Goal: Contribute content: Contribute content

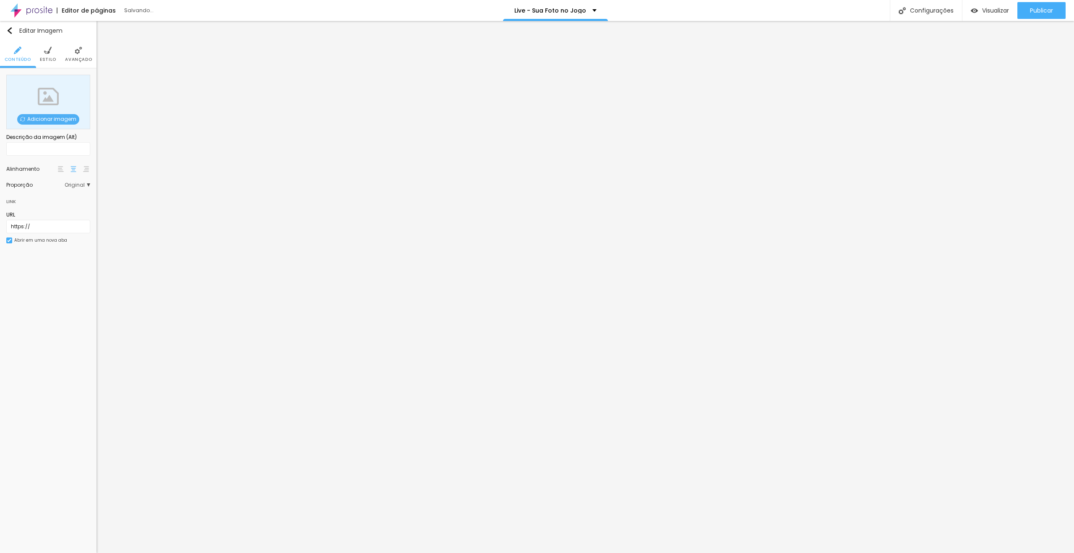
click at [32, 116] on span "Adicionar imagem" at bounding box center [48, 119] width 62 height 10
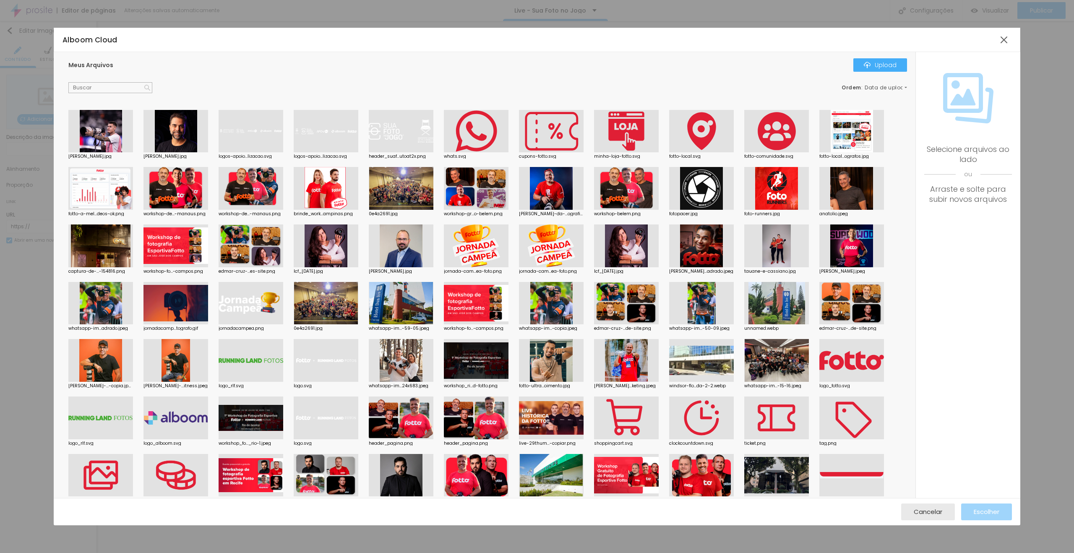
click at [277, 133] on div at bounding box center [251, 131] width 65 height 43
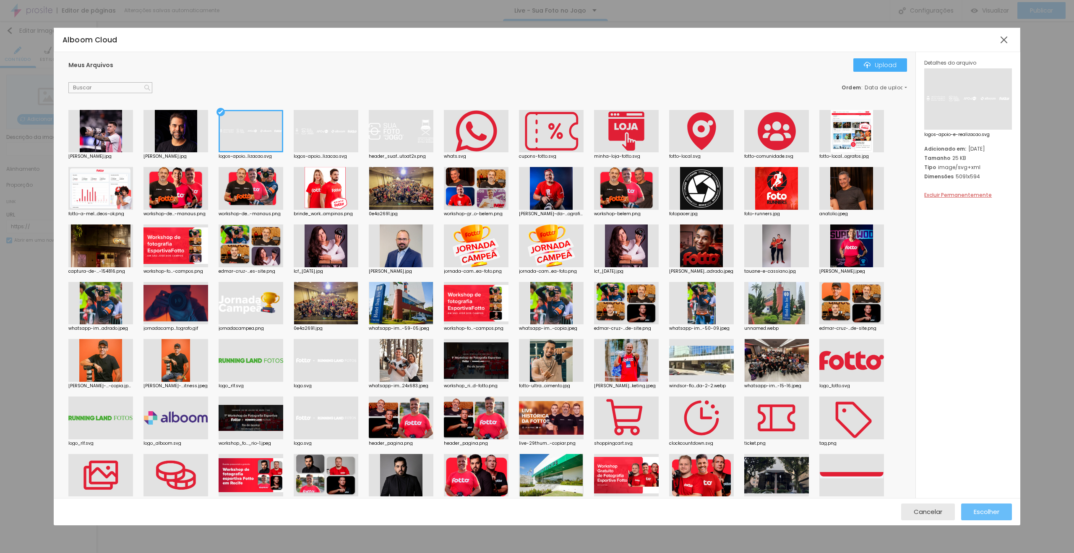
click at [972, 507] on button "Escolher" at bounding box center [986, 511] width 51 height 17
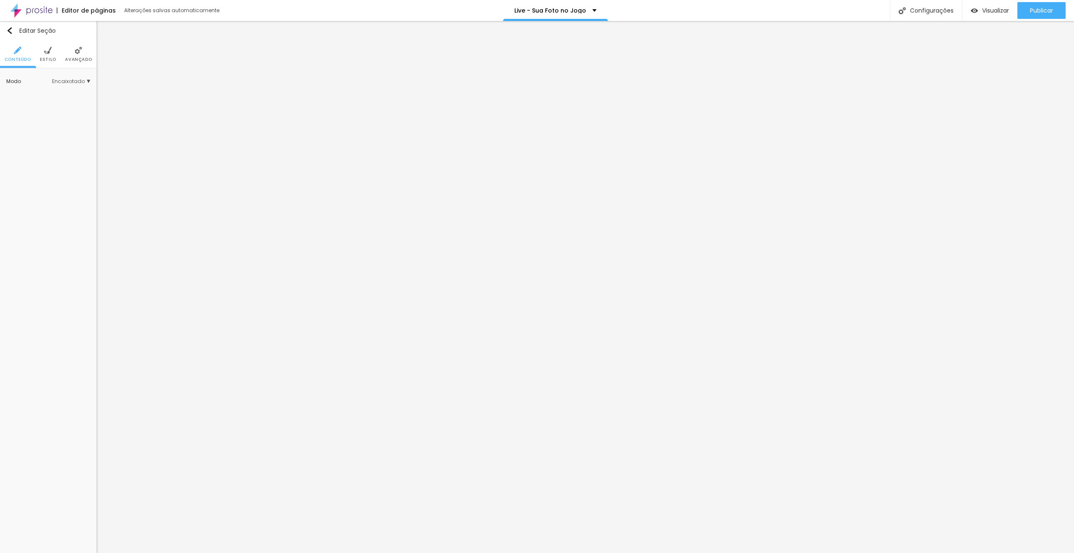
click at [65, 50] on li "Avançado" at bounding box center [78, 54] width 27 height 28
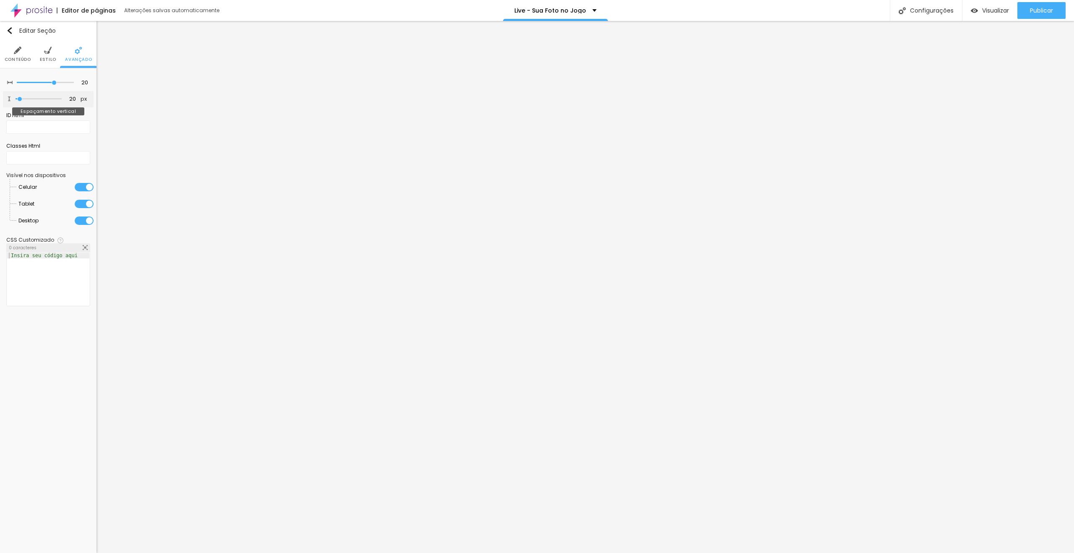
type input "14"
type input "18"
type input "21"
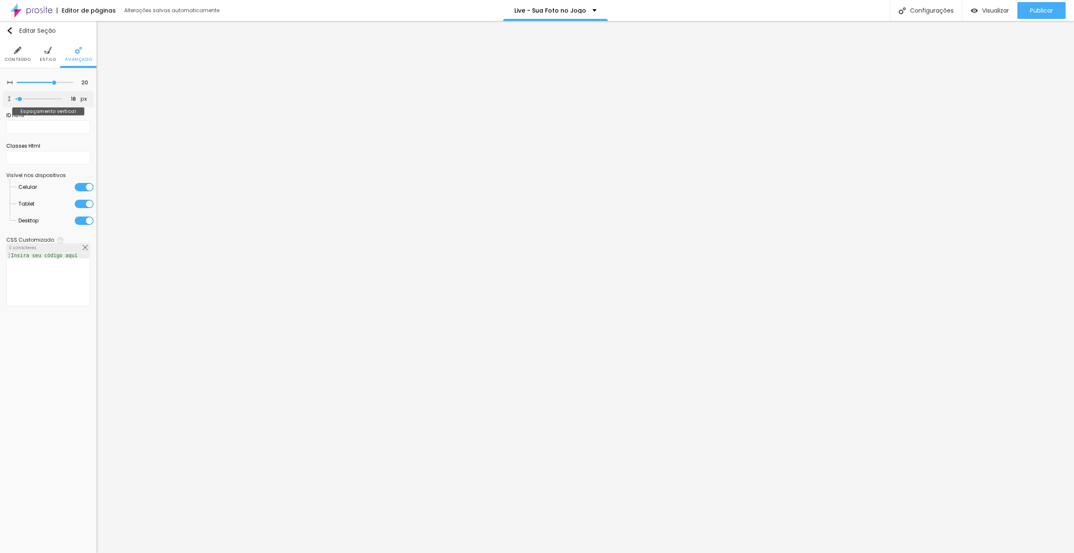
type input "21"
type input "25"
type input "28"
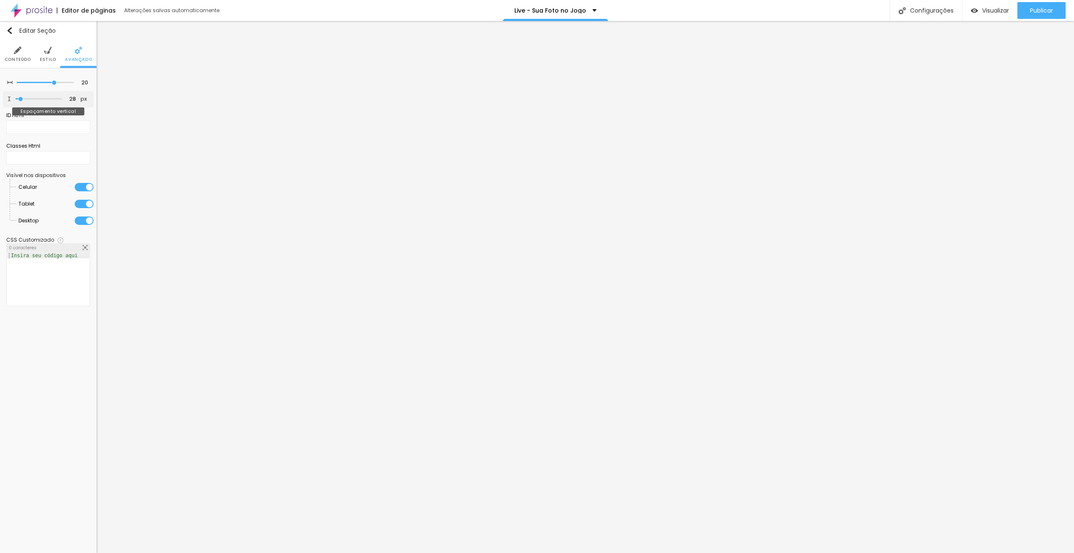
type input "28"
click at [21, 98] on input "range" at bounding box center [39, 99] width 46 height 4
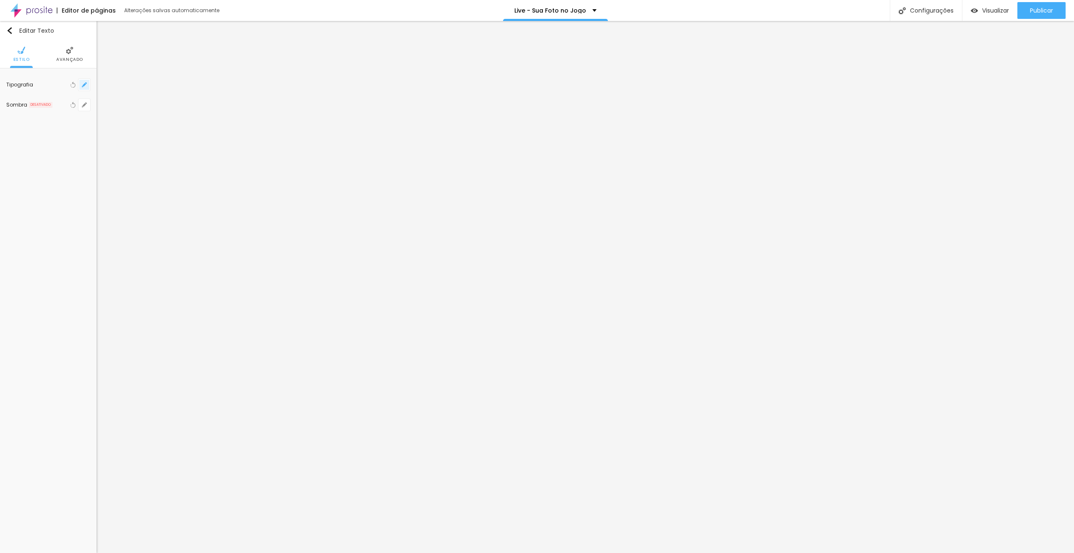
click at [83, 87] on icon "button" at bounding box center [84, 84] width 5 height 5
type input "1"
drag, startPoint x: 181, startPoint y: 145, endPoint x: 195, endPoint y: 144, distance: 14.3
click at [195, 144] on section "Fonte AbrilFatface-Regular Actor-Regular Alegreya AlegreyaBlack Alice Allan-Bol…" at bounding box center [142, 173] width 120 height 154
type input "8"
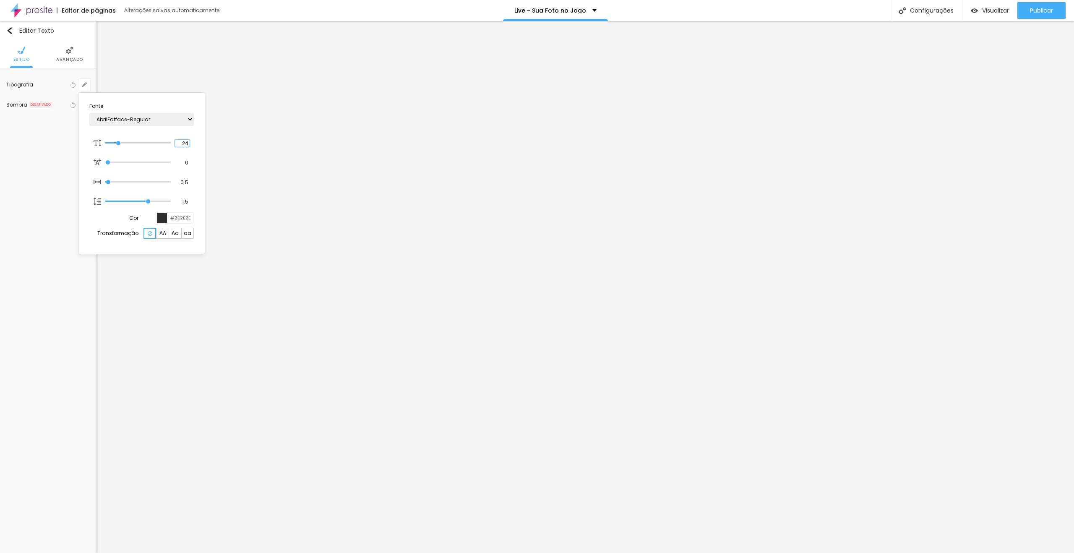
type input "1"
type input "18"
type input "1"
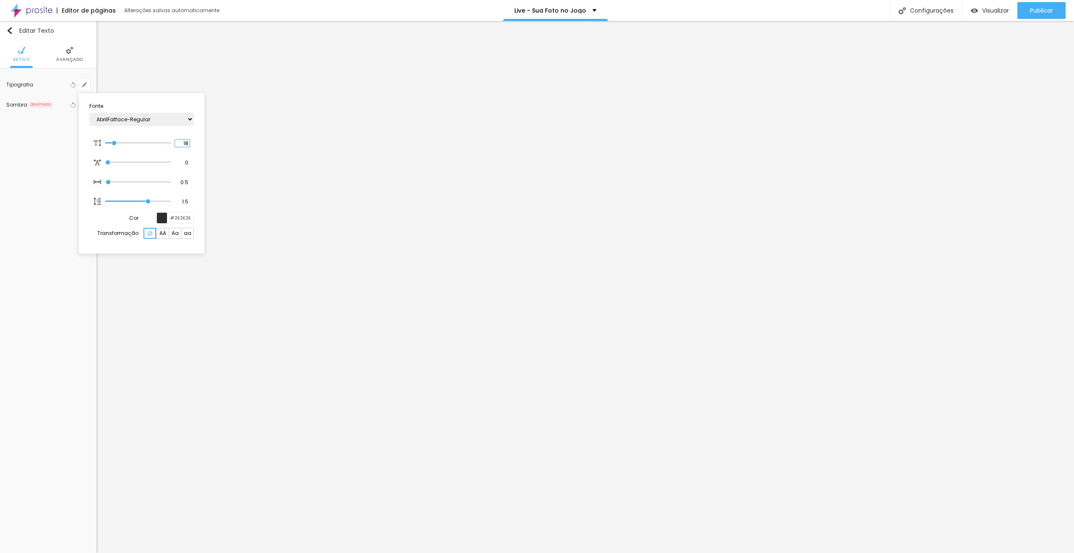
type input "18"
click at [179, 219] on input "#2E2E2E" at bounding box center [180, 218] width 26 height 10
type input "1"
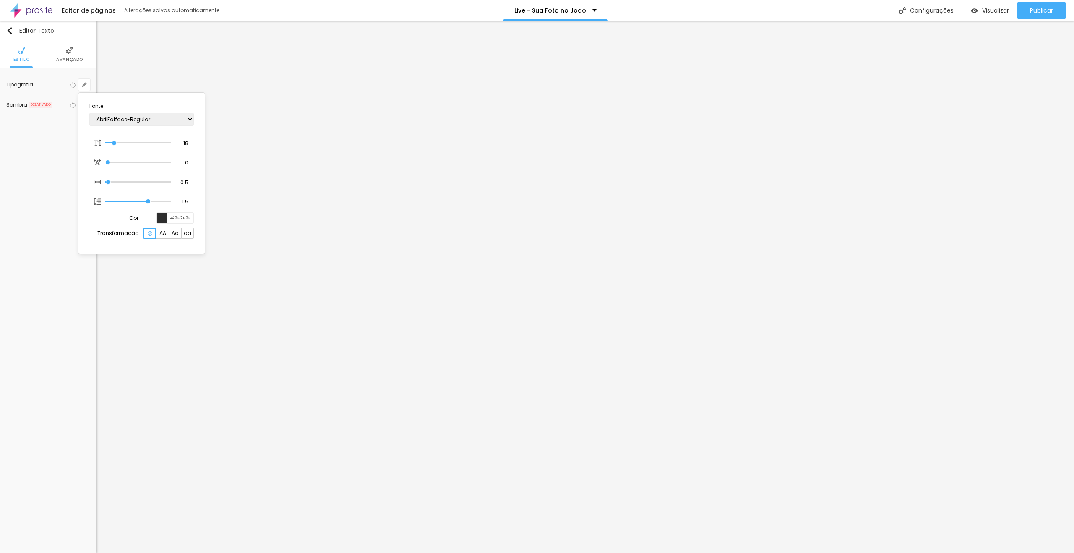
click at [513, 185] on div at bounding box center [537, 276] width 1074 height 553
click at [55, 57] on span "Estilo" at bounding box center [48, 59] width 16 height 4
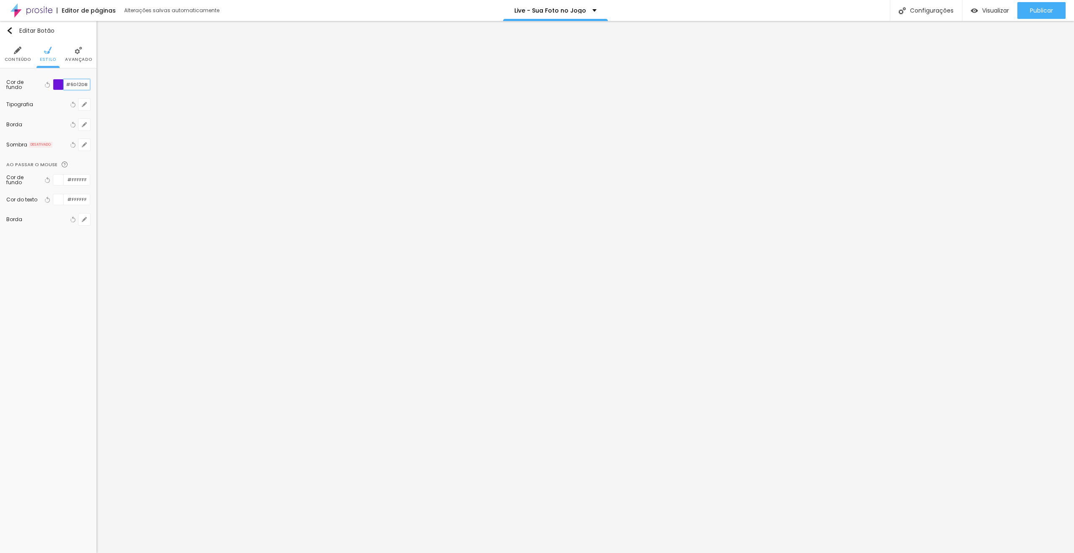
click at [82, 86] on input "#6D12DB" at bounding box center [77, 84] width 26 height 10
click at [75, 55] on li "Avançado" at bounding box center [69, 54] width 27 height 28
click at [13, 42] on ul "Estilo Avançado" at bounding box center [48, 54] width 96 height 28
click at [21, 53] on img at bounding box center [22, 51] width 8 height 8
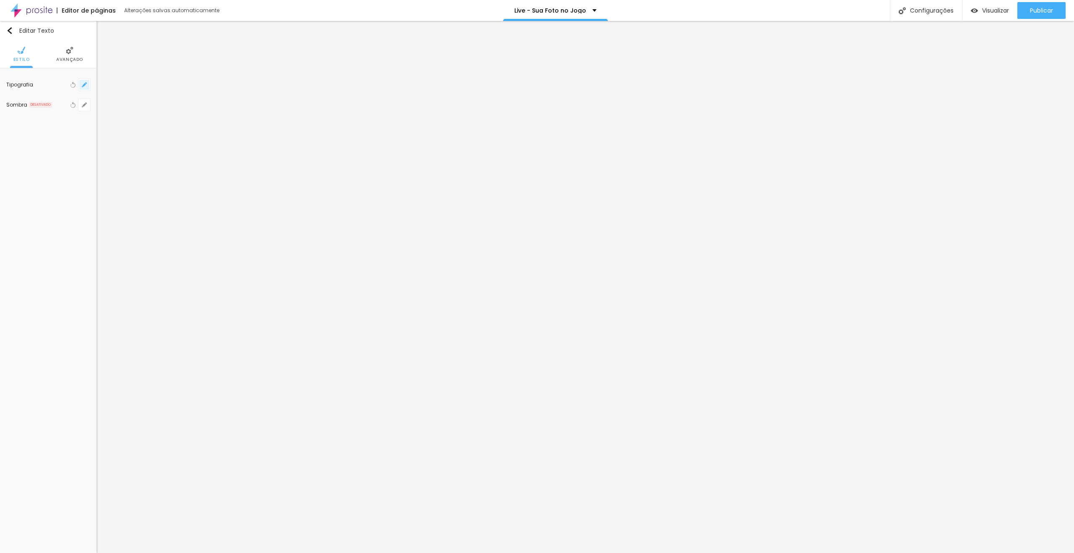
click at [86, 83] on icon "button" at bounding box center [84, 84] width 5 height 5
click at [189, 220] on input "#2E2E2E" at bounding box center [180, 218] width 26 height 10
paste input "6D12DB"
type input "1"
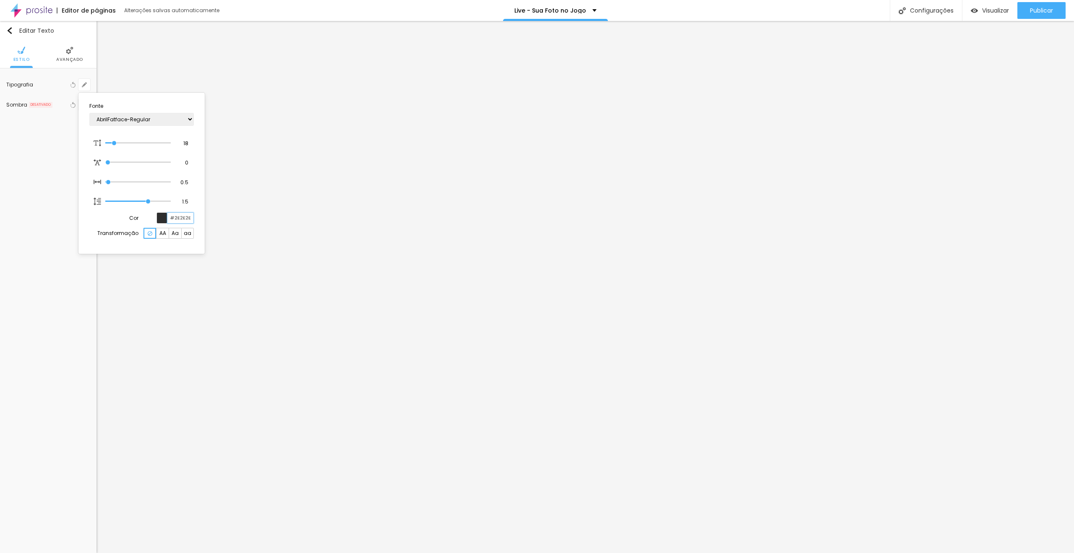
type input "#6D12DB"
type input "1"
type input "#6D12DB"
type input "5"
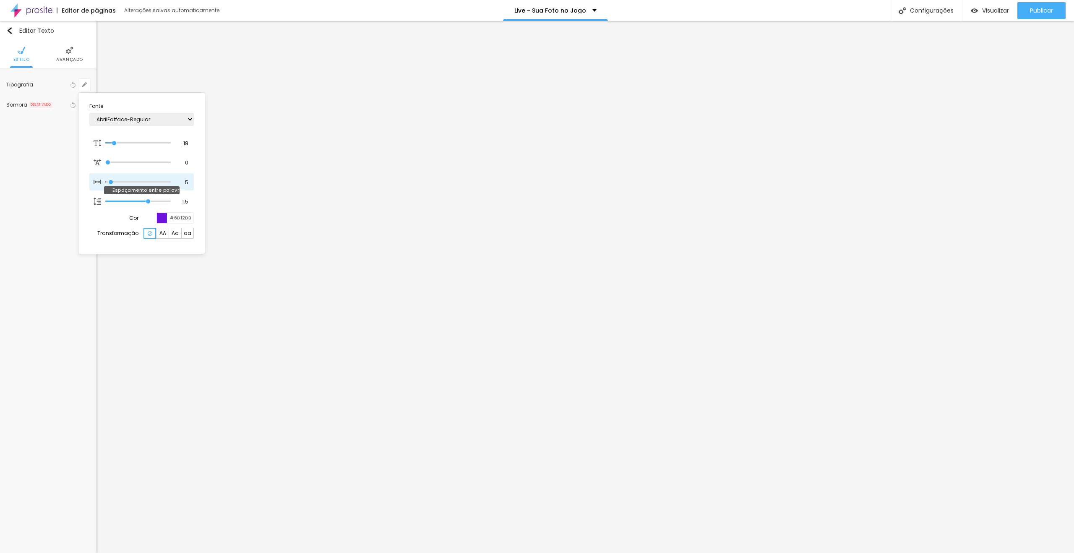
type input "6"
type input "7"
type input "8"
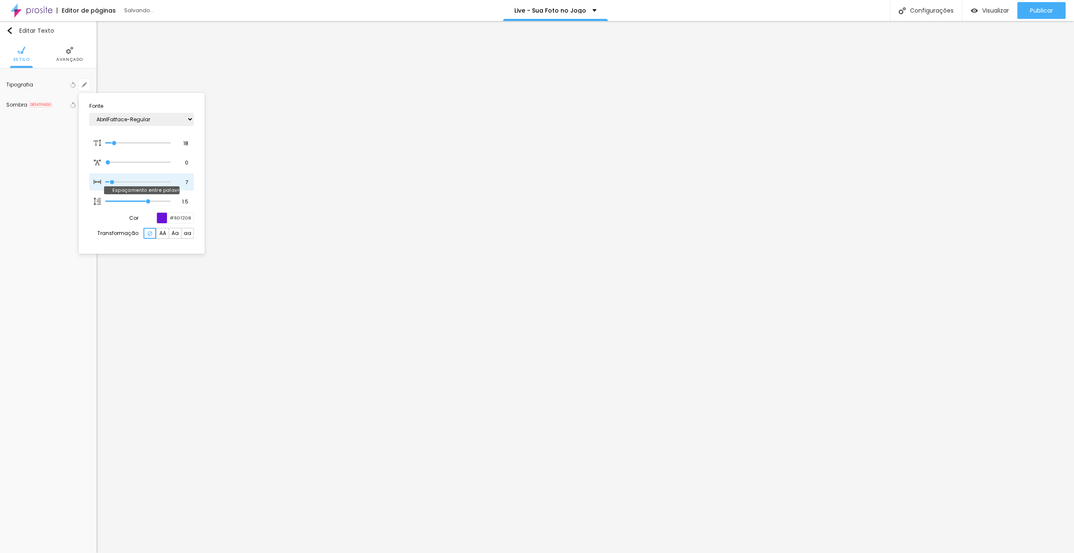
type input "8"
type input "9"
type input "13"
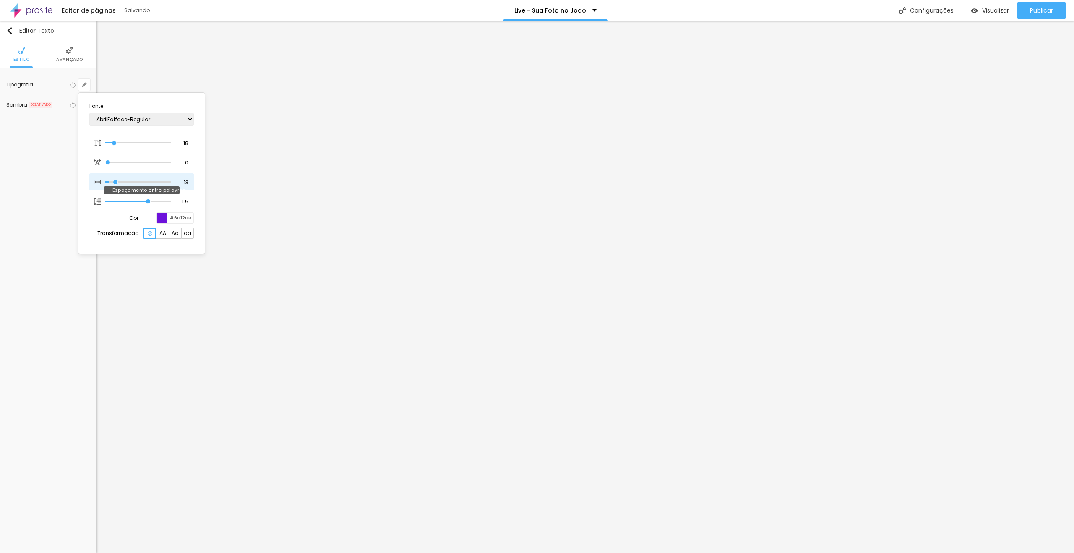
type input "14"
type input "13"
type input "12"
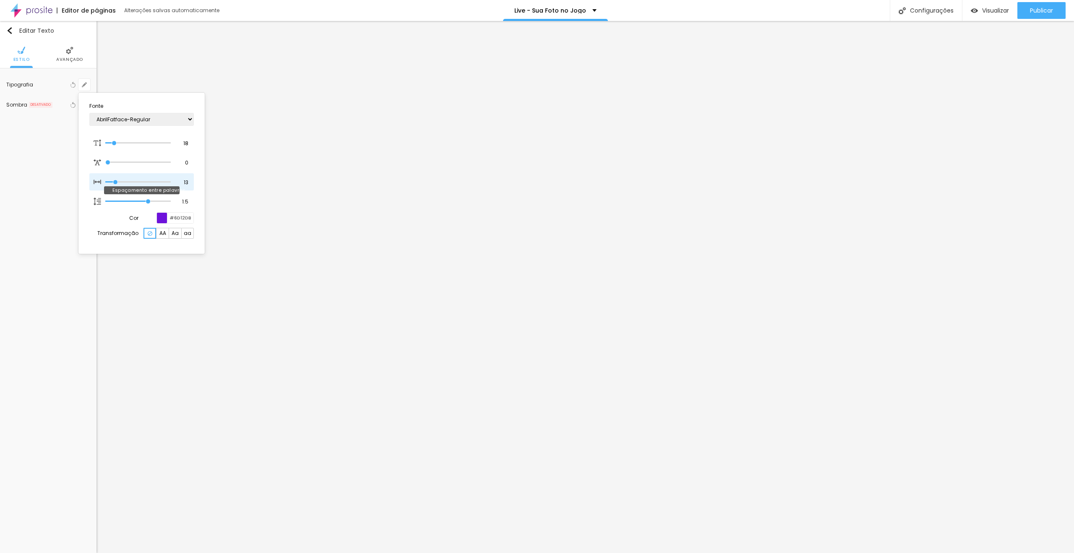
type input "12"
type input "11"
type input "10"
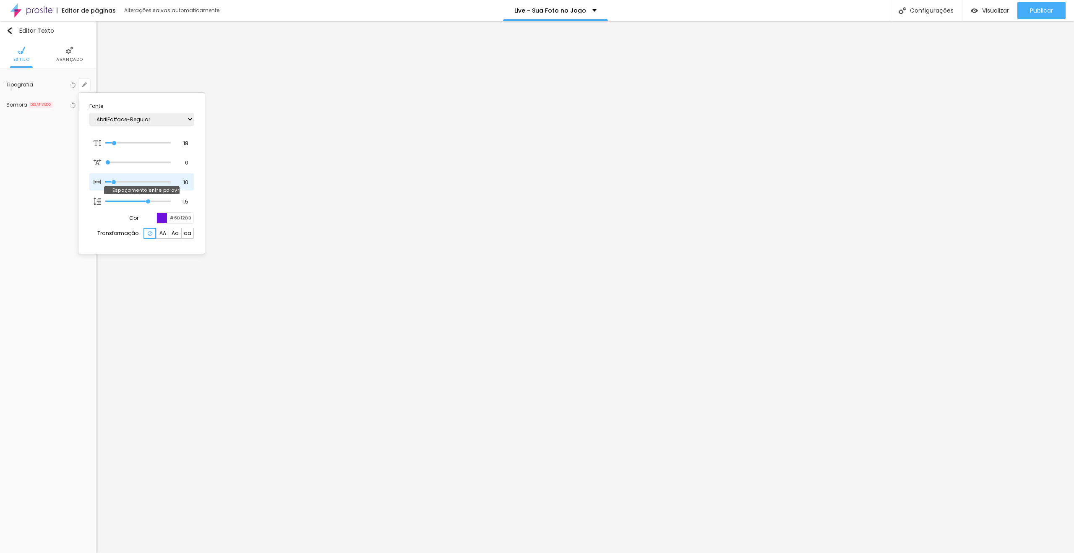
type input "9"
click at [114, 181] on input "range" at bounding box center [137, 182] width 65 height 4
type input "#2E2E2E"
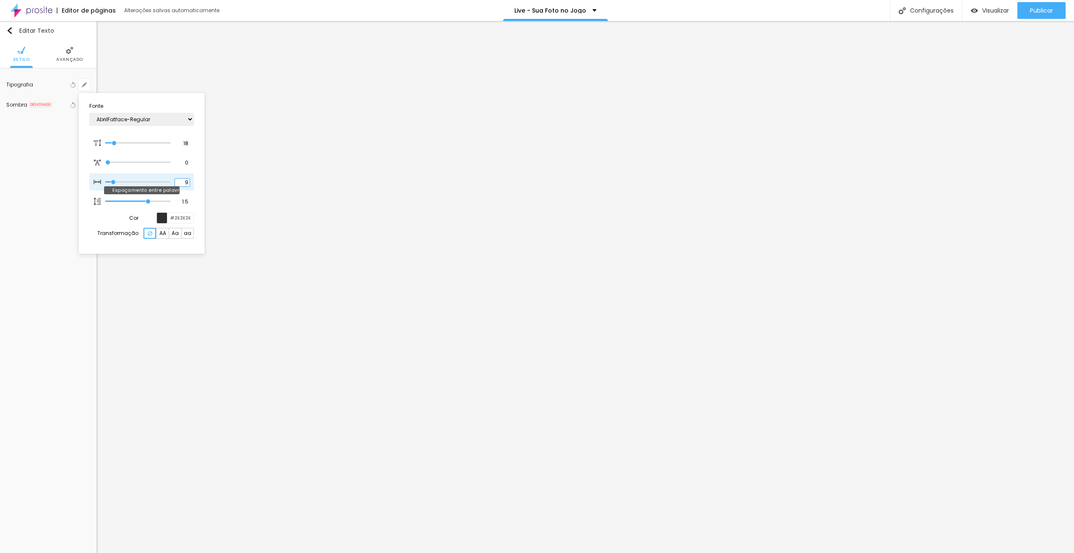
drag, startPoint x: 177, startPoint y: 182, endPoint x: 191, endPoint y: 182, distance: 14.3
click at [191, 182] on div "9 Espaçamento entre palavras" at bounding box center [141, 182] width 104 height 18
type input "0"
type input "0.1"
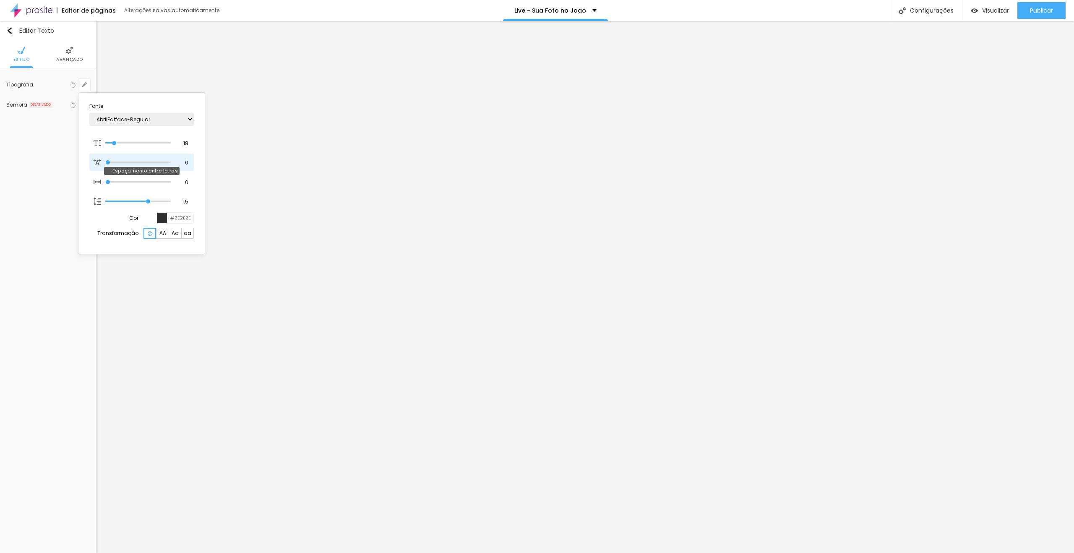
type input "0.1"
type input "0.3"
type input "0.9"
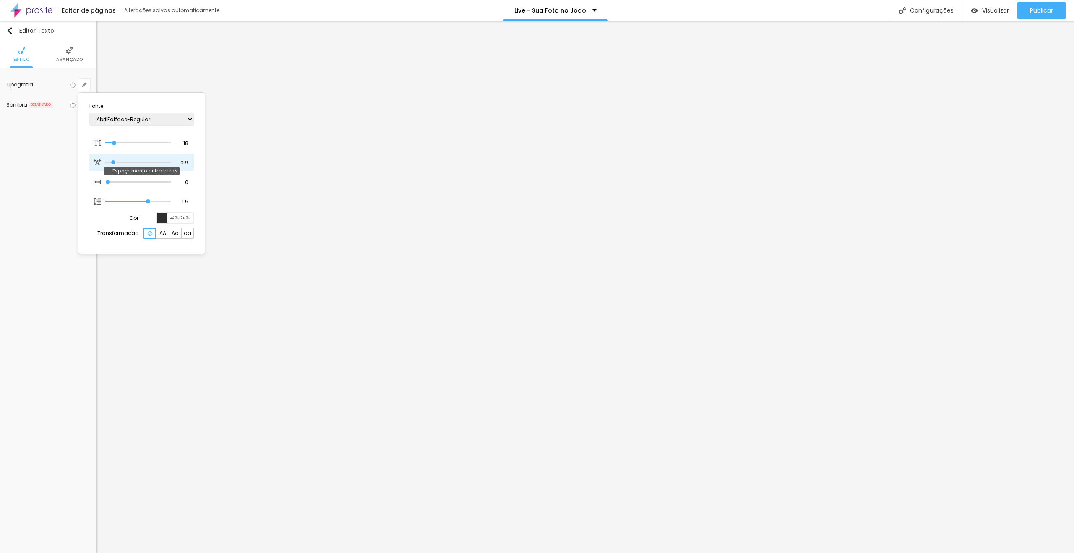
type input "1"
type input "1.1"
type input "1.2"
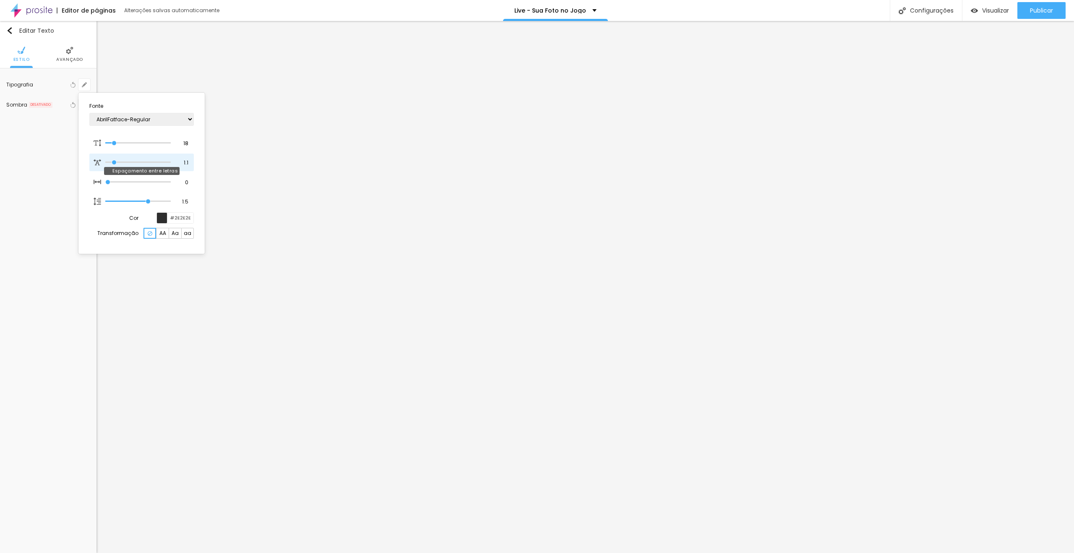
type input "1.2"
type input "1.3"
type input "1.4"
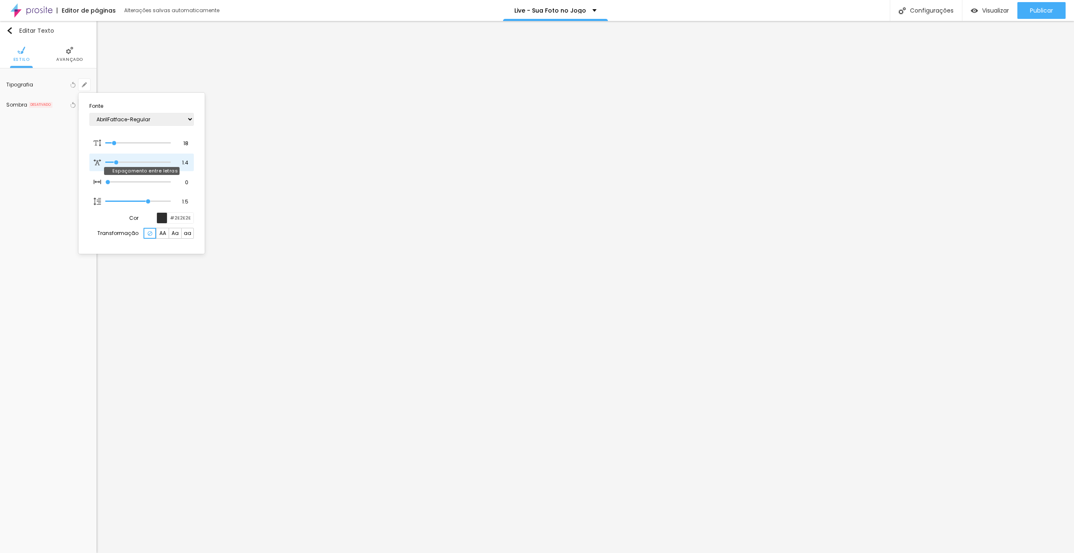
type input "1.5"
type input "1.6"
type input "1.8"
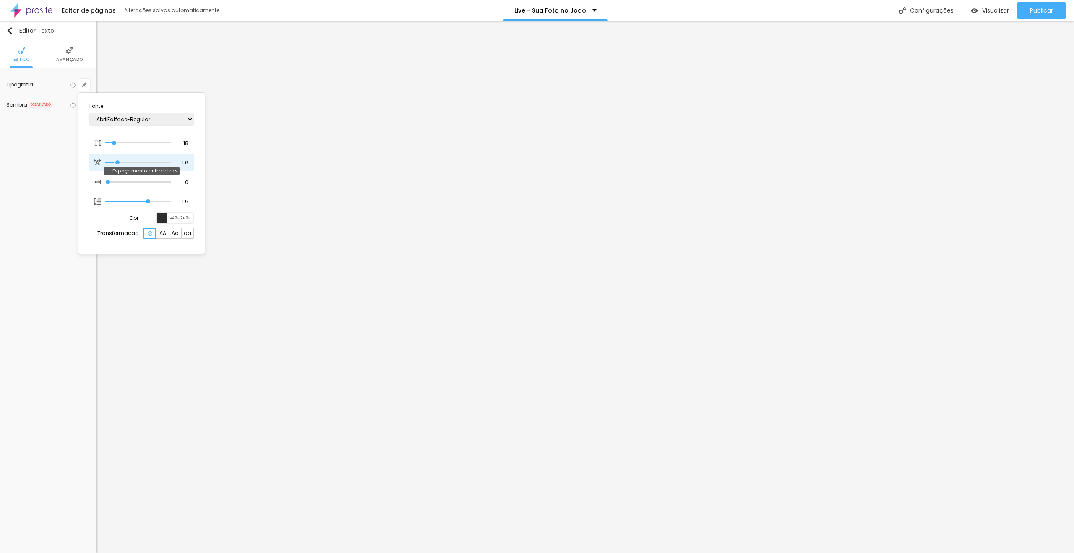
type input "1.8"
type input "1.9"
type input "2"
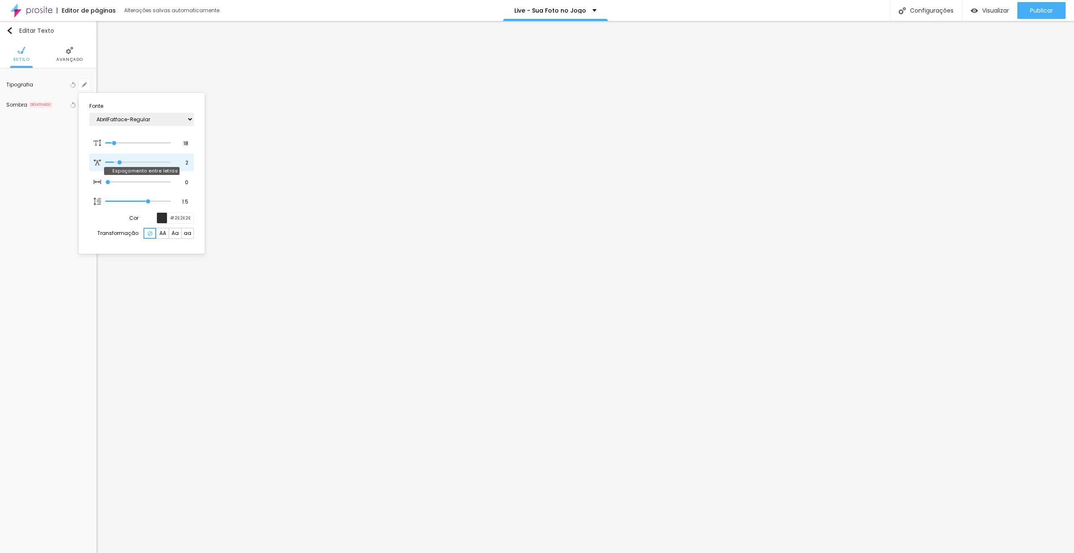
type input "2.1"
type input "2.3"
type input "2.4"
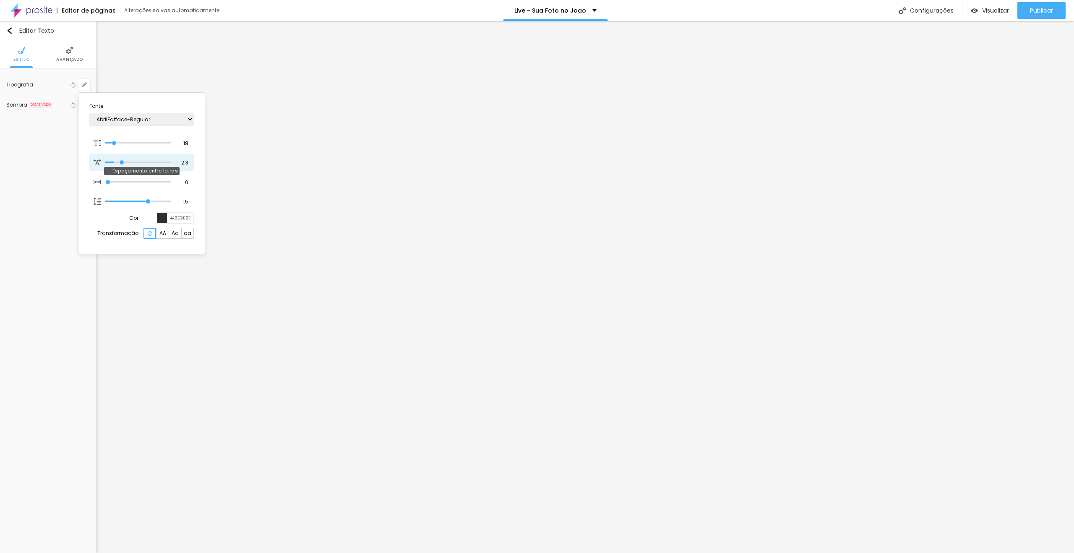
type input "2.4"
type input "2.6"
type input "2.8"
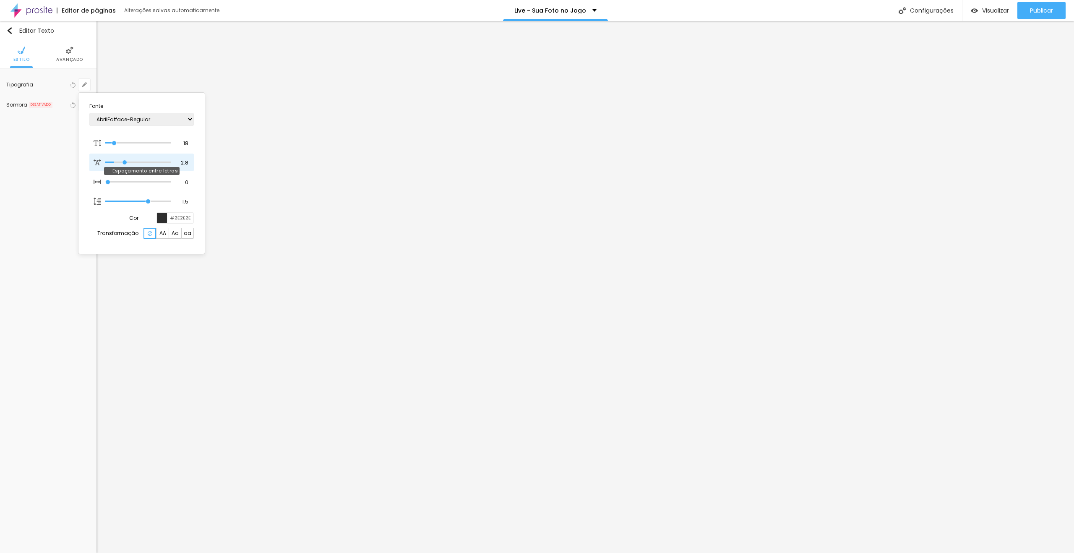
type input "2.9"
type input "3"
type input "3.1"
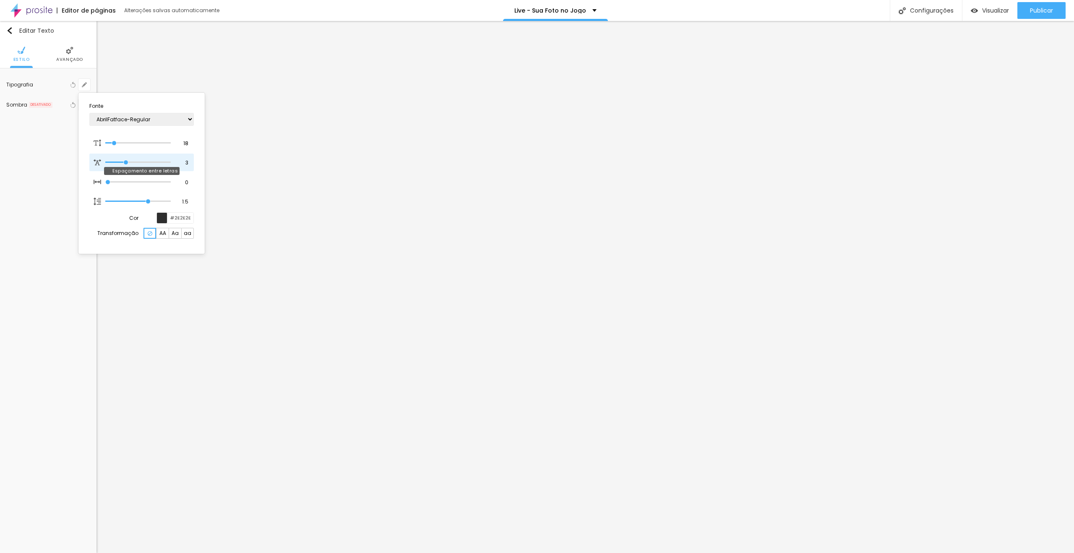
type input "3.1"
type input "3.2"
drag, startPoint x: 109, startPoint y: 162, endPoint x: 127, endPoint y: 162, distance: 18.5
type input "3.2"
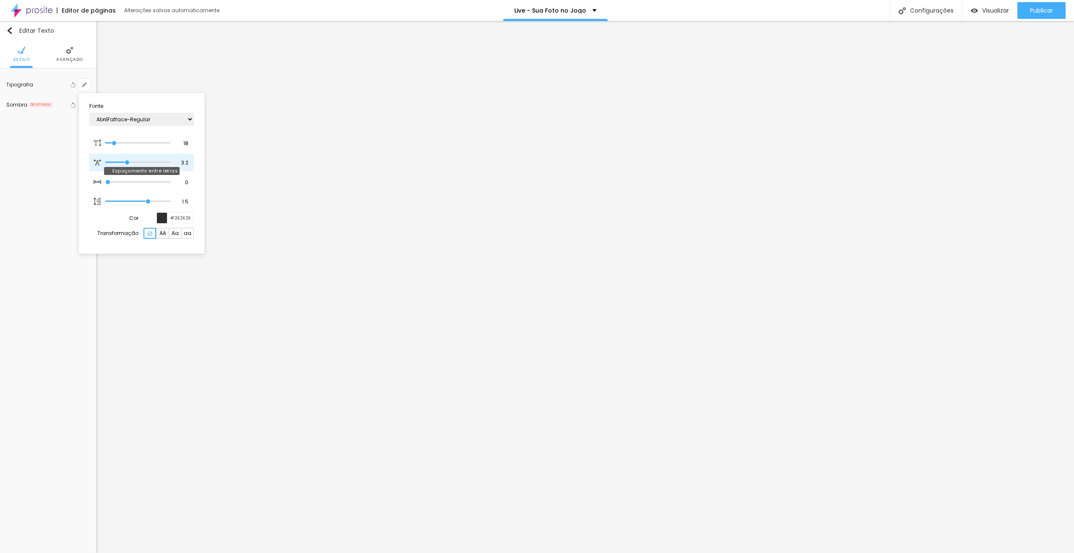
click at [127, 162] on input "range" at bounding box center [137, 162] width 65 height 4
click at [175, 211] on section "Fonte AbrilFatface-Regular Actor-Regular Alegreya AlegreyaBlack Alice Allan-Bol…" at bounding box center [142, 173] width 120 height 154
click at [181, 217] on input "#2E2E2E" at bounding box center [180, 218] width 26 height 10
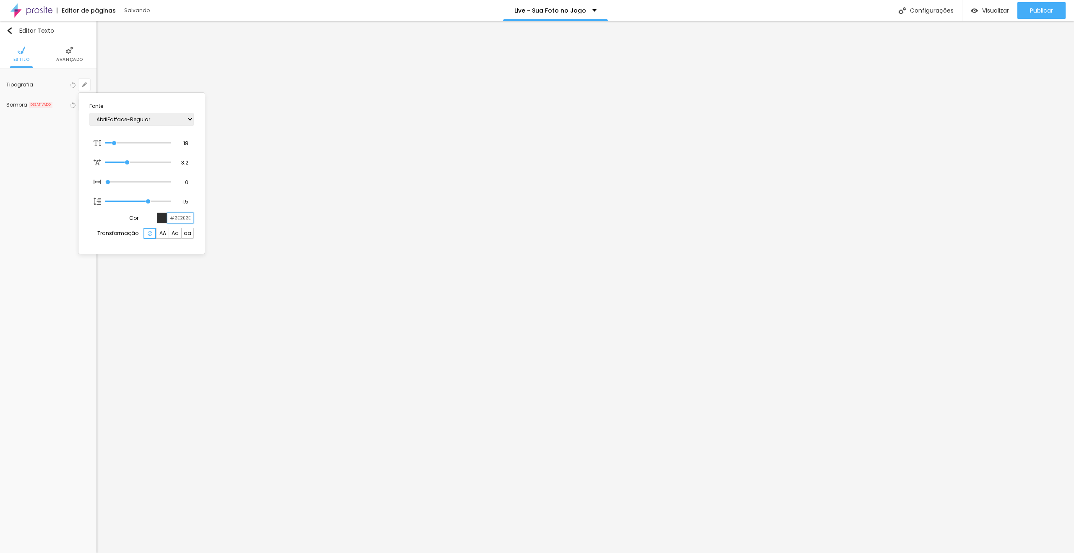
paste input "6D12DB"
type input "#6D12DB"
click at [687, 402] on div at bounding box center [537, 276] width 1074 height 553
drag, startPoint x: 44, startPoint y: 47, endPoint x: 45, endPoint y: 51, distance: 4.2
click at [44, 47] on img at bounding box center [48, 51] width 8 height 8
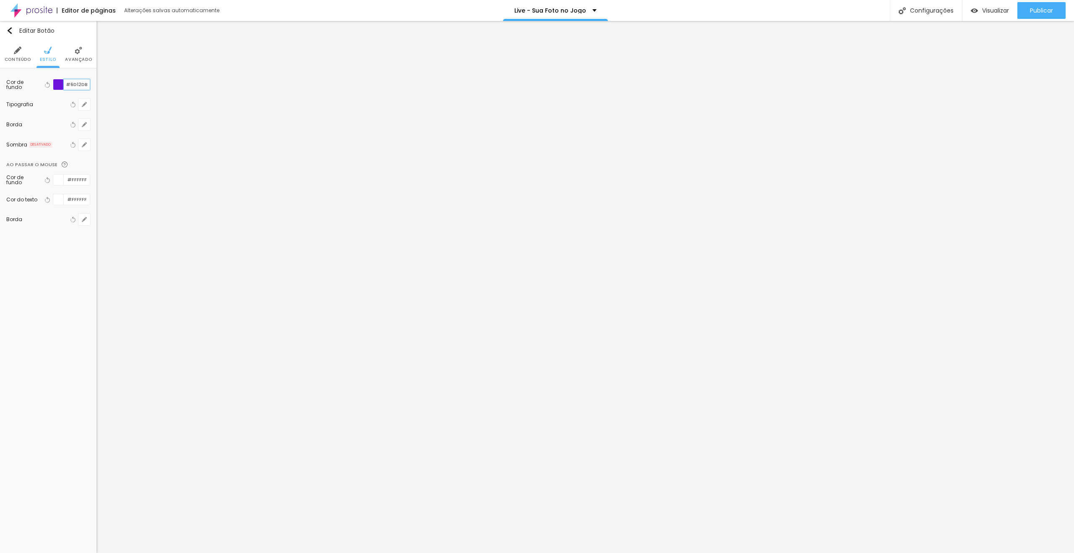
click at [78, 81] on input "#6D12DB" at bounding box center [77, 84] width 26 height 10
click at [81, 177] on input "#FFFFFF" at bounding box center [77, 180] width 26 height 10
paste input "6D12DB"
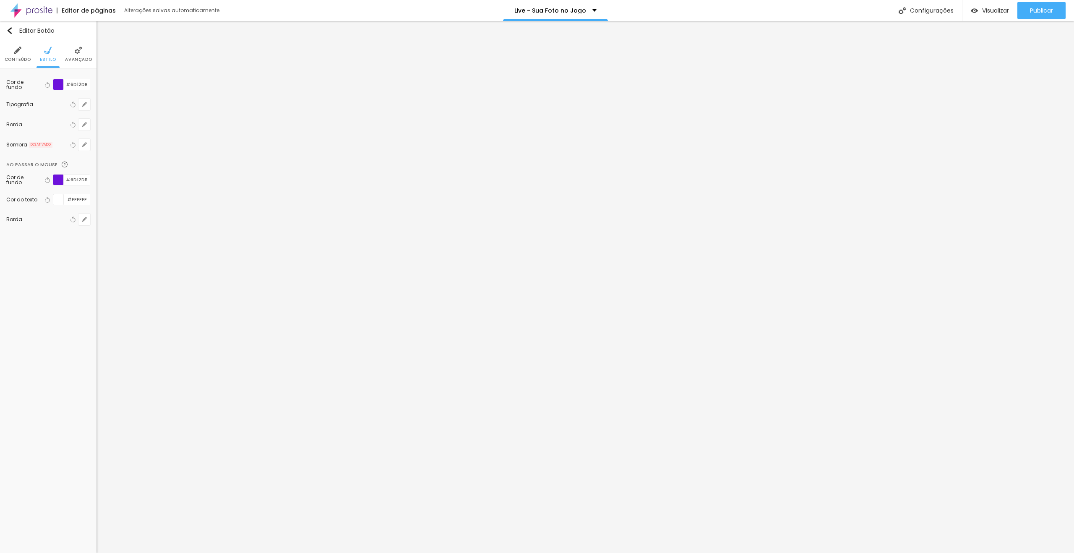
click at [57, 180] on div at bounding box center [58, 180] width 10 height 10
type input "#5D13B5"
drag, startPoint x: 63, startPoint y: 200, endPoint x: 62, endPoint y: 208, distance: 8.0
click at [62, 208] on div at bounding box center [40, 221] width 55 height 63
click at [84, 176] on input "#5D13B5" at bounding box center [77, 180] width 26 height 8
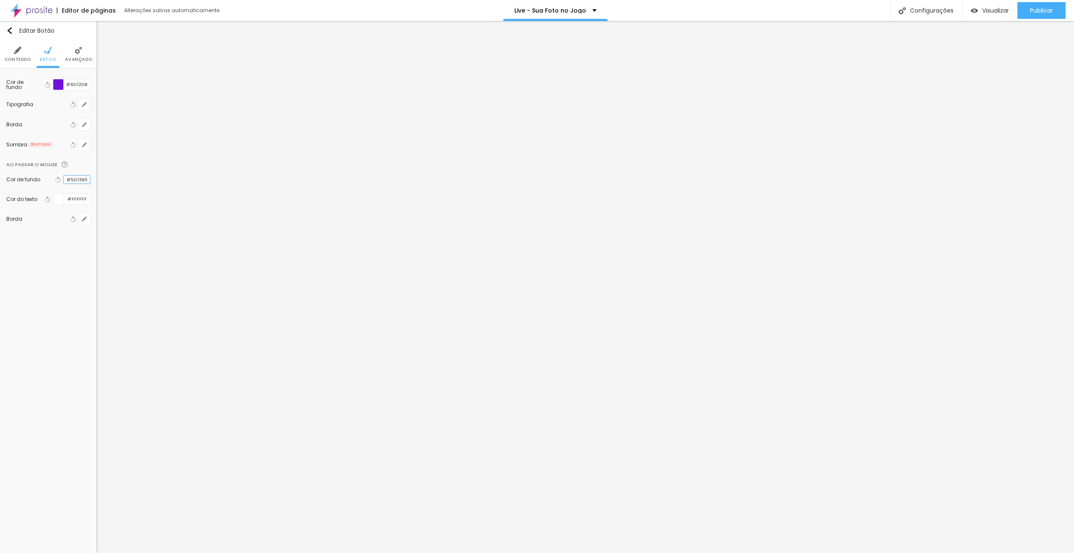
click at [84, 176] on input "#5D13B5" at bounding box center [77, 180] width 26 height 8
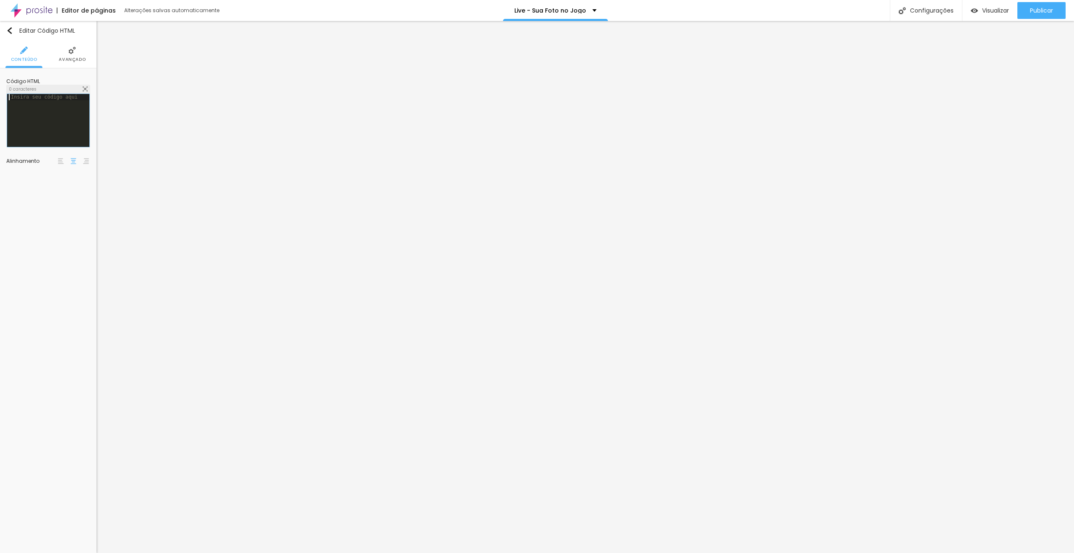
click at [52, 124] on div at bounding box center [48, 126] width 82 height 65
click at [88, 89] on div "40830 caracteres" at bounding box center [48, 89] width 83 height 8
click at [86, 89] on img at bounding box center [85, 88] width 5 height 5
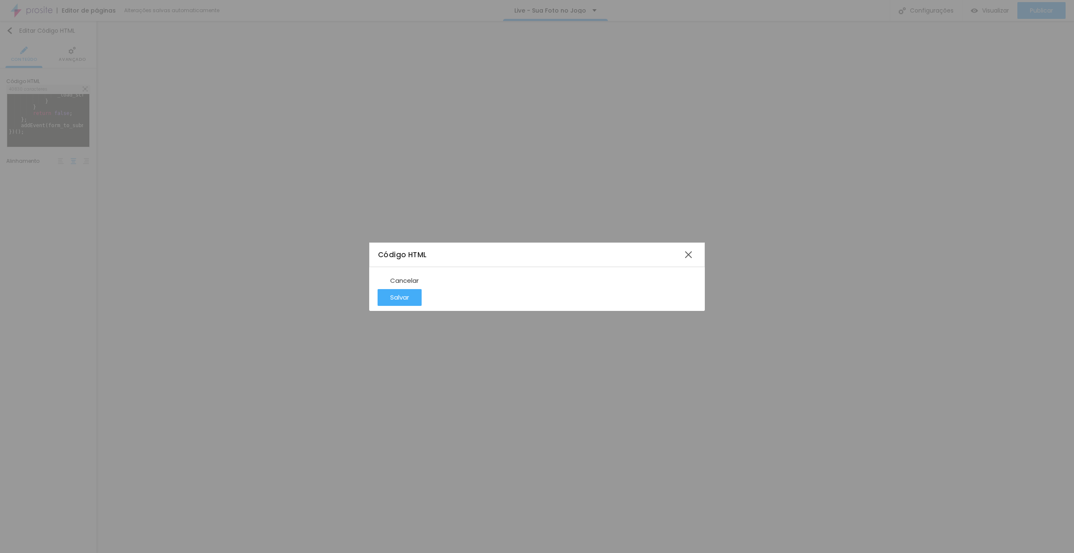
click at [523, 249] on div "Código HTML" at bounding box center [529, 254] width 303 height 11
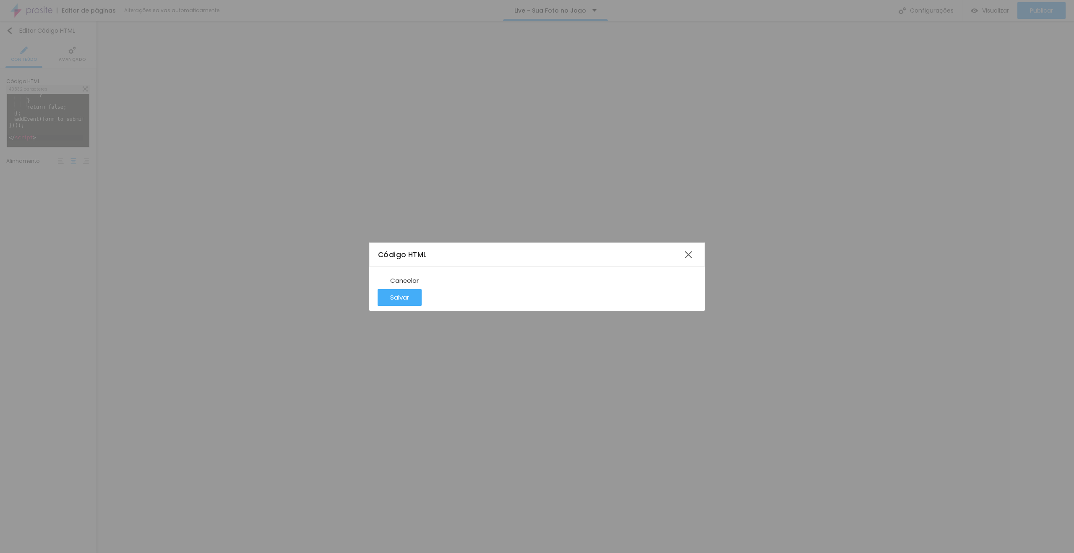
scroll to position [3453, 0]
click at [409, 306] on div "Salvar" at bounding box center [399, 297] width 19 height 17
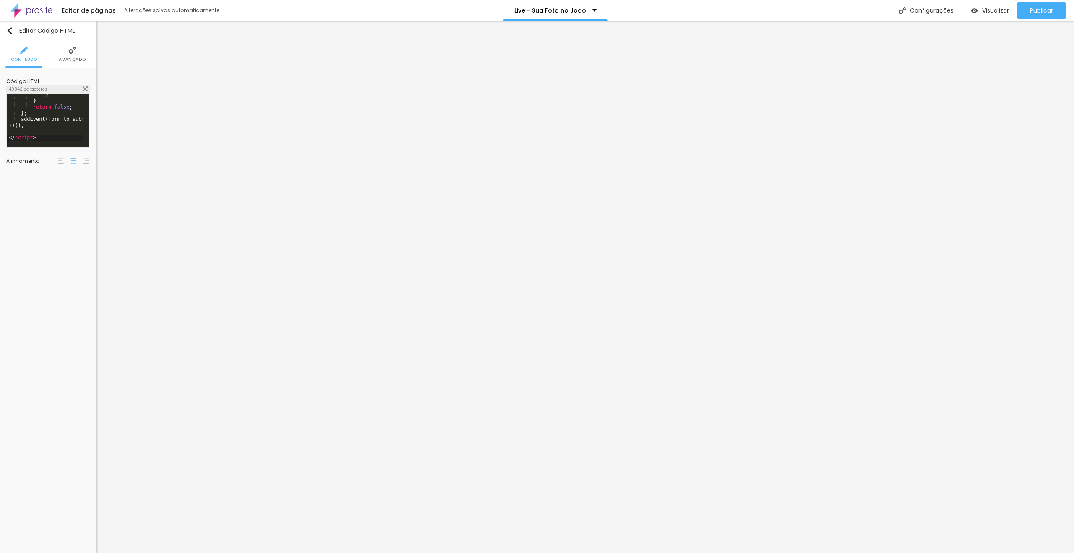
click at [87, 87] on img at bounding box center [85, 88] width 5 height 5
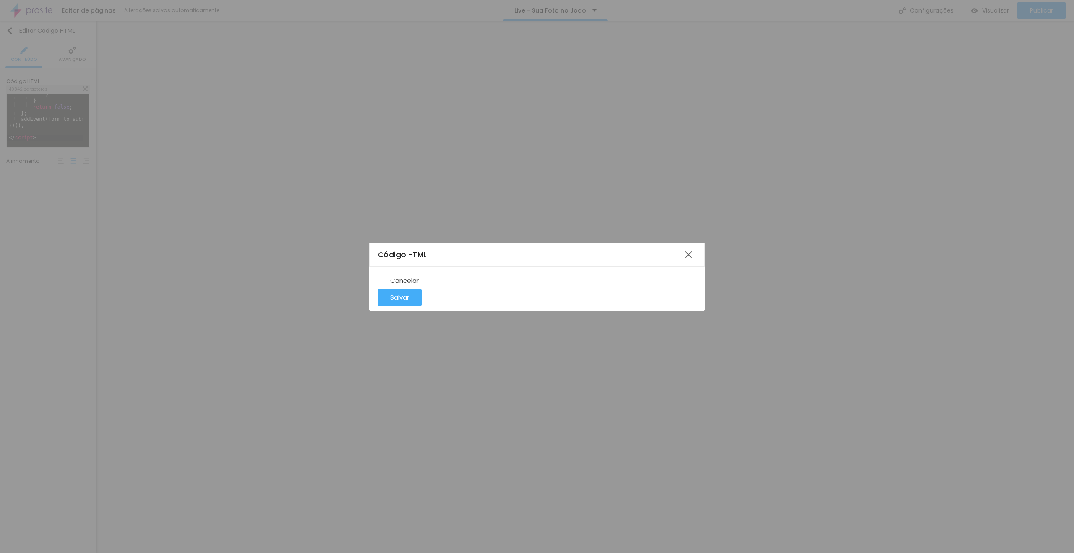
drag, startPoint x: 437, startPoint y: 187, endPoint x: 432, endPoint y: 184, distance: 5.8
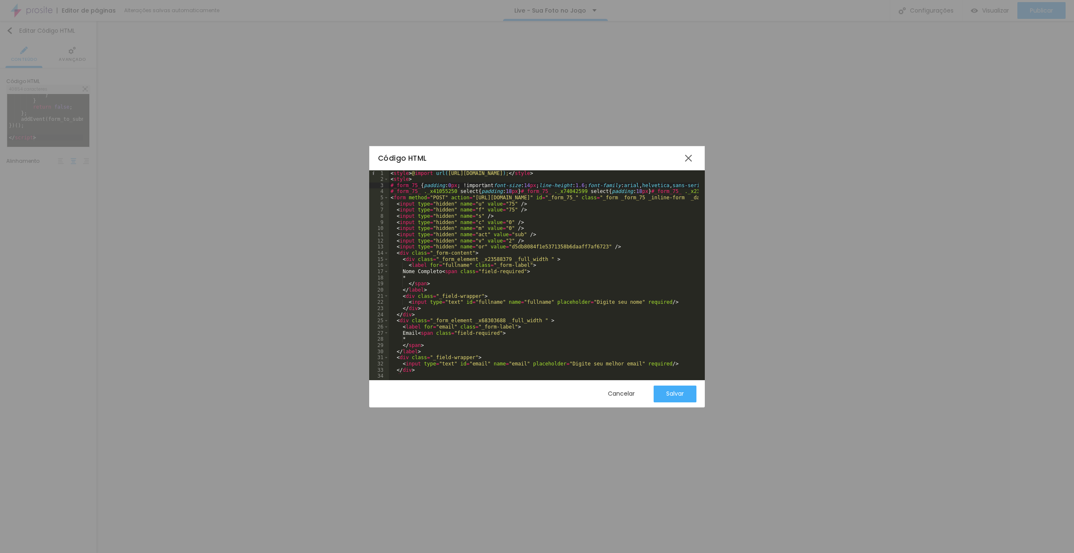
scroll to position [3453, 0]
click at [677, 396] on div "Salvar" at bounding box center [675, 393] width 18 height 7
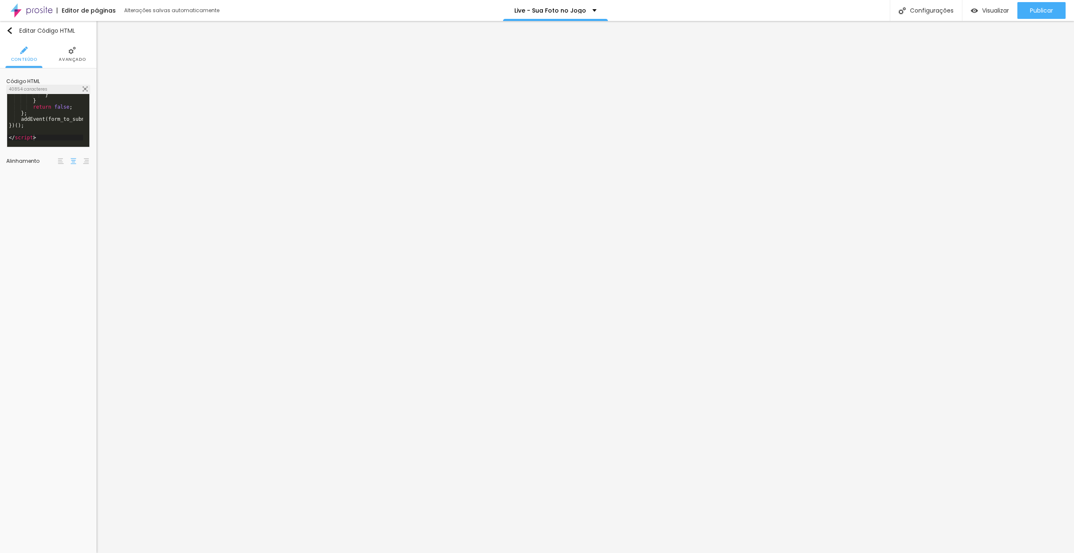
click at [82, 87] on div "40854 caracteres" at bounding box center [48, 89] width 83 height 8
click at [85, 88] on img at bounding box center [85, 88] width 5 height 5
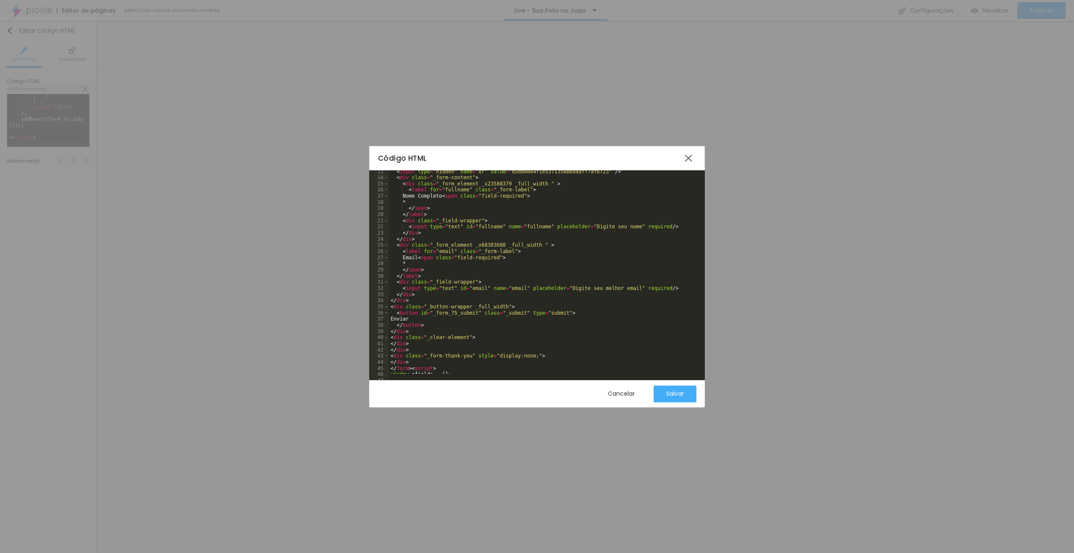
scroll to position [101, 0]
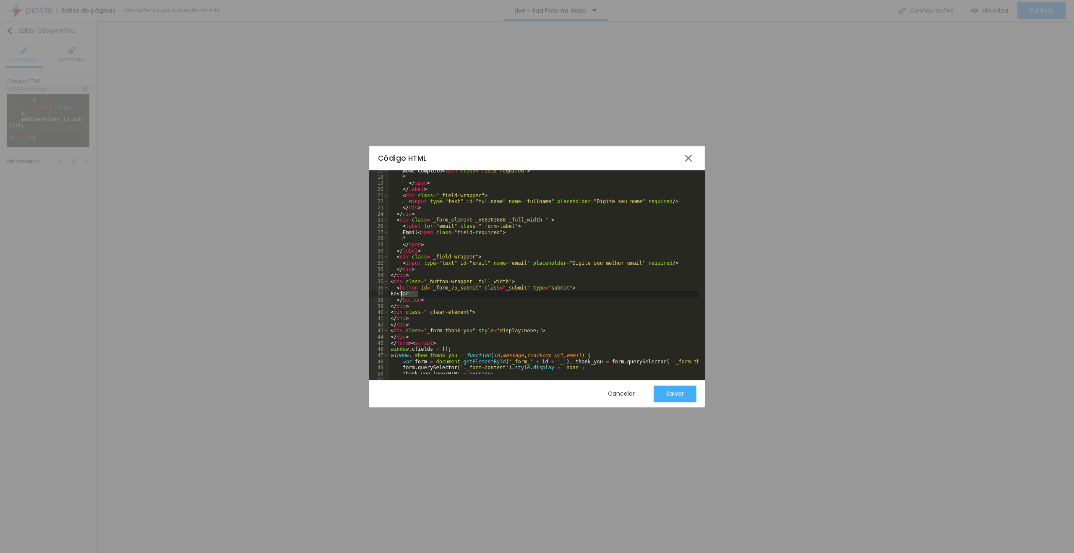
drag, startPoint x: 414, startPoint y: 294, endPoint x: 401, endPoint y: 293, distance: 12.6
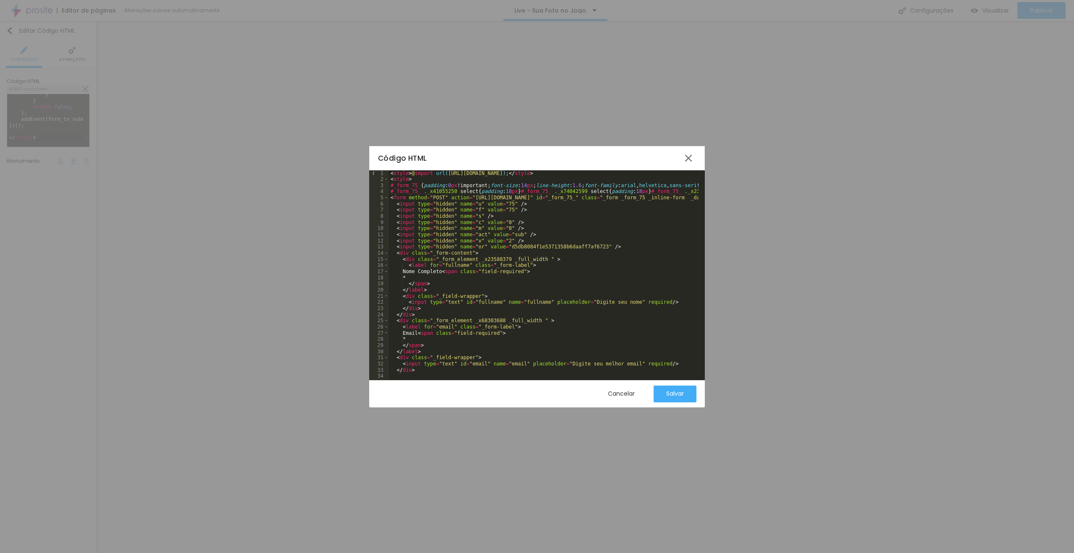
scroll to position [0, 0]
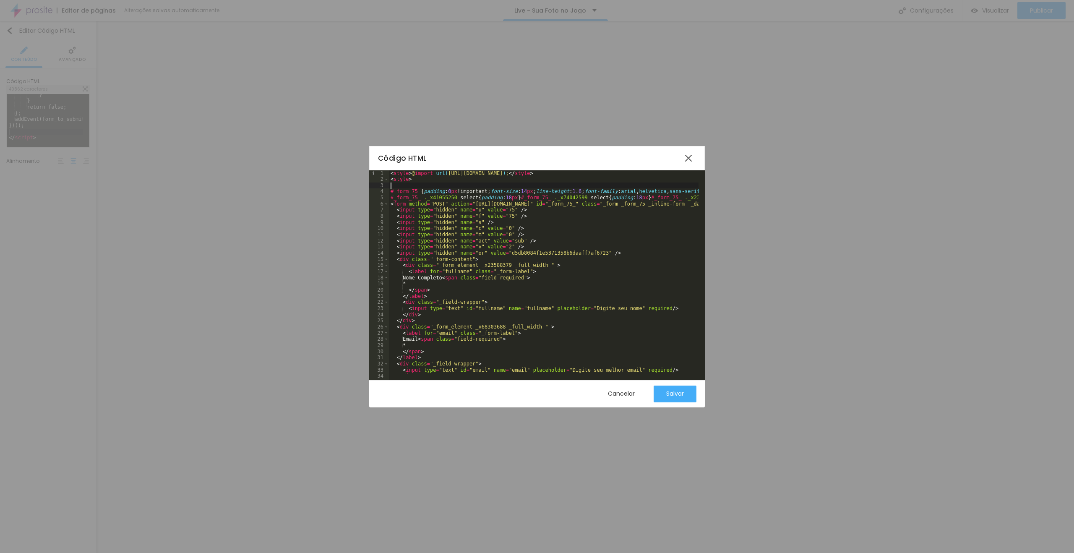
scroll to position [3460, 0]
paste textarea
click at [677, 395] on div "Salvar" at bounding box center [675, 393] width 18 height 7
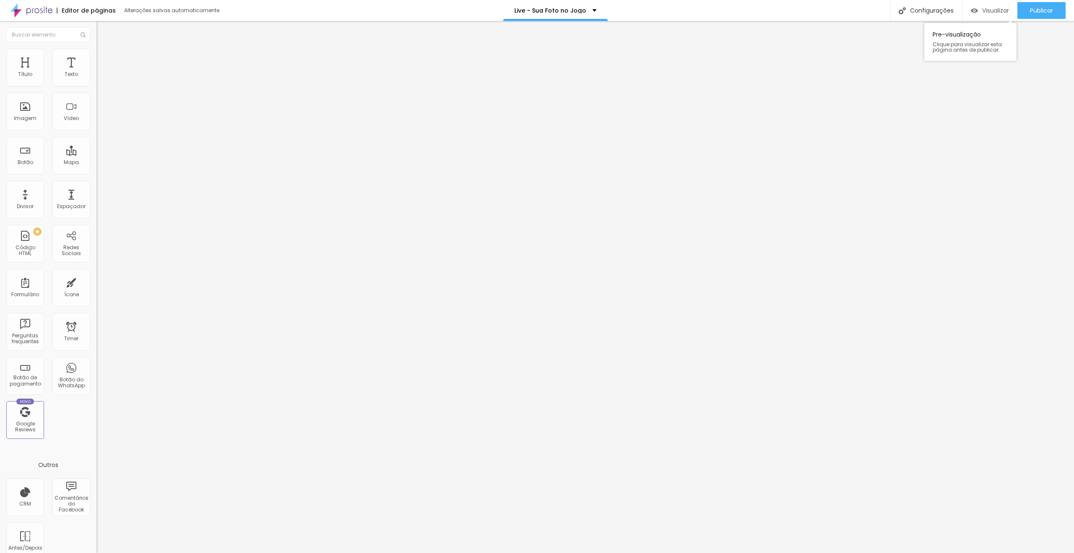
click at [993, 5] on div "Visualizar" at bounding box center [990, 10] width 38 height 17
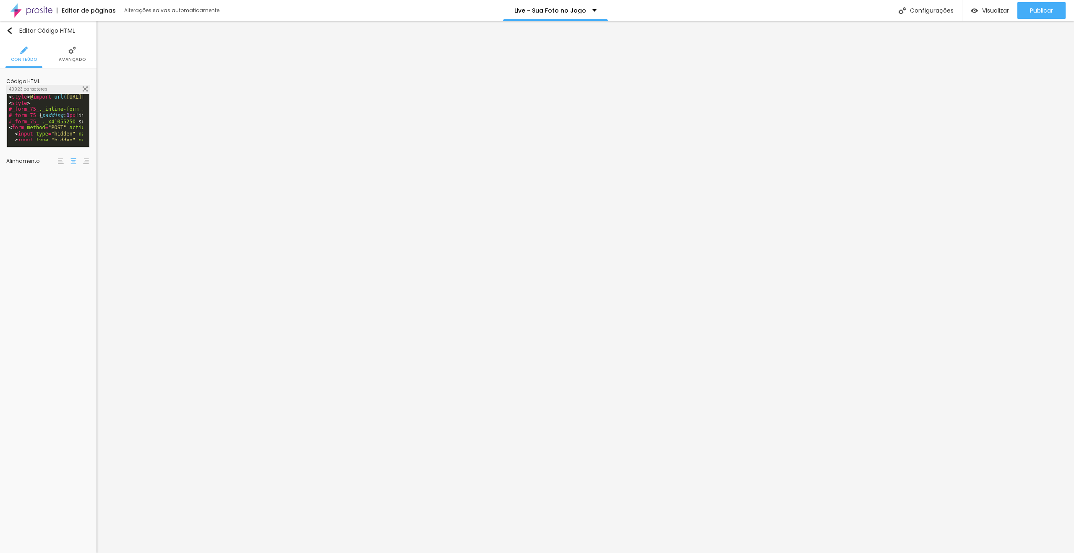
click at [86, 86] on img at bounding box center [85, 88] width 5 height 5
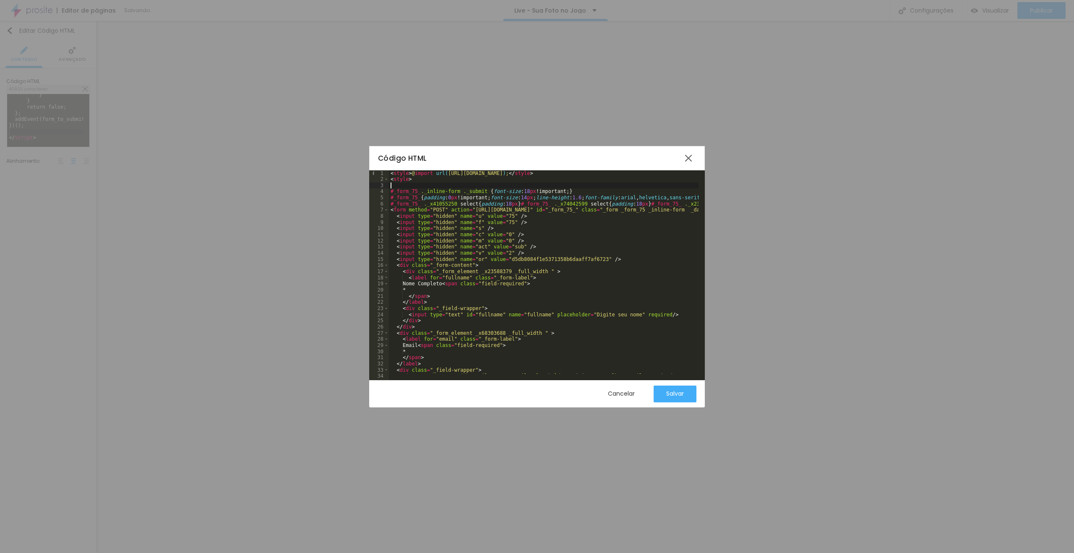
scroll to position [3466, 0]
click at [686, 157] on div at bounding box center [688, 158] width 15 height 15
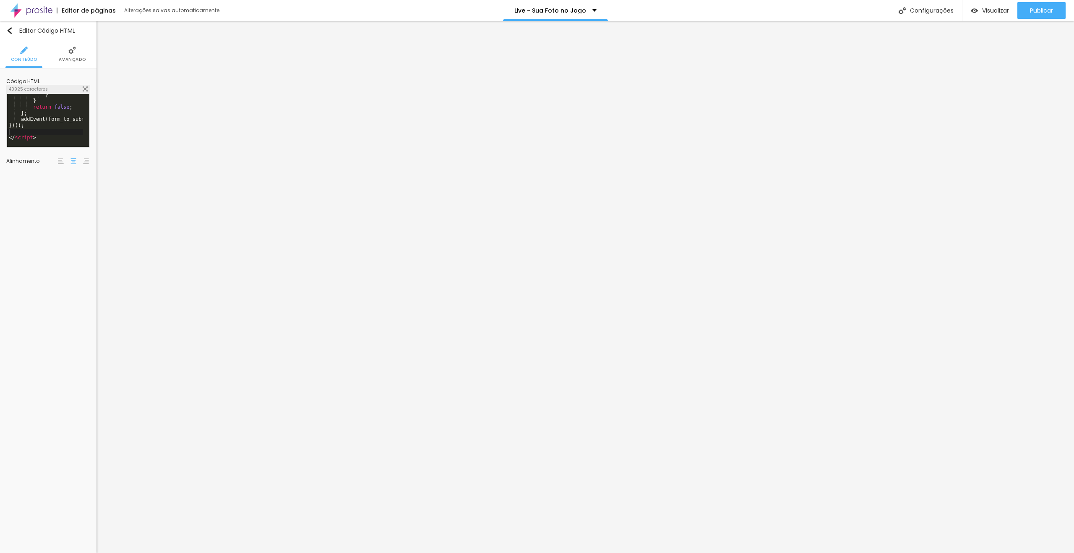
click at [70, 54] on img at bounding box center [72, 51] width 8 height 8
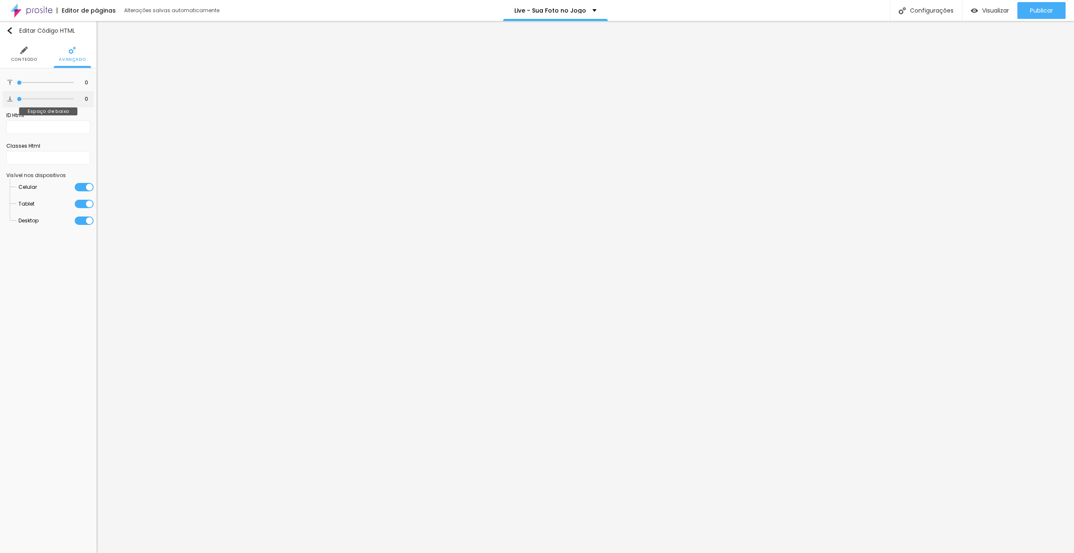
type input "6"
type input "0"
drag, startPoint x: 22, startPoint y: 96, endPoint x: 16, endPoint y: 86, distance: 11.4
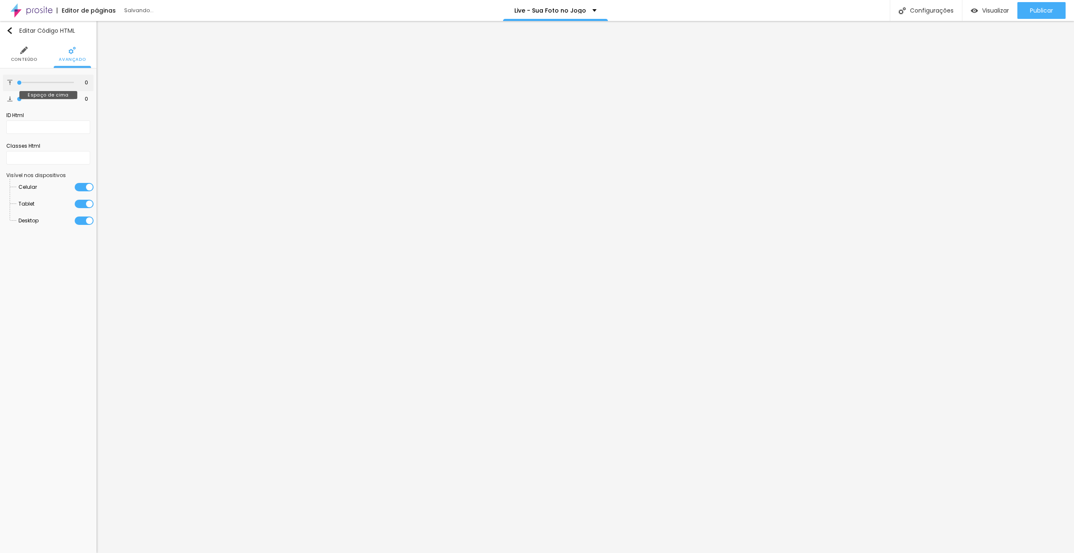
click at [17, 97] on input "range" at bounding box center [45, 99] width 57 height 4
type input "0"
drag, startPoint x: 17, startPoint y: 81, endPoint x: 0, endPoint y: 81, distance: 17.2
click at [17, 81] on input "range" at bounding box center [45, 83] width 57 height 4
click at [25, 56] on li "Conteúdo" at bounding box center [24, 54] width 26 height 28
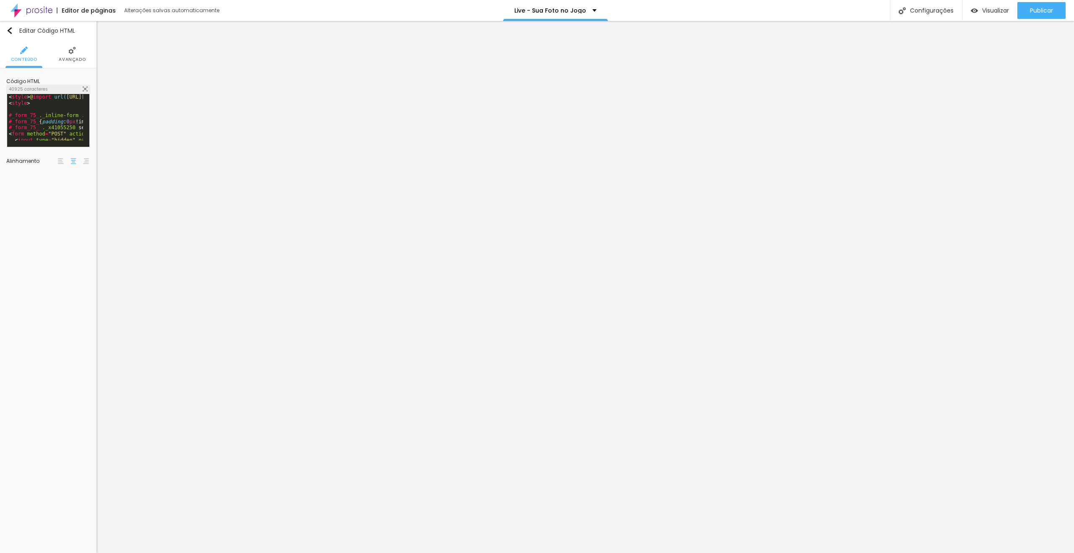
click at [81, 57] on span "Avançado" at bounding box center [72, 59] width 27 height 4
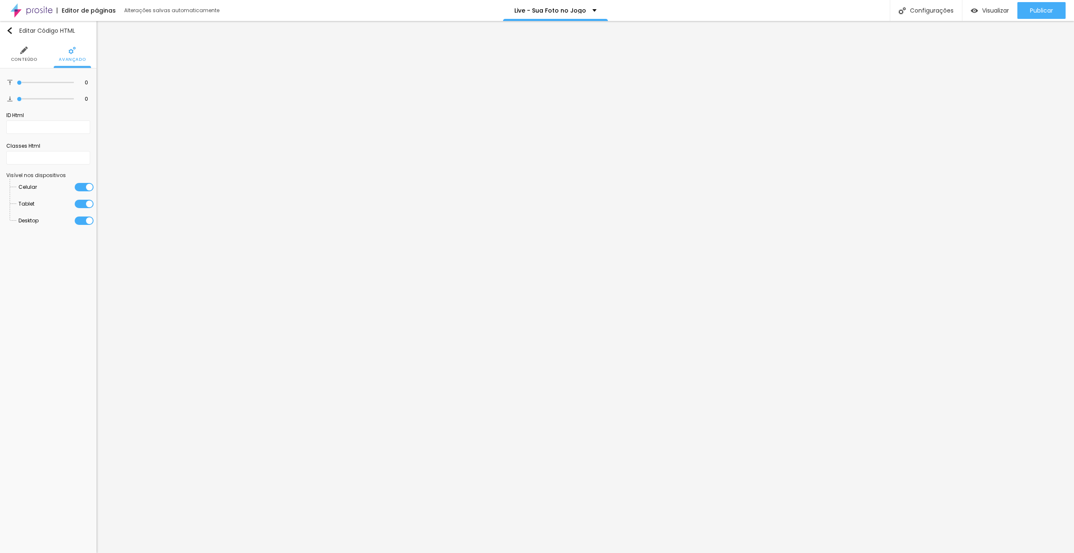
click at [21, 50] on img at bounding box center [24, 51] width 8 height 8
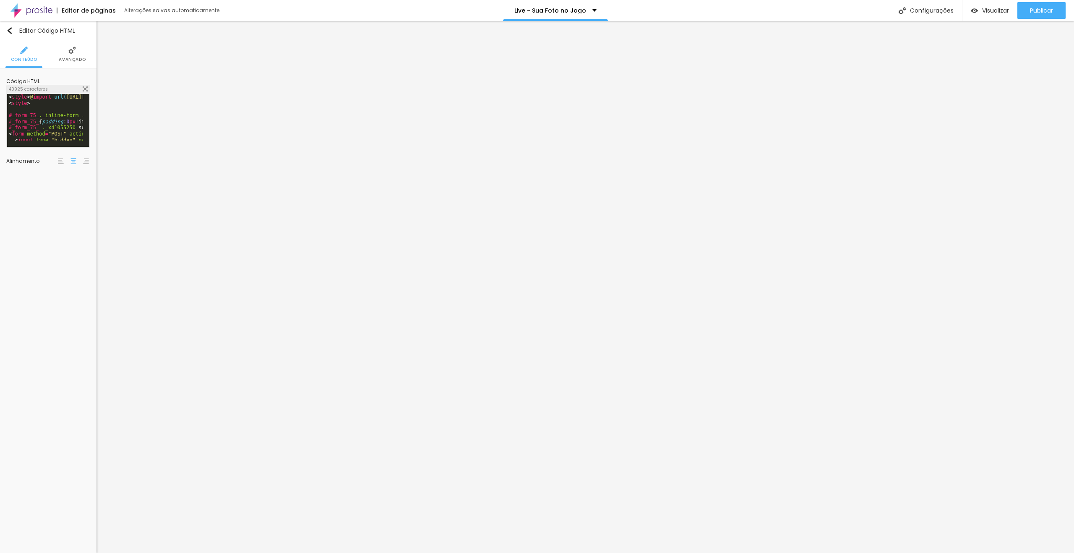
click at [85, 90] on img at bounding box center [85, 88] width 5 height 5
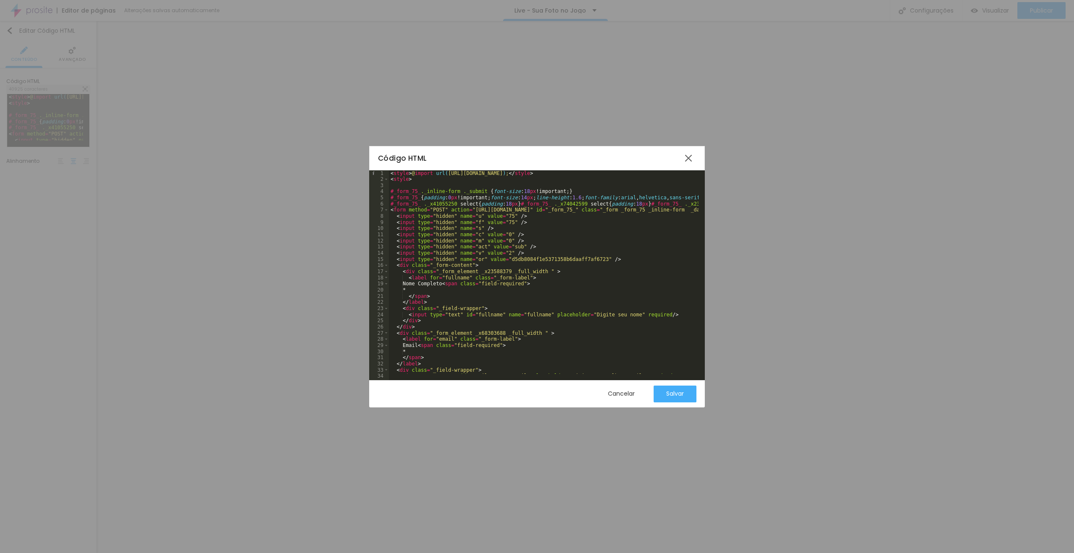
click at [679, 390] on div "Salvar" at bounding box center [675, 393] width 18 height 7
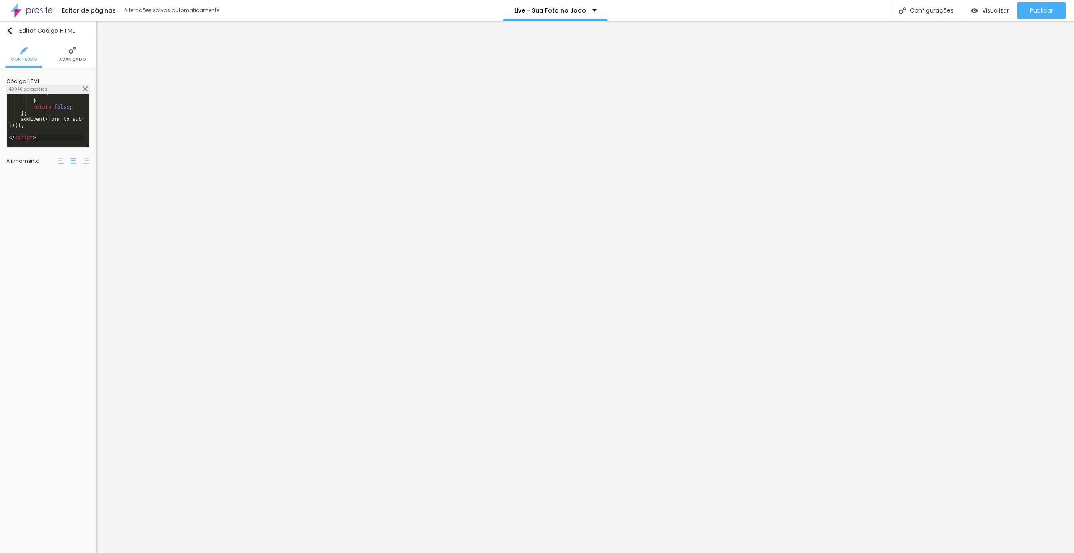
click at [81, 89] on div "40948 caracteres" at bounding box center [48, 89] width 83 height 8
click at [85, 89] on img at bounding box center [85, 88] width 5 height 5
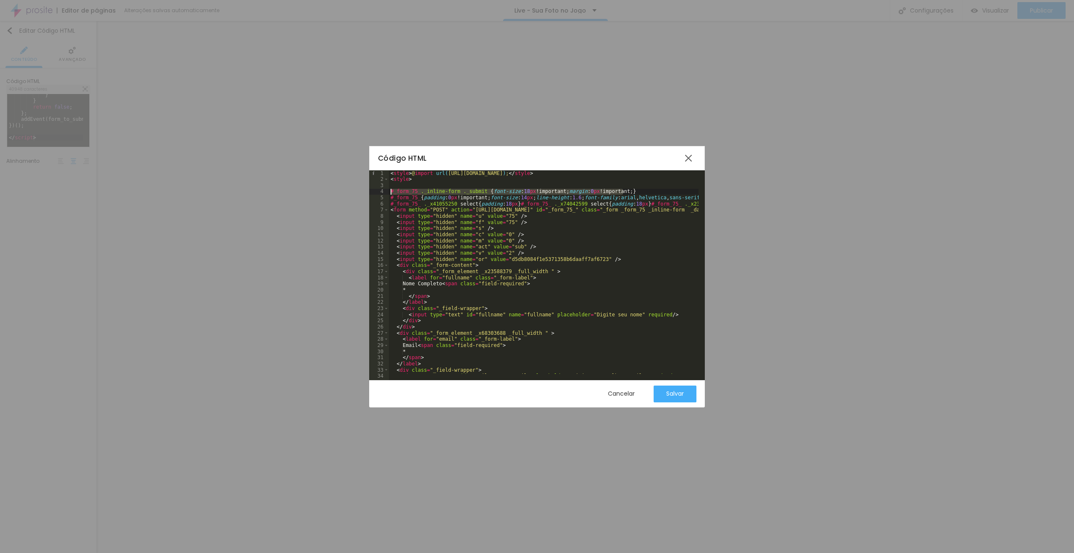
drag, startPoint x: 628, startPoint y: 190, endPoint x: 379, endPoint y: 192, distance: 249.6
click at [379, 192] on div "1 2 3 4 5 6 7 8 9 10 11 12 13 14 15 16 17 18 19 20 21 22 23 24 25 26 27 28 29 3…" at bounding box center [537, 275] width 336 height 210
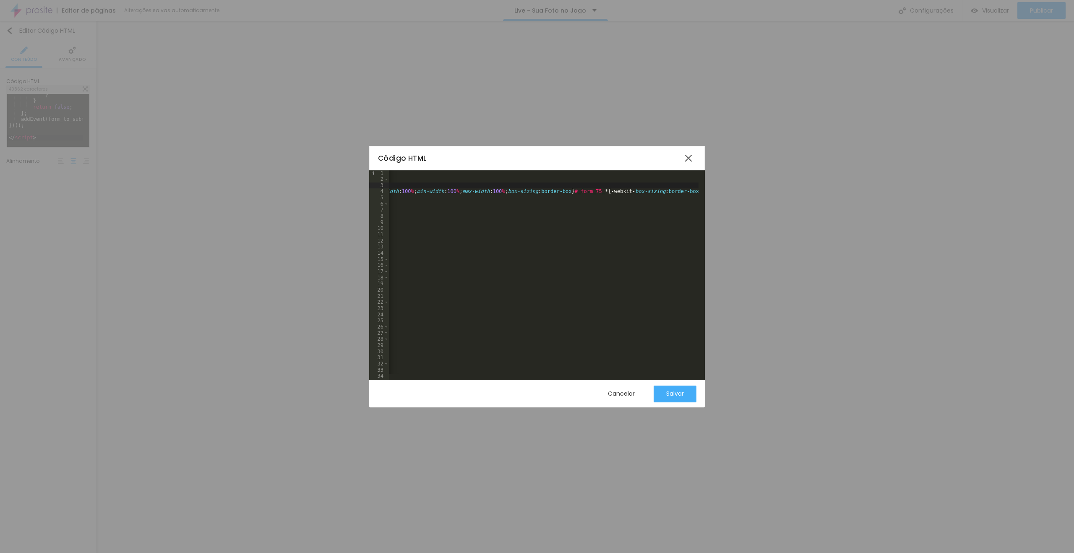
scroll to position [0, 19401]
drag, startPoint x: 493, startPoint y: 190, endPoint x: 473, endPoint y: 198, distance: 22.0
click at [472, 190] on div "< style > @ import url( https://fonts.bunny.net/css?family=poppins:400,700 ) ; …" at bounding box center [309, 278] width 38643 height 216
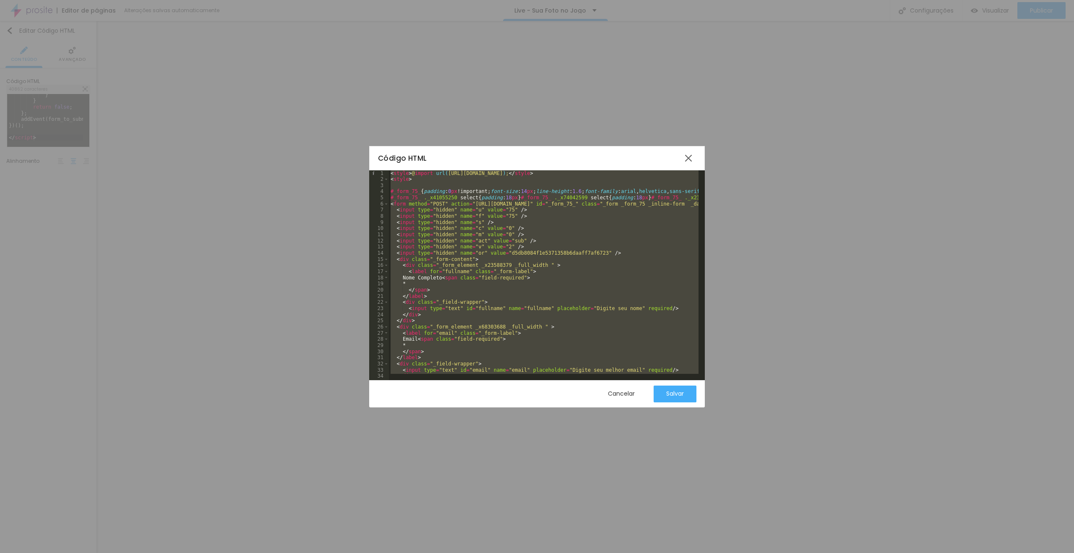
click at [541, 221] on div "< style > @ import url( https://fonts.bunny.net/css?family=poppins:400,700 ) ; …" at bounding box center [544, 271] width 310 height 203
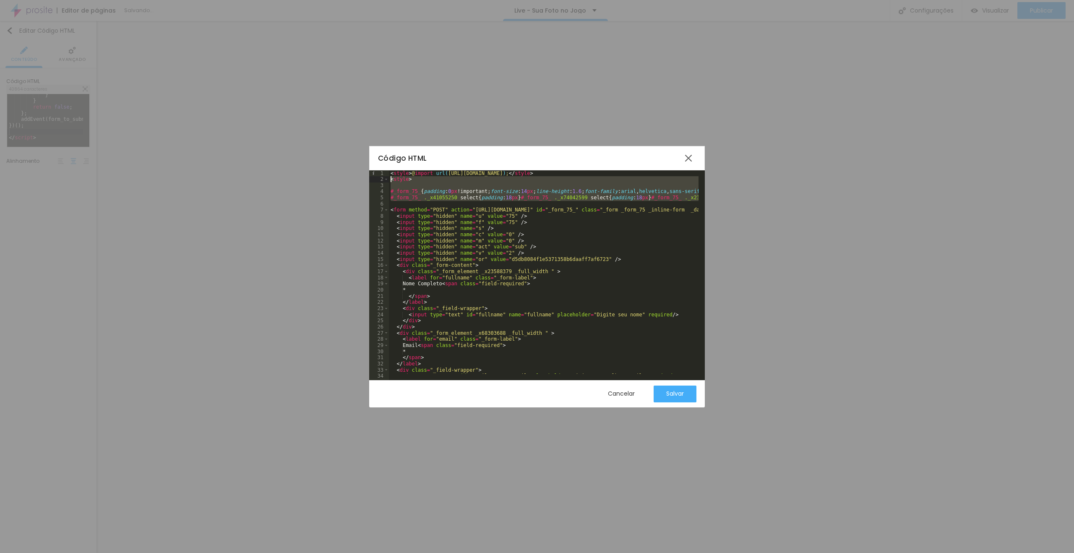
drag, startPoint x: 395, startPoint y: 203, endPoint x: 389, endPoint y: 177, distance: 26.7
click at [419, 200] on div "< style > @ import url( [URL][DOMAIN_NAME] ) ; </ style > < style > #_form_75_ …" at bounding box center [544, 271] width 310 height 203
drag, startPoint x: 401, startPoint y: 204, endPoint x: 384, endPoint y: 170, distance: 37.7
click at [384, 170] on div "1 2 3 4 5 6 7 8 9 10 11 12 13 14 15 16 17 18 19 20 21 22 23 24 25 26 27 28 29 3…" at bounding box center [537, 275] width 336 height 210
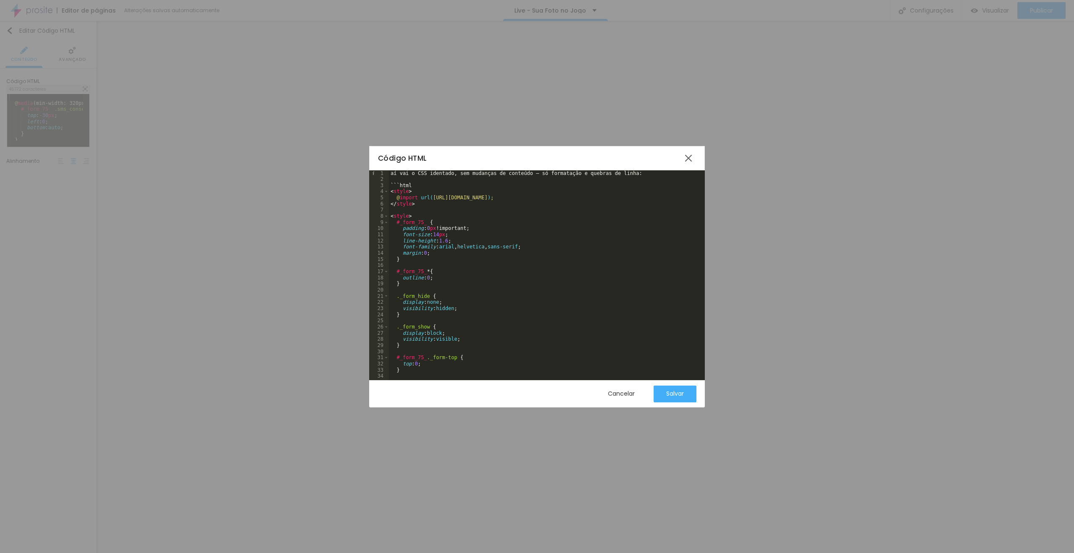
scroll to position [0, 0]
drag, startPoint x: 414, startPoint y: 184, endPoint x: 370, endPoint y: 168, distance: 46.1
click at [370, 168] on div "Código HTML 1 2 3 4 5 6 7 8 9 10 11 12 13 14 15 16 17 18 19 20 21 22 23 24 25 2…" at bounding box center [537, 276] width 336 height 261
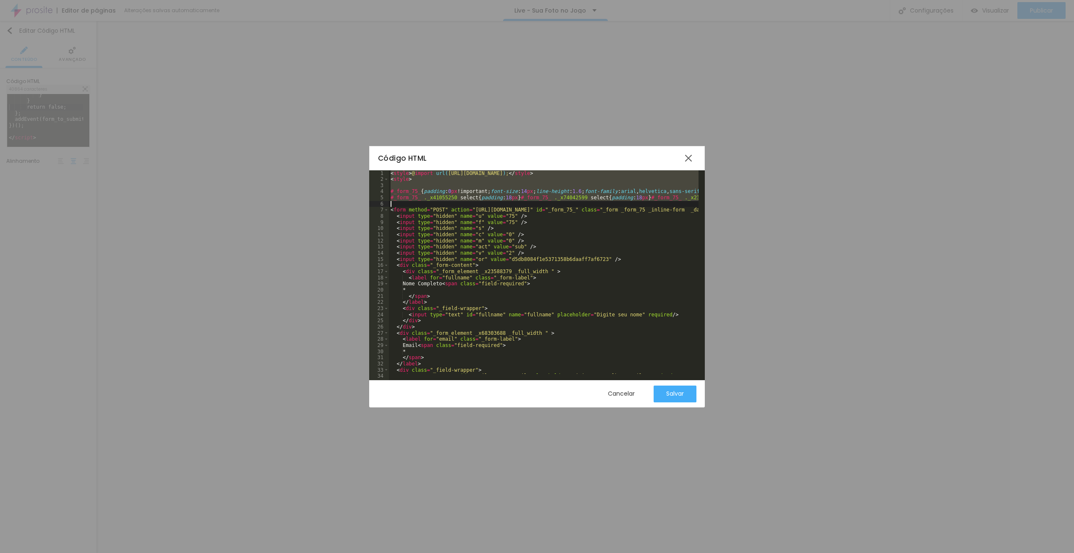
scroll to position [3466, 0]
click at [401, 174] on div "< style > @ import url( [URL][DOMAIN_NAME] ) ; </ style > < style > #_form_75_ …" at bounding box center [544, 271] width 310 height 203
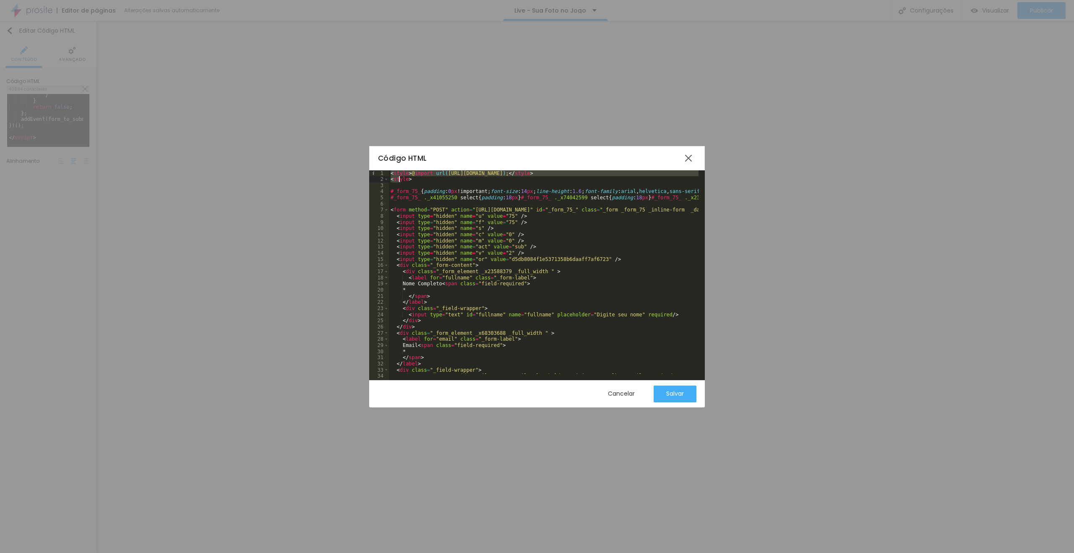
drag, startPoint x: 392, startPoint y: 172, endPoint x: 399, endPoint y: 178, distance: 9.2
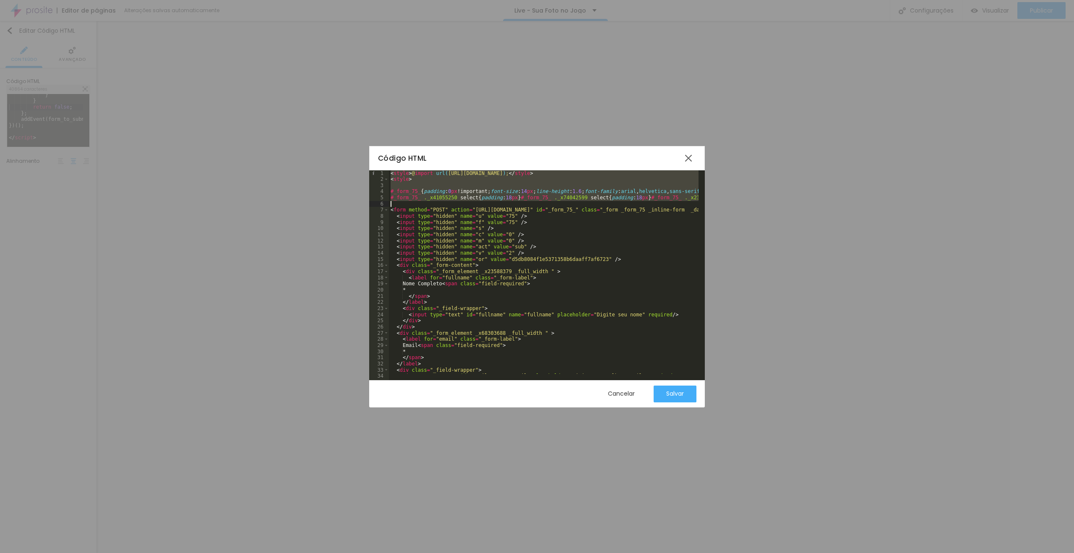
drag, startPoint x: 391, startPoint y: 174, endPoint x: 407, endPoint y: 202, distance: 32.7
click at [562, 176] on div "< style > @ import url( [URL][DOMAIN_NAME] ) ; </ style > < style > #_form_75_ …" at bounding box center [544, 271] width 310 height 203
drag, startPoint x: 391, startPoint y: 174, endPoint x: 403, endPoint y: 203, distance: 31.6
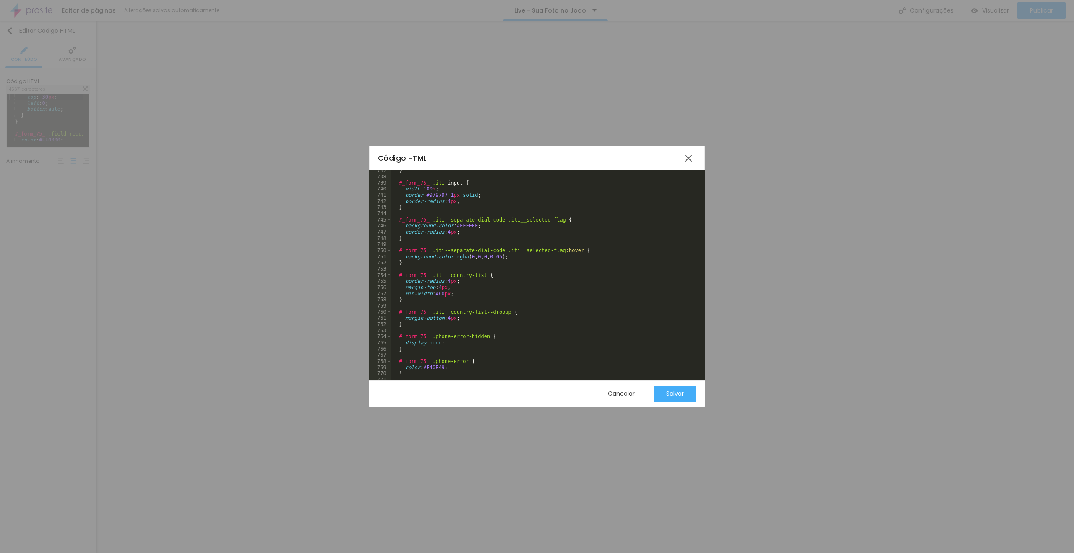
scroll to position [0, 0]
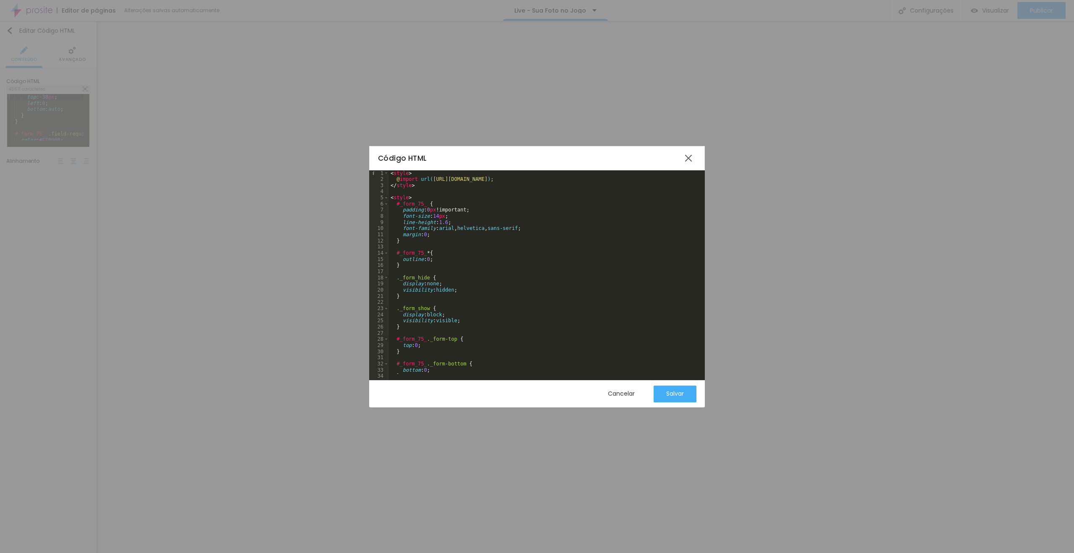
click at [505, 153] on div "Código HTML" at bounding box center [529, 158] width 303 height 11
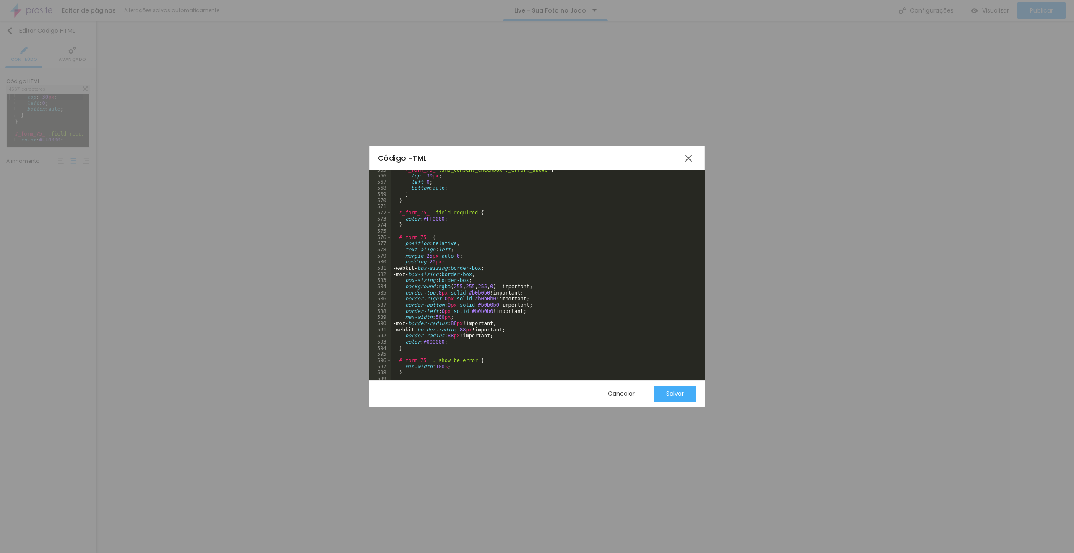
scroll to position [3448, 0]
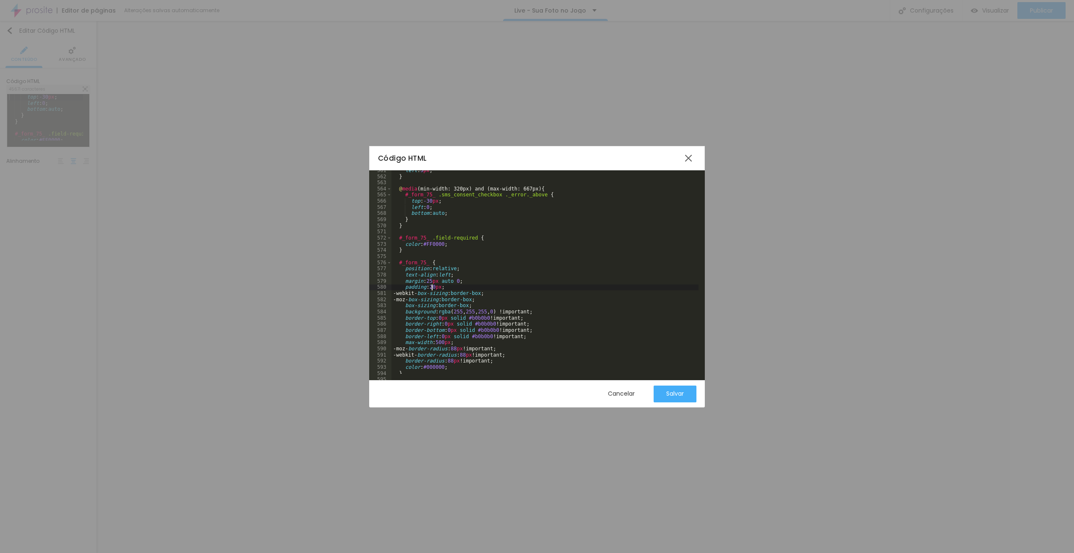
drag, startPoint x: 435, startPoint y: 287, endPoint x: 430, endPoint y: 287, distance: 5.9
drag, startPoint x: 456, startPoint y: 281, endPoint x: 427, endPoint y: 279, distance: 28.6
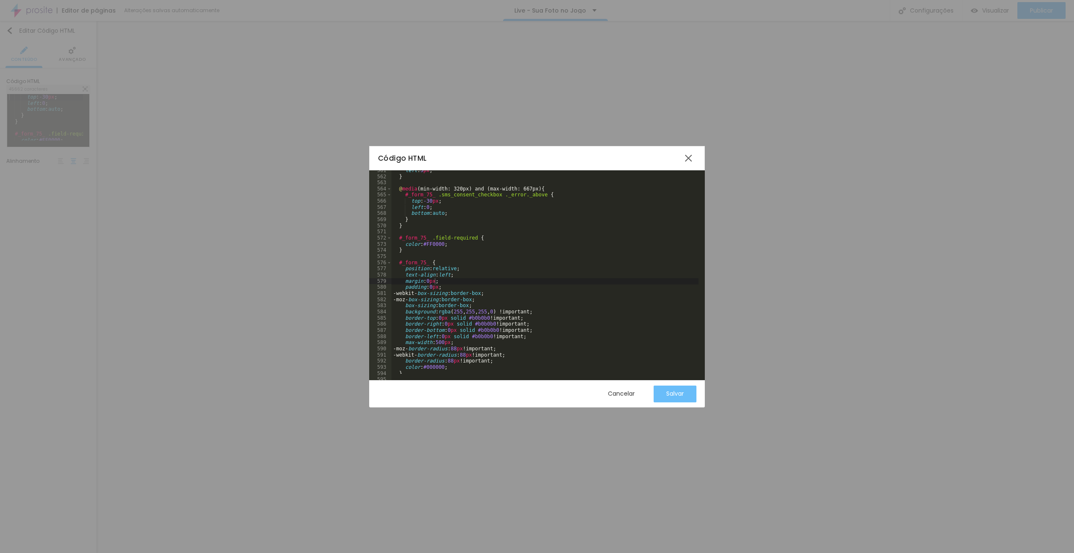
click at [674, 399] on div "Salvar" at bounding box center [675, 394] width 18 height 17
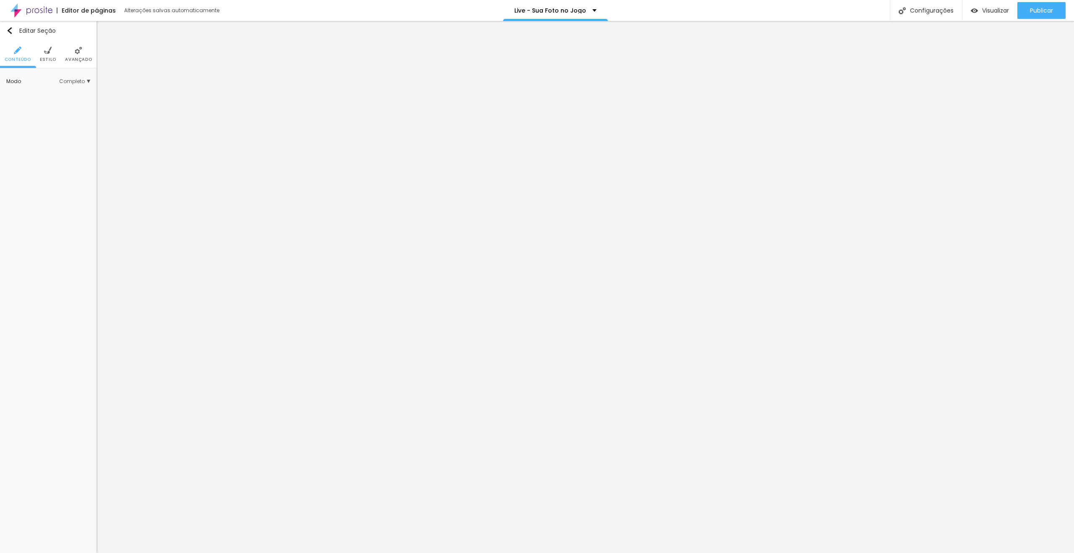
click at [40, 55] on li "Estilo" at bounding box center [48, 54] width 16 height 28
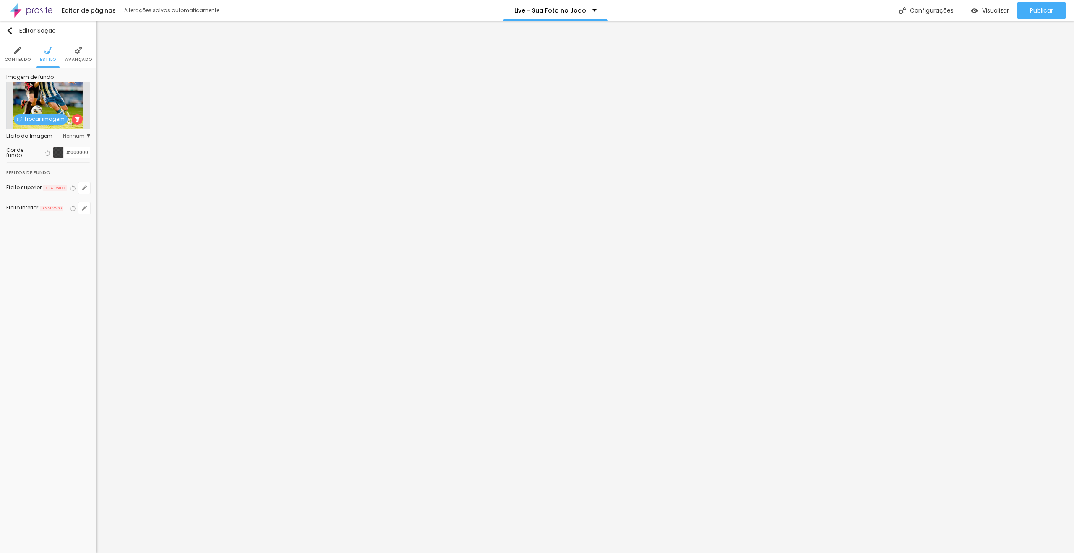
click at [51, 116] on span "Trocar imagem" at bounding box center [41, 119] width 54 height 10
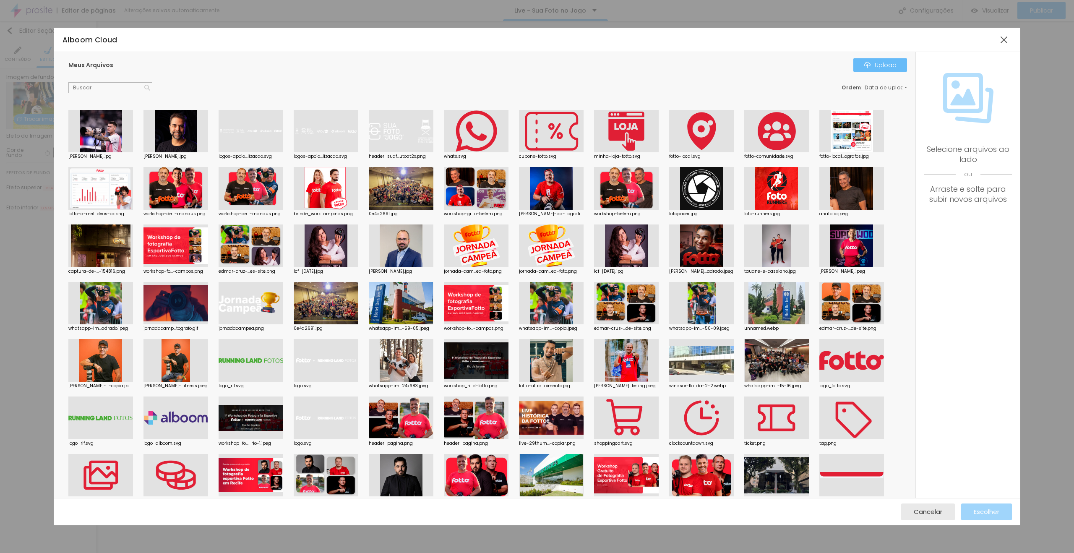
click at [892, 62] on div "Upload" at bounding box center [880, 65] width 33 height 7
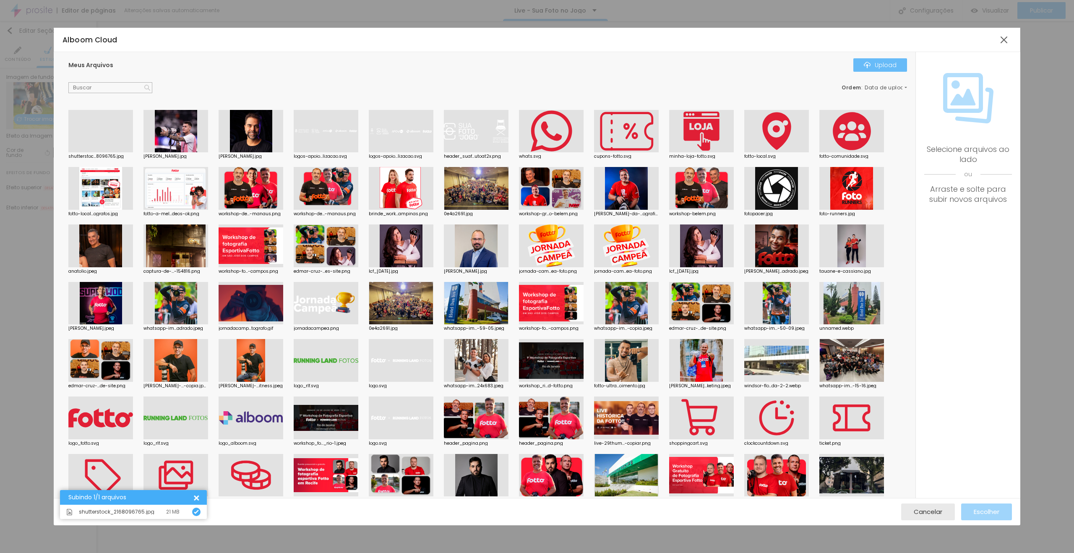
click at [875, 62] on div "Upload" at bounding box center [880, 65] width 33 height 7
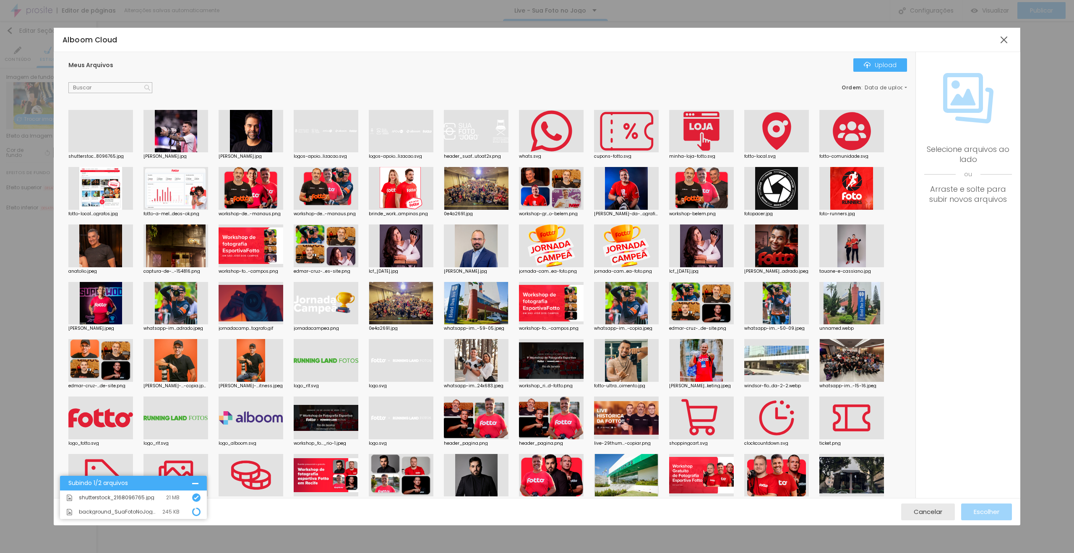
click at [109, 152] on div at bounding box center [100, 152] width 65 height 0
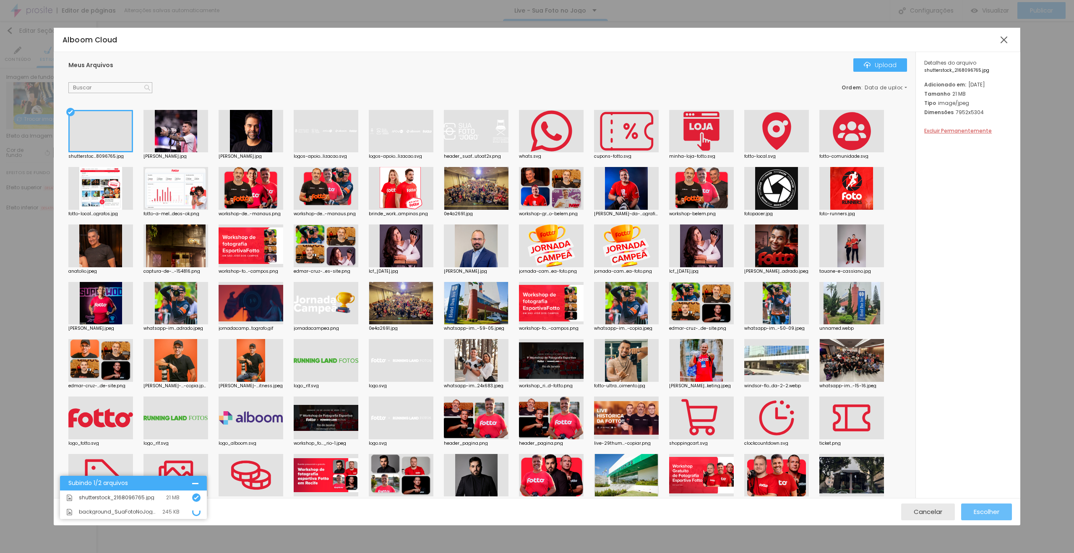
click at [989, 505] on div "Escolher" at bounding box center [987, 511] width 26 height 17
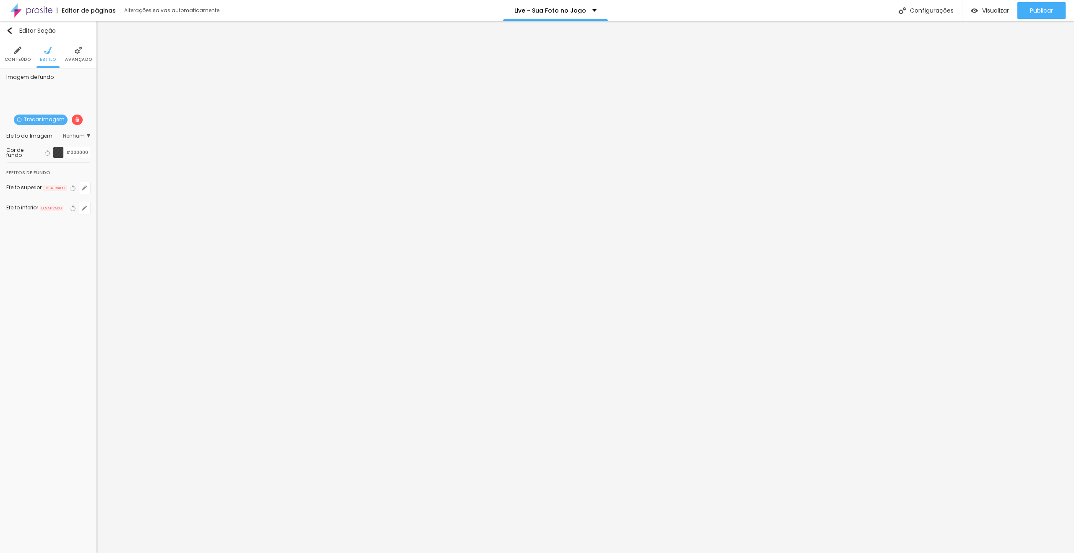
click at [35, 117] on span "Trocar imagem" at bounding box center [41, 120] width 54 height 10
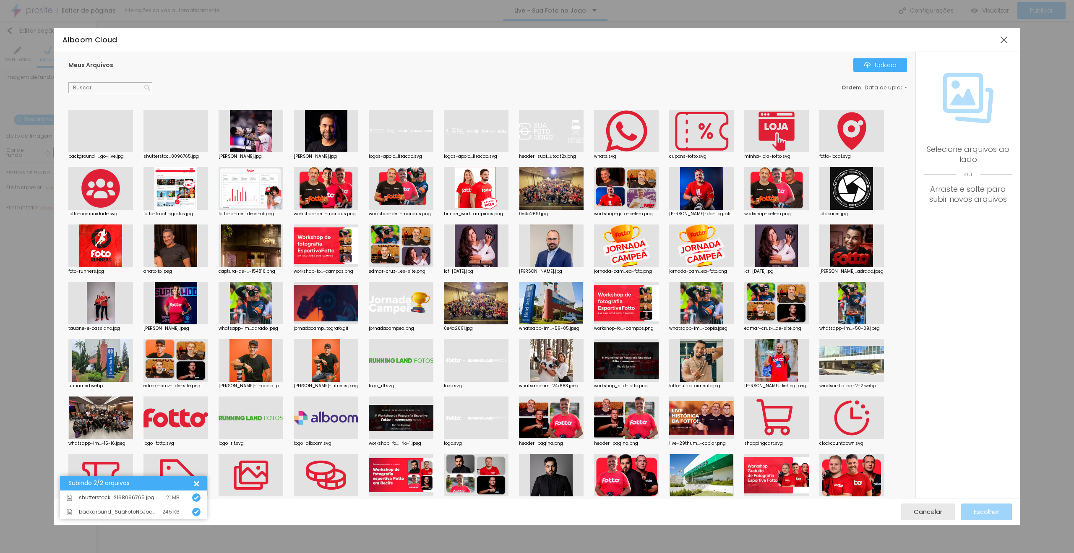
click at [125, 152] on div at bounding box center [100, 152] width 65 height 0
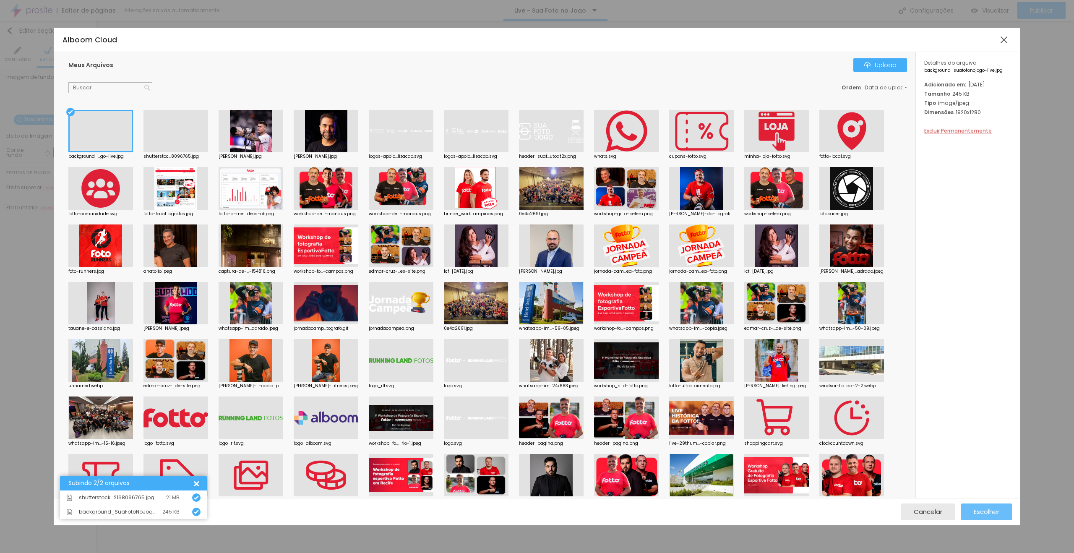
click at [997, 514] on span "Escolher" at bounding box center [987, 511] width 26 height 7
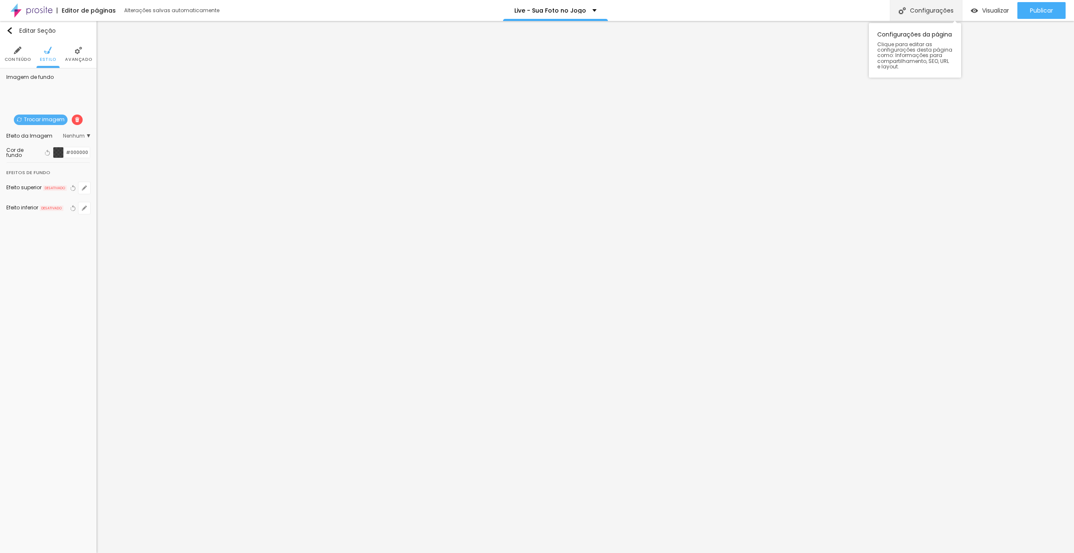
click at [935, 15] on div "Configurações" at bounding box center [926, 10] width 72 height 21
drag, startPoint x: 482, startPoint y: 333, endPoint x: 473, endPoint y: 323, distance: 13.7
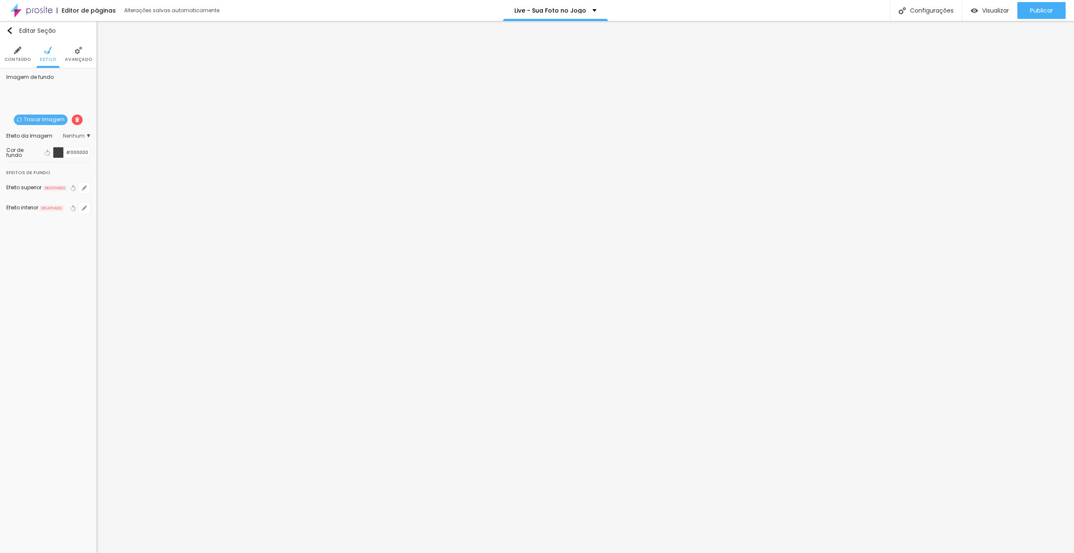
click at [81, 52] on img at bounding box center [79, 51] width 8 height 8
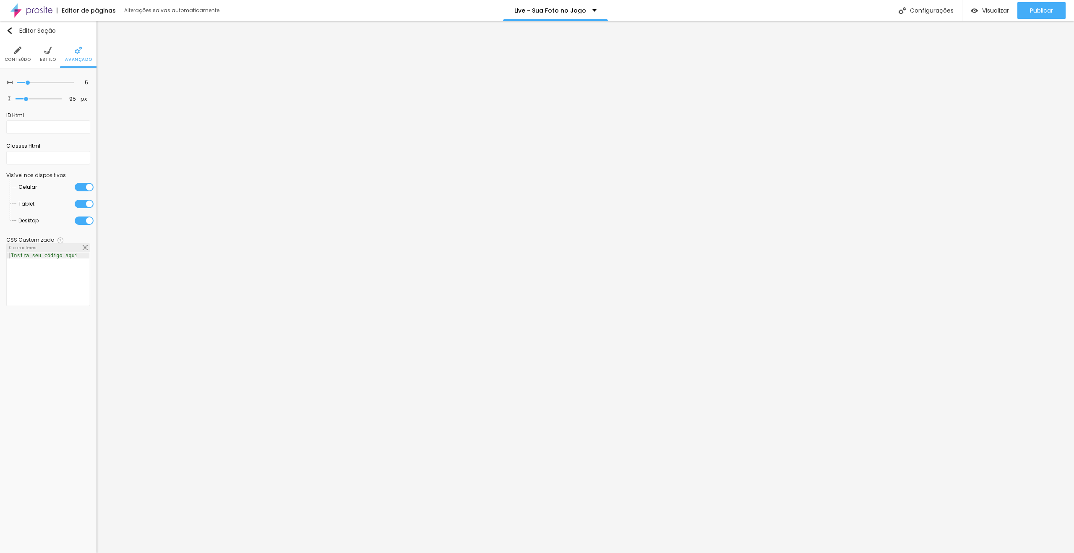
click at [84, 183] on div at bounding box center [84, 187] width 19 height 8
click at [88, 203] on div at bounding box center [84, 204] width 19 height 8
click at [78, 55] on li "Avançado" at bounding box center [78, 54] width 27 height 28
click at [83, 217] on div at bounding box center [84, 220] width 19 height 8
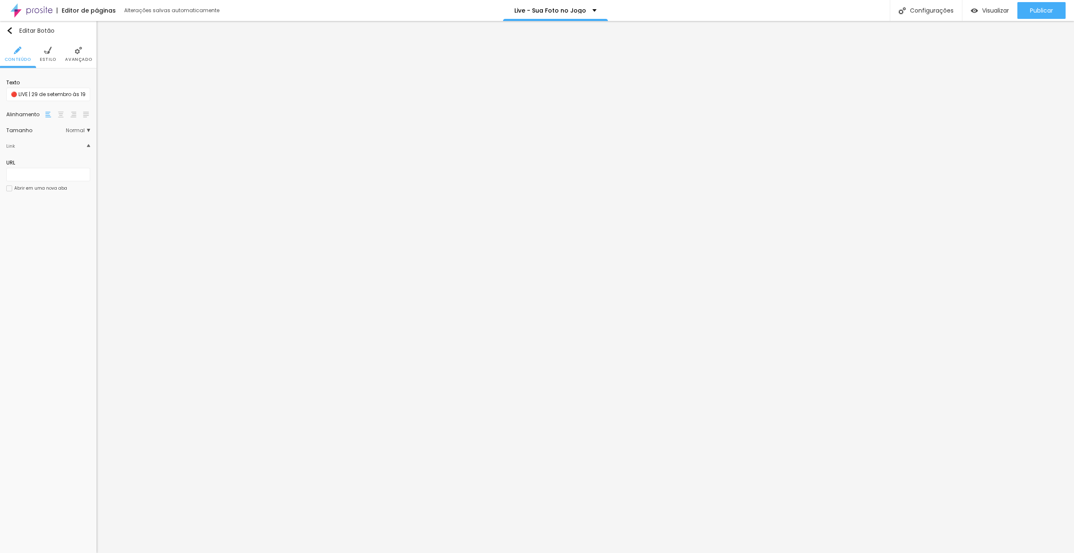
click at [42, 52] on li "Estilo" at bounding box center [48, 54] width 16 height 28
click at [82, 107] on button "button" at bounding box center [84, 105] width 12 height 12
type input "16"
type input "15"
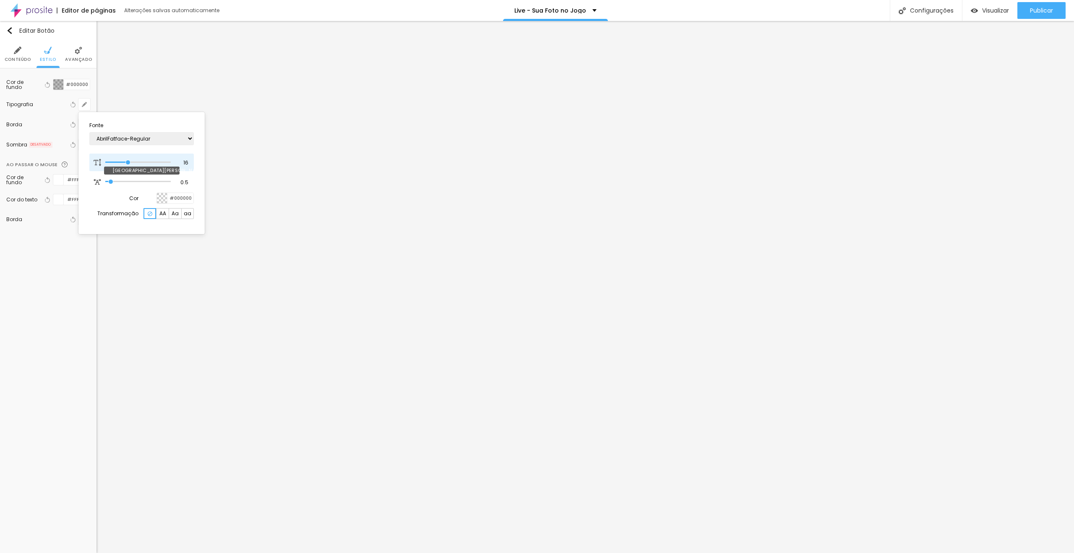
type input "15"
type input "14"
drag, startPoint x: 130, startPoint y: 161, endPoint x: 123, endPoint y: 162, distance: 7.1
type input "14"
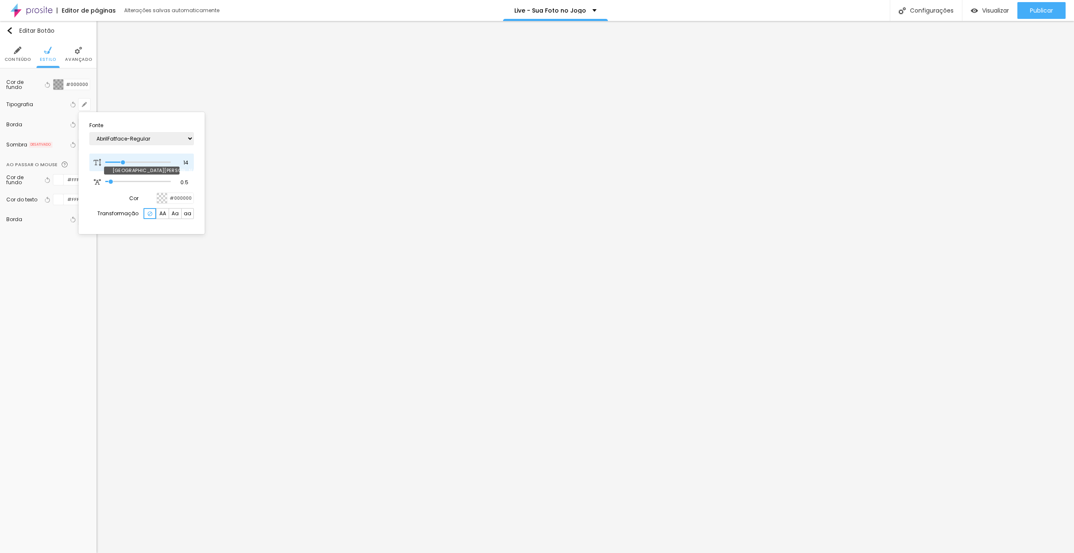
click at [123, 162] on input "range" at bounding box center [137, 162] width 65 height 4
click at [454, 151] on div at bounding box center [537, 276] width 1074 height 553
click at [19, 55] on li "Conteúdo" at bounding box center [18, 54] width 26 height 28
click at [62, 113] on img at bounding box center [61, 115] width 6 height 6
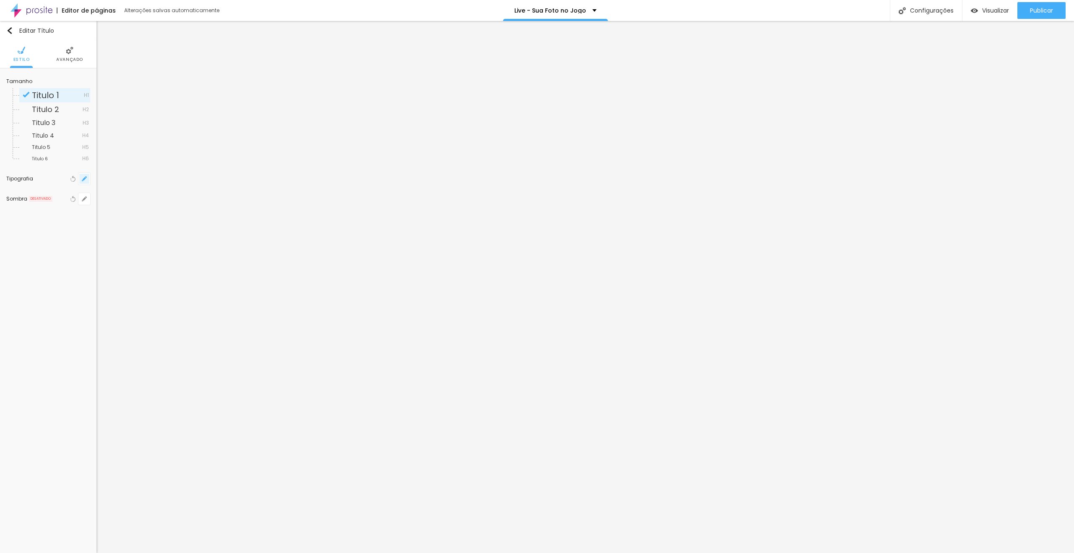
click at [84, 180] on icon "button" at bounding box center [84, 178] width 5 height 5
type input "1"
click at [182, 234] on input "55" at bounding box center [182, 238] width 15 height 8
type input "8"
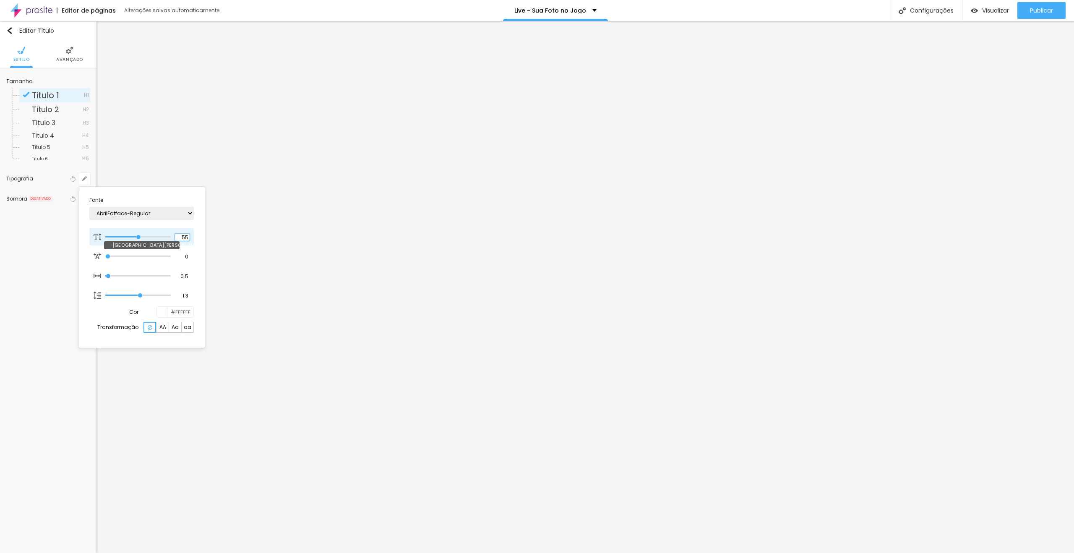
type input "4"
type input "1"
type input "40"
type input "1"
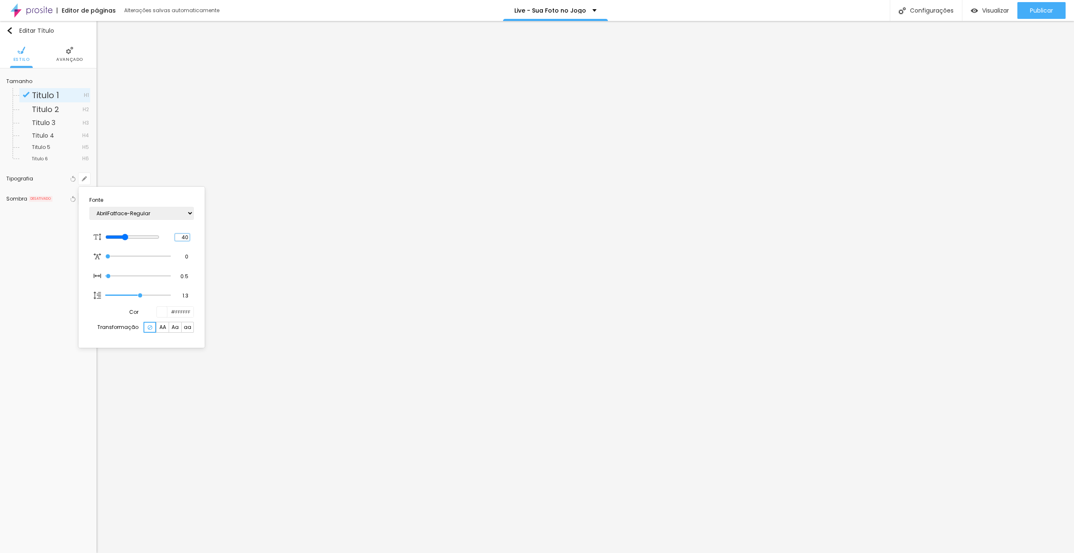
type input "40"
click at [545, 254] on div at bounding box center [537, 276] width 1074 height 553
click at [81, 178] on button "button" at bounding box center [84, 179] width 12 height 12
type input "1"
drag, startPoint x: 183, startPoint y: 236, endPoint x: 196, endPoint y: 237, distance: 13.4
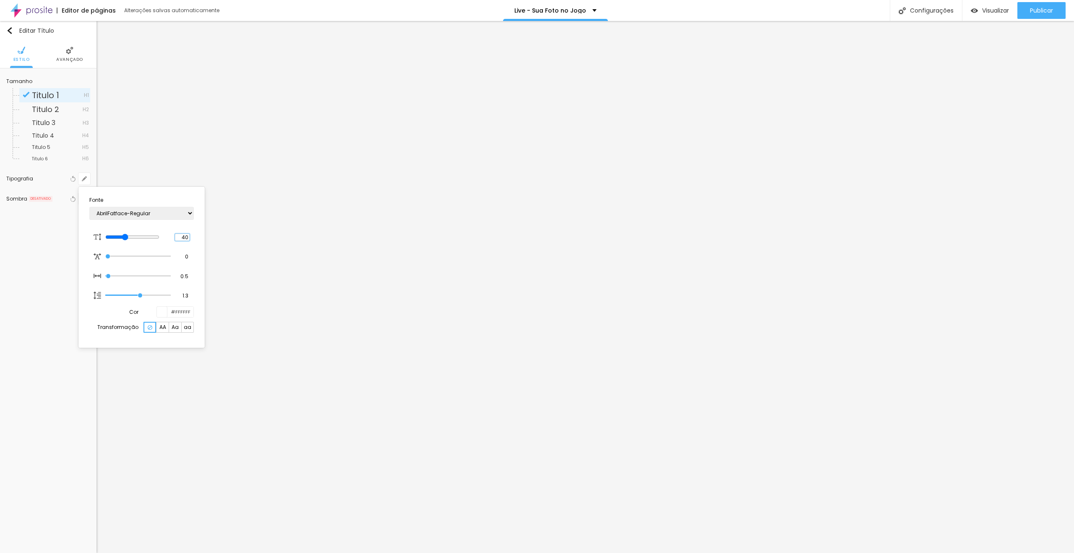
click at [196, 237] on section "Fonte AbrilFatface-Regular Actor-Regular Alegreya AlegreyaBlack Alice Allan-Bol…" at bounding box center [142, 267] width 120 height 154
type input "8"
type input "2"
type input "1"
type input "28"
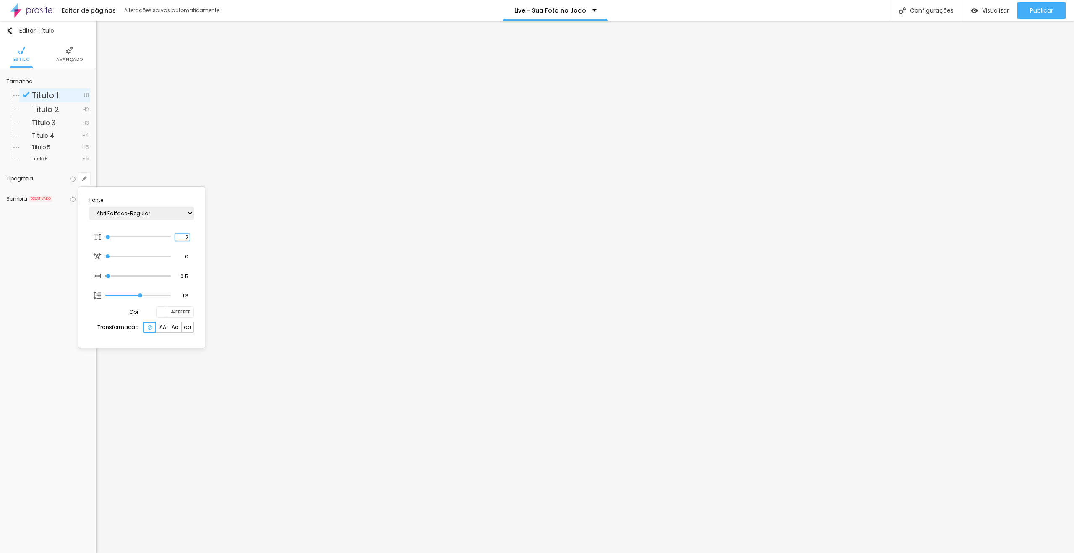
type input "28"
type input "1"
type input "8"
type input "2"
type input "1"
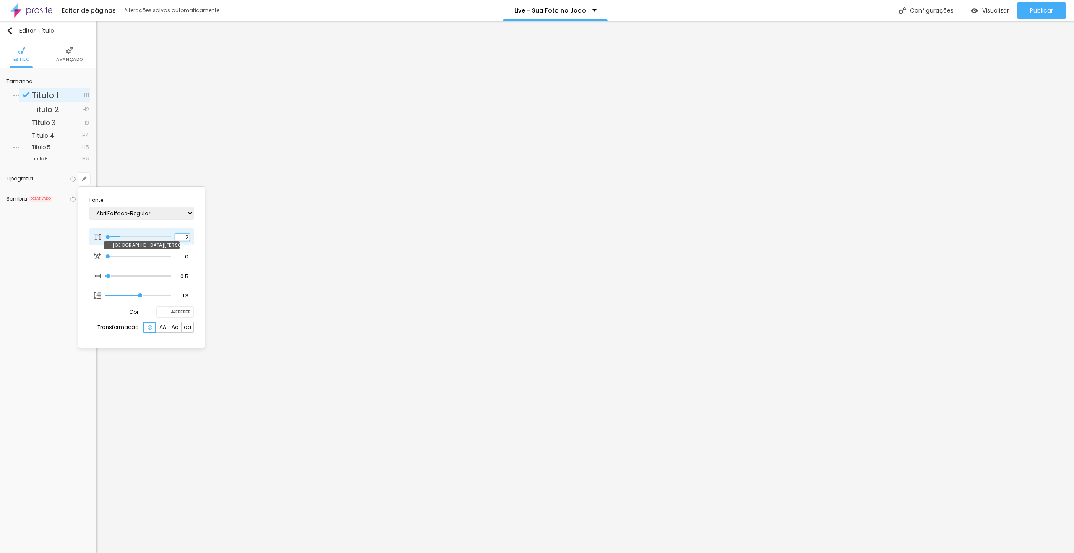
type input "8"
type input "0"
type input "1"
type input "8"
type input "03"
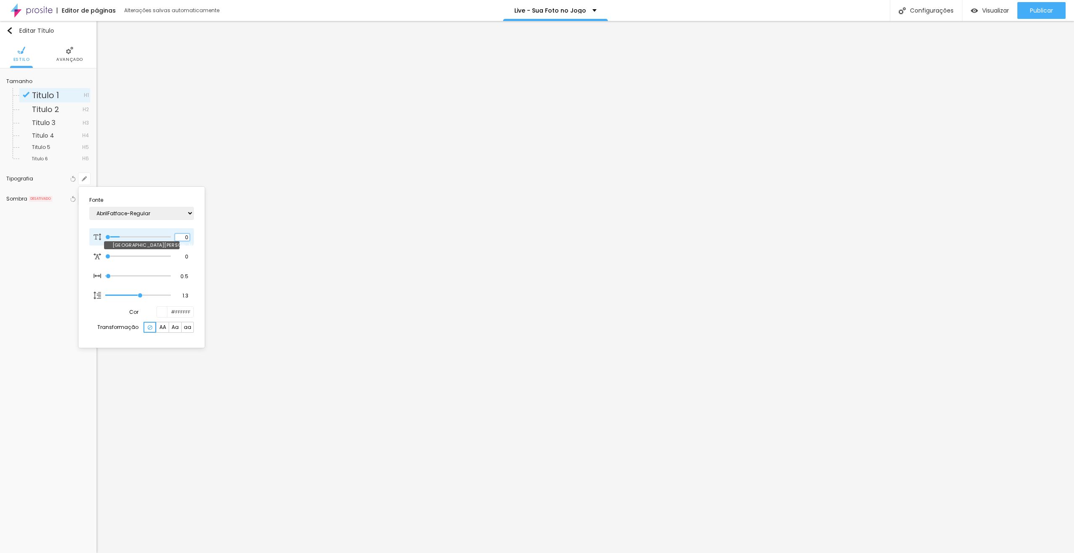
type input "1"
type input "38"
type input "038"
type input "1"
type input "8"
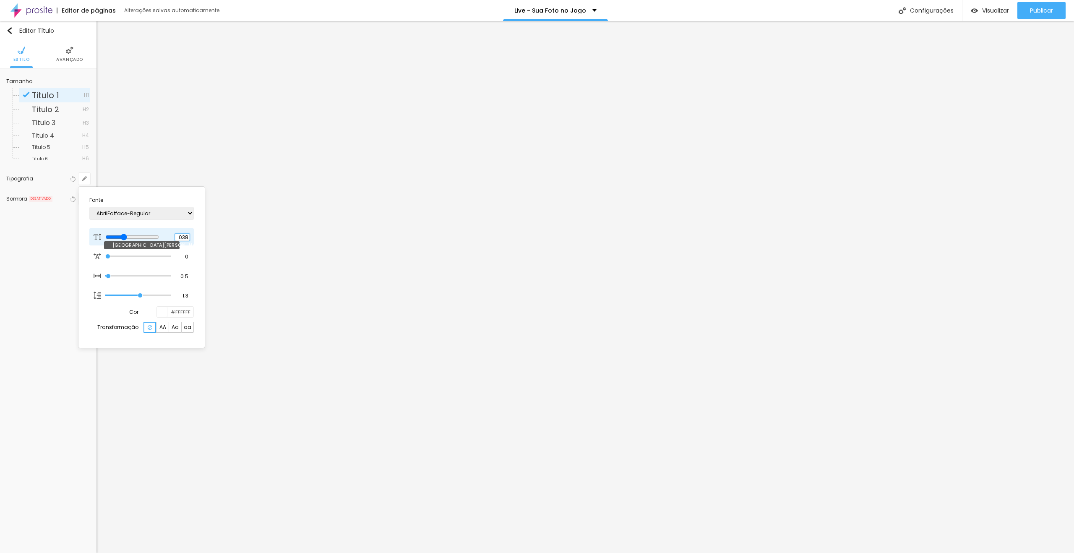
type input "03"
type input "1"
type input "8"
type input "0"
type input "1"
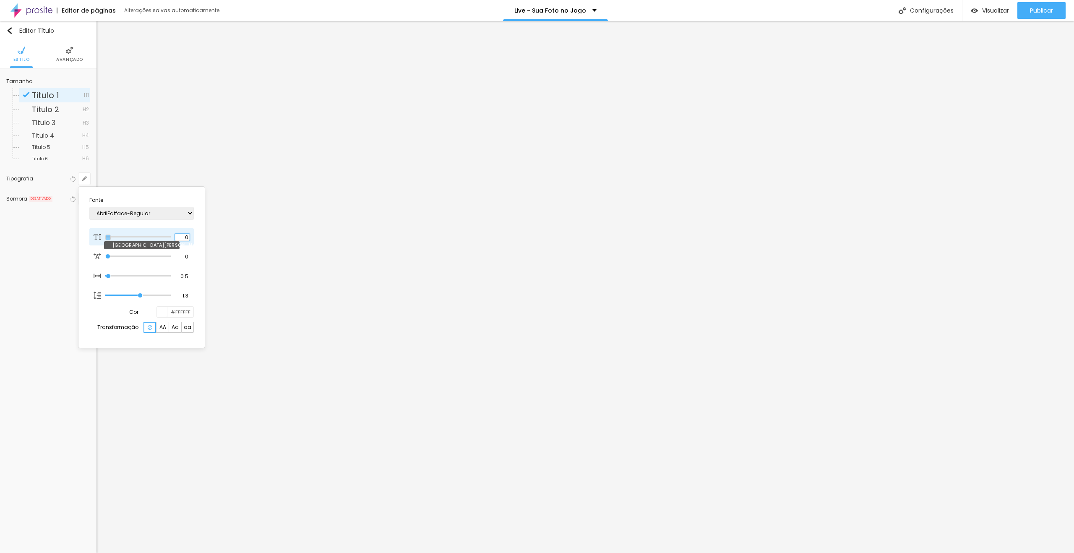
type input "8"
type input "0"
type input "1"
type input "8"
type input "03"
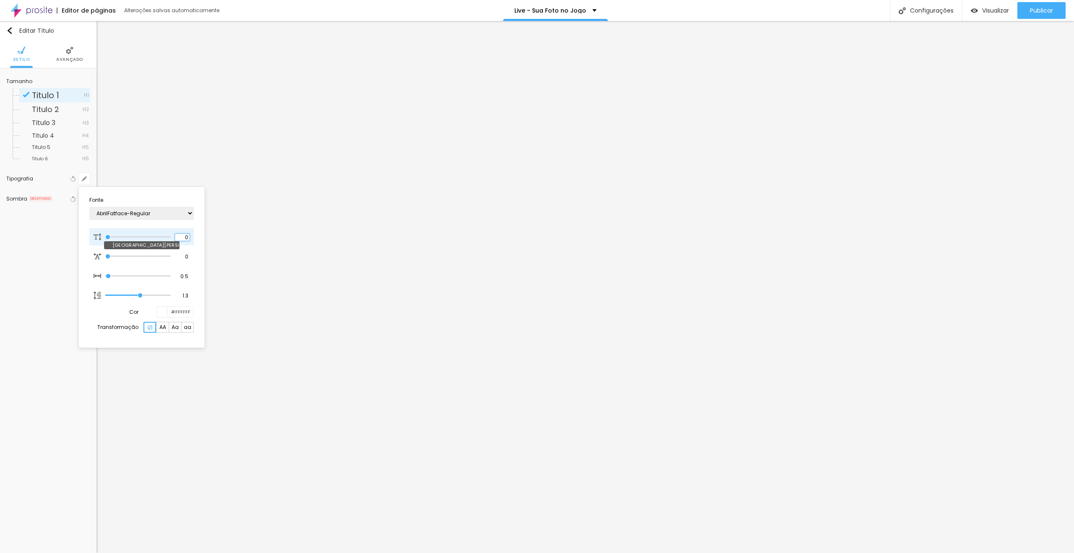
type input "1"
type input "38"
type input "038"
type input "1"
type input "8"
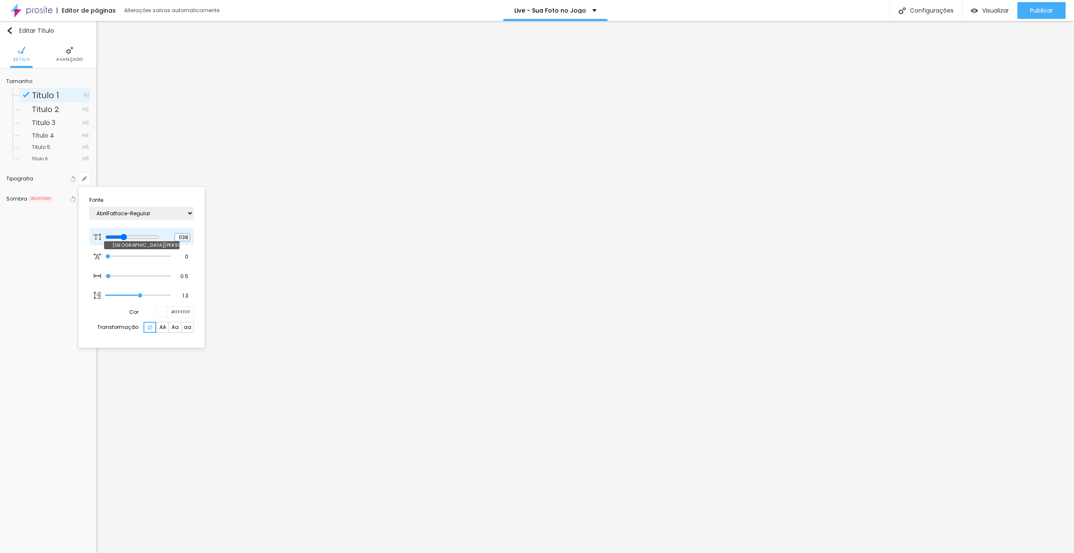
type input "03"
type input "1"
type input "03"
type input "8"
type input "1"
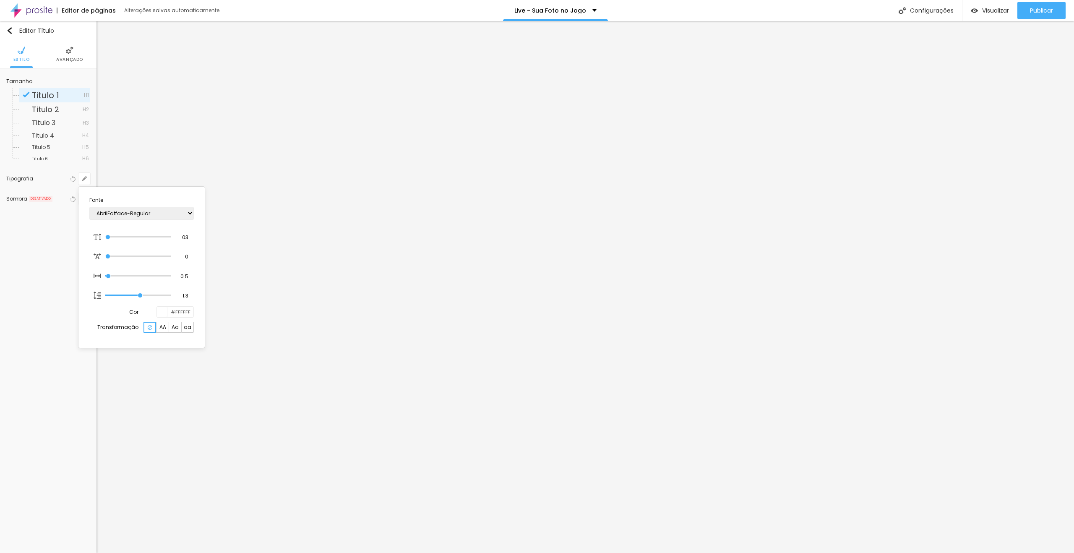
click at [439, 273] on div at bounding box center [537, 276] width 1074 height 553
click at [86, 178] on icon "button" at bounding box center [84, 178] width 5 height 5
type input "8"
type input "1"
click at [186, 238] on input "3" at bounding box center [182, 238] width 15 height 8
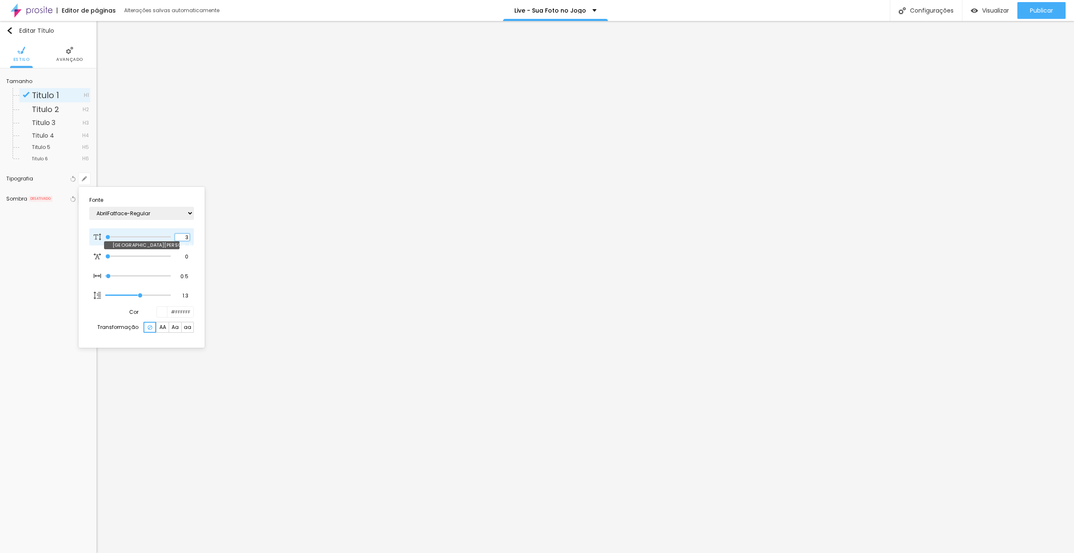
click at [186, 238] on input "3" at bounding box center [182, 238] width 15 height 8
type input "33"
type input "1"
type input "100"
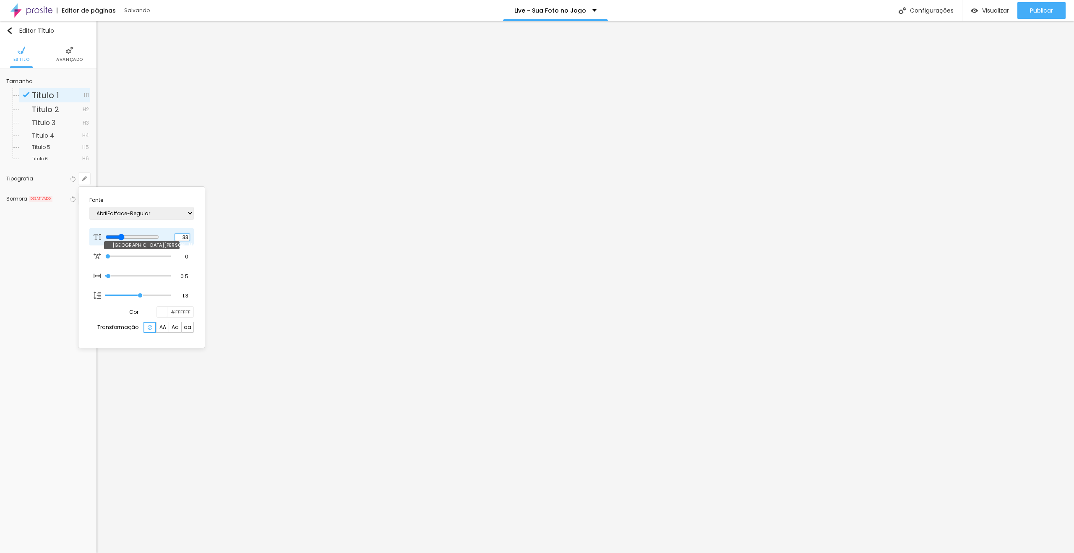
type input "100"
drag, startPoint x: 190, startPoint y: 236, endPoint x: 195, endPoint y: 236, distance: 5.9
click at [195, 236] on section "Fonte AbrilFatface-Regular Actor-Regular Alegreya AlegreyaBlack Alice Allan-Bol…" at bounding box center [142, 267] width 120 height 154
type input "1"
type input "8"
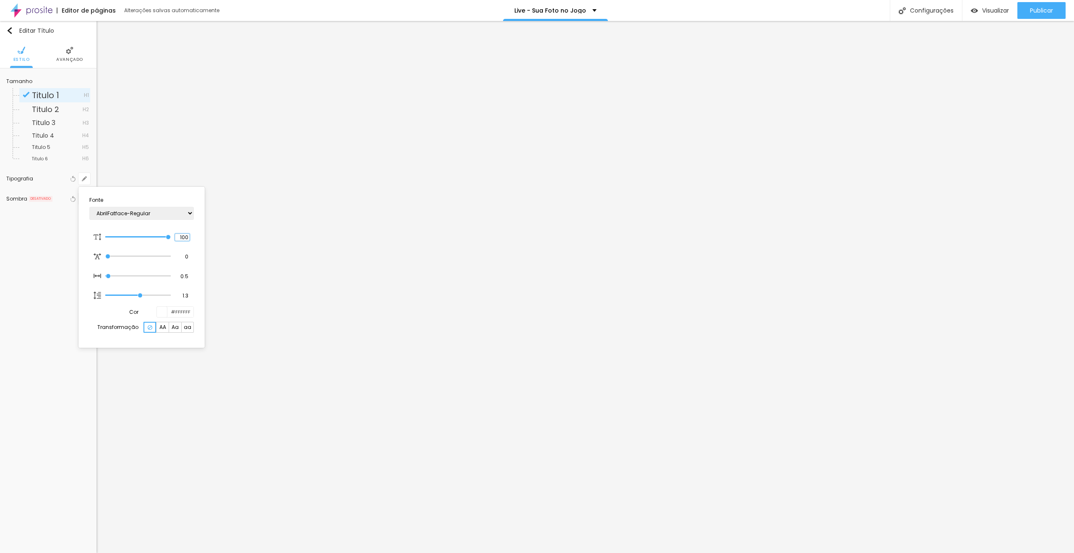
type input "0"
type input "1"
type input "8"
type input "1"
type input "0"
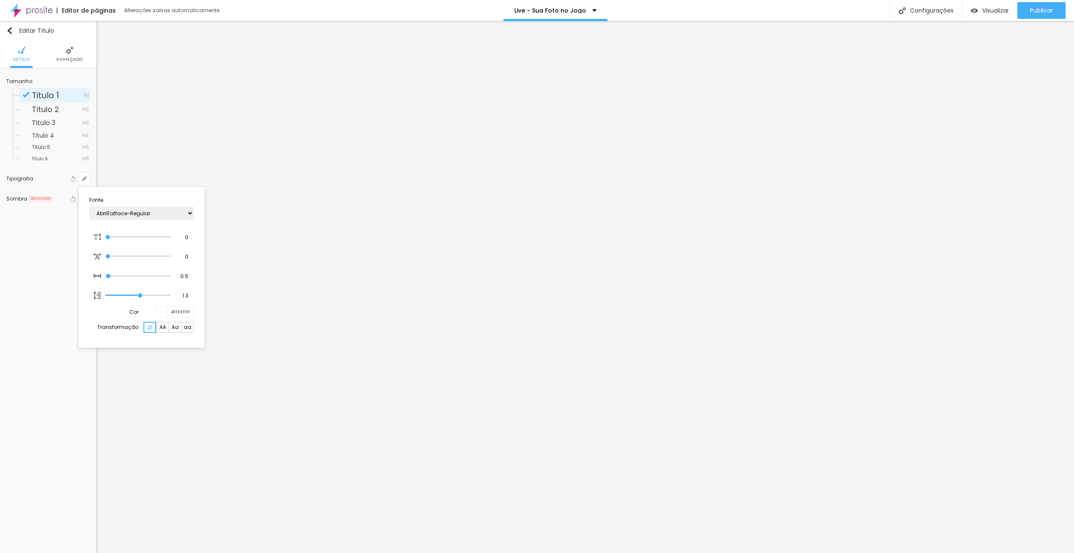
click at [45, 240] on div at bounding box center [537, 276] width 1074 height 553
click at [85, 179] on icon "button" at bounding box center [84, 178] width 5 height 5
type input "8"
type input "1"
type input "8"
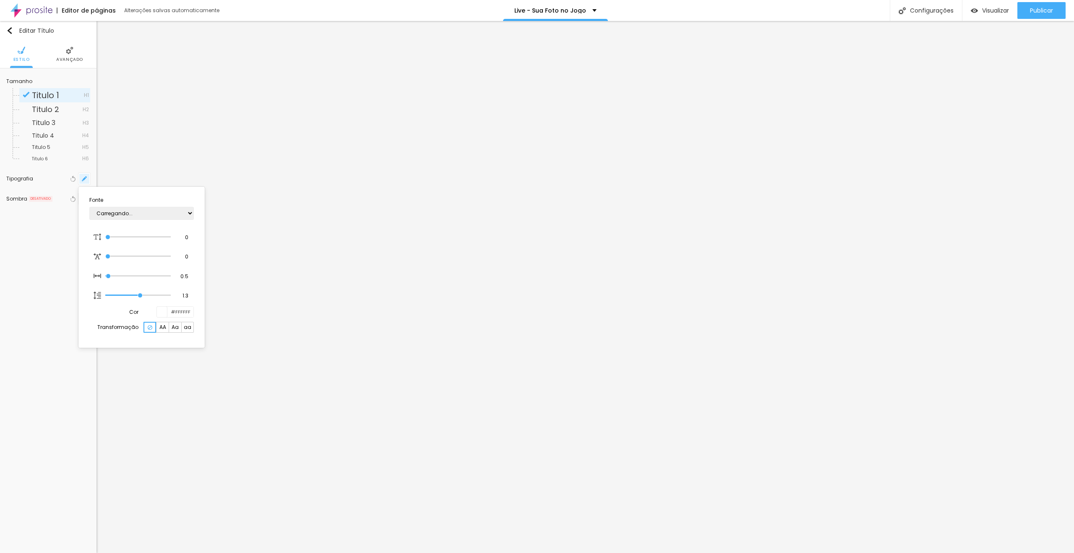
type input "1"
type input "8"
type input "1"
drag, startPoint x: 182, startPoint y: 234, endPoint x: 195, endPoint y: 236, distance: 12.2
click at [195, 236] on section "Fonte AbrilFatface-Regular Actor-Regular Alegreya AlegreyaBlack Alice Allan-Bol…" at bounding box center [142, 267] width 120 height 154
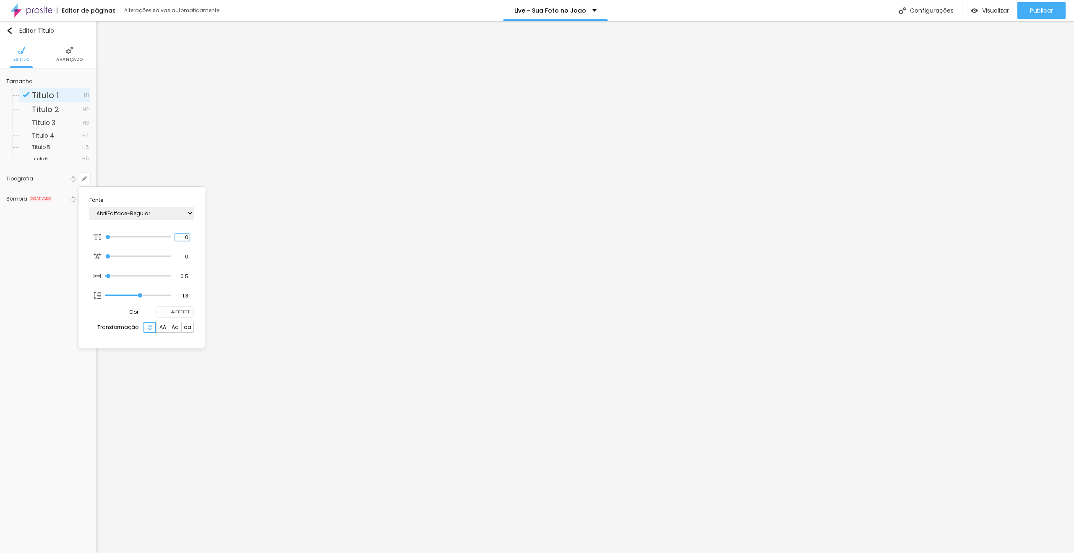
type input "8"
type input "3"
type input "1"
type input "8"
type input "1"
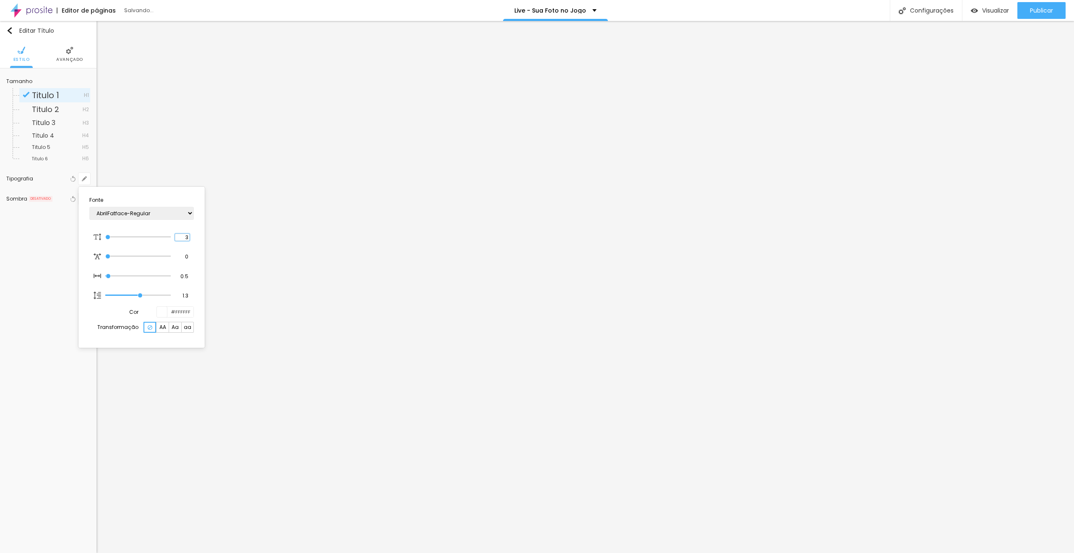
type input "38"
type input "1"
type input "38"
click at [575, 255] on div at bounding box center [537, 276] width 1074 height 553
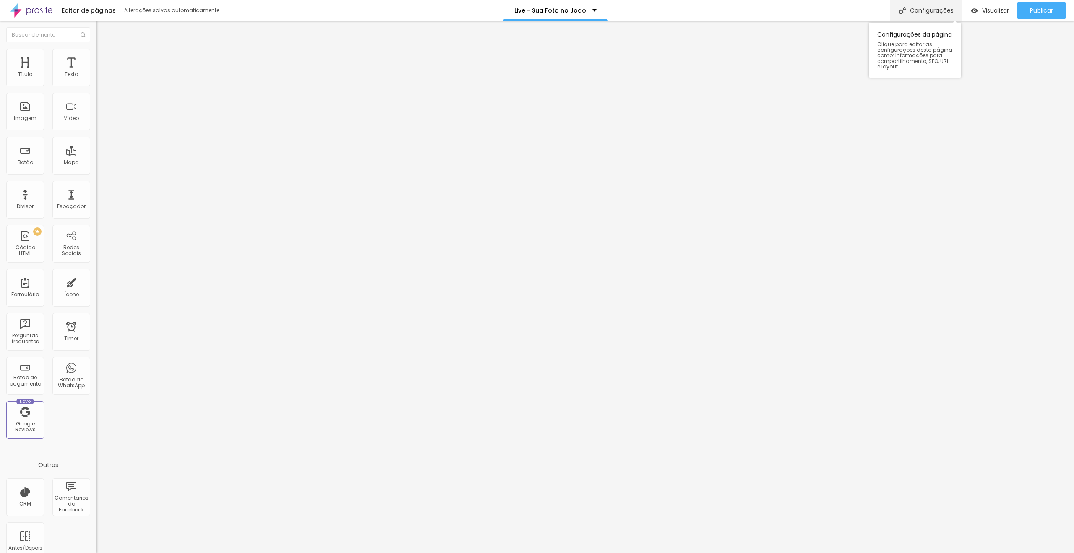
click at [939, 8] on div "Configurações" at bounding box center [926, 10] width 72 height 21
drag, startPoint x: 543, startPoint y: 302, endPoint x: 474, endPoint y: 308, distance: 69.0
drag, startPoint x: 499, startPoint y: 340, endPoint x: 459, endPoint y: 292, distance: 62.9
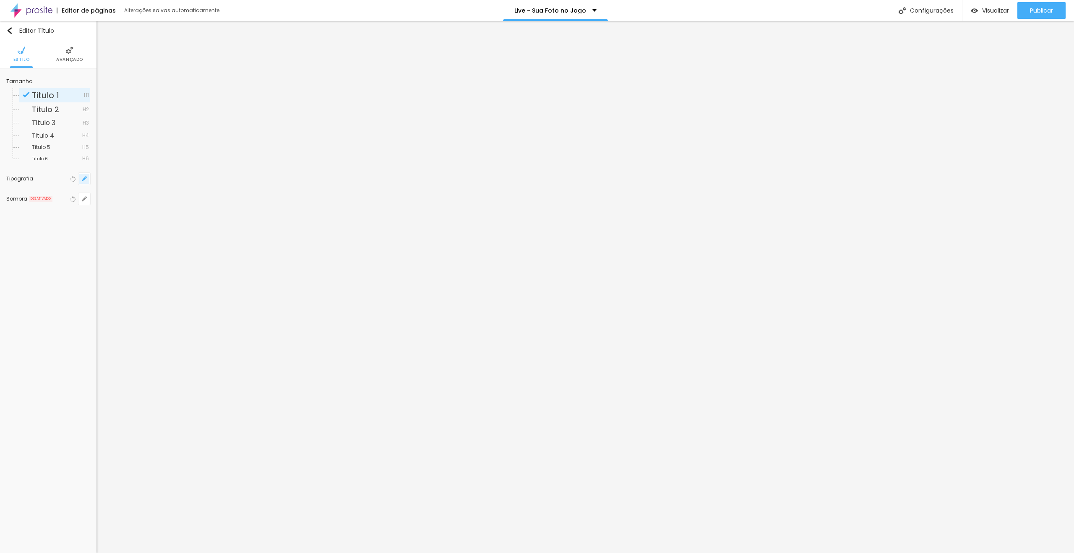
click at [83, 180] on icon "button" at bounding box center [84, 178] width 3 height 3
type input "1"
type input "37"
type input "1"
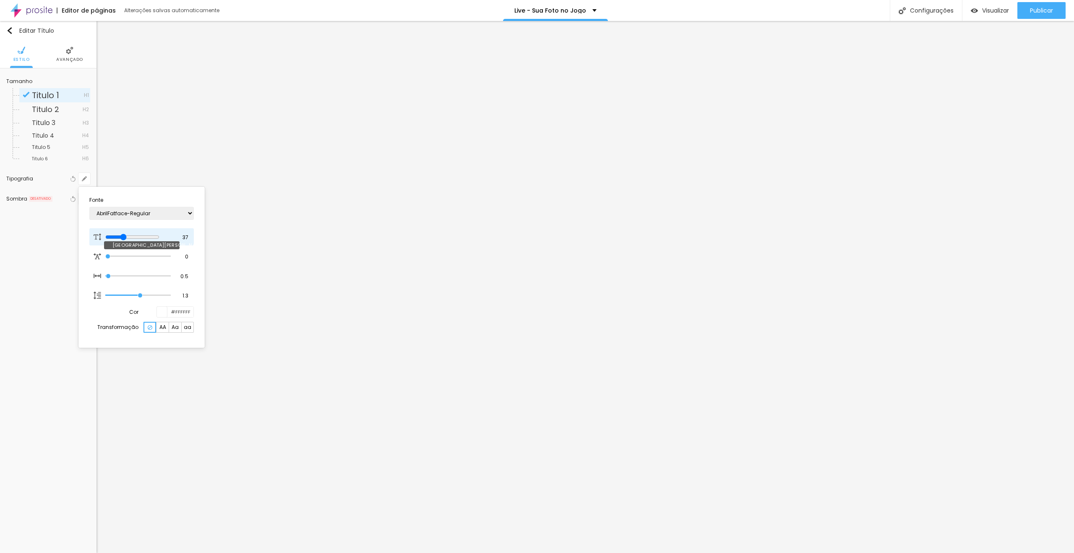
type input "31"
type input "1"
type input "30"
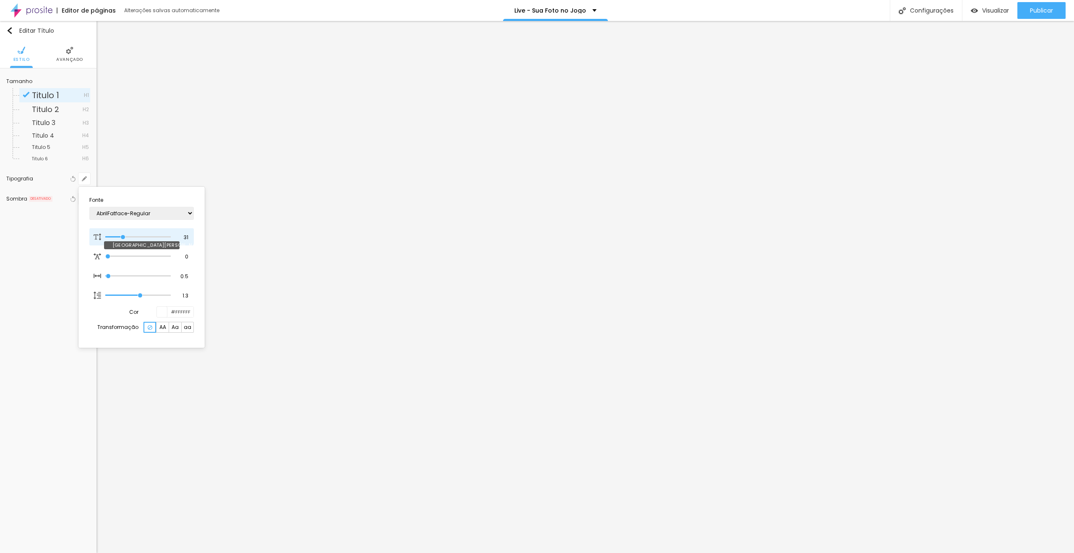
type input "1"
type input "29"
type input "1"
type input "28"
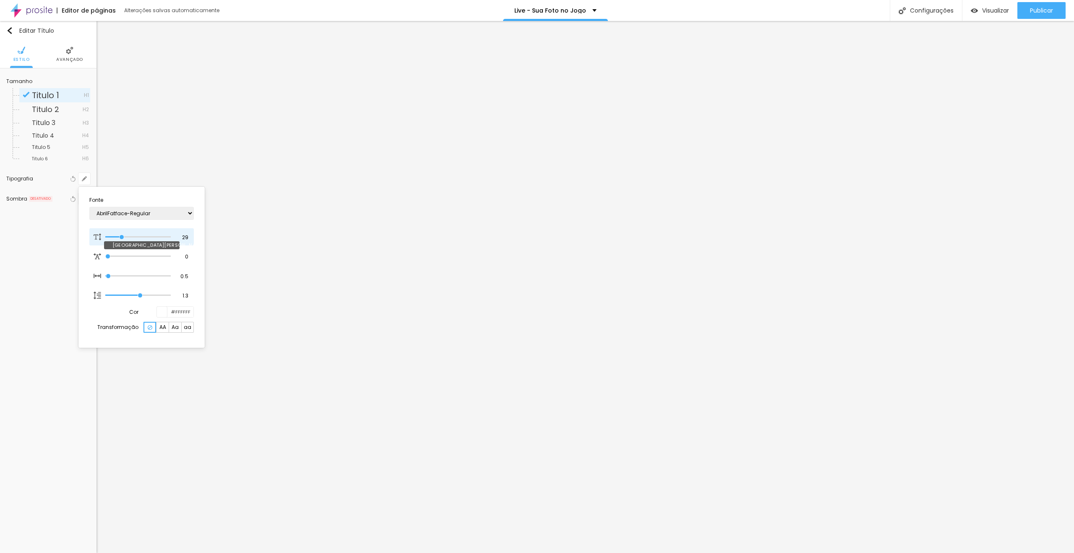
type input "28"
type input "1"
type input "27"
type input "1"
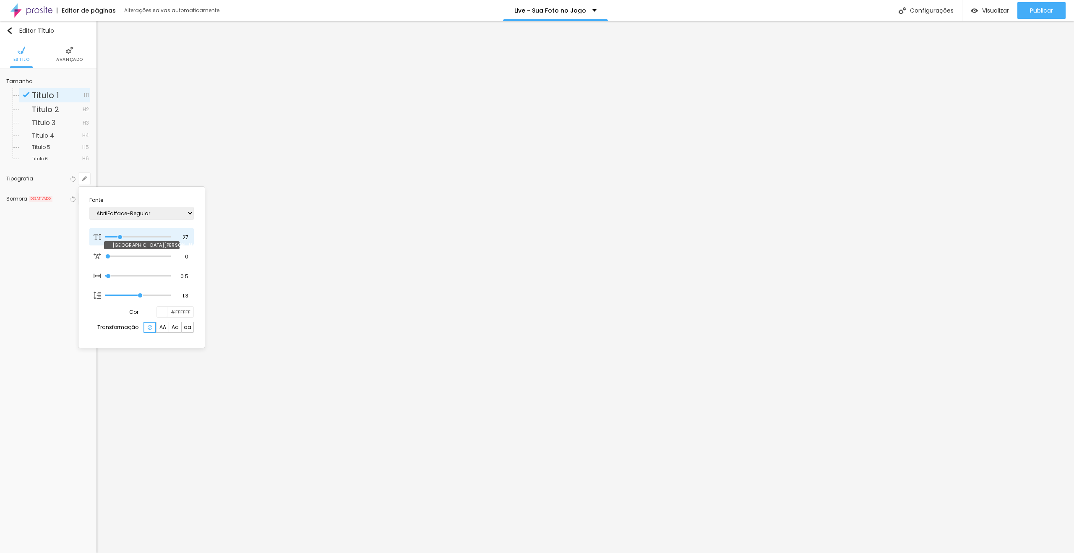
type input "26"
type input "1"
type input "25"
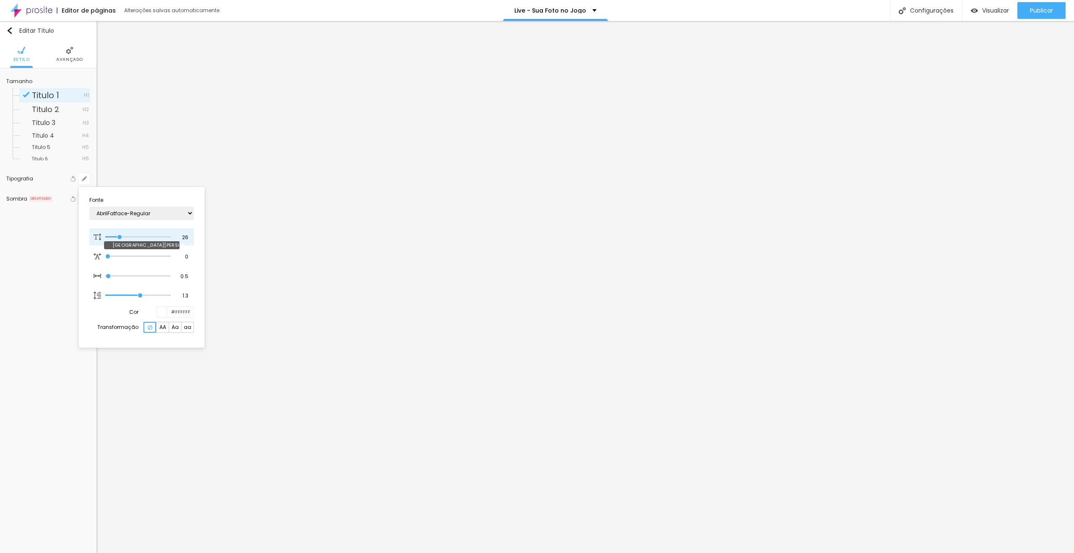
type input "1"
type input "24"
type input "1"
type input "23"
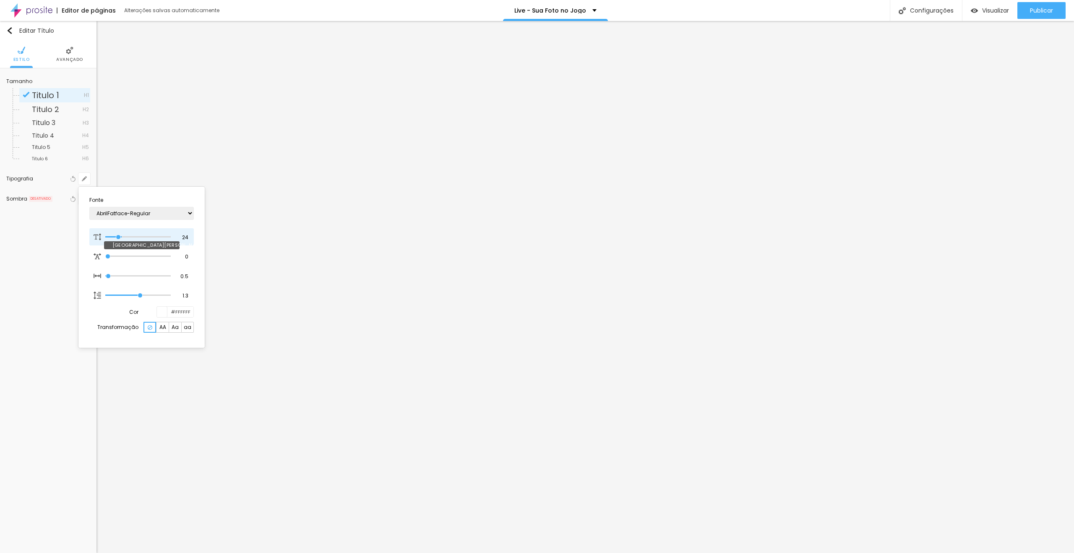
type input "23"
type input "1"
type input "21"
type input "1"
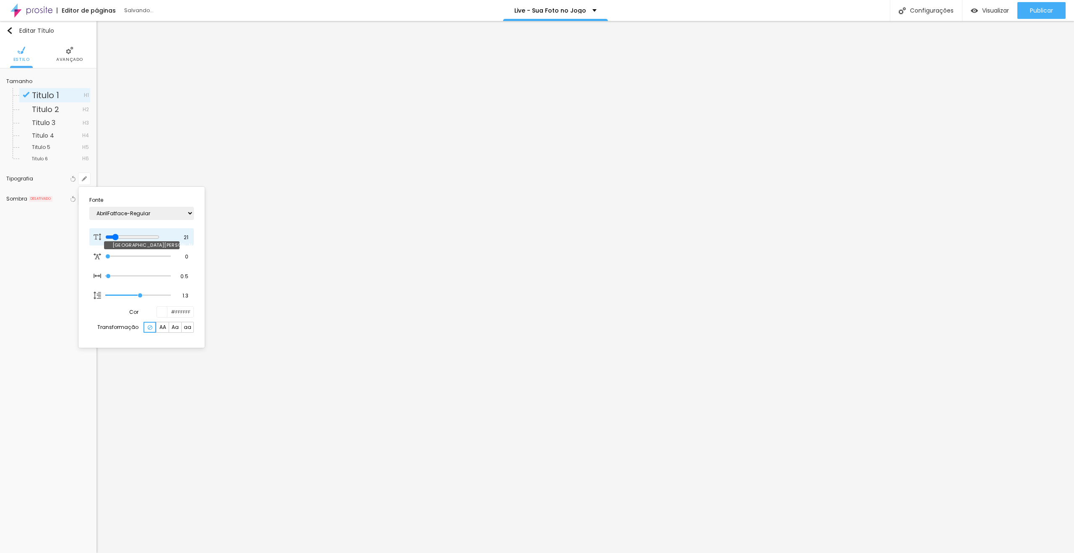
type input "24"
type input "1"
type input "28"
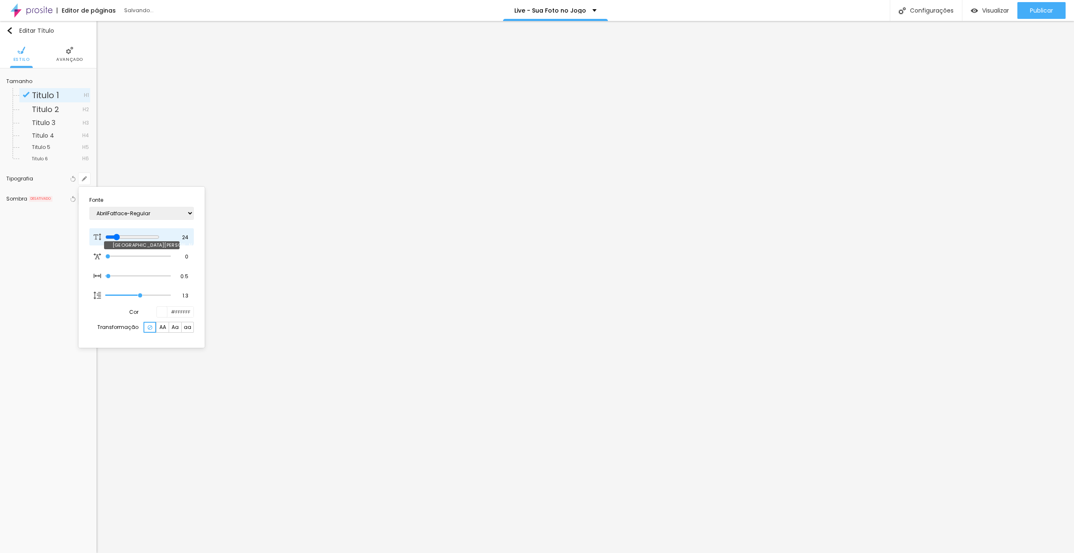
type input "1"
type input "33"
type input "1"
type input "37"
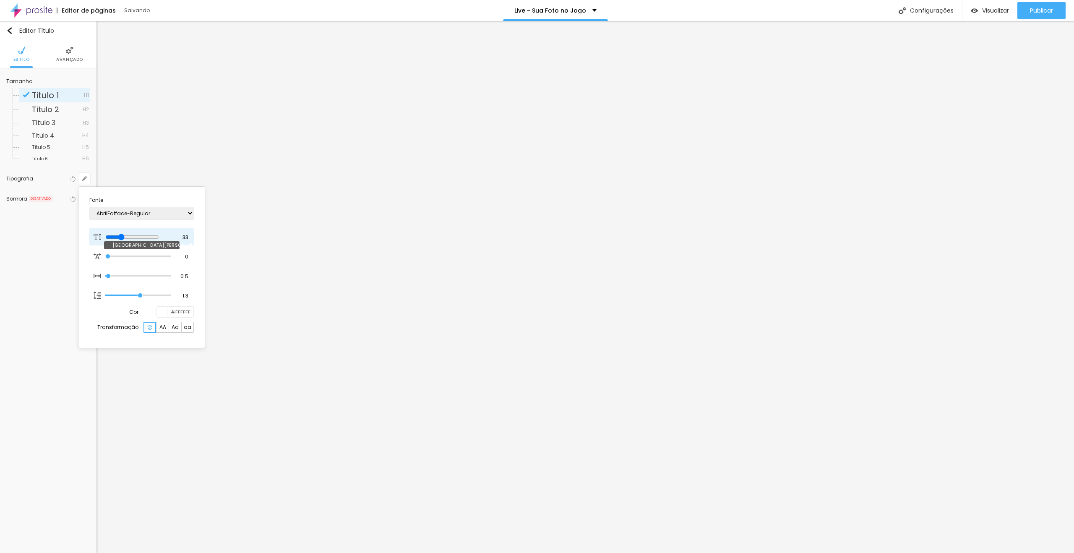
type input "37"
type input "1"
type input "41"
type input "1"
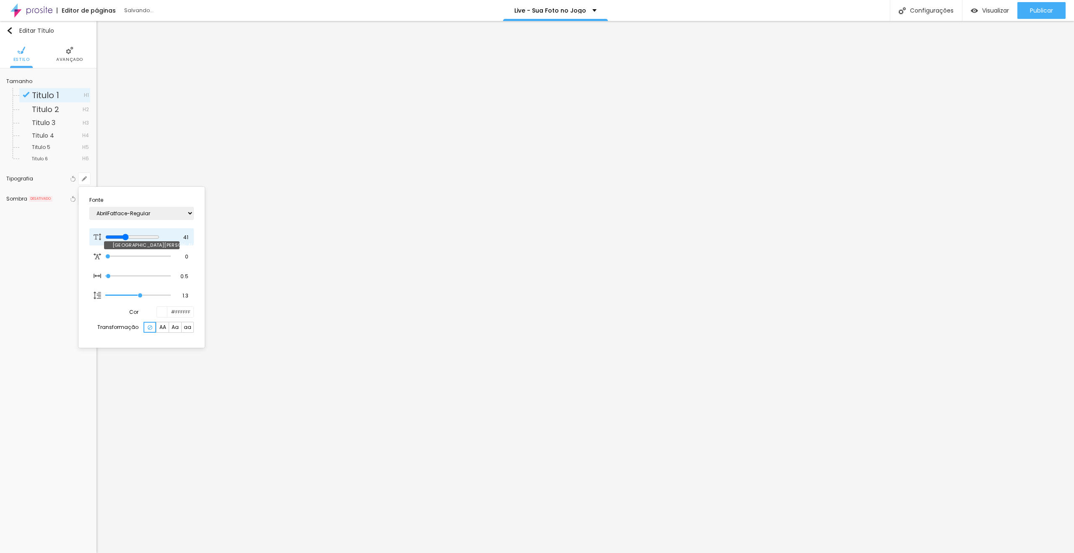
type input "46"
type input "1"
type input "51"
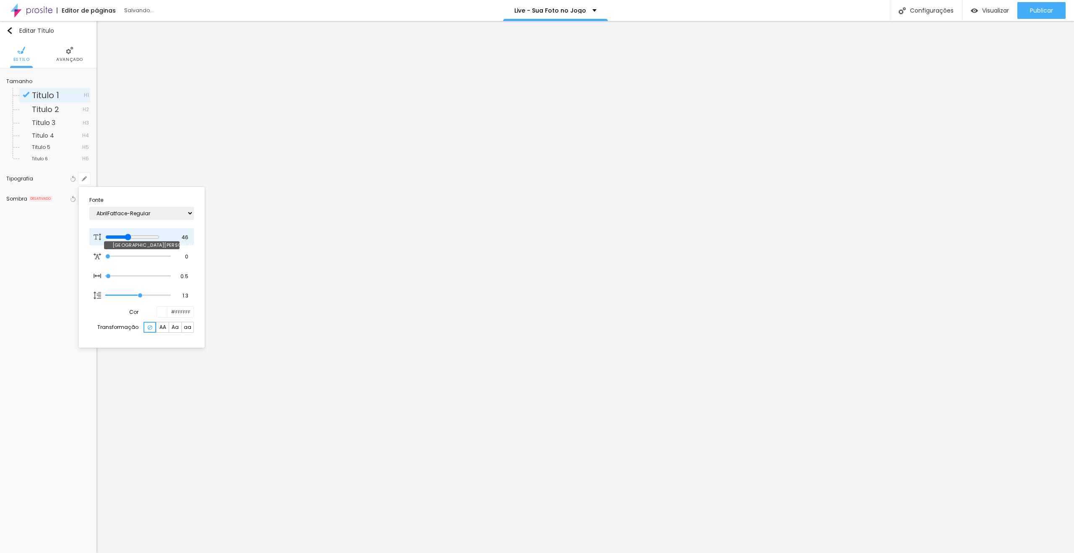
type input "1"
type input "55"
type input "1"
type input "57"
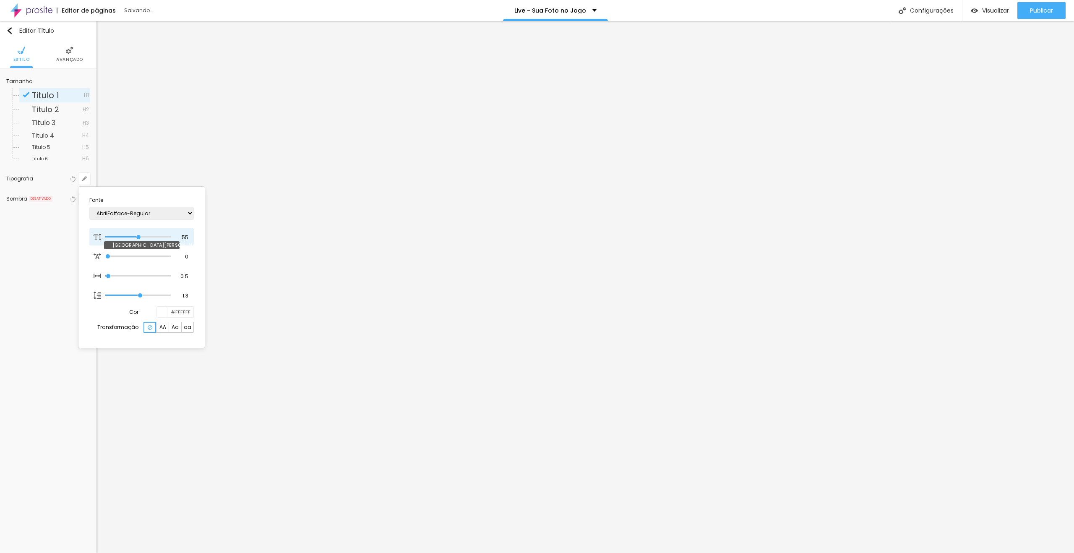
type input "57"
type input "1"
type input "59"
type input "1"
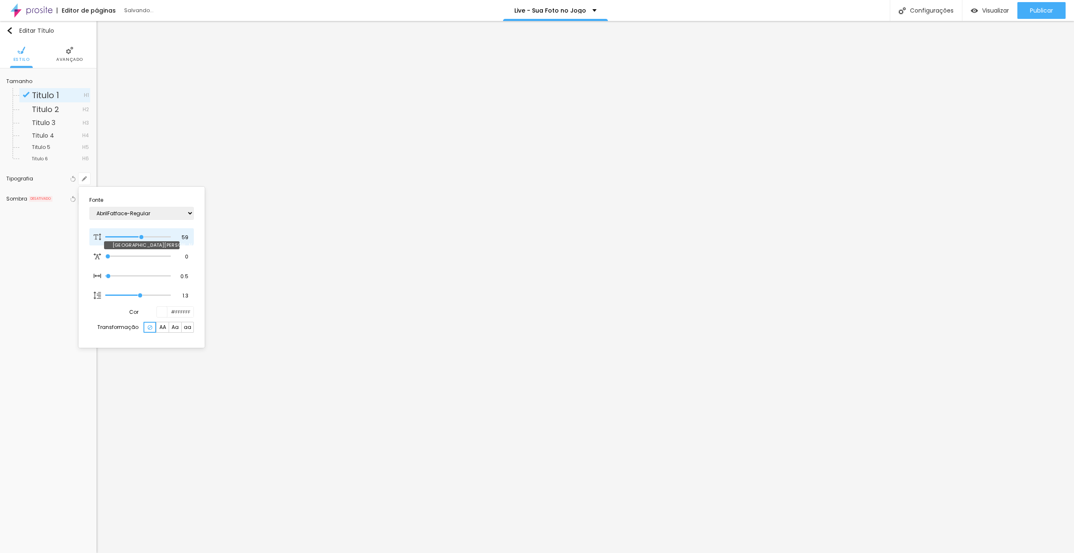
type input "57"
type input "1"
type input "54"
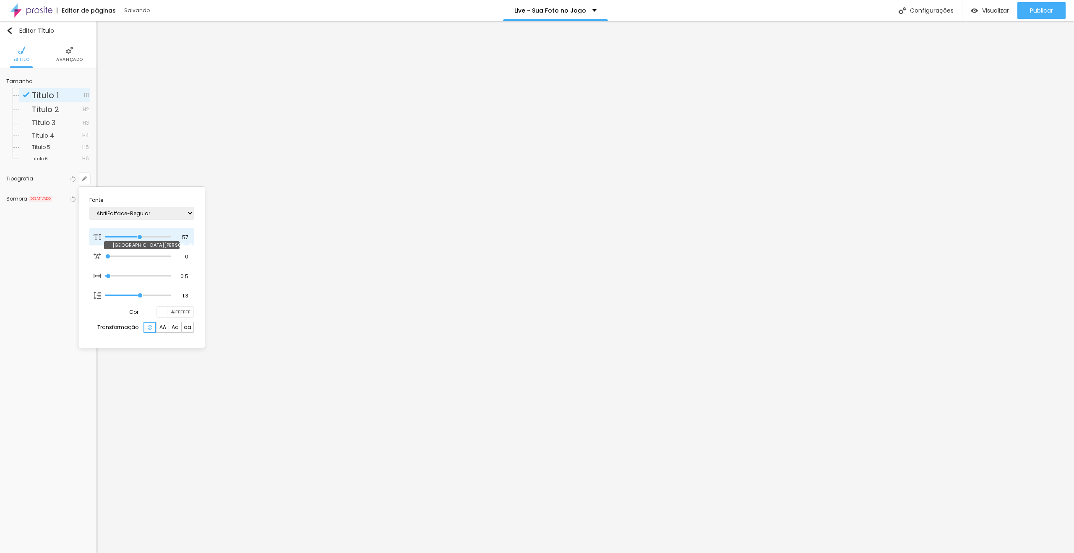
type input "1"
type input "50"
type input "1"
type input "46"
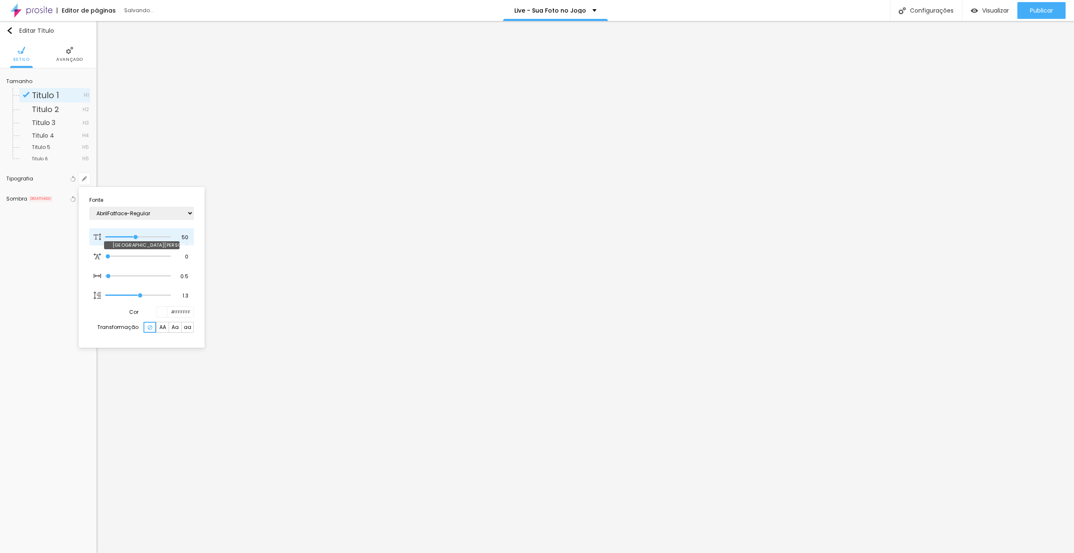
type input "46"
type input "1"
type input "41"
type input "1"
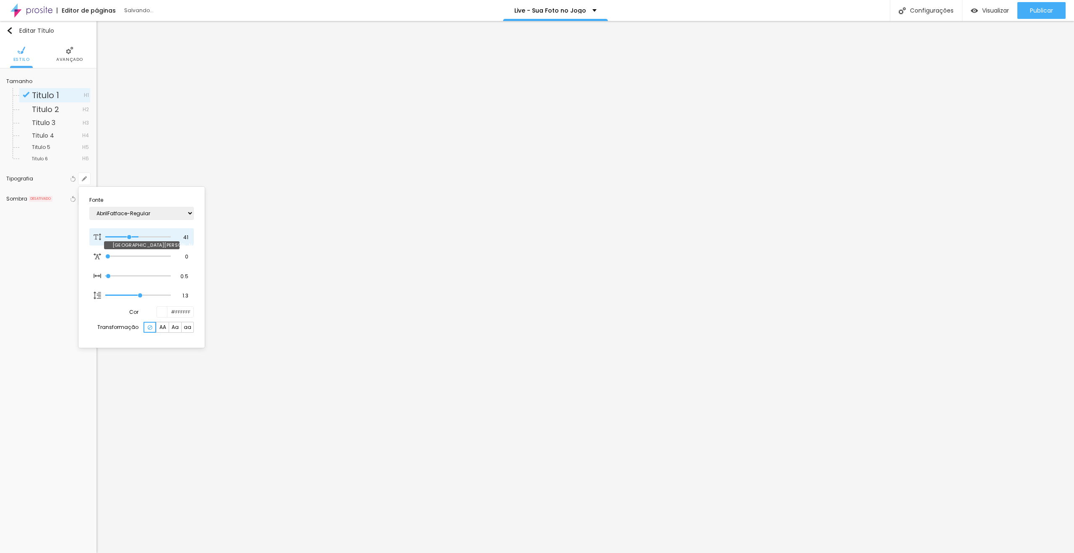
type input "36"
type input "1"
type input "32"
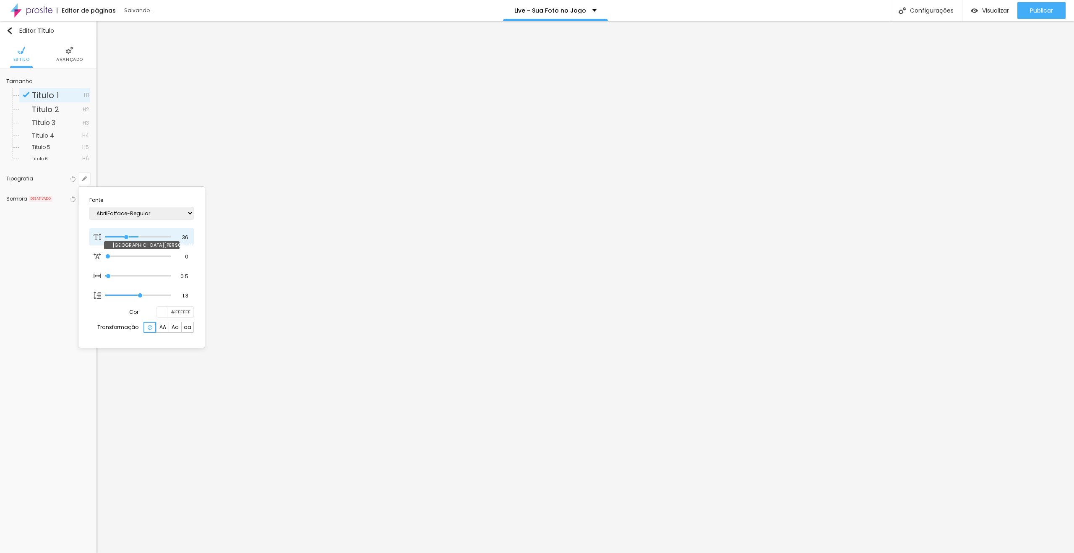
type input "1"
type input "29"
type input "1"
type input "30"
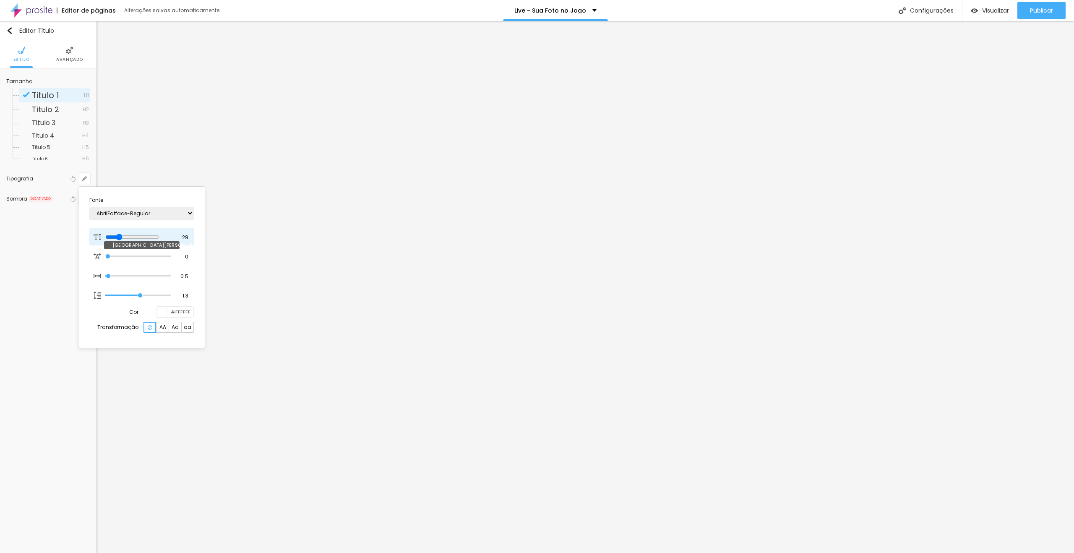
type input "30"
type input "1"
type input "32"
type input "1"
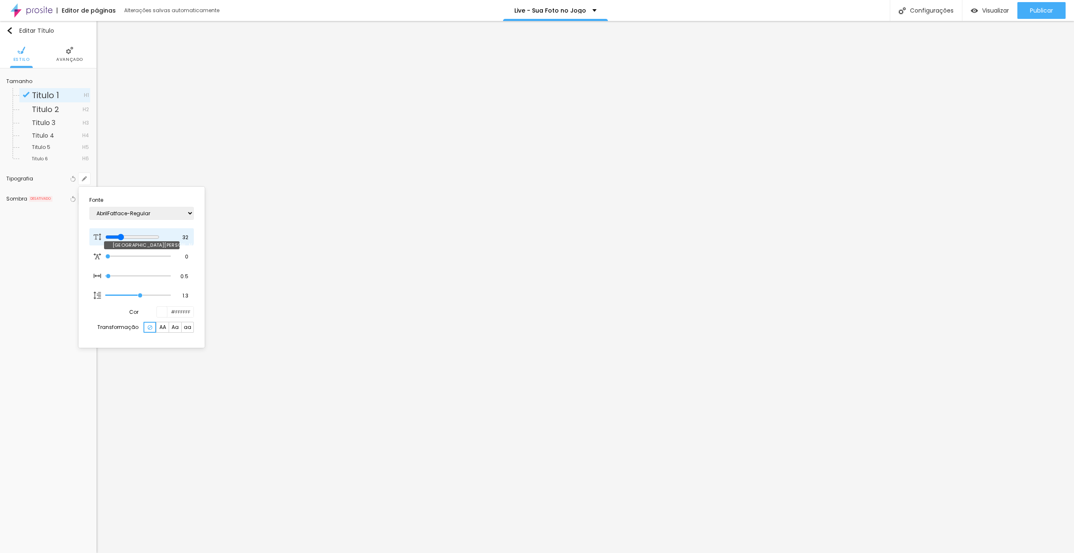
type input "34"
type input "1"
type input "36"
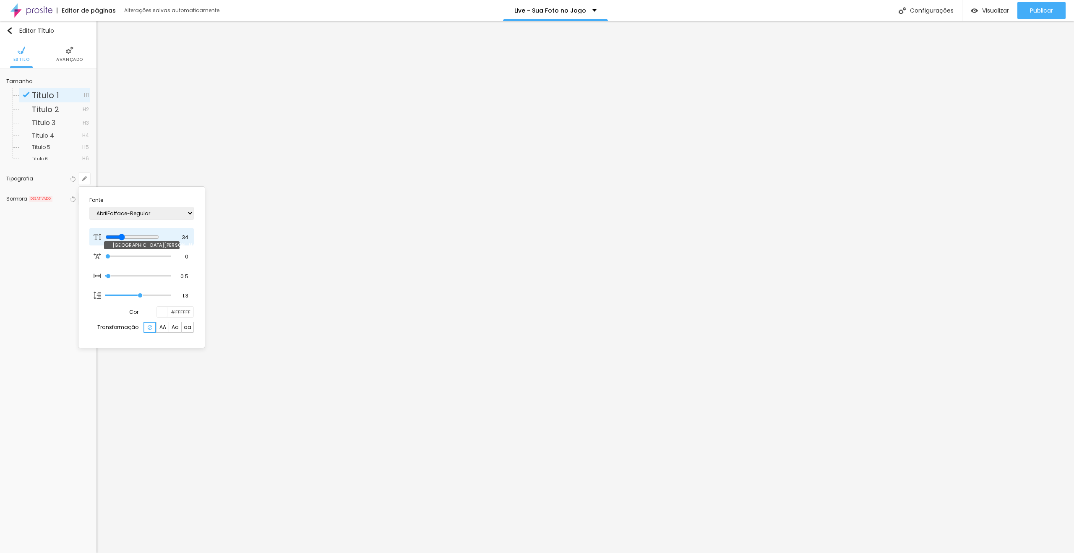
type input "1"
type input "37"
type input "1"
type input "38"
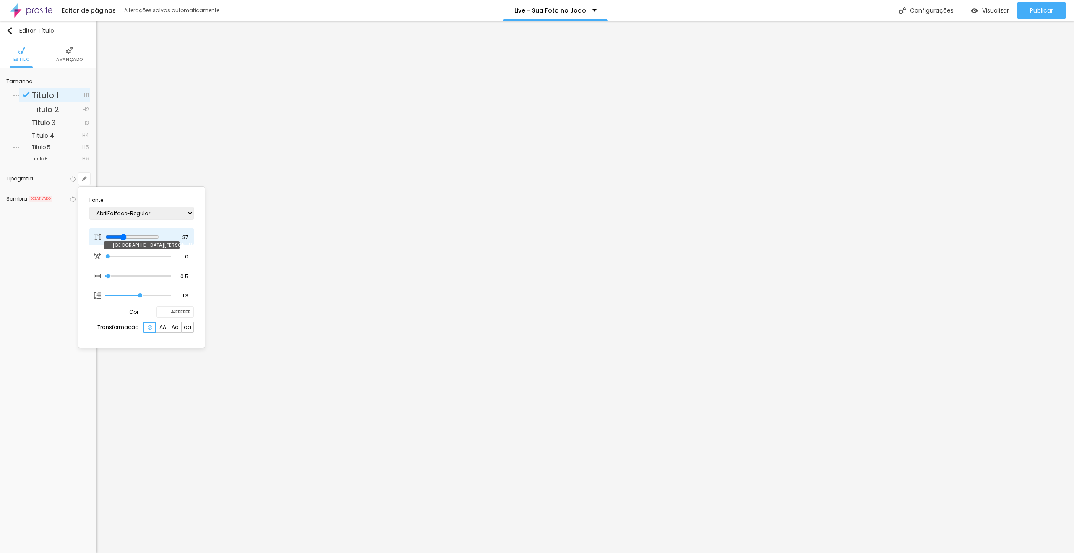
type input "38"
type input "1"
type input "40"
type input "1"
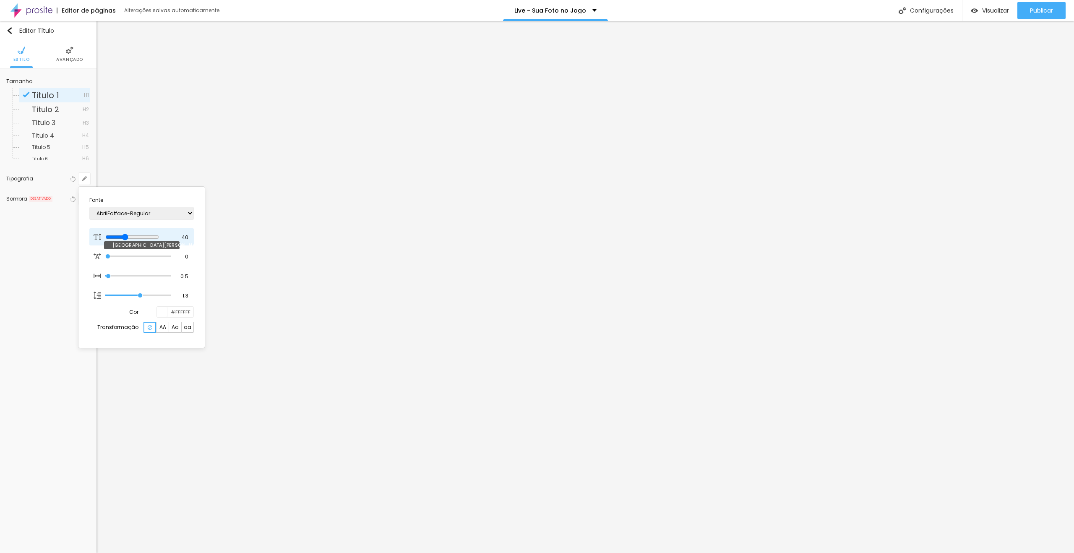
type input "44"
type input "1"
type input "49"
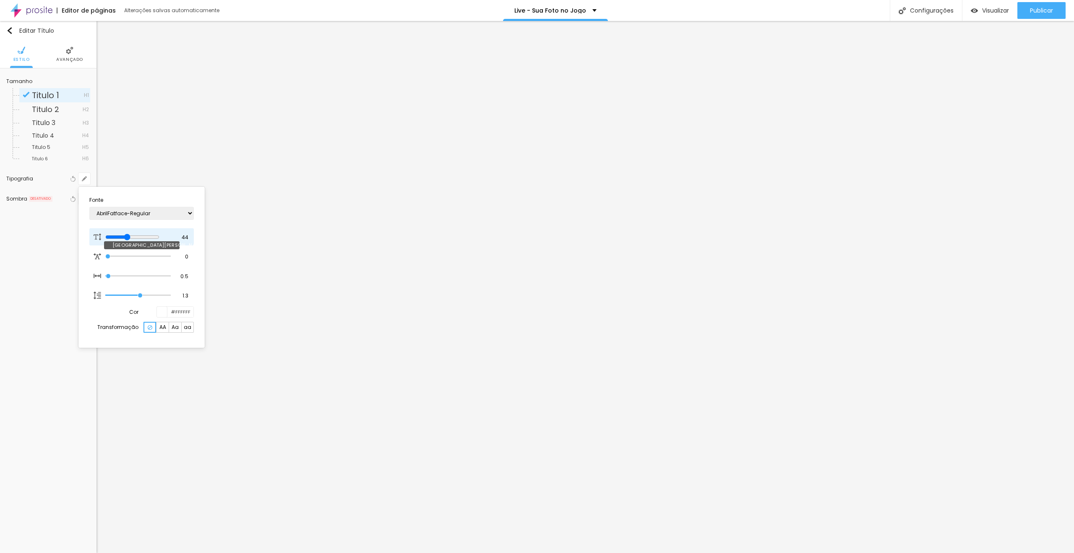
type input "1"
drag, startPoint x: 122, startPoint y: 234, endPoint x: 98, endPoint y: 232, distance: 24.4
click at [105, 235] on input "range" at bounding box center [137, 237] width 65 height 4
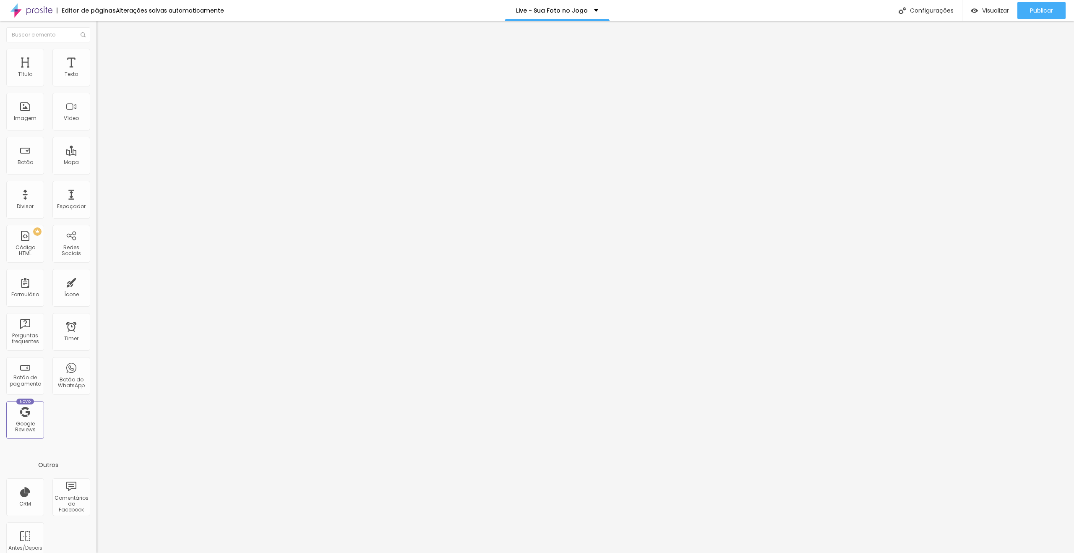
click at [100, 122] on icon "button" at bounding box center [102, 119] width 5 height 5
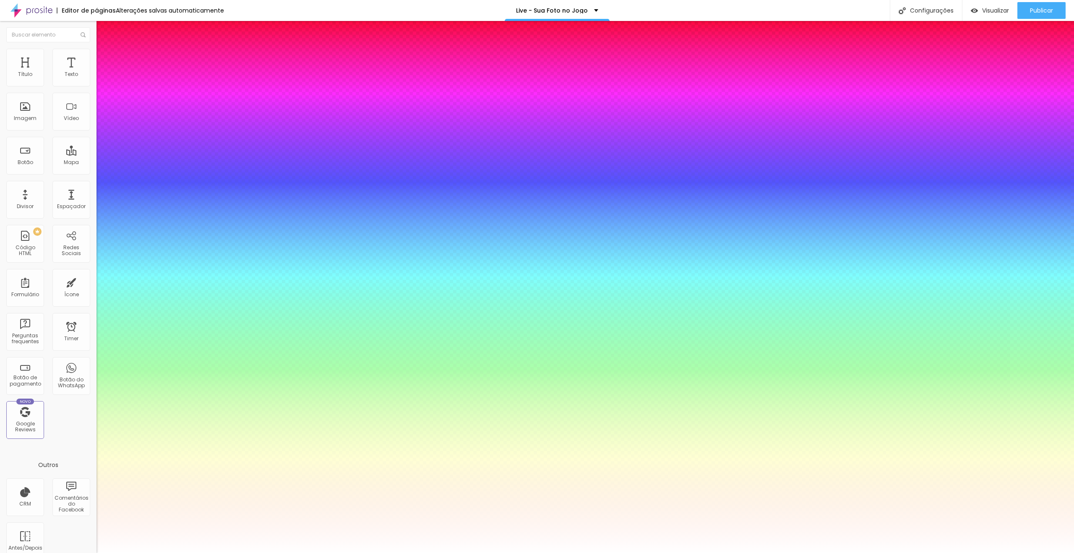
type input "1"
type input "29"
type input "1"
type input "21"
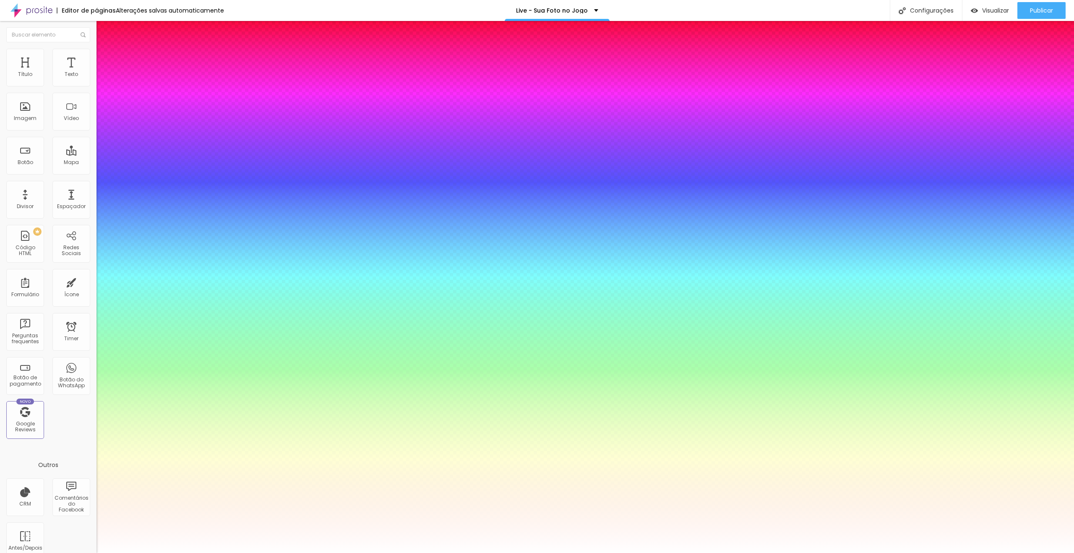
type input "21"
type input "1"
type input "20"
type input "1"
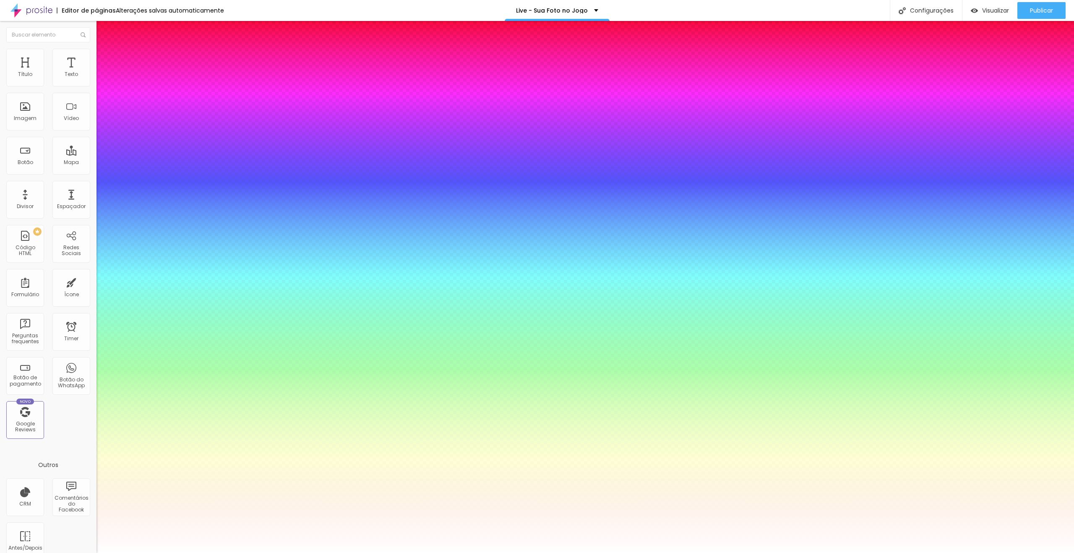
type input "19"
type input "1"
type input "18"
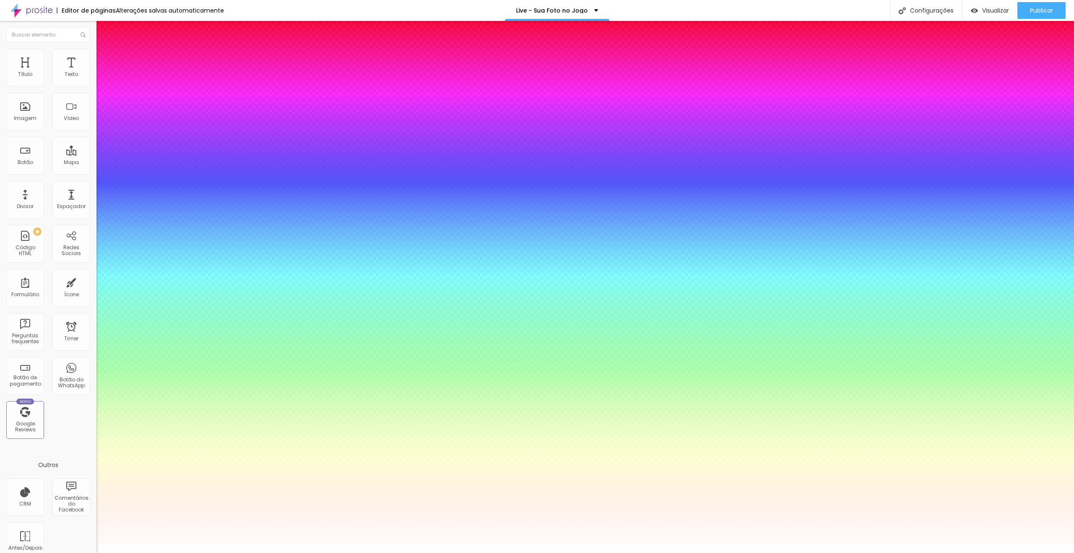
type input "1"
type input "17"
type input "1"
type input "16"
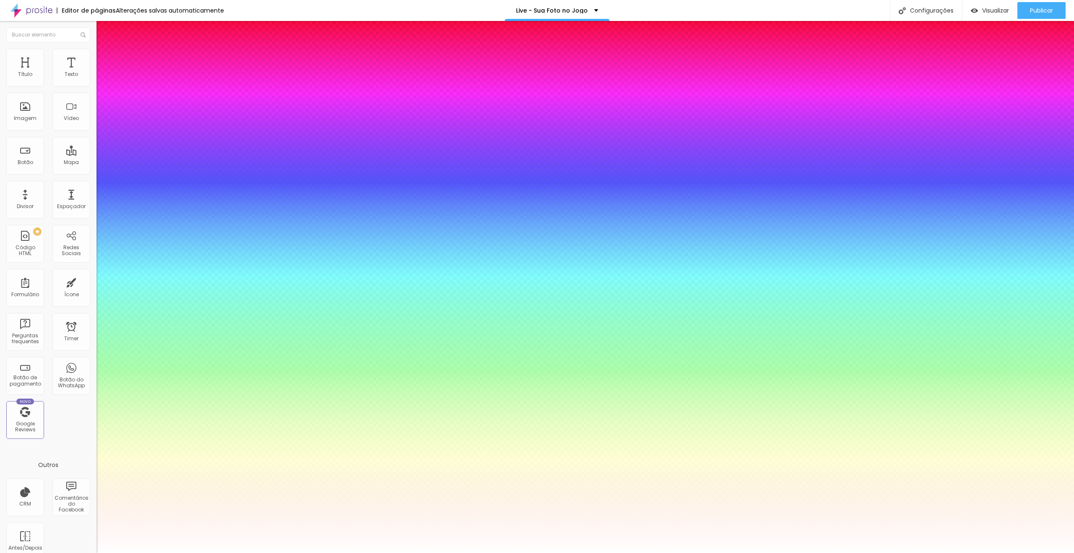
type input "16"
type input "1"
type input "35"
type input "1"
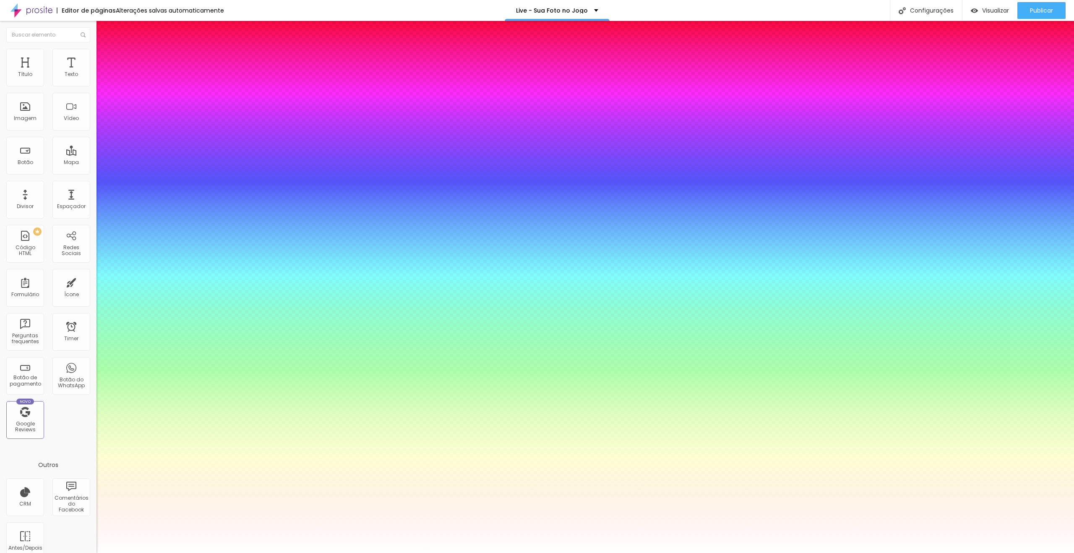
type input "38"
type input "1"
type input "39"
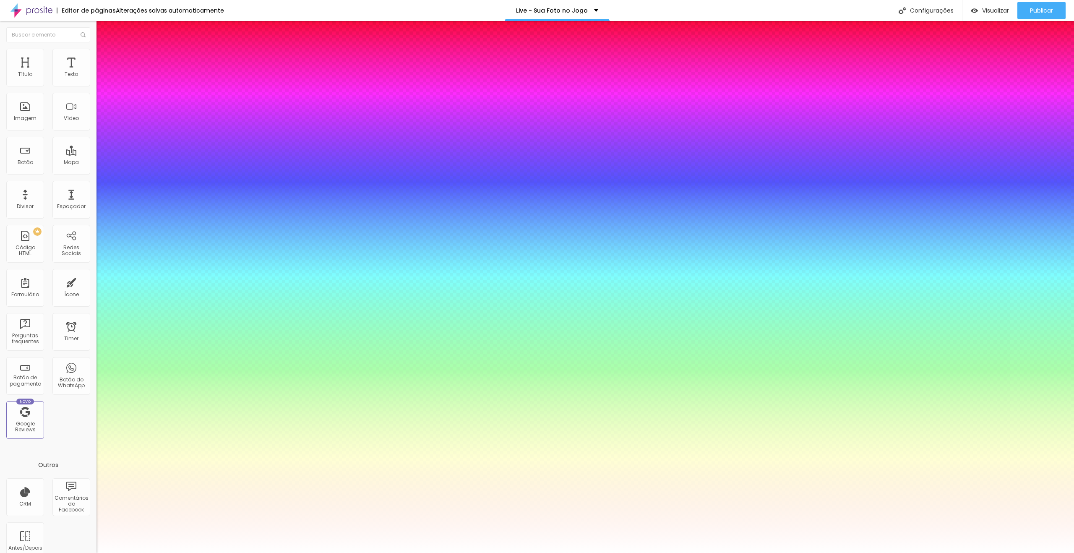
type input "1"
type input "40"
type input "1"
type input "38"
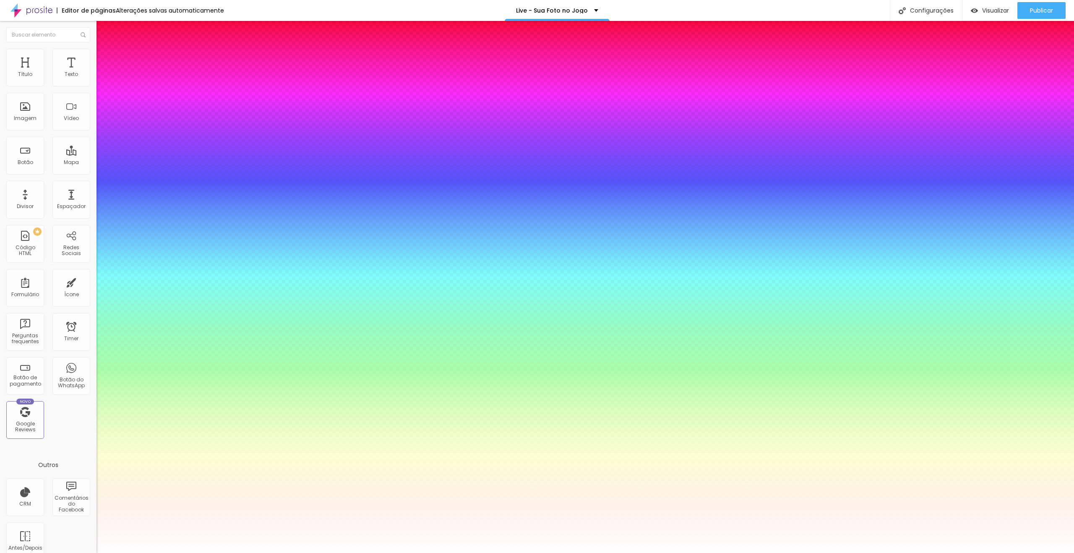
type input "38"
type input "1"
type input "36"
type input "1"
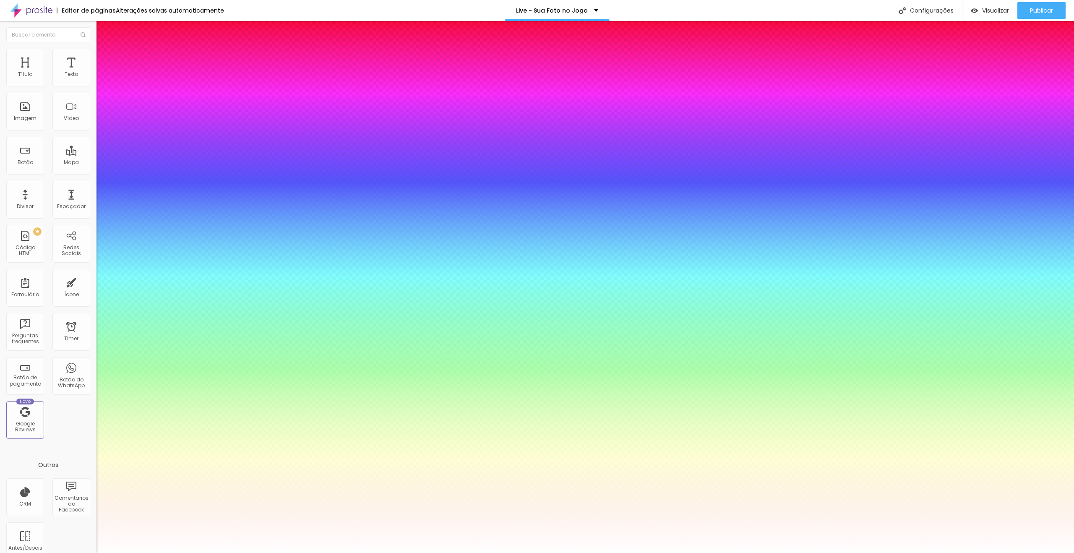
type input "34"
type input "1"
type input "31"
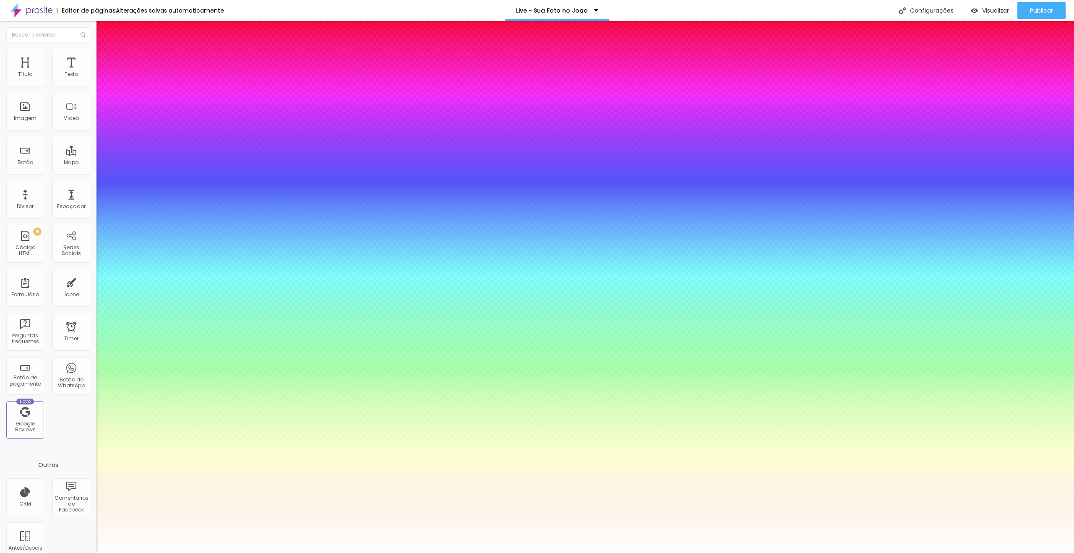
type input "1"
type input "30"
type input "1"
type input "29"
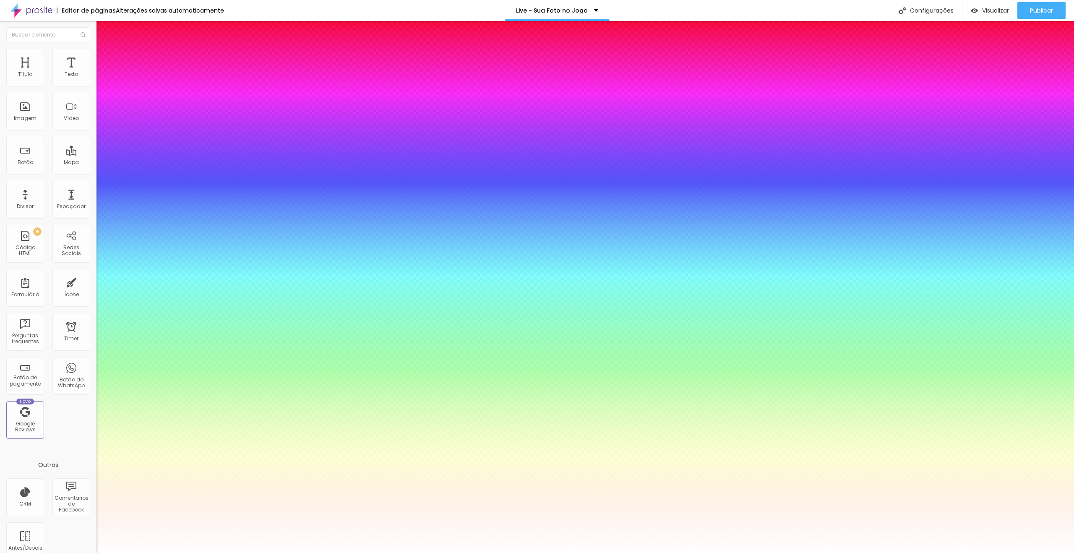
type input "29"
type input "1"
type input "27"
type input "1"
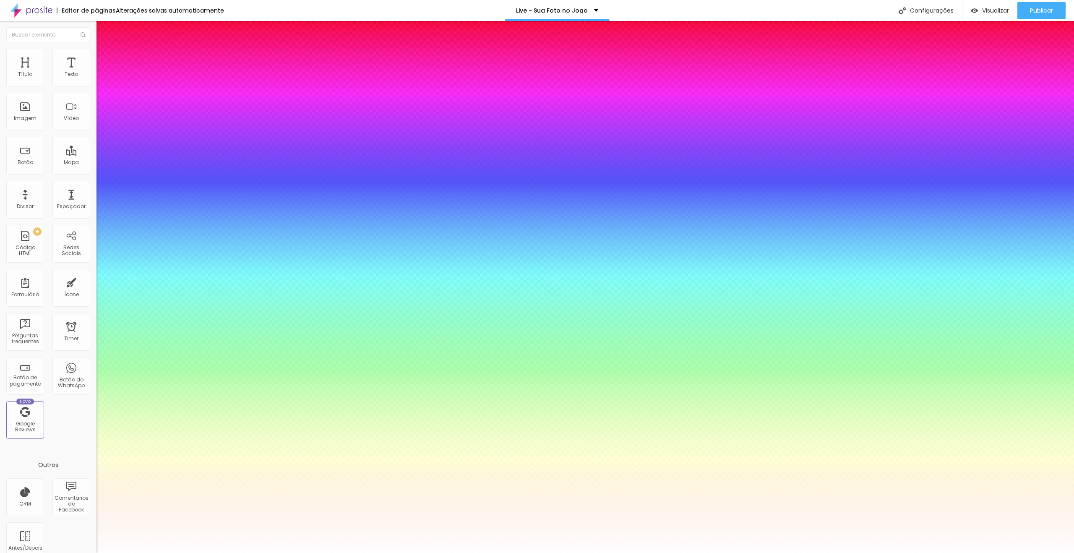
type input "26"
type input "1"
type input "26"
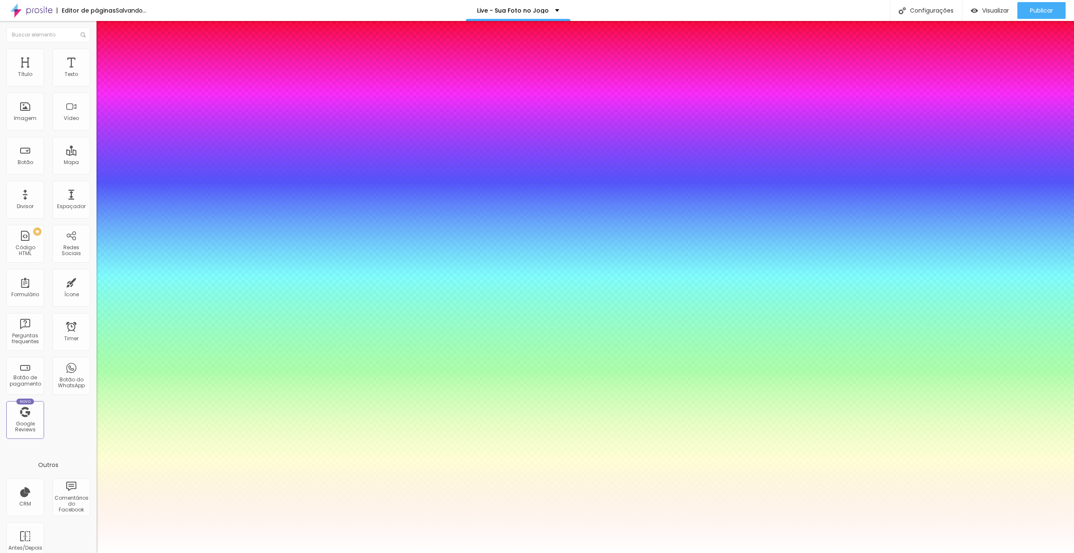
type input "1"
click at [628, 552] on div at bounding box center [537, 553] width 1074 height 0
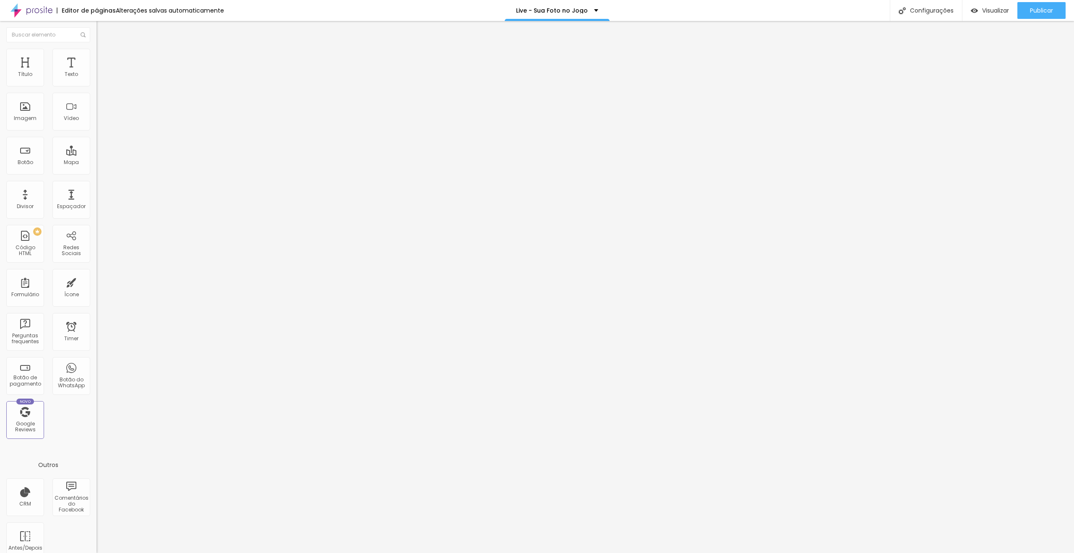
click at [100, 122] on icon "button" at bounding box center [102, 119] width 5 height 5
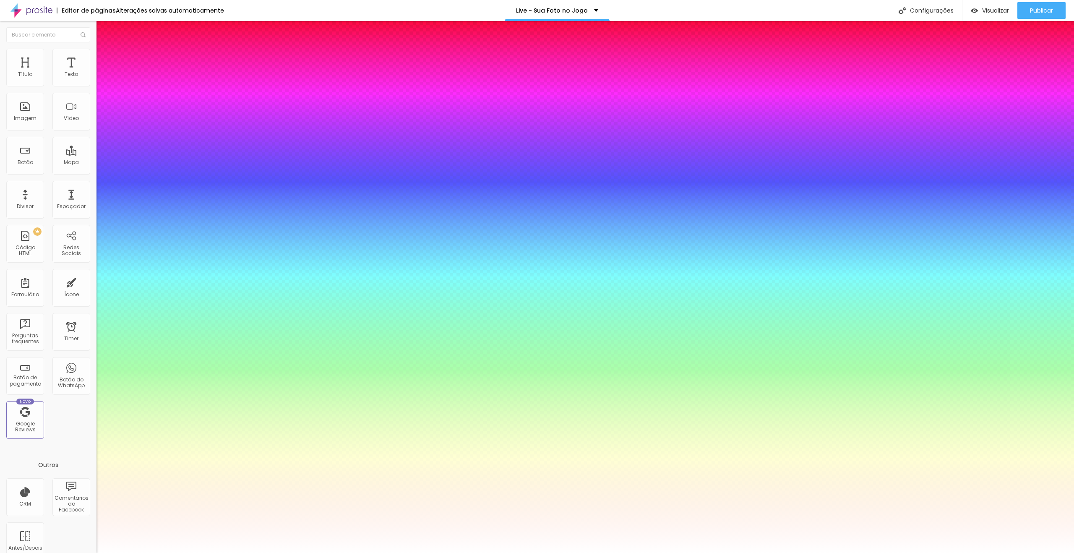
type input "1"
type input "21"
type input "1"
type input "19"
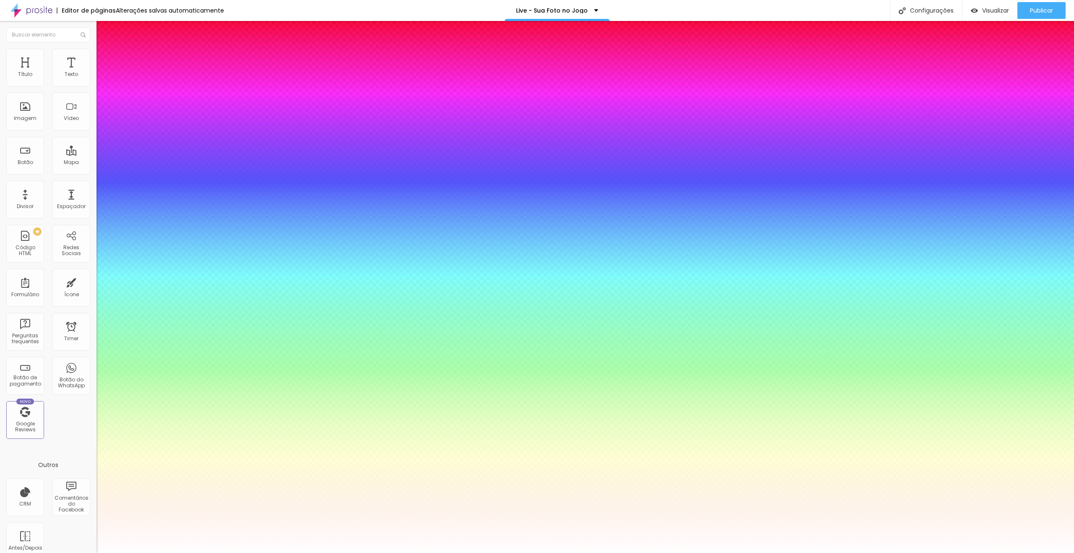
type input "19"
type input "1"
type input "18"
type input "1"
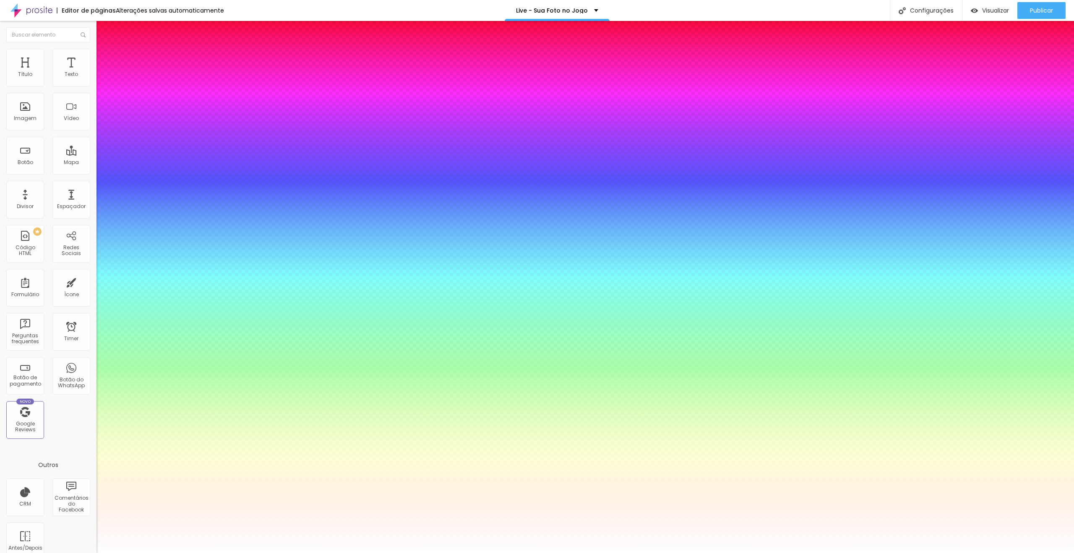
type input "17"
type input "1"
type input "14"
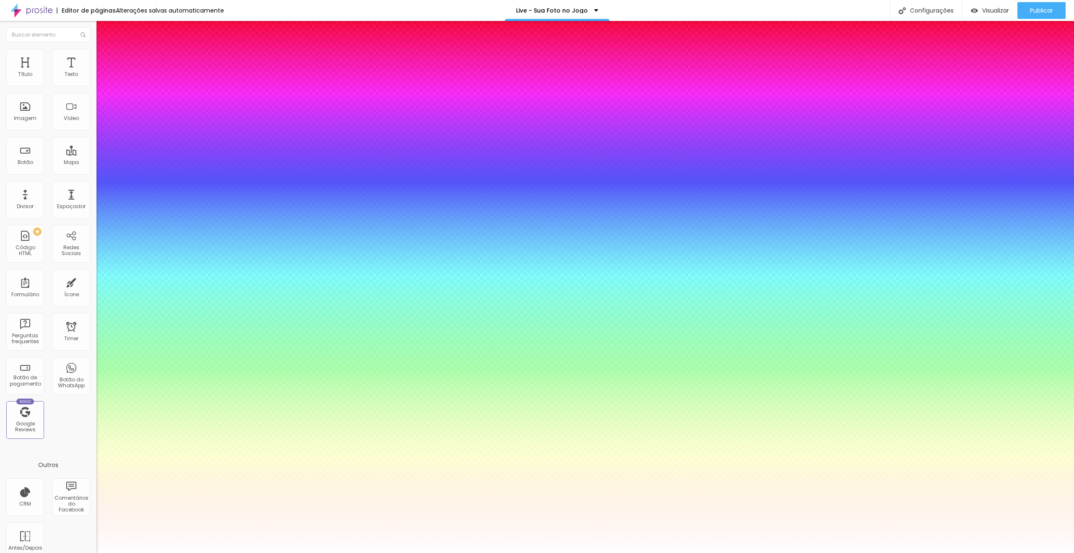
type input "1"
type input "10"
type input "1"
type input "9"
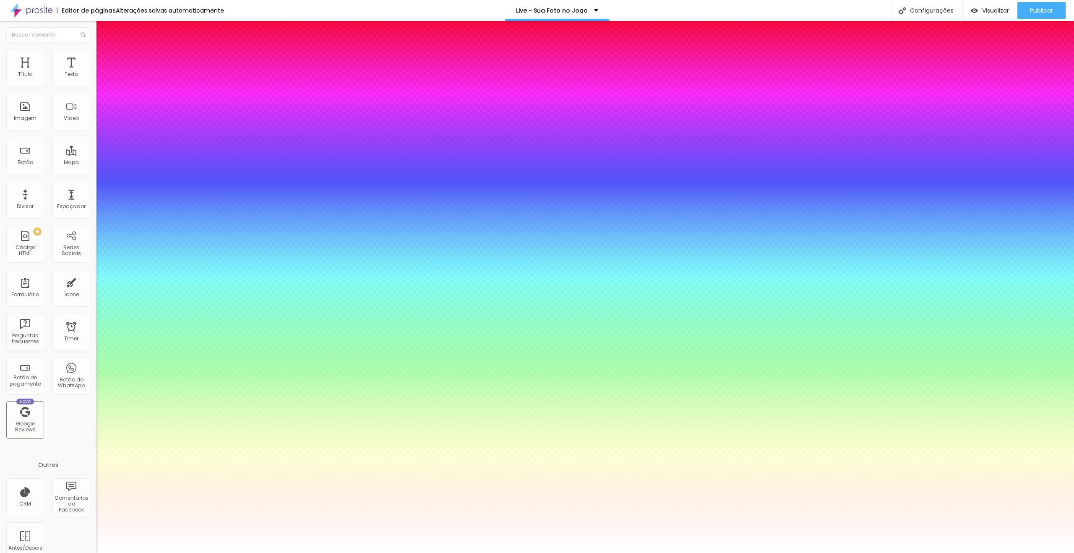
type input "9"
type input "1"
type input "11"
type input "1"
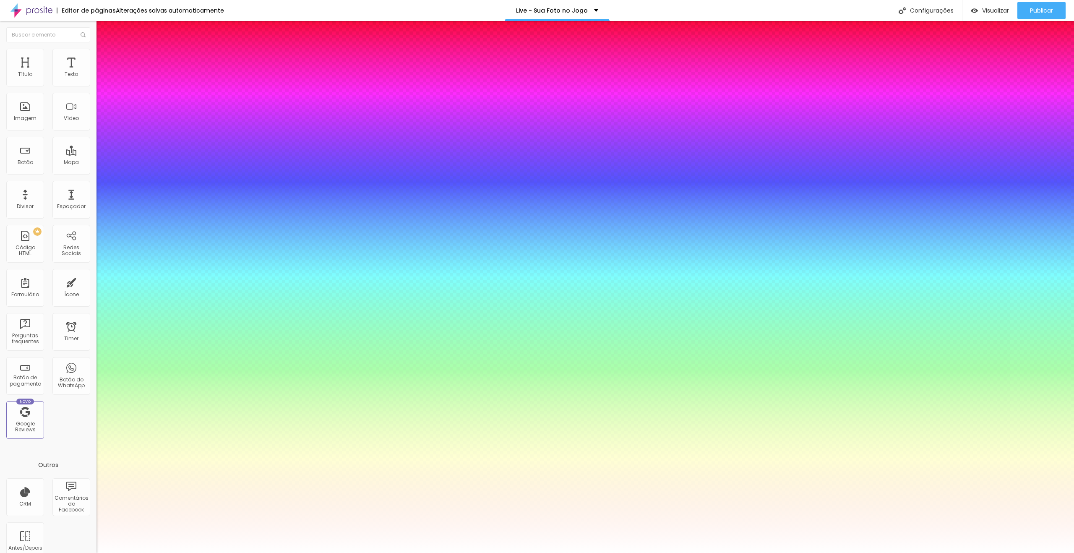
type input "13"
type input "1"
type input "17"
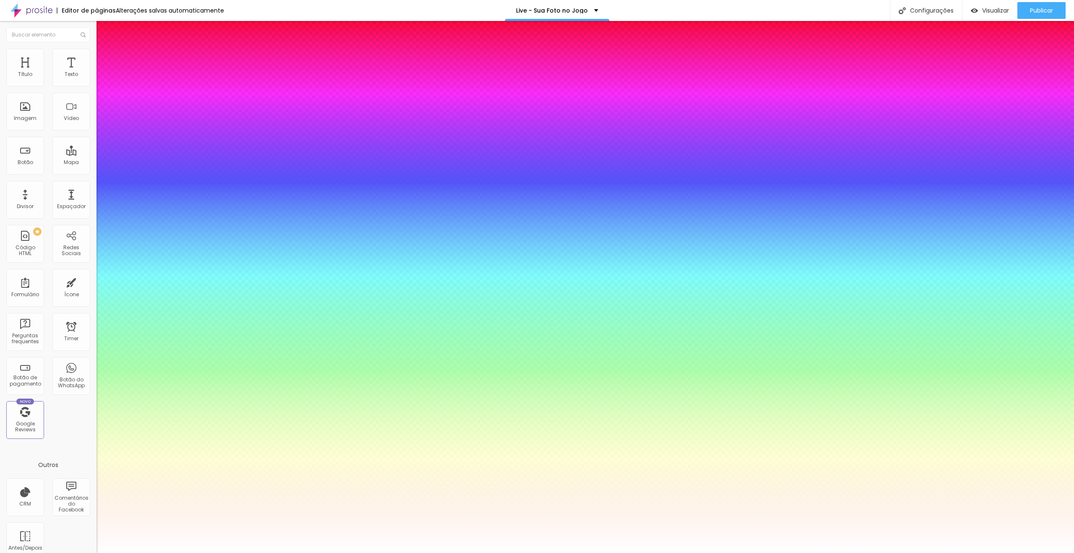
type input "1"
type input "22"
type input "1"
type input "29"
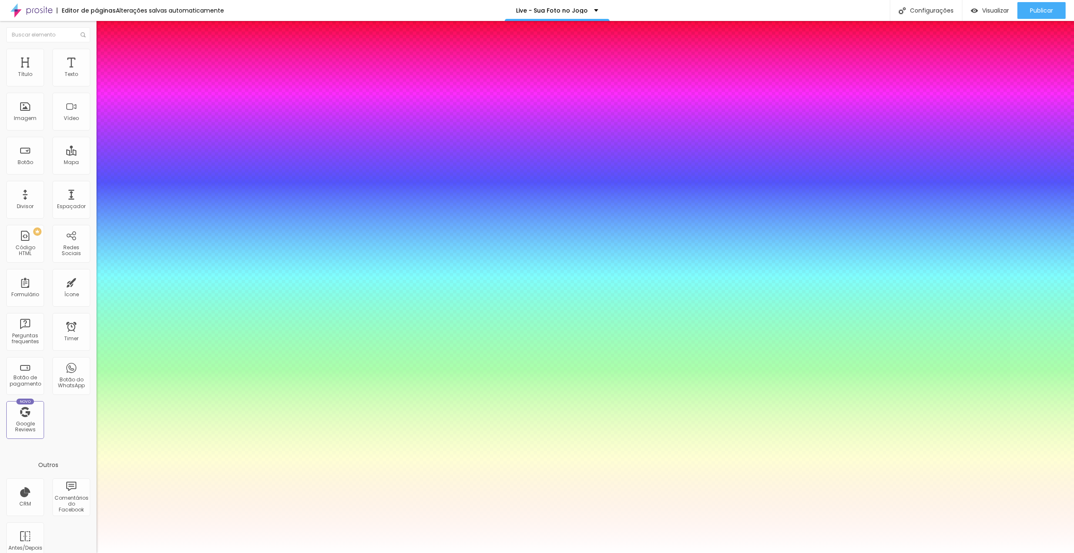
type input "29"
type input "1"
type input "36"
type input "1"
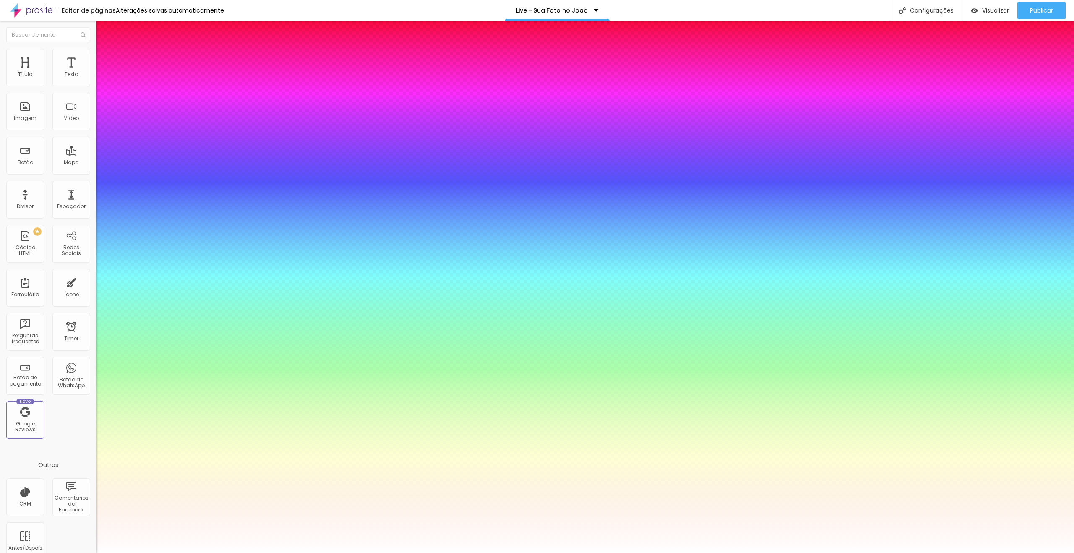
type input "44"
type input "1"
type input "51"
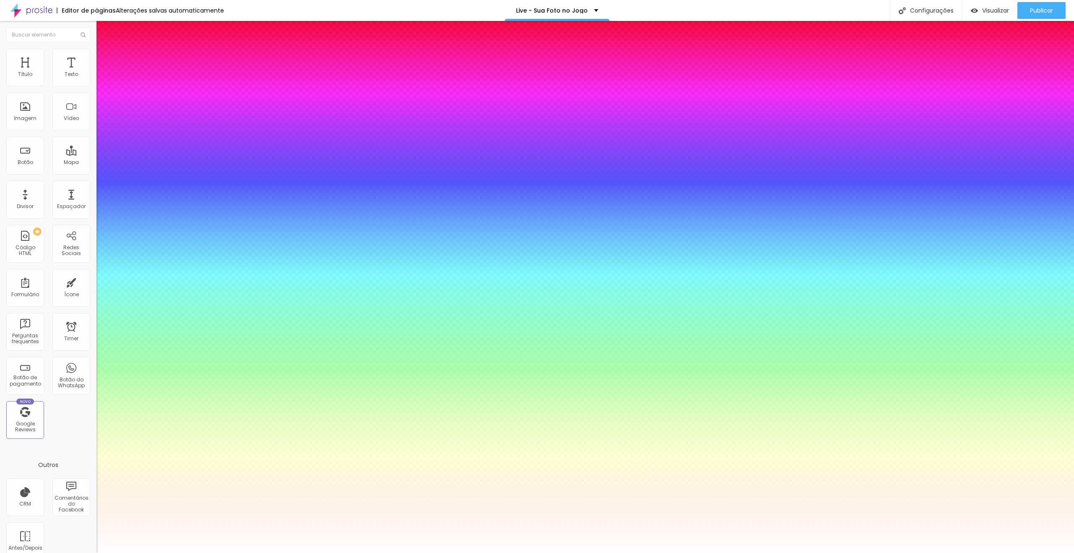
type input "1"
type input "55"
type input "1"
type input "56"
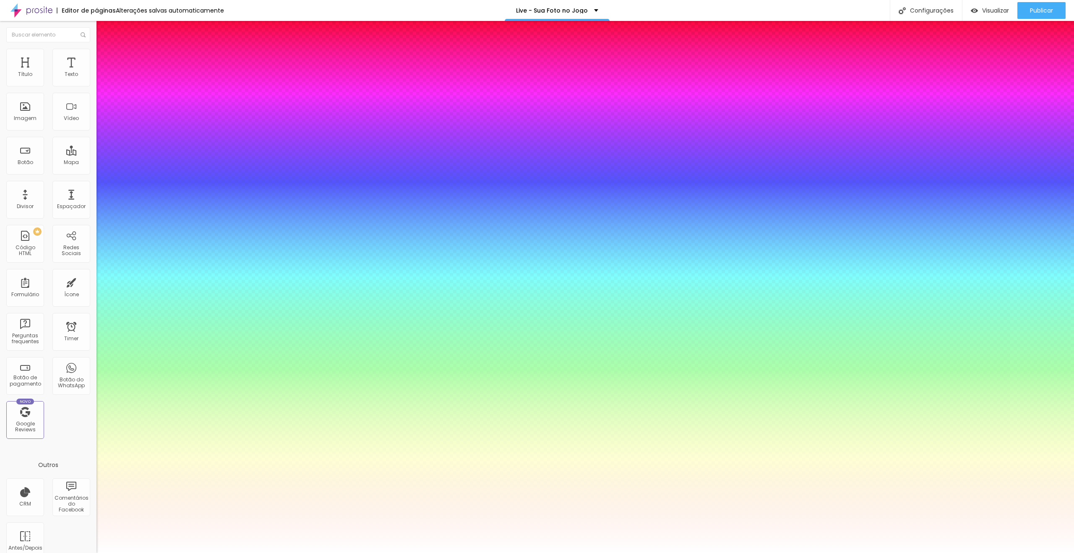
type input "56"
type input "1"
type input "57"
type input "1"
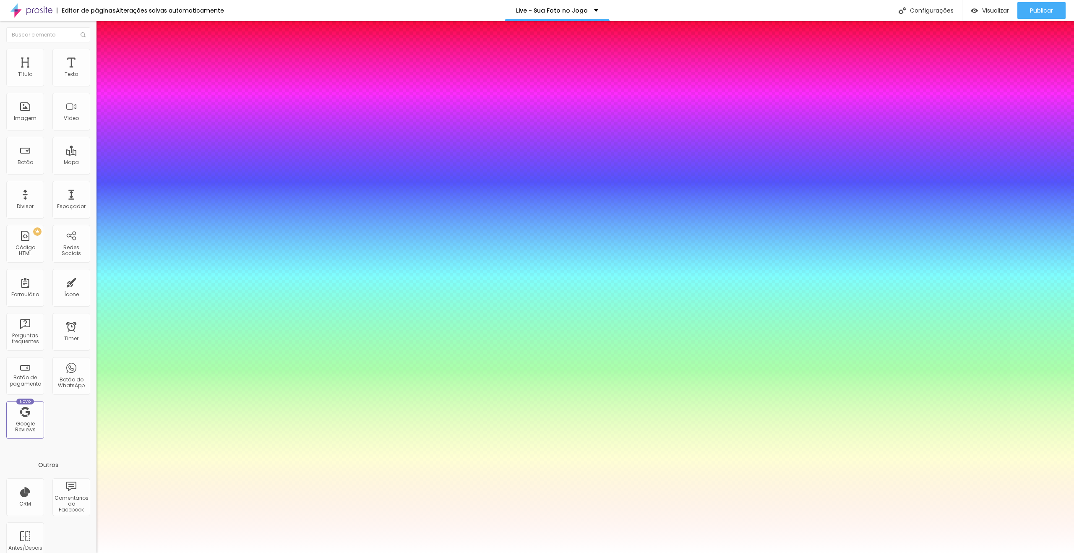
type input "60"
type input "1"
type input "61"
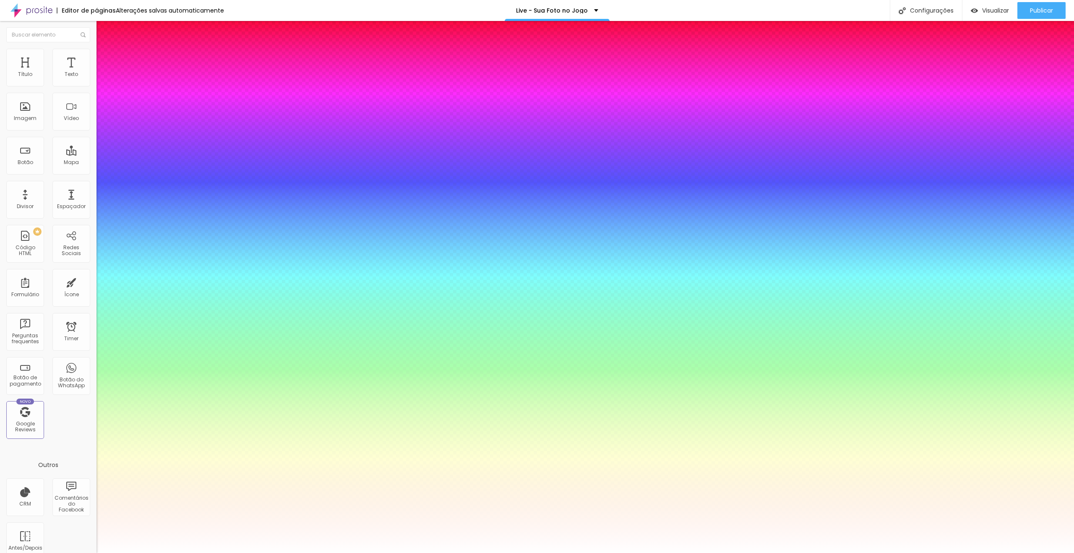
type input "1"
type input "60"
type input "1"
type input "57"
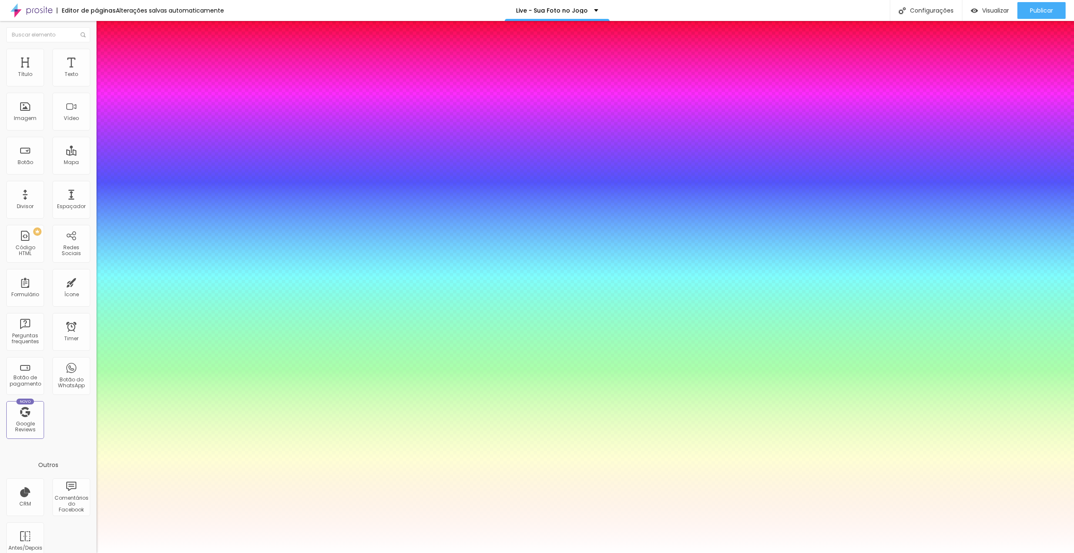
type input "57"
type input "1"
type input "54"
type input "1"
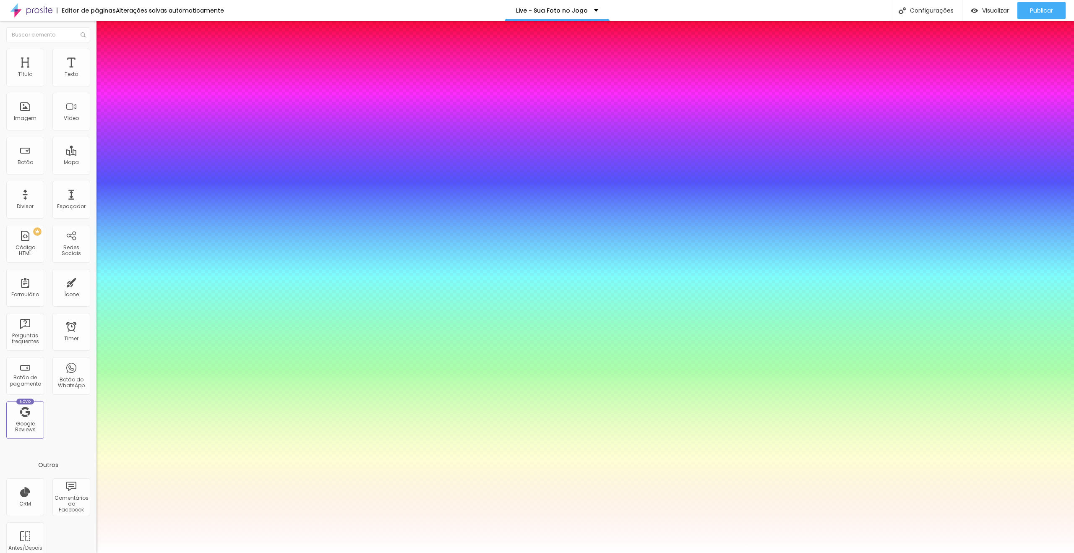
type input "50"
type input "1"
type input "47"
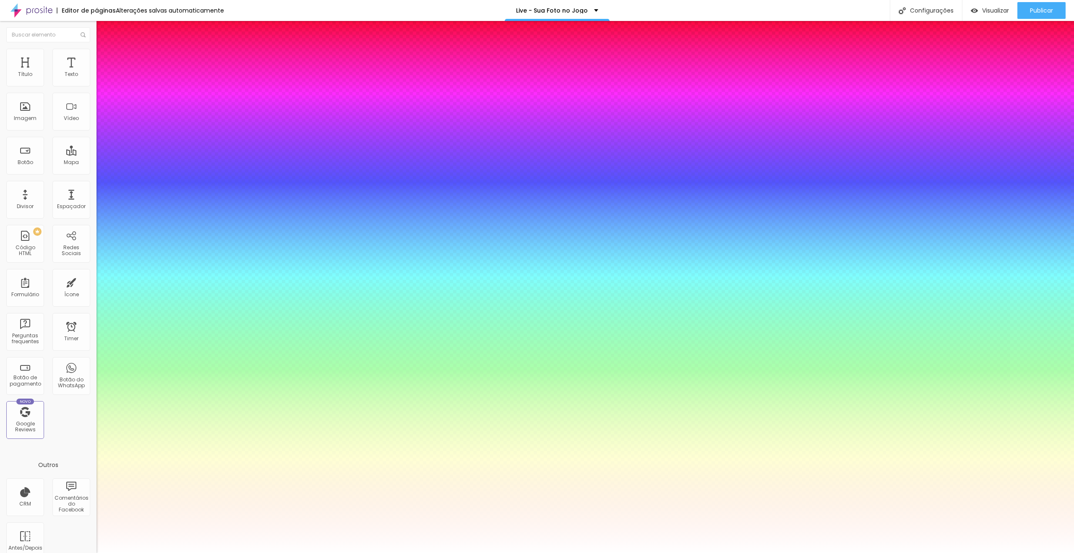
type input "1"
type input "43"
type input "1"
type input "40"
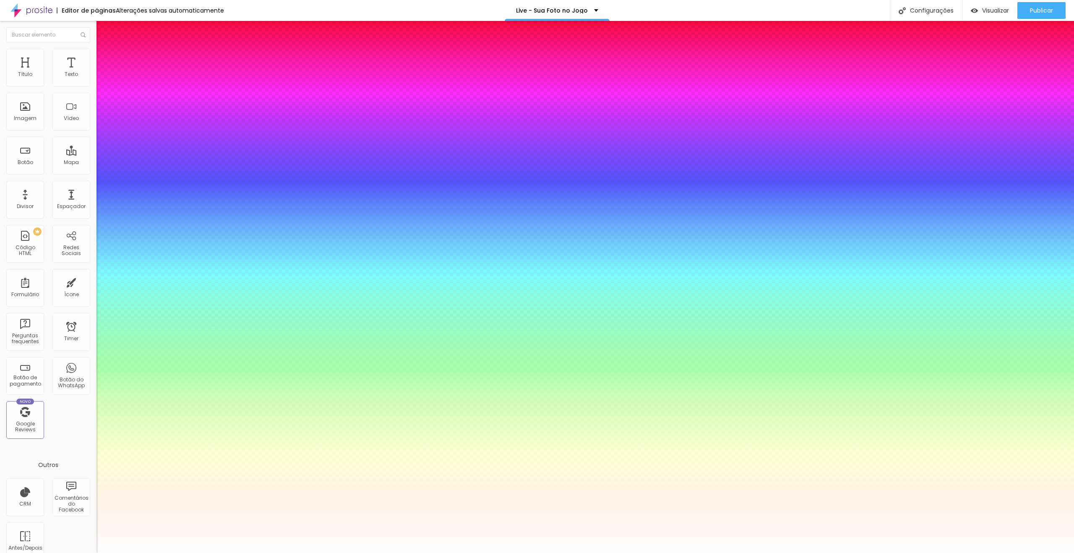
type input "40"
type input "1"
type input "39"
type input "1"
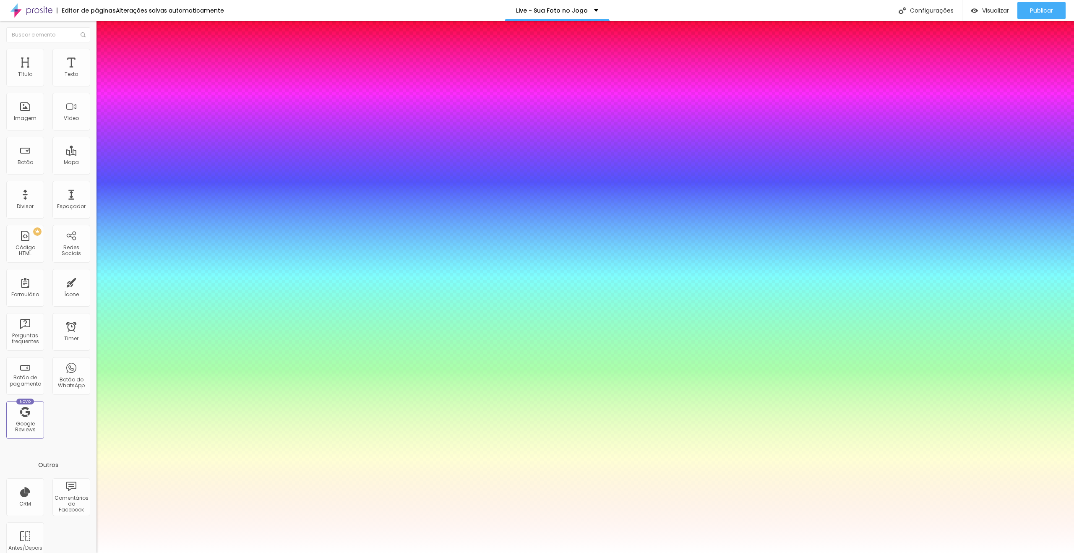
type input "38"
type input "1"
type input "36"
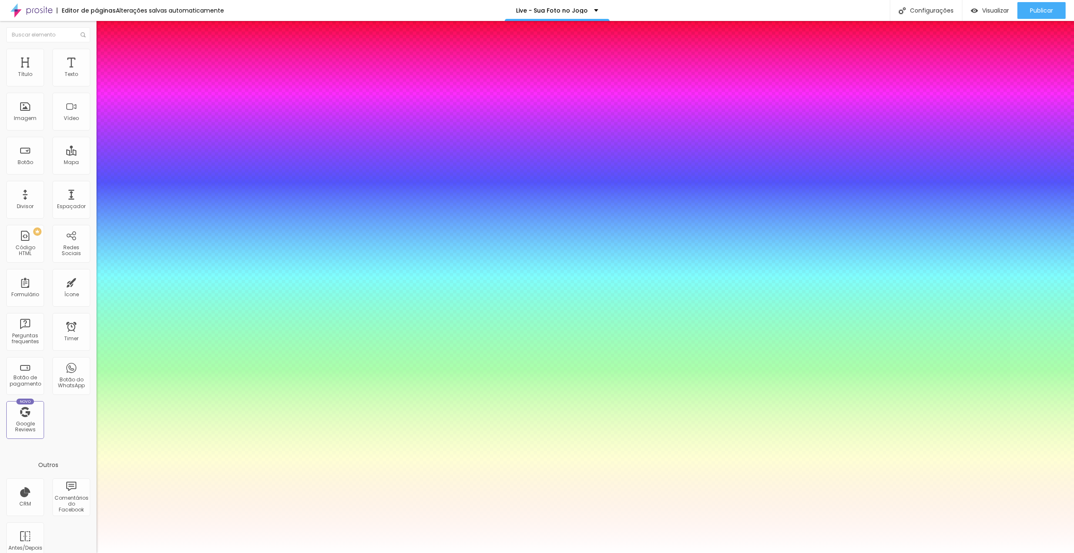
type input "1"
type input "34"
type input "1"
type input "33"
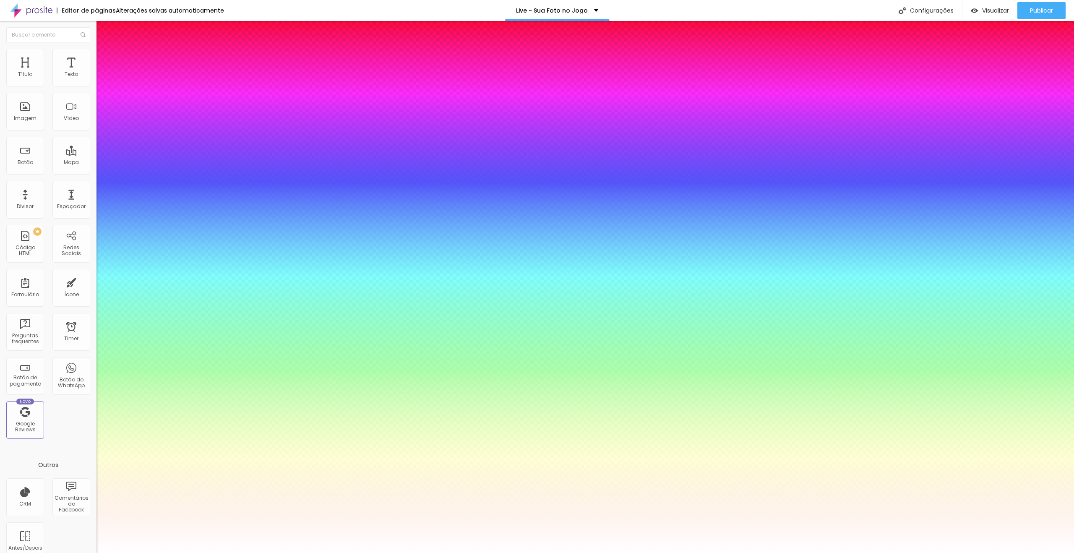
type input "33"
type input "1"
type input "31"
type input "1"
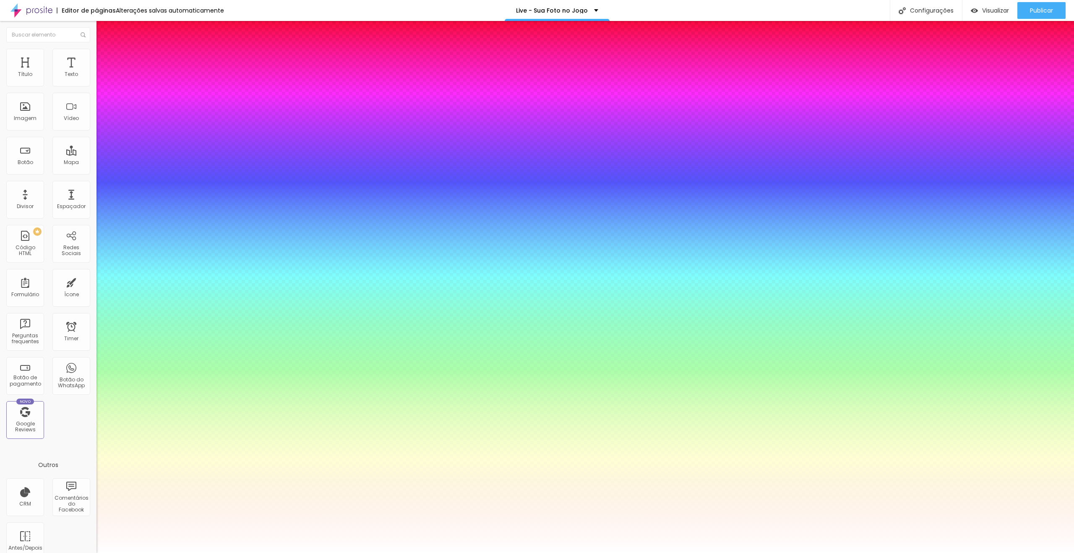
type input "30"
type input "1"
type input "28"
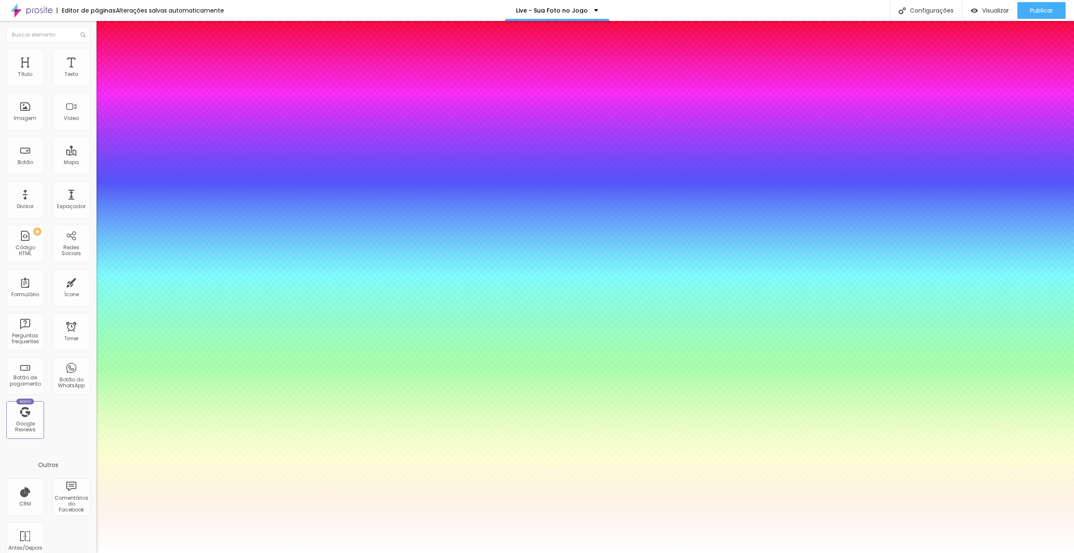
type input "1"
type input "27"
type input "1"
type input "26"
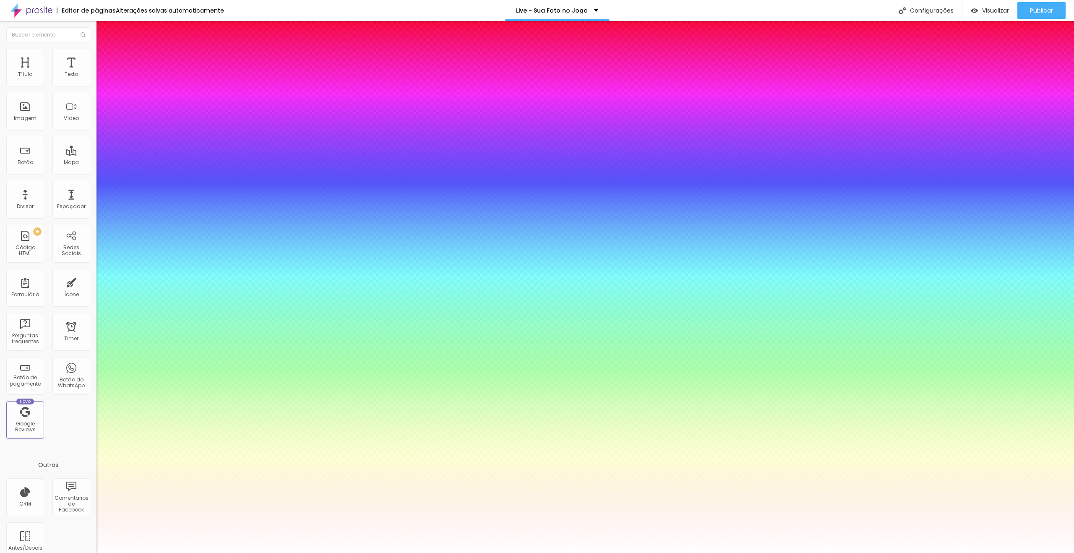
type input "26"
type input "1"
type input "25"
type input "1"
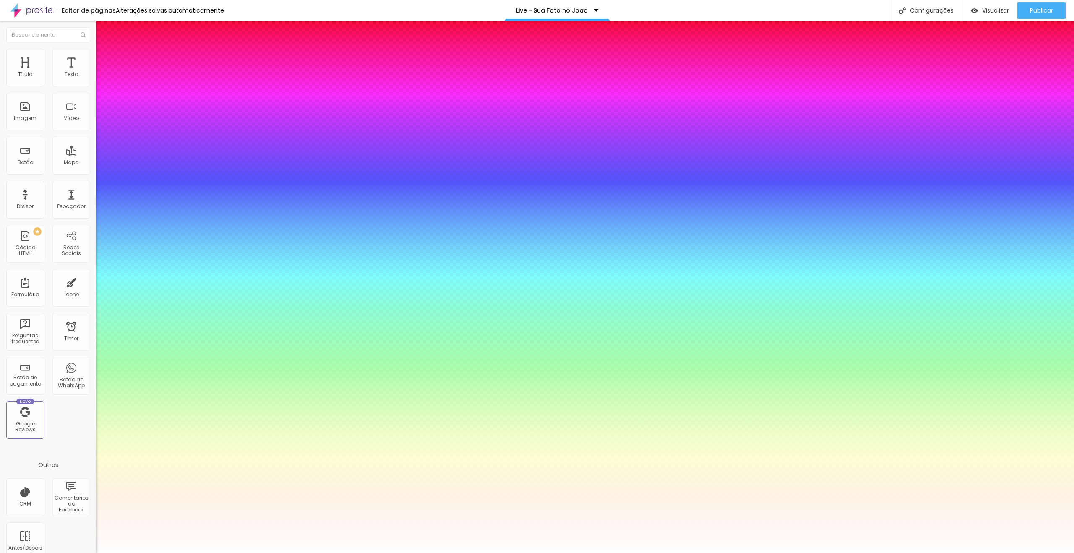
type input "24"
type input "1"
type input "23"
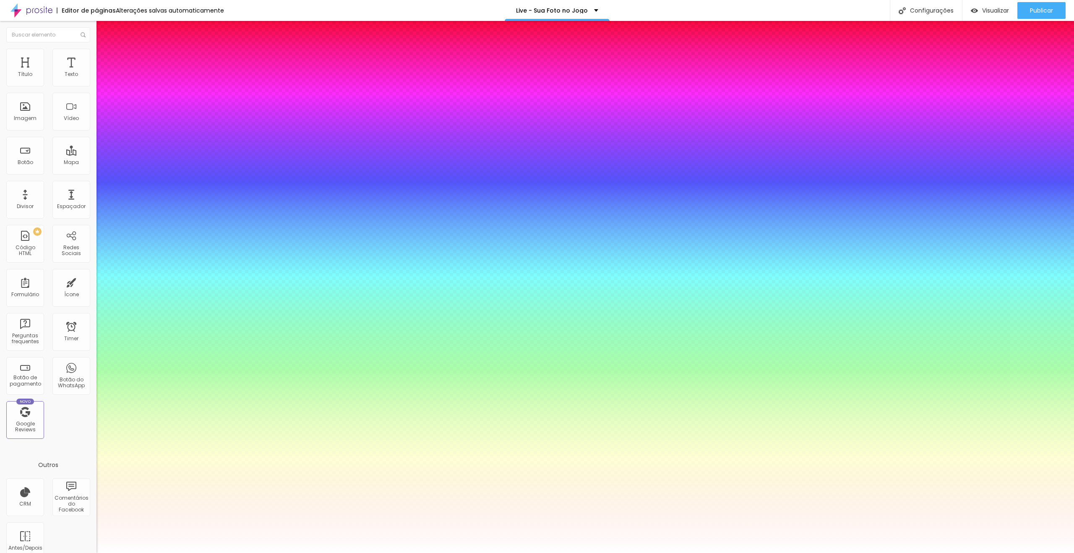
type input "1"
type input "23"
type input "1"
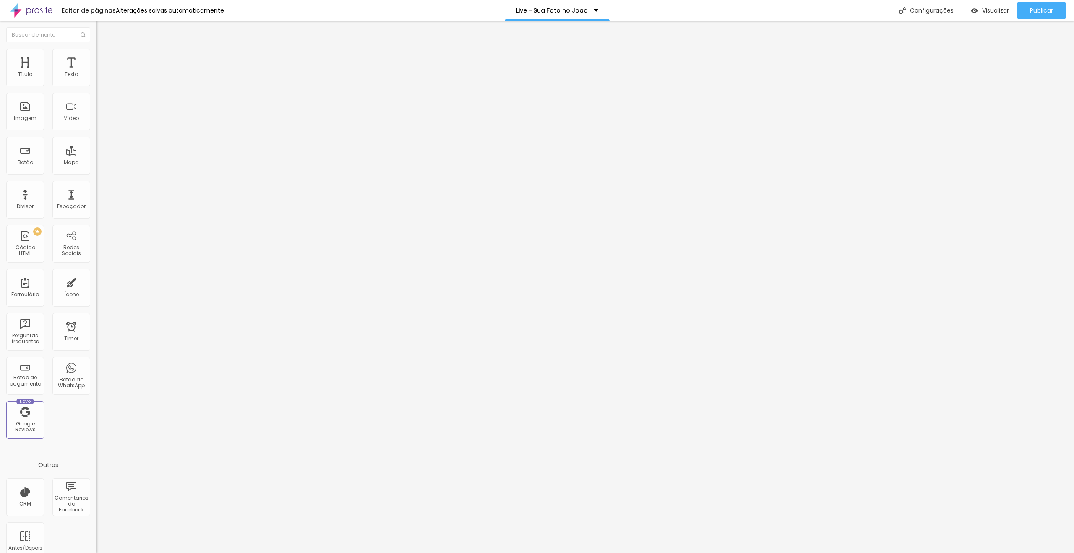
click at [96, 124] on button "button" at bounding box center [102, 119] width 12 height 9
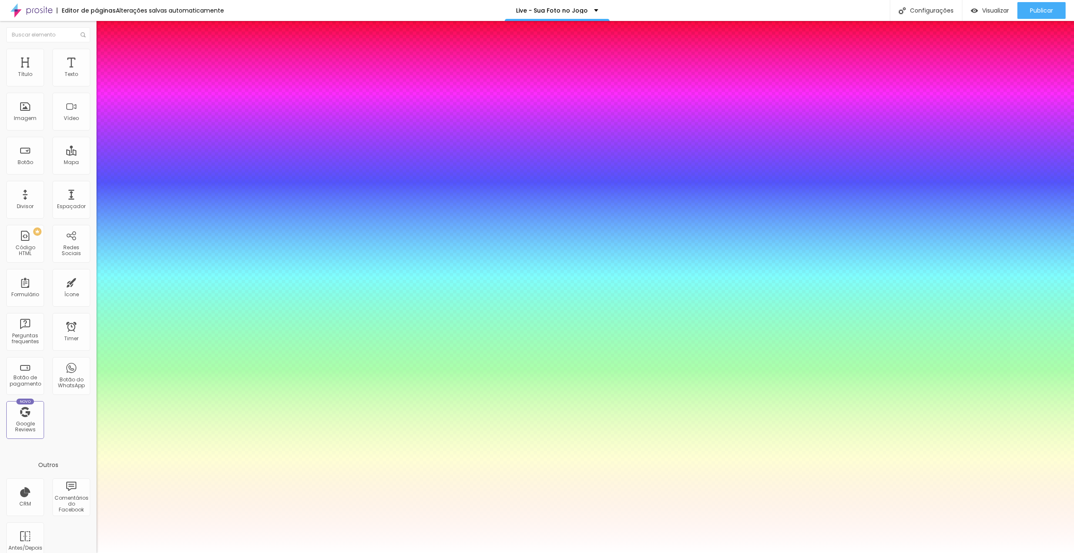
type input "1"
type input "17"
type input "1"
type input "13"
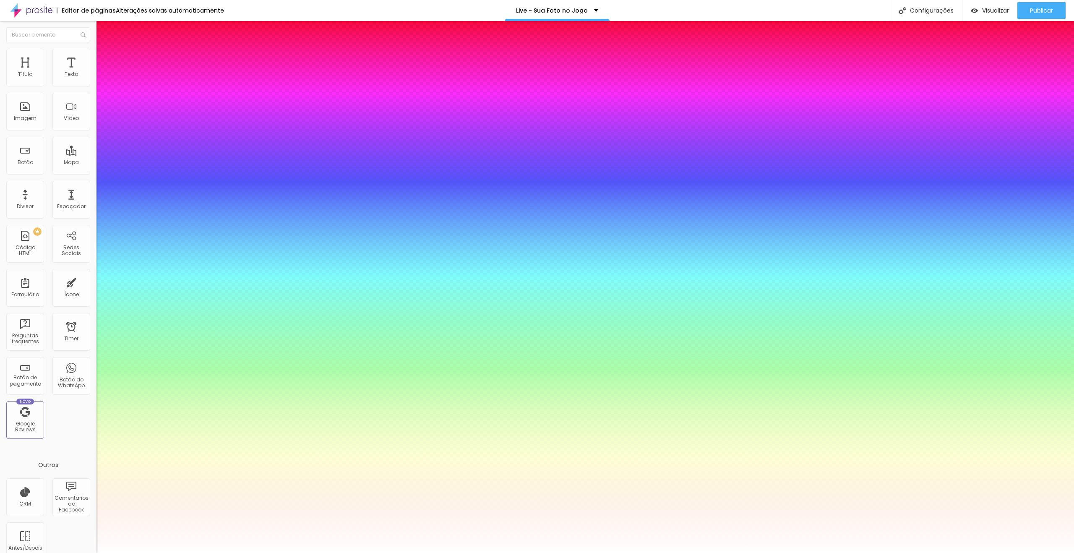
type input "13"
type input "1"
type input "12"
type input "1"
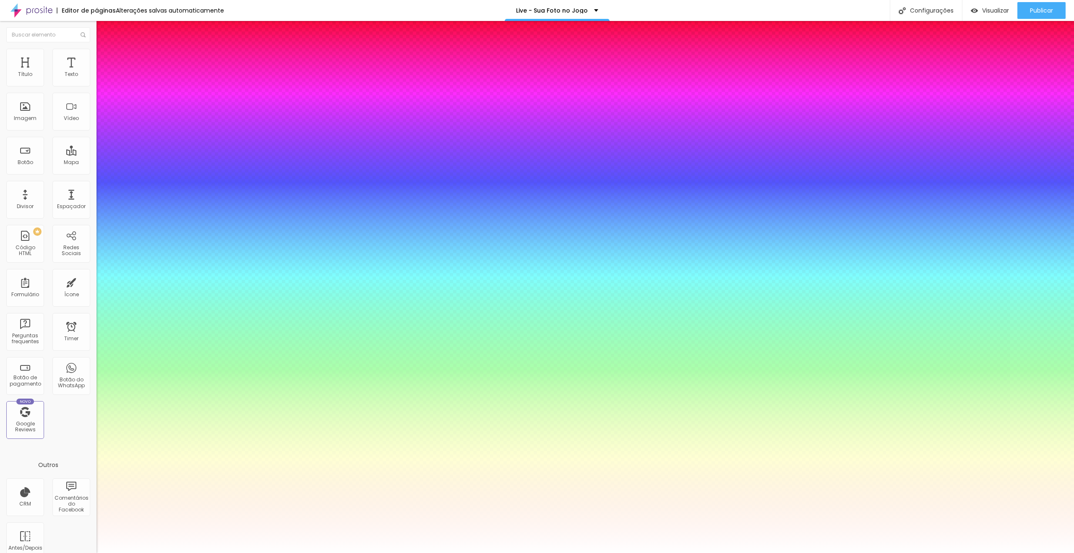
type input "11"
type input "1"
type input "13"
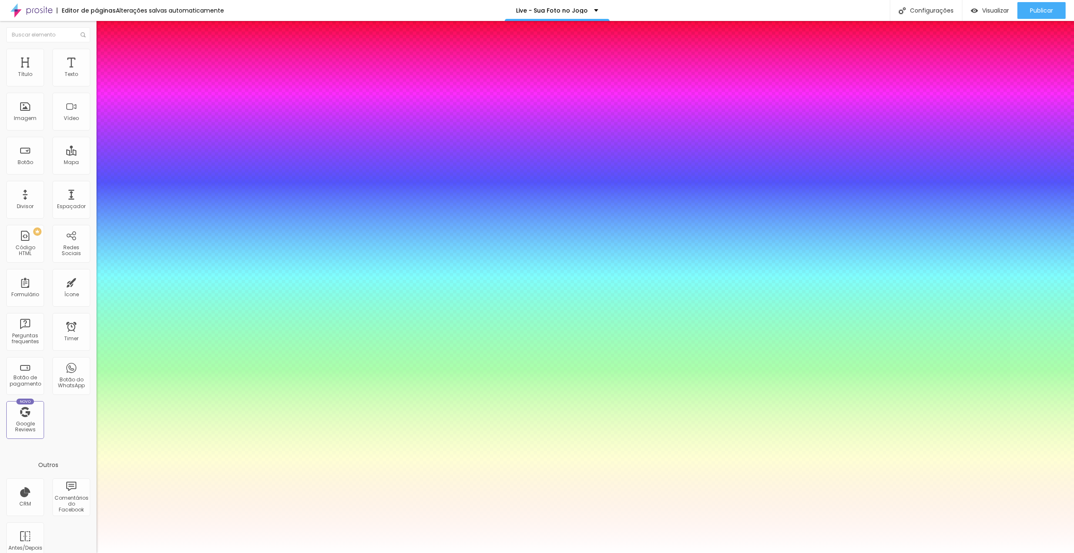
type input "1"
type input "34"
type input "1"
type input "22"
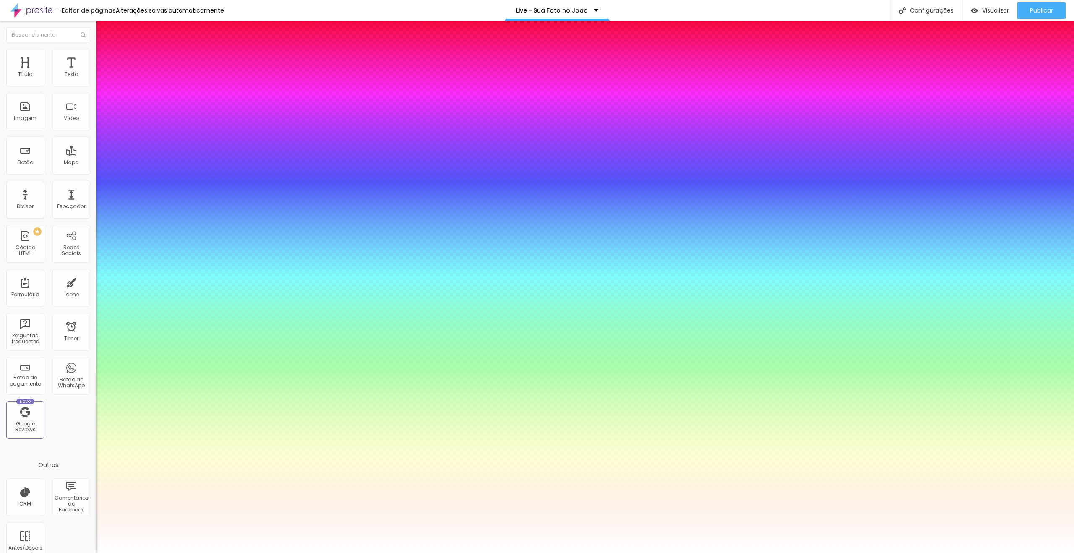
type input "22"
type input "1"
type input "20"
type input "1"
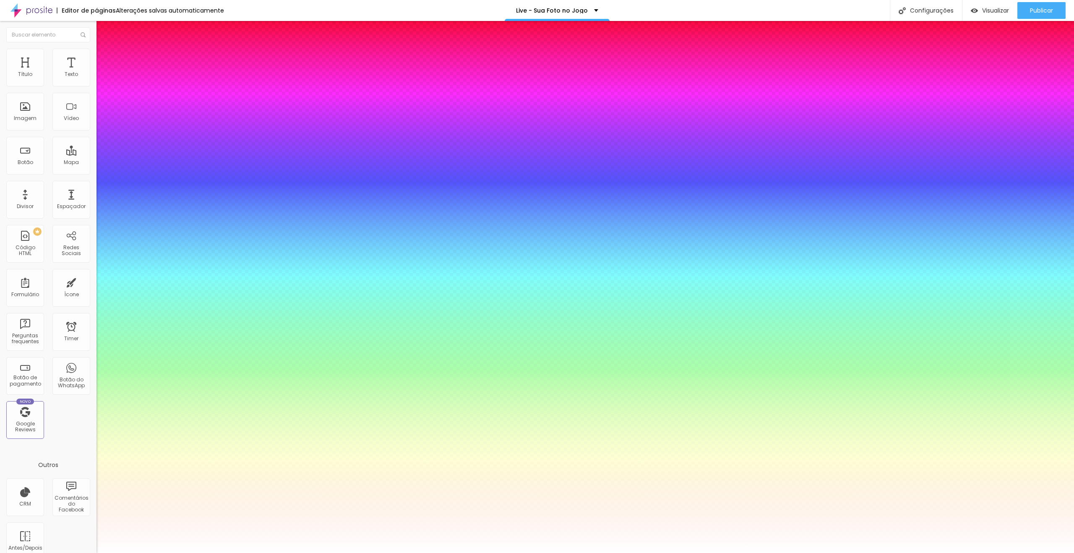
type input "19"
type input "1"
type input "19"
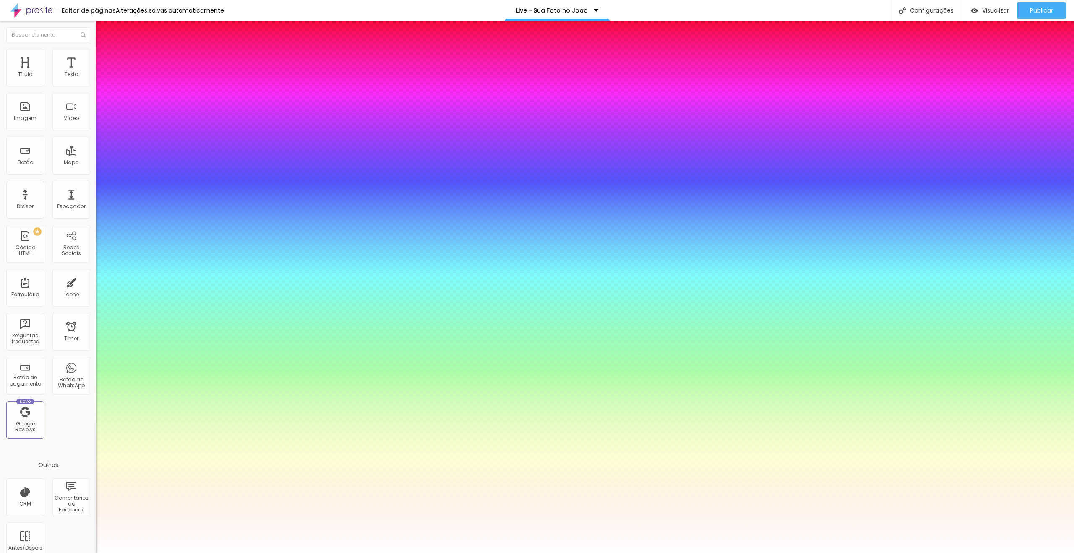
click at [421, 552] on div at bounding box center [537, 553] width 1074 height 0
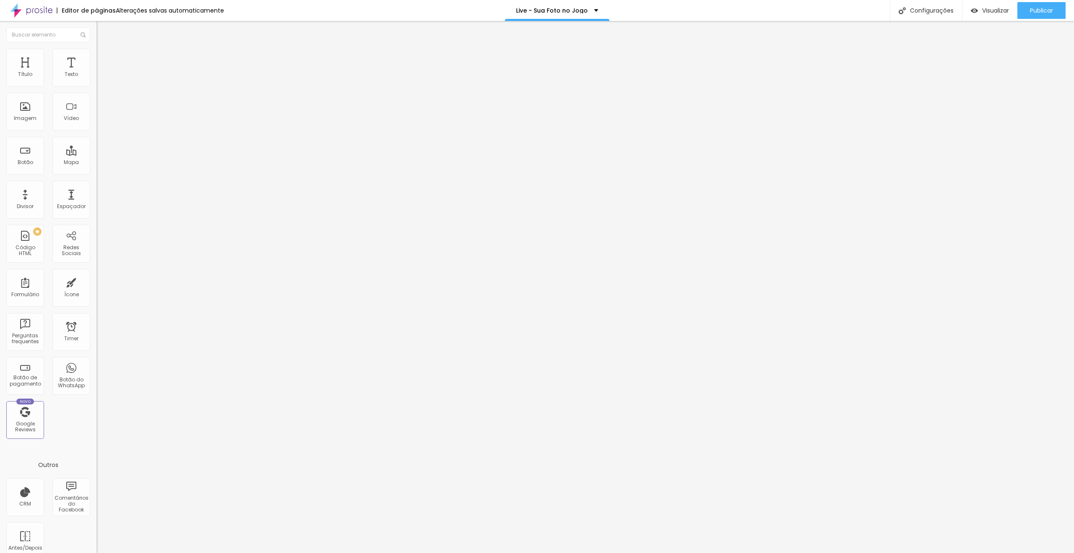
click at [96, 124] on button "button" at bounding box center [102, 119] width 12 height 9
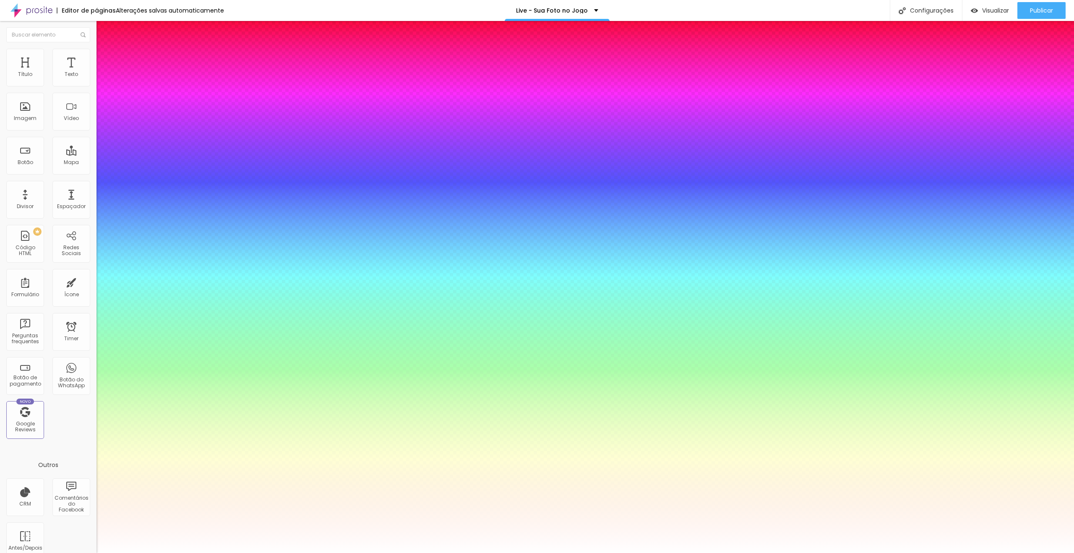
type input "1"
type input "36"
type input "1"
type input "34"
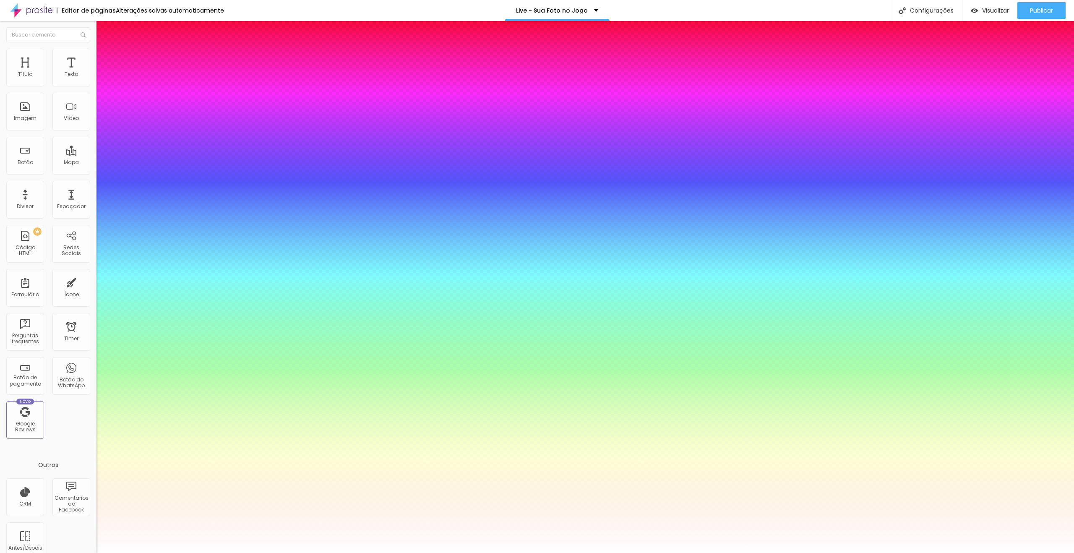
type input "34"
type input "1"
type input "32"
type input "1"
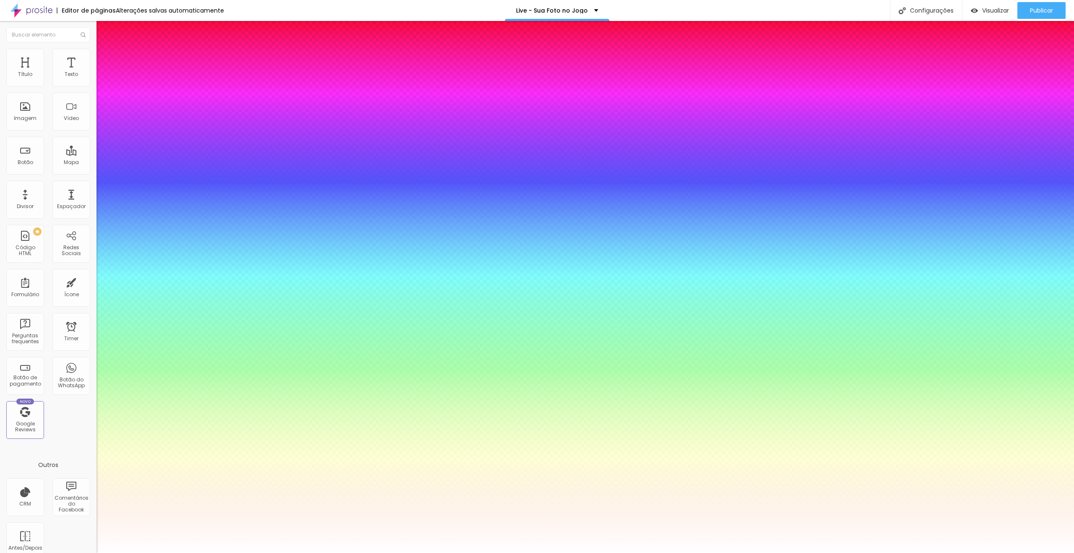
type input "31"
type input "1"
type input "30"
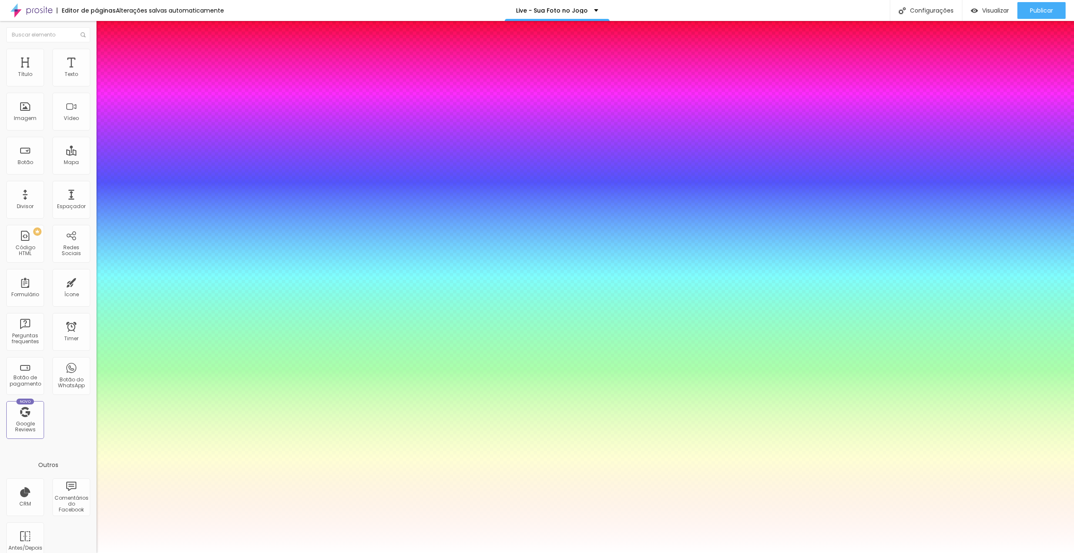
type input "1"
type input "32"
type input "1"
type input "36"
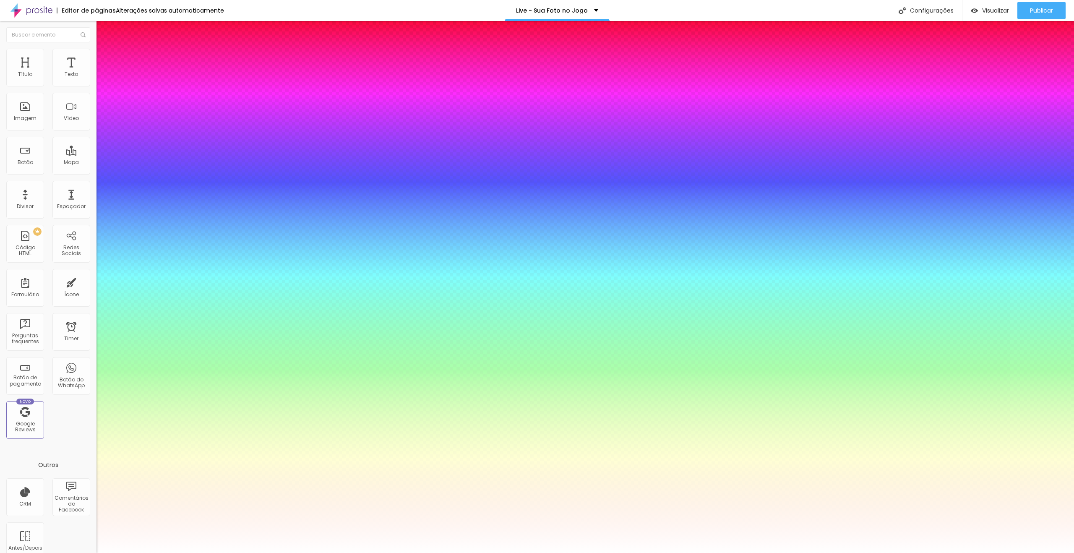
type input "36"
type input "1"
type input "43"
type input "1"
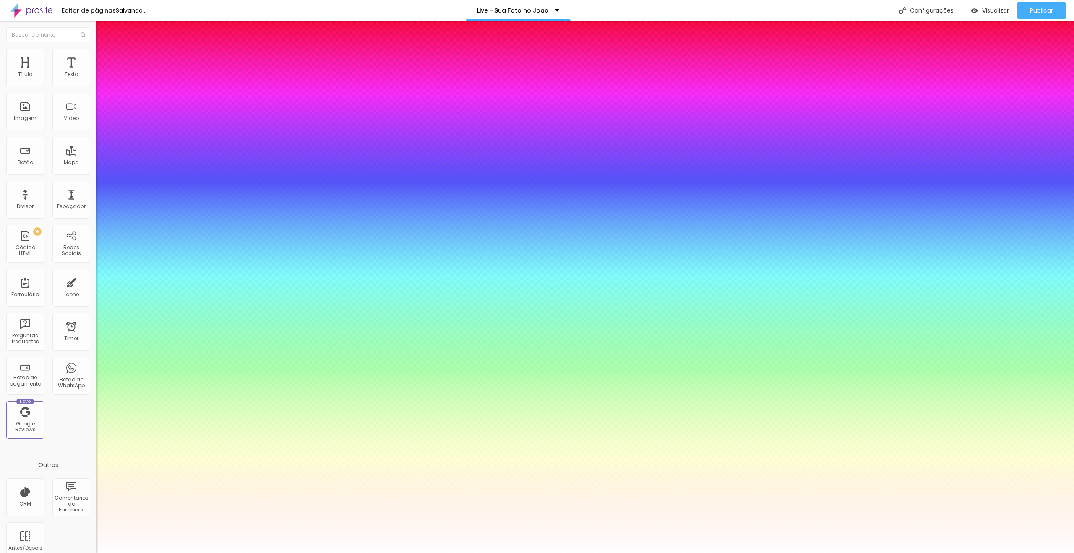
type input "42"
type input "1"
drag, startPoint x: 137, startPoint y: 234, endPoint x: 130, endPoint y: 234, distance: 6.7
type input "42"
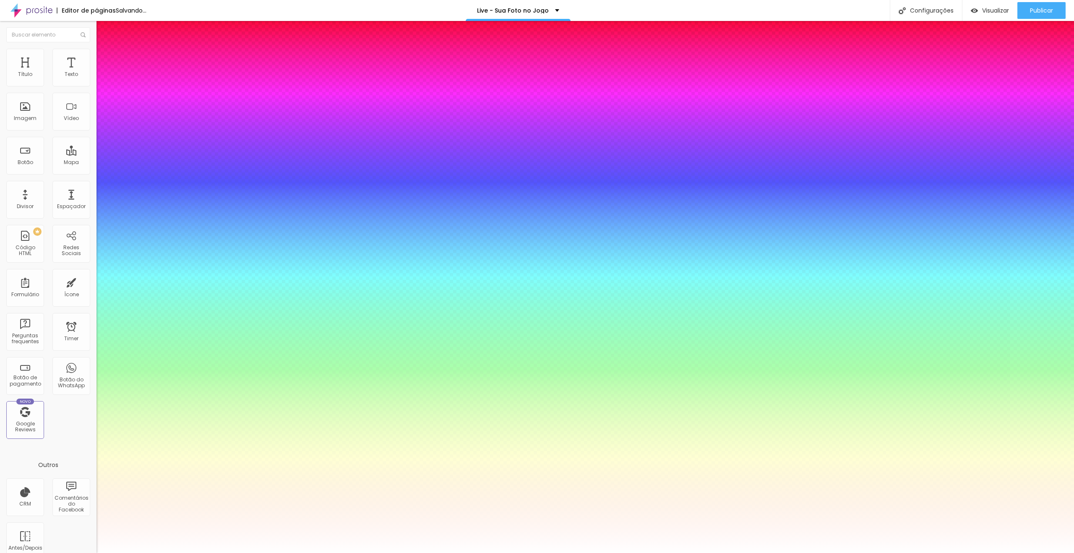
type input "1"
click at [427, 552] on div at bounding box center [537, 553] width 1074 height 0
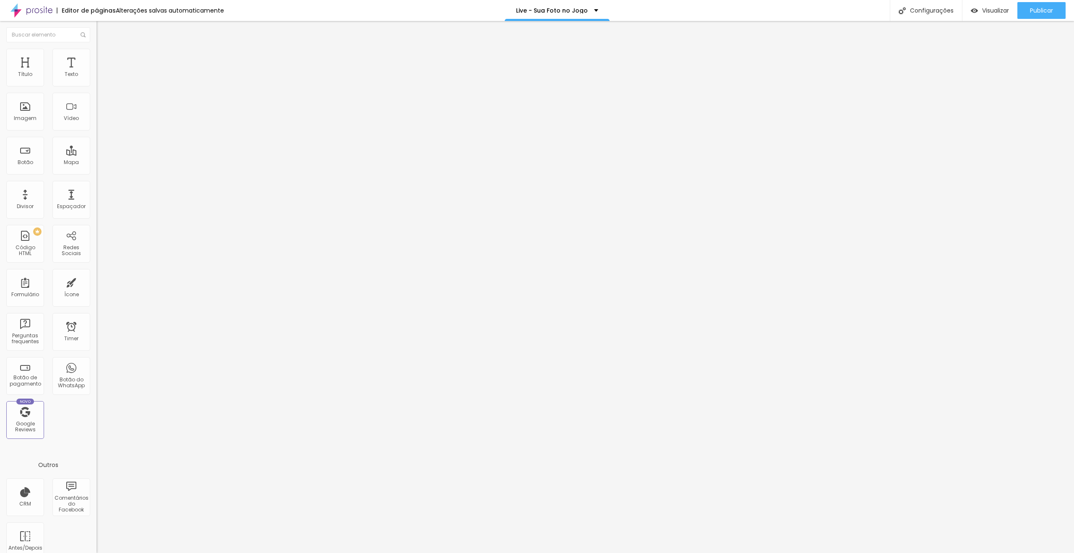
click at [96, 57] on li "Avançado" at bounding box center [144, 61] width 96 height 8
click at [38, 419] on div "pointer-events: none ; /* impede o clique */ cursor : default ; /* tira o curso…" at bounding box center [101, 448] width 156 height 59
click at [96, 124] on button "button" at bounding box center [102, 119] width 12 height 9
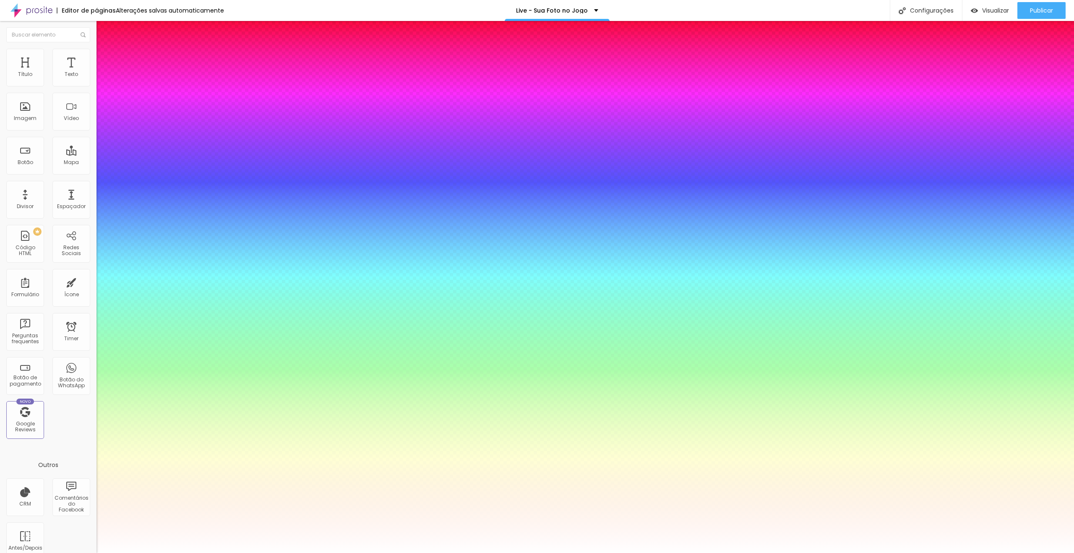
type input "1"
type input "34"
type input "1"
type input "30"
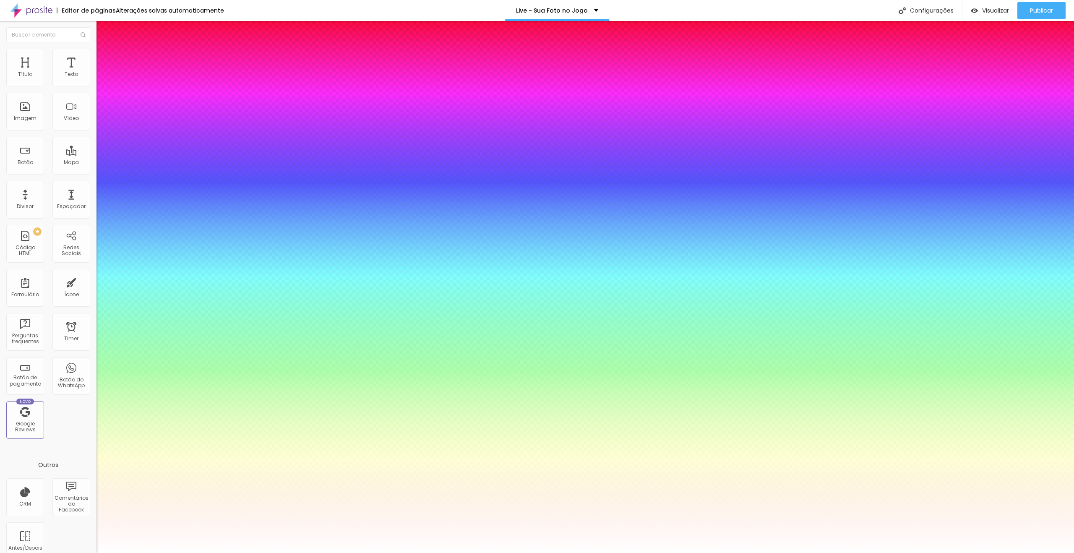
type input "30"
type input "1"
type input "31"
type input "1"
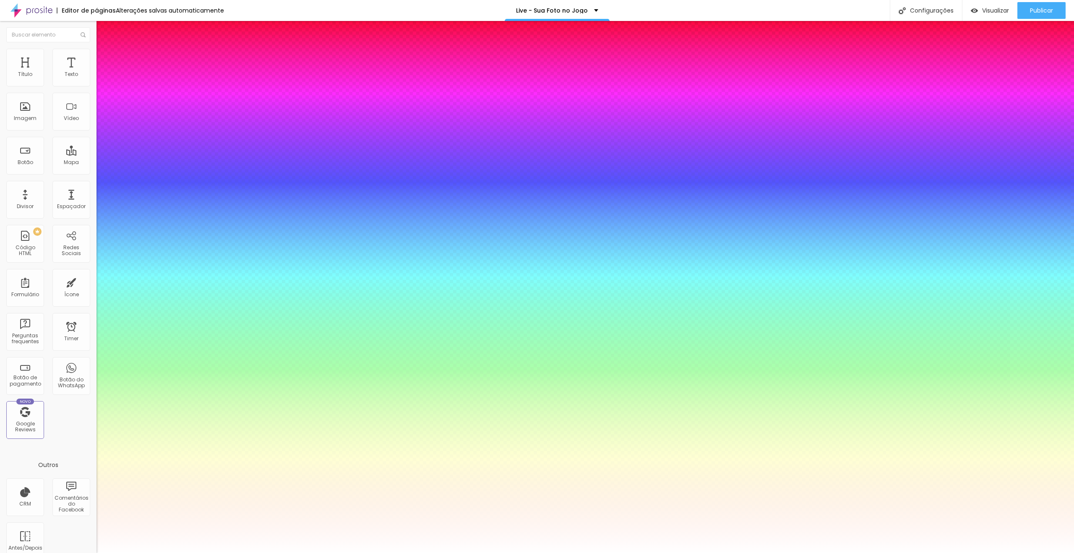
type input "33"
type input "1"
type input "35"
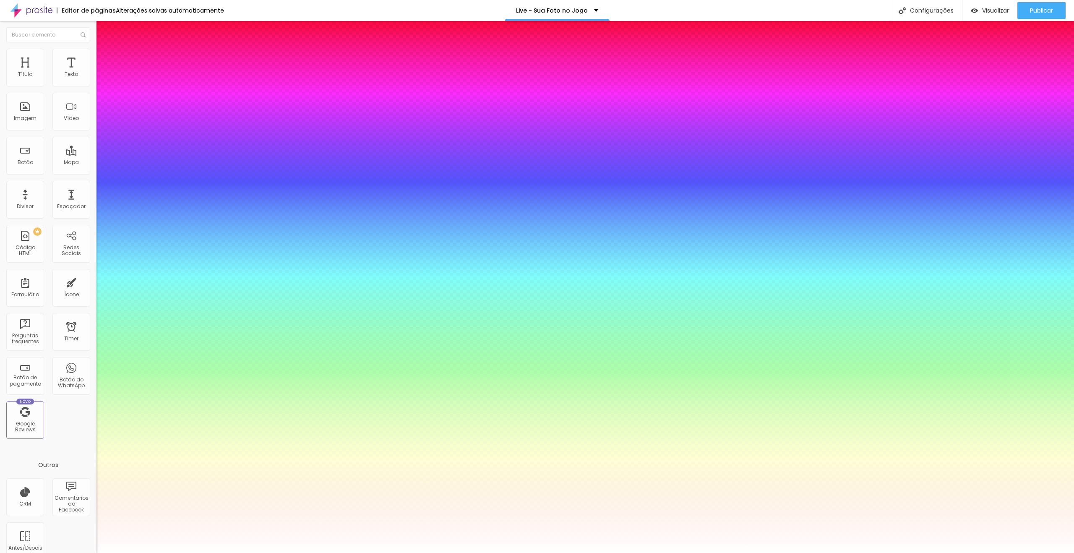
type input "1"
type input "38"
type input "1"
type input "40"
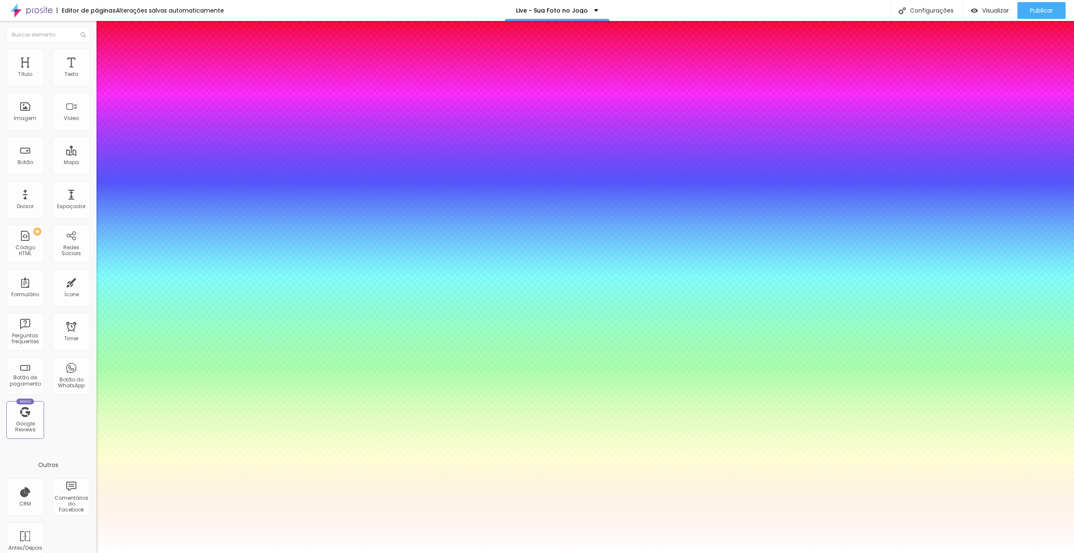
type input "40"
type input "1"
type input "41"
type input "1"
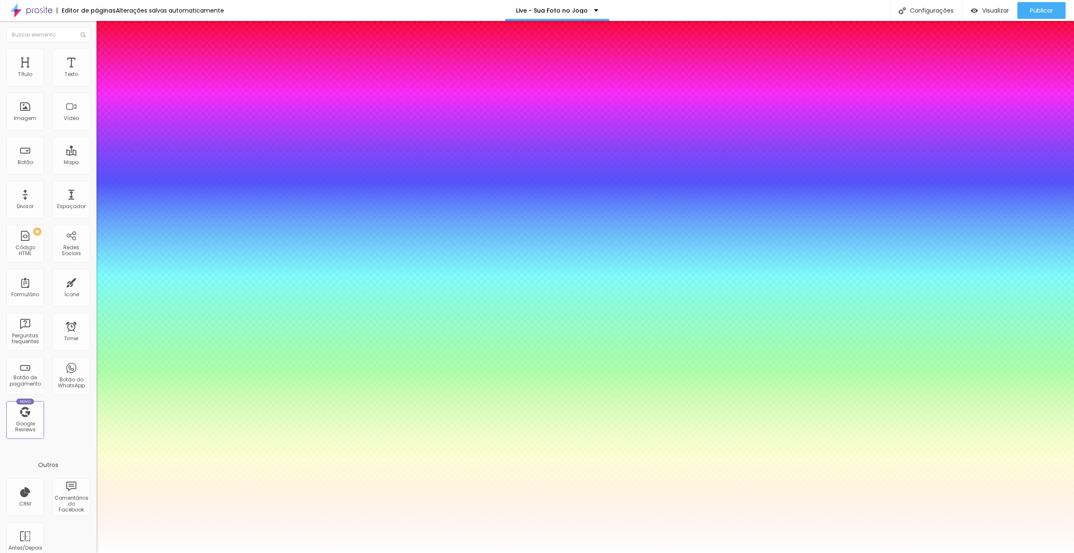
type input "42"
type input "1"
type input "43"
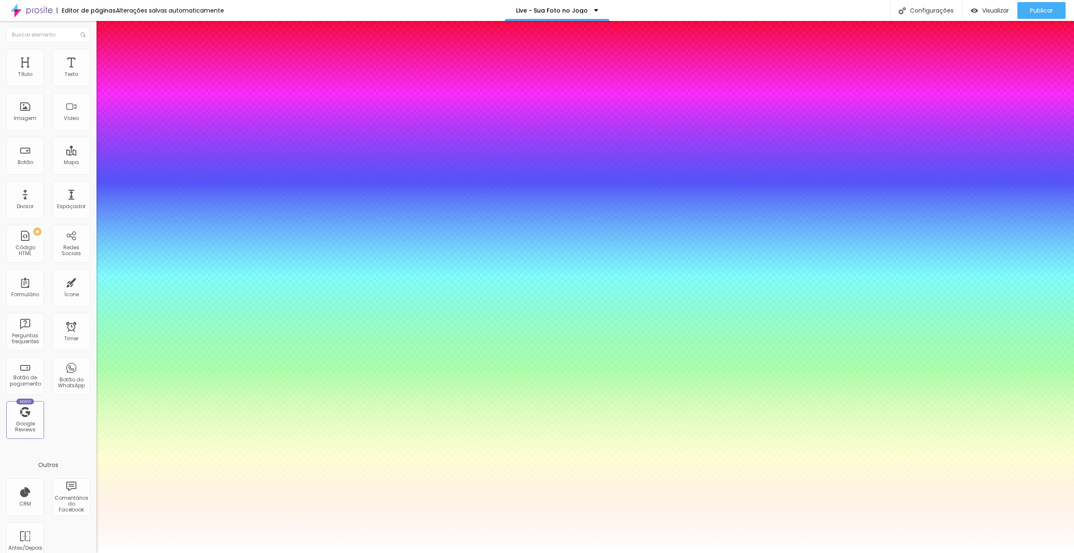
type input "1"
type input "43"
drag, startPoint x: 184, startPoint y: 234, endPoint x: 192, endPoint y: 235, distance: 8.4
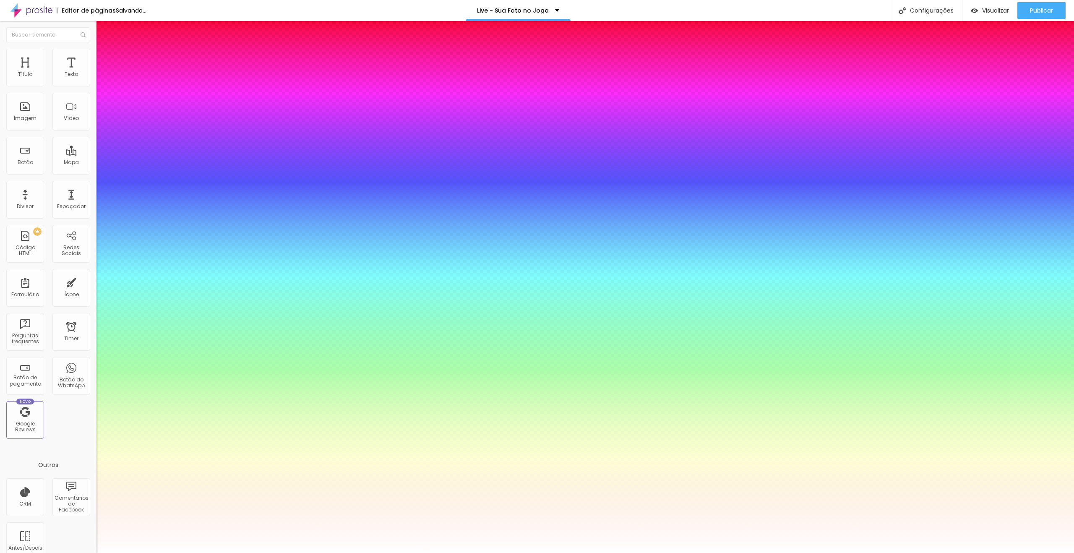
type input "1"
type input "42"
type input "1"
type input "42"
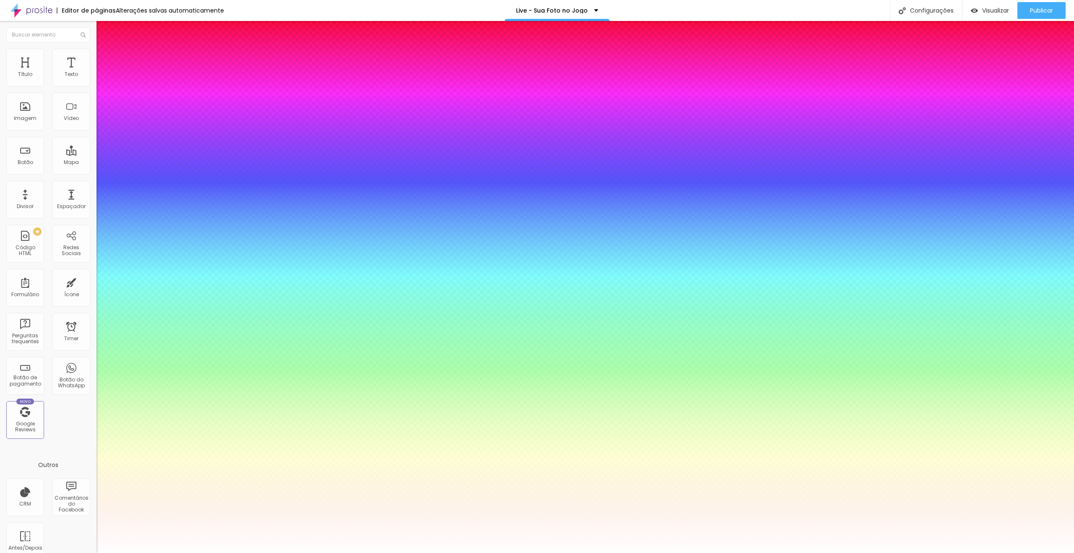
click at [456, 552] on div at bounding box center [537, 553] width 1074 height 0
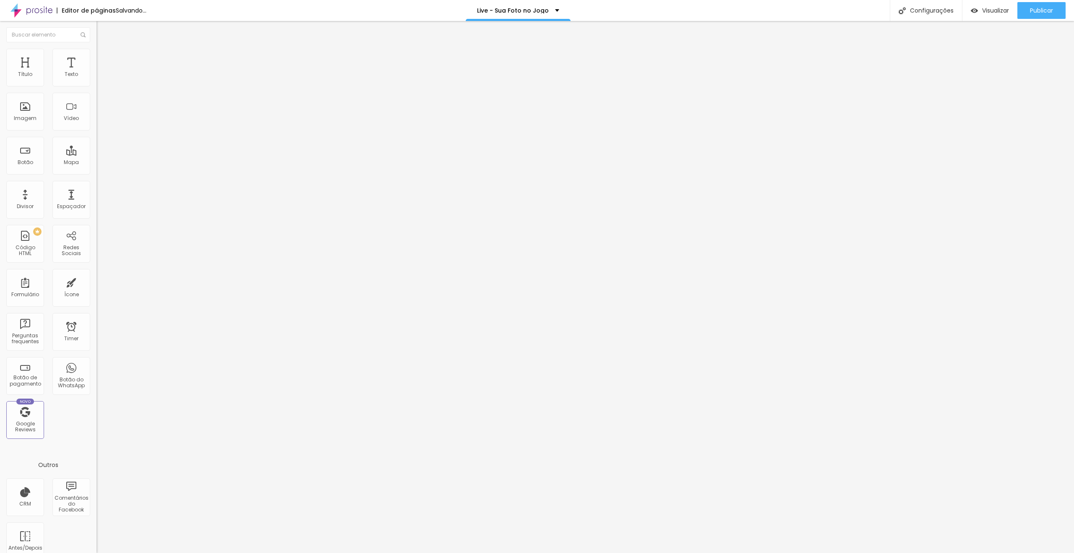
click at [104, 59] on span "Avançado" at bounding box center [118, 62] width 28 height 7
click at [96, 419] on div "Insira seu código aqui" at bounding box center [129, 423] width 66 height 8
click at [103, 118] on icon "button" at bounding box center [104, 118] width 2 height 2
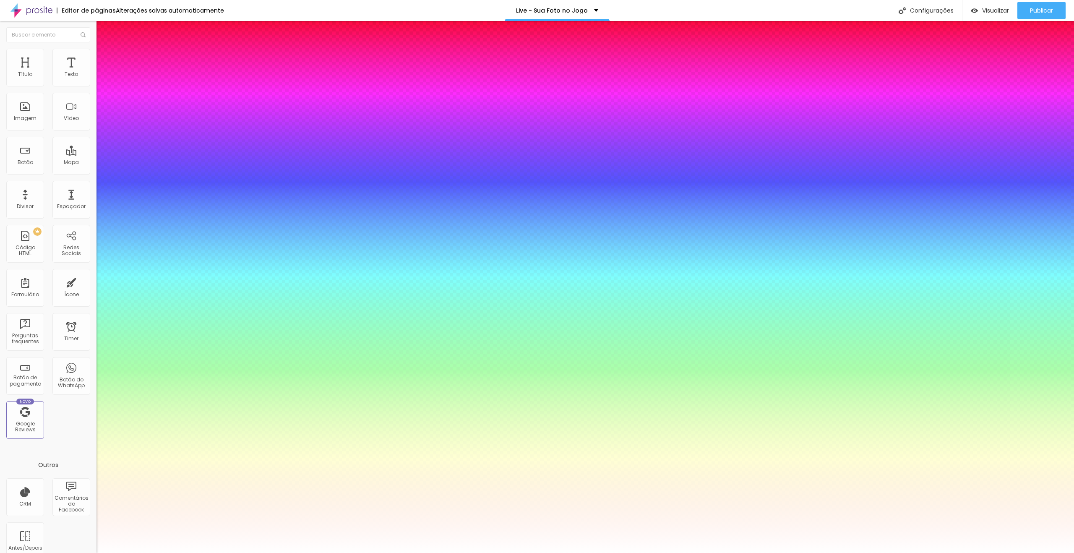
type input "1"
type input "13"
type input "1"
type input "15"
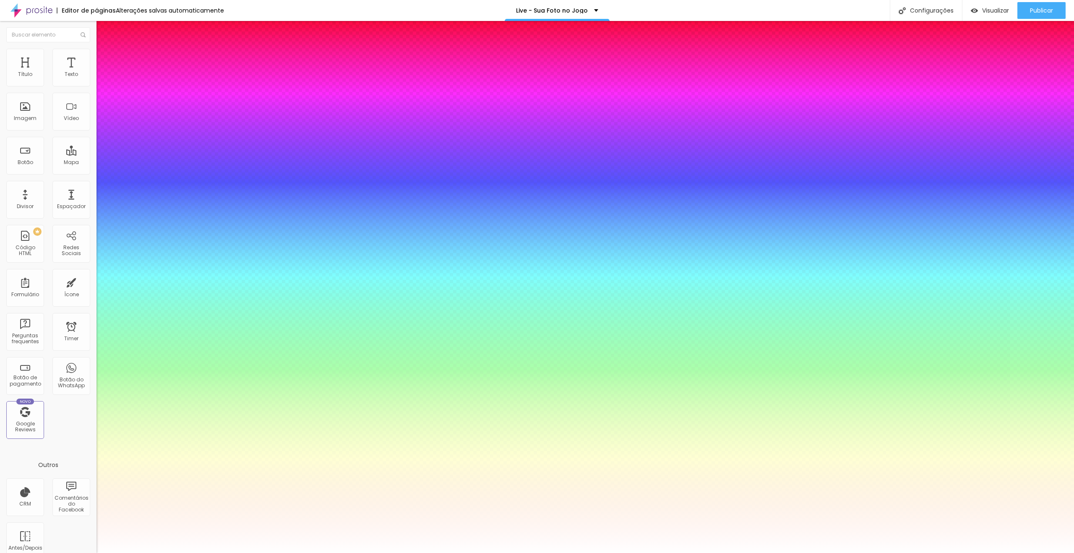
type input "15"
type input "1"
type input "32"
type input "1"
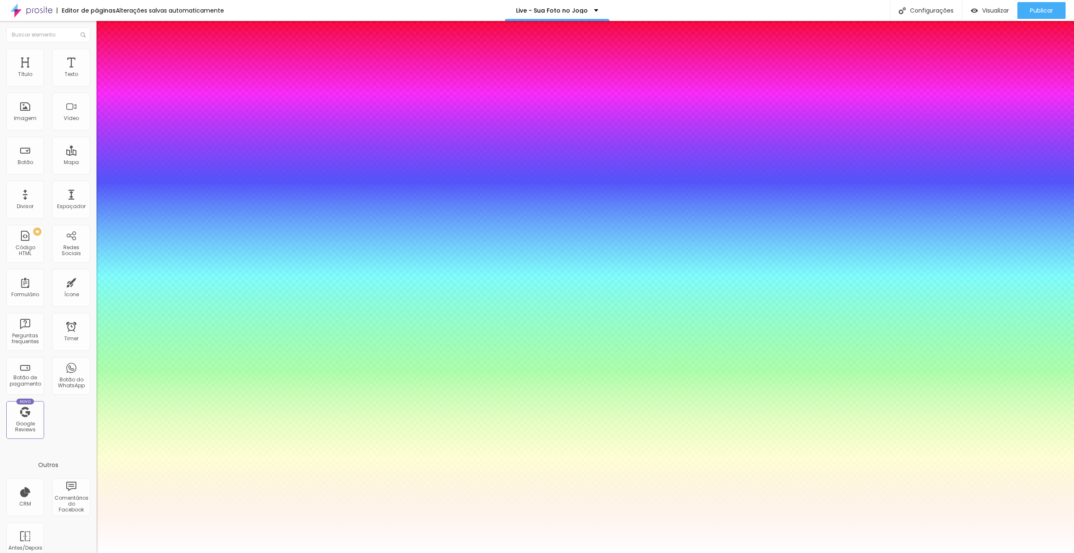
type input "33"
type input "1"
type input "32"
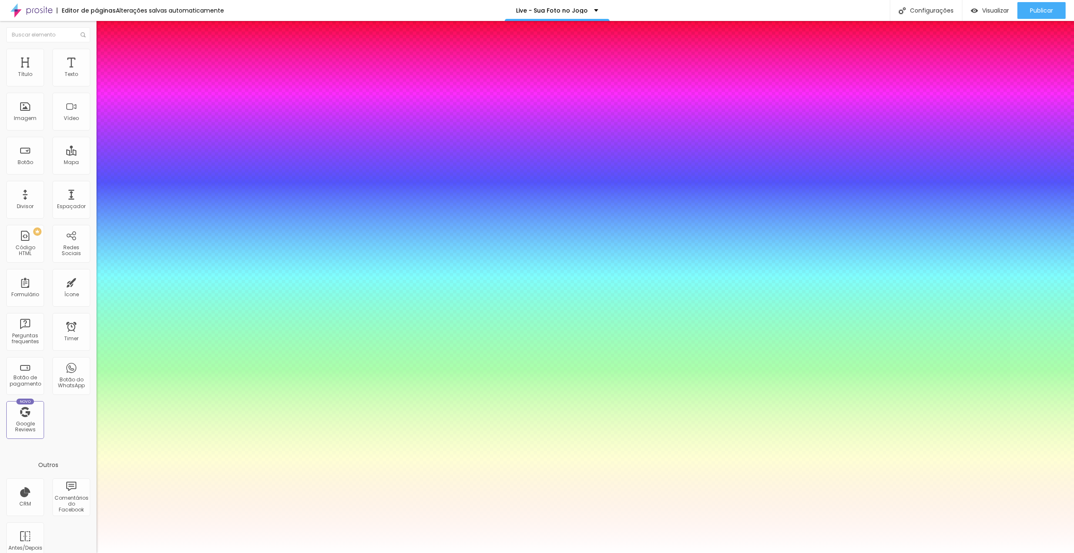
type input "1"
type input "30"
type input "1"
type input "28"
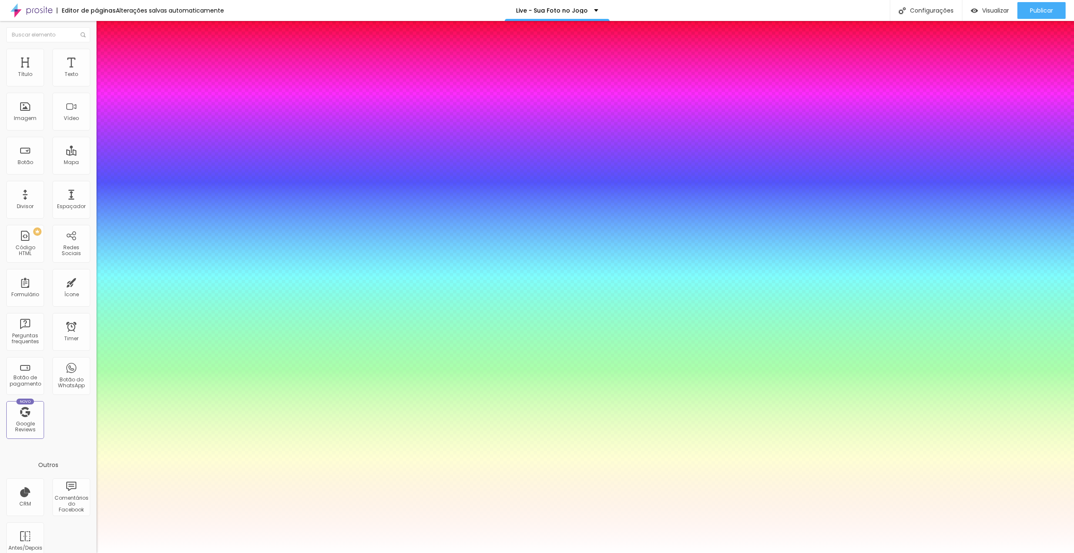
type input "28"
type input "1"
type input "26"
type input "1"
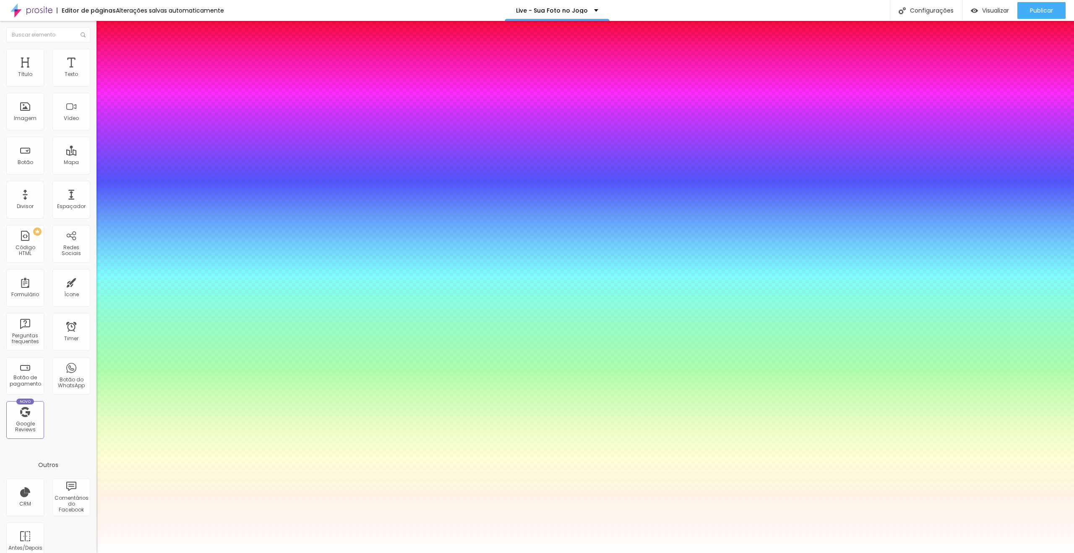
type input "25"
type input "1"
type input "24"
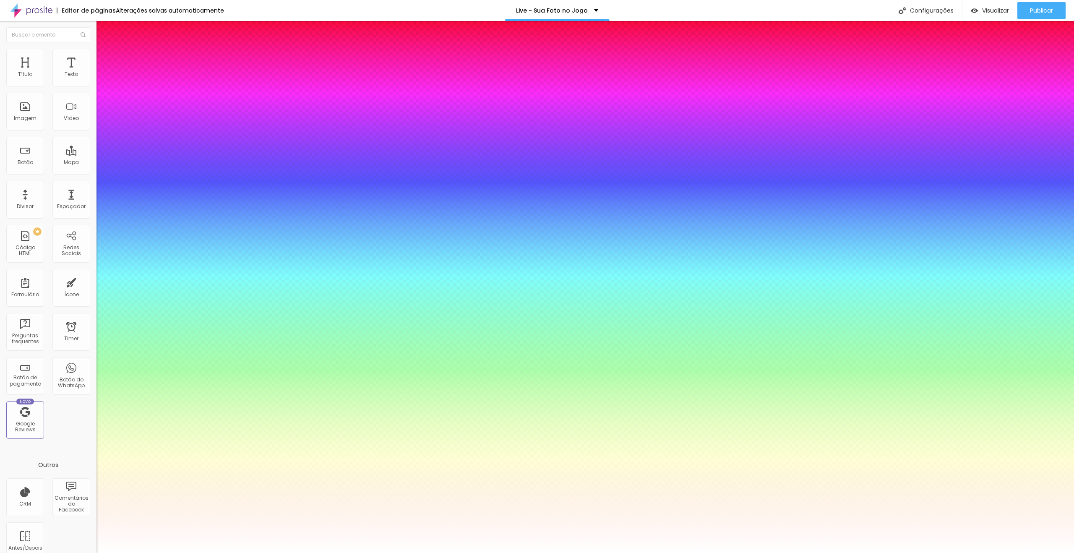
type input "1"
drag, startPoint x: 114, startPoint y: 237, endPoint x: 118, endPoint y: 237, distance: 4.2
type input "24"
type input "1"
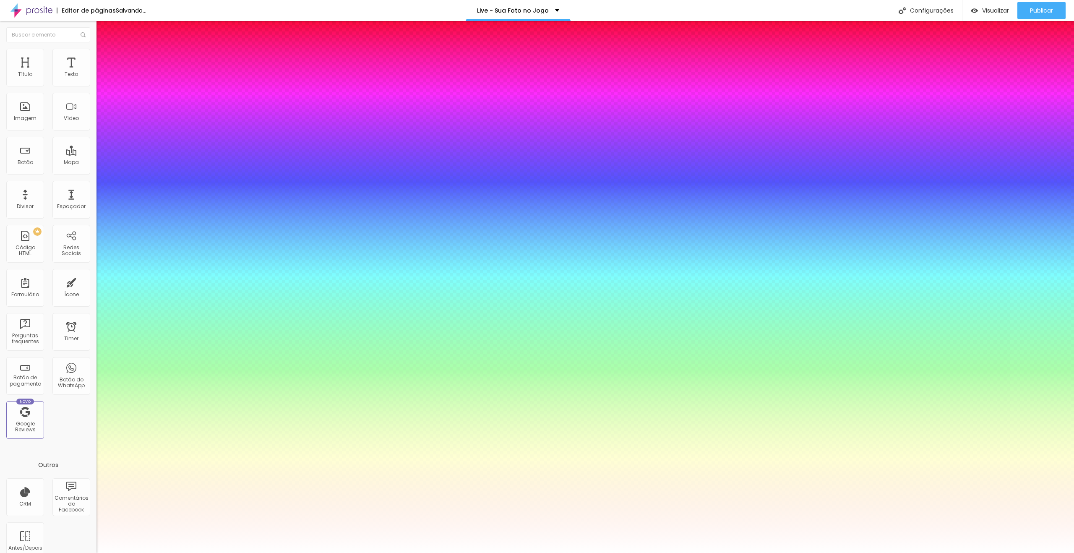
click at [802, 552] on div at bounding box center [537, 553] width 1074 height 0
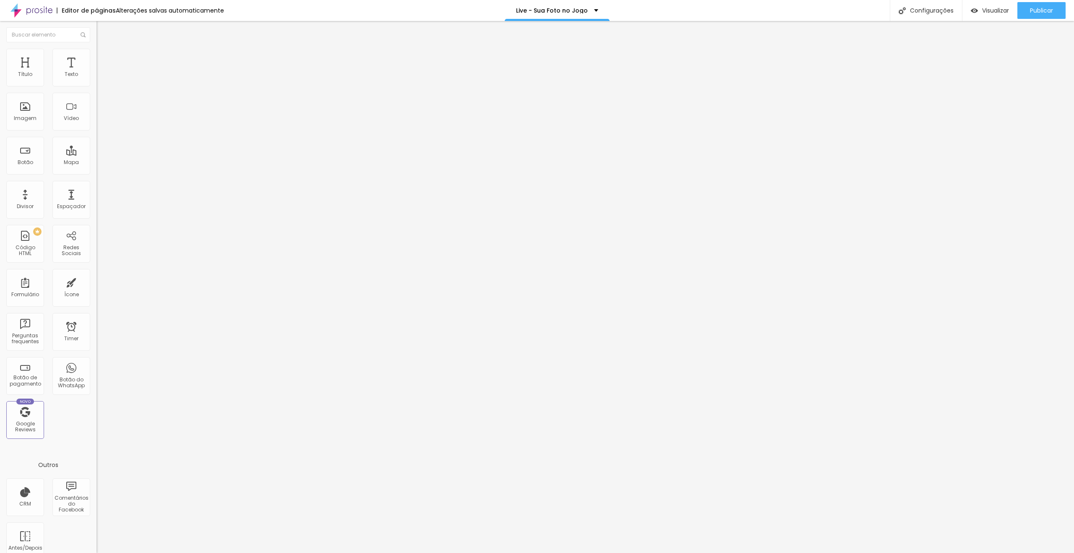
click at [100, 78] on icon "button" at bounding box center [102, 75] width 5 height 5
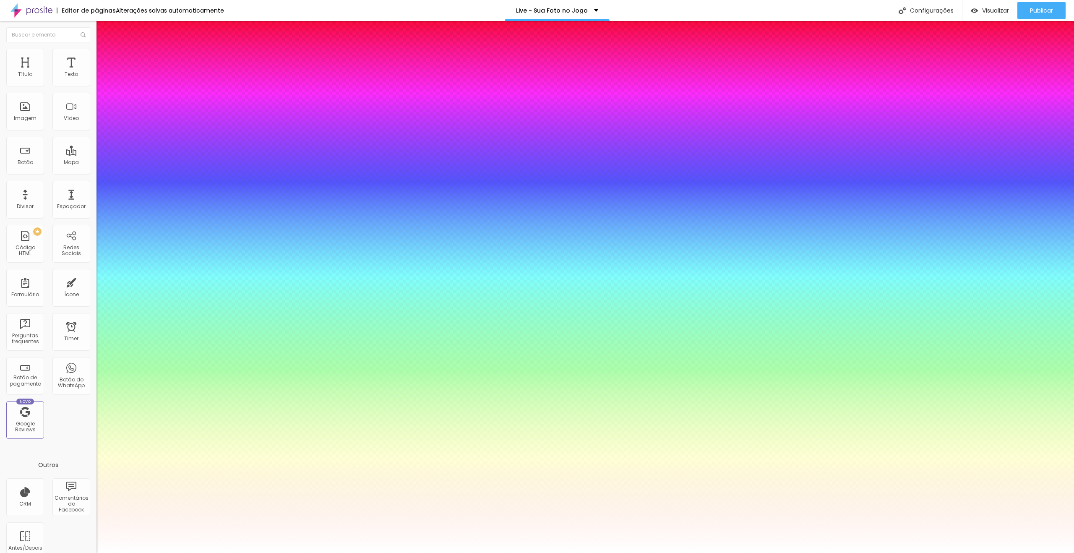
type input "1"
type input "23"
type input "1"
type input "22"
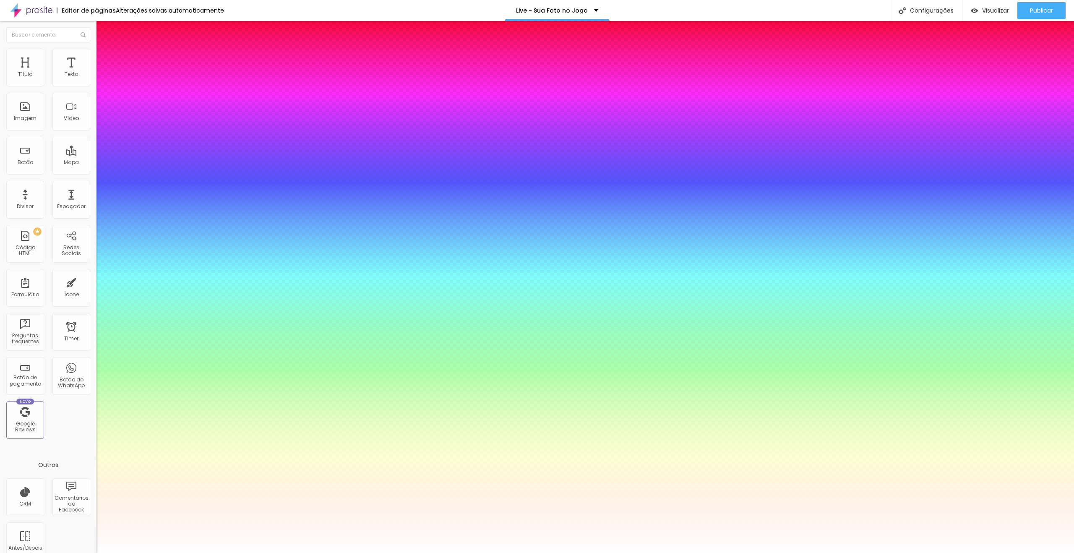
type input "22"
type input "1"
type input "21"
type input "1"
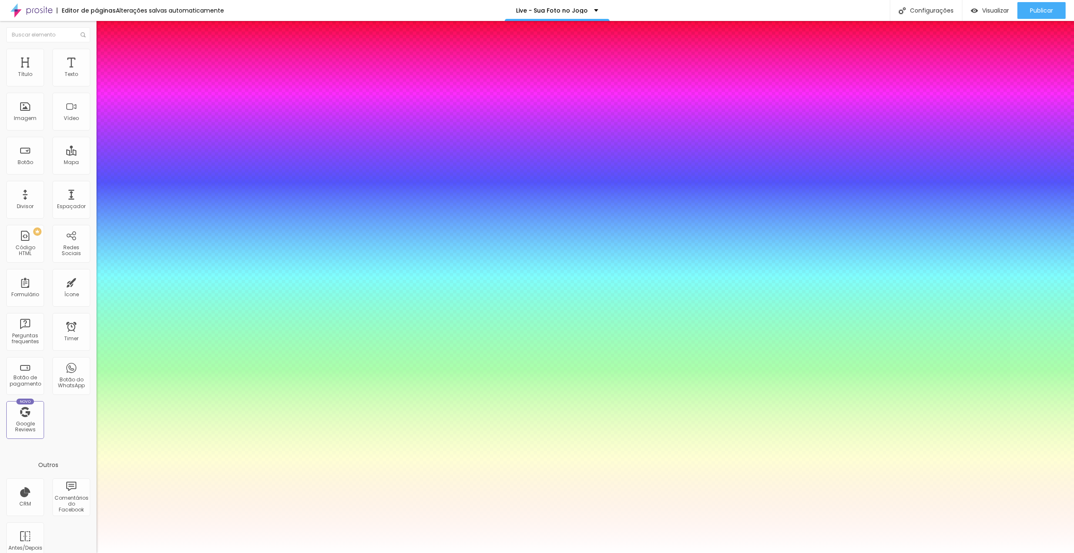
type input "20"
type input "1"
type input "20"
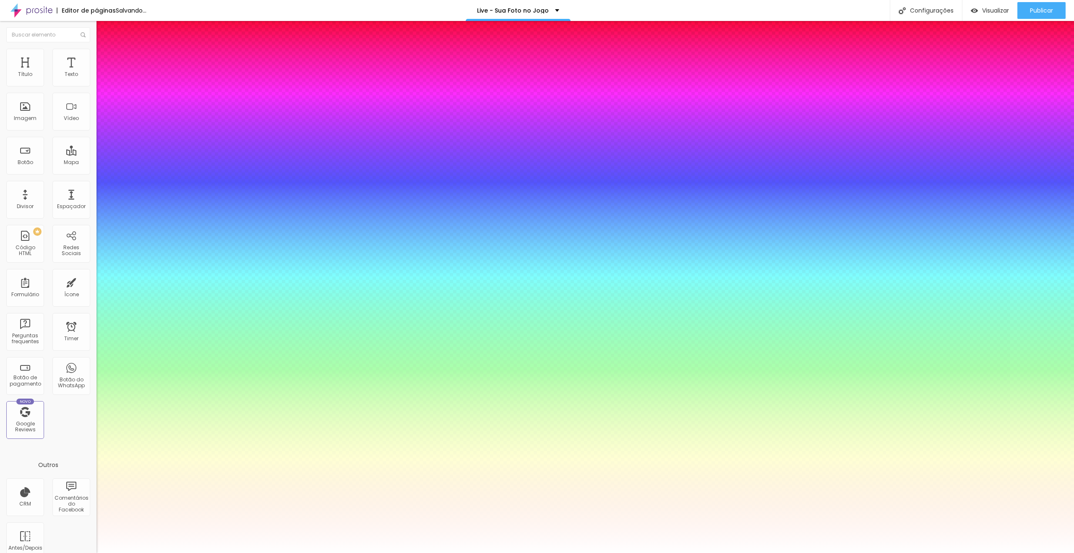
click at [542, 552] on div at bounding box center [537, 553] width 1074 height 0
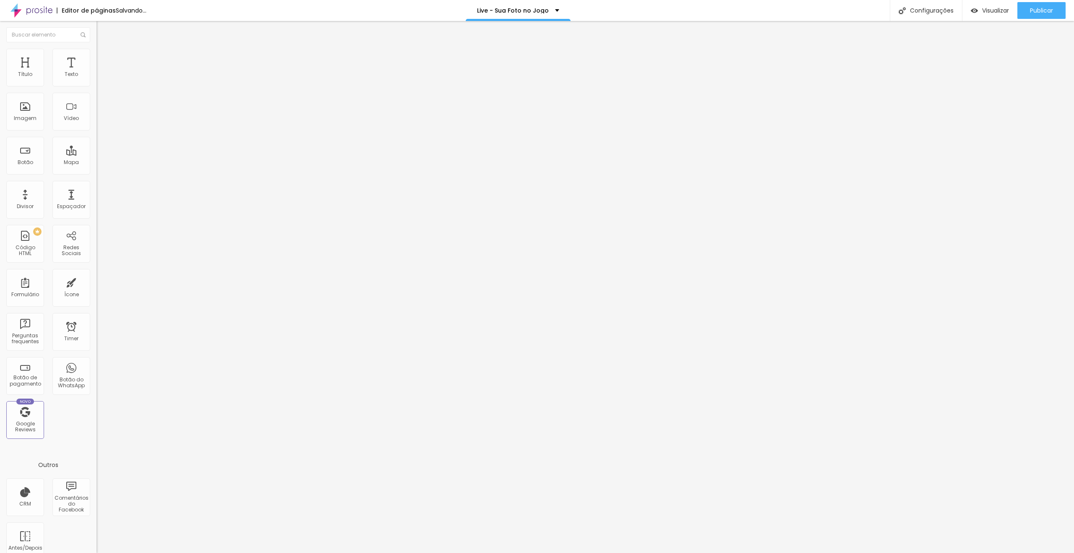
click at [96, 78] on span "Titulo 2" at bounding box center [109, 74] width 27 height 7
click at [96, 72] on span "Titulo 1" at bounding box center [109, 66] width 27 height 12
click at [96, 124] on button "button" at bounding box center [102, 119] width 12 height 9
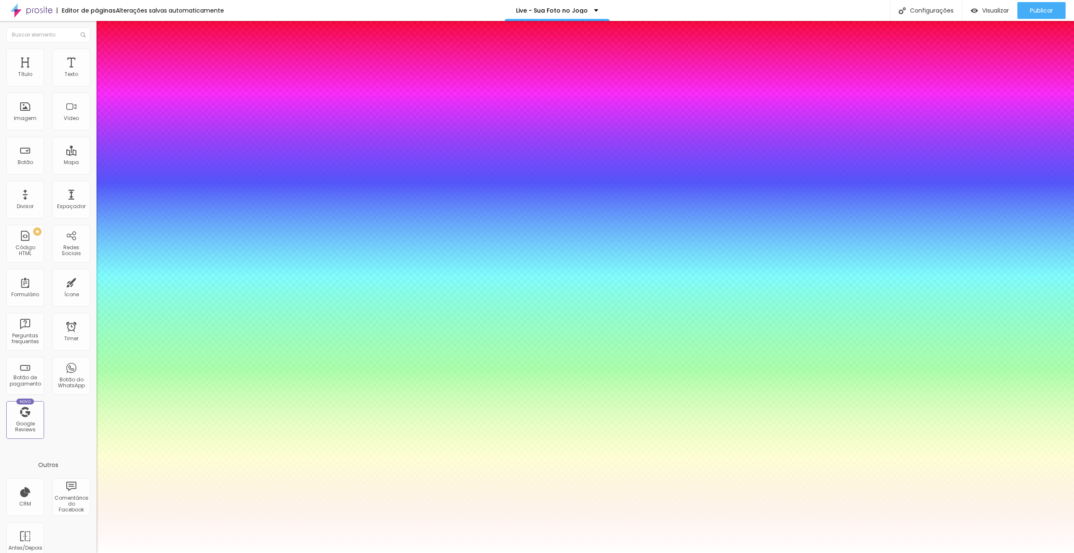
type input "1"
type input "28"
type input "1"
type input "30"
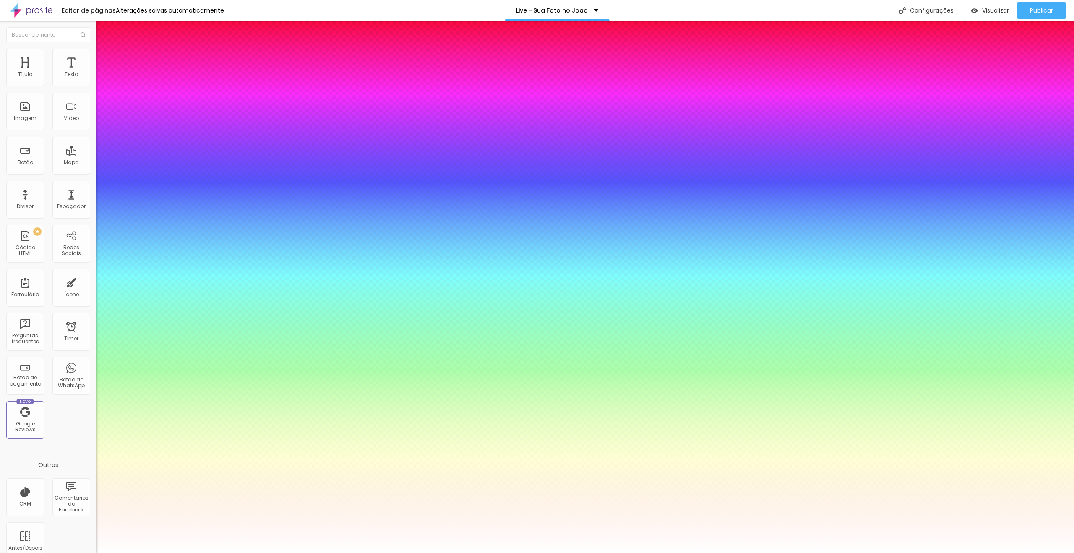
type input "30"
type input "1"
type input "29"
type input "1"
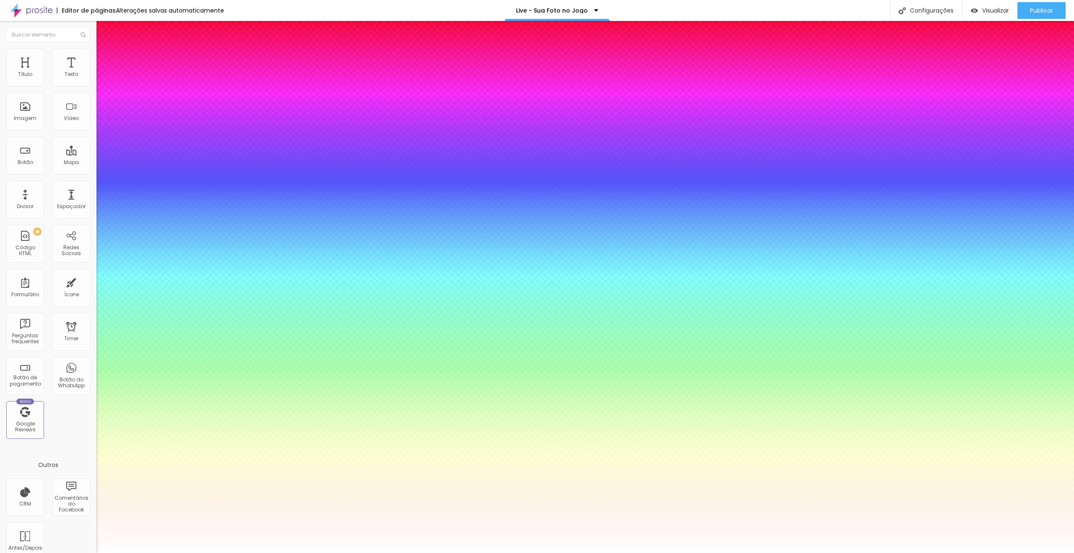
type input "28"
type input "1"
type input "27"
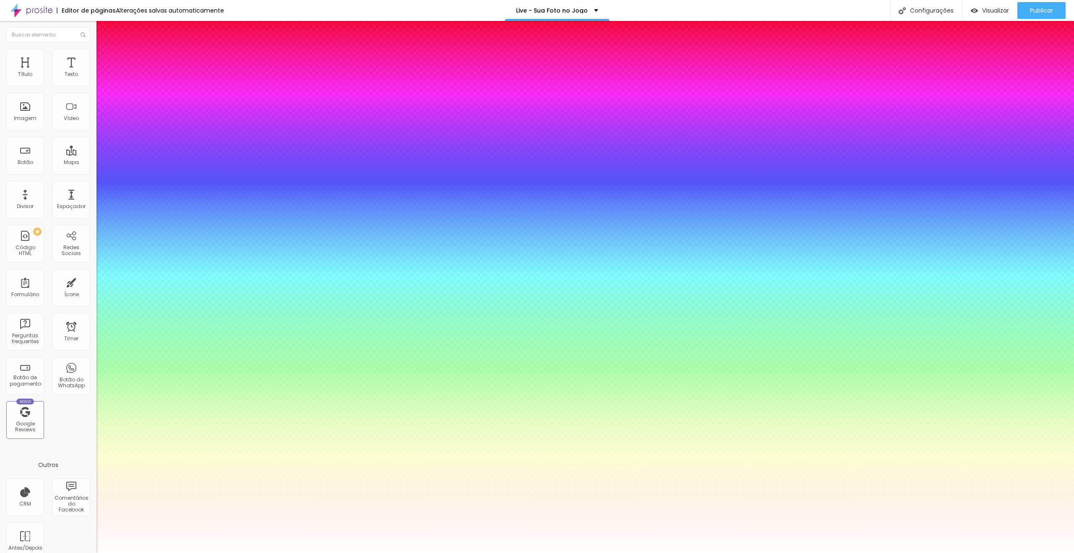
type input "1"
type input "25"
type input "1"
type input "24"
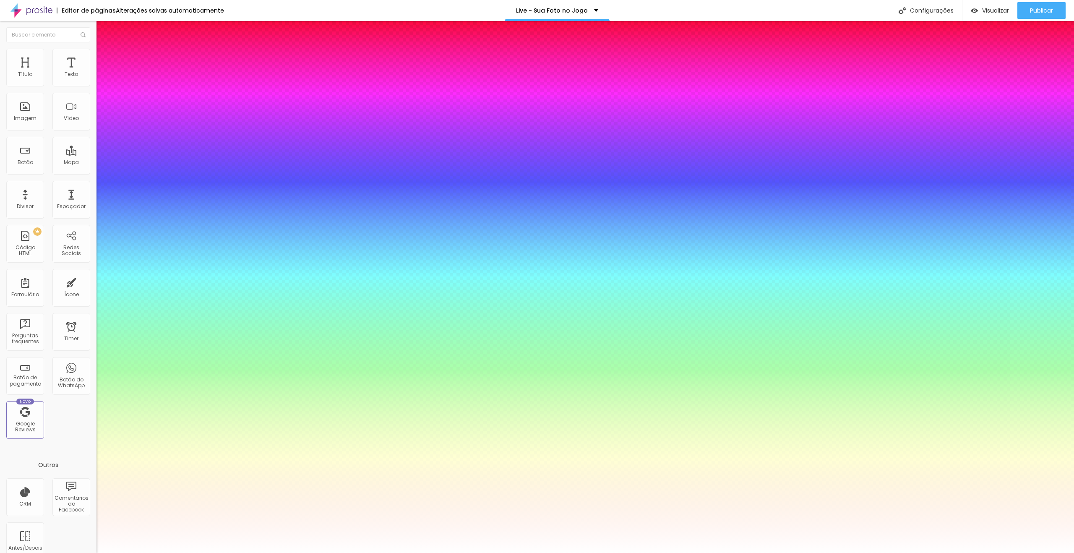
type input "24"
type input "1"
type input "23"
type input "1"
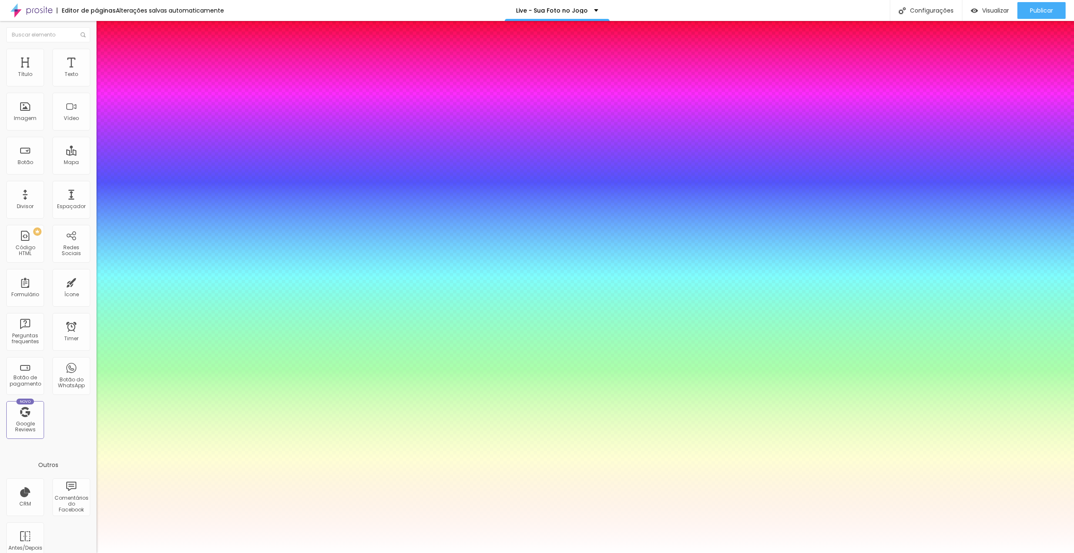
type input "21"
type input "1"
type input "19"
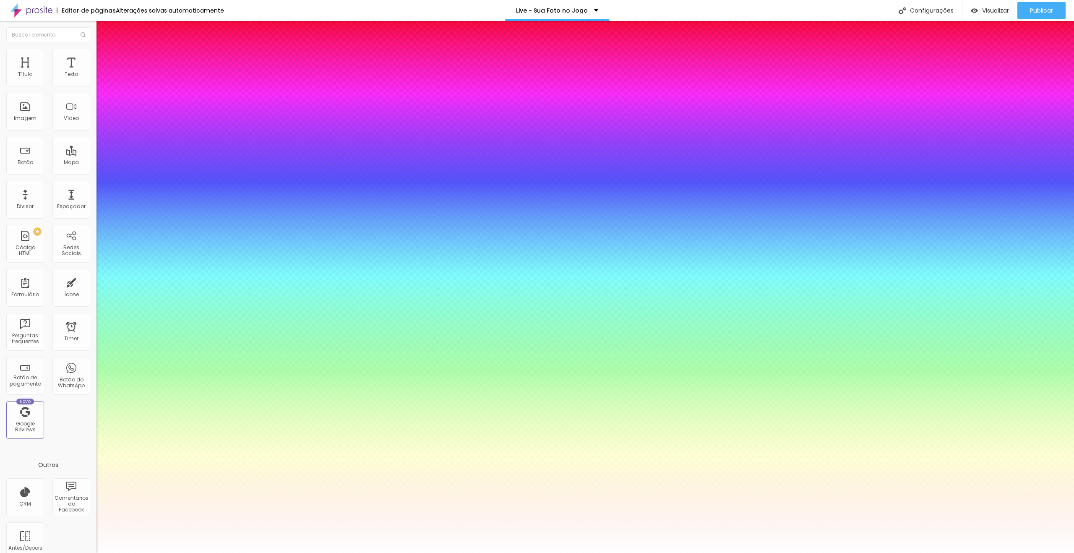
type input "1"
type input "20"
type input "1"
type input "22"
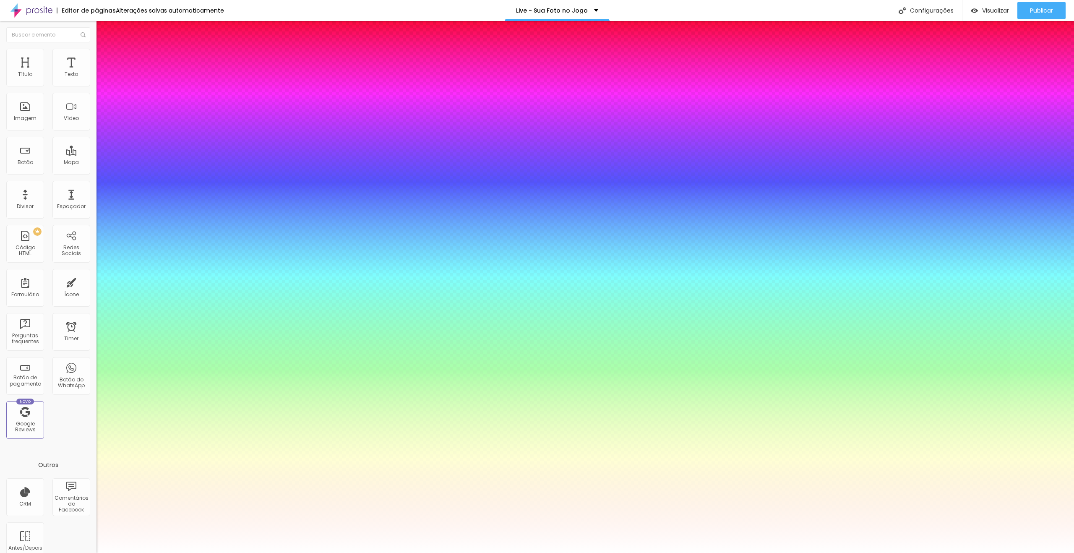
type input "22"
type input "1"
type input "27"
type input "1"
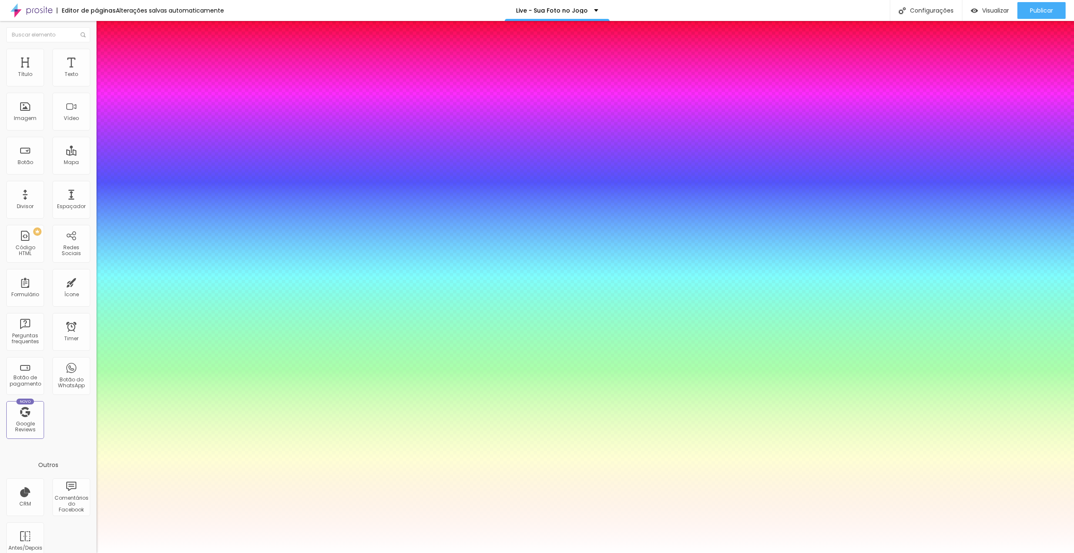
type input "38"
type input "1"
type input "40"
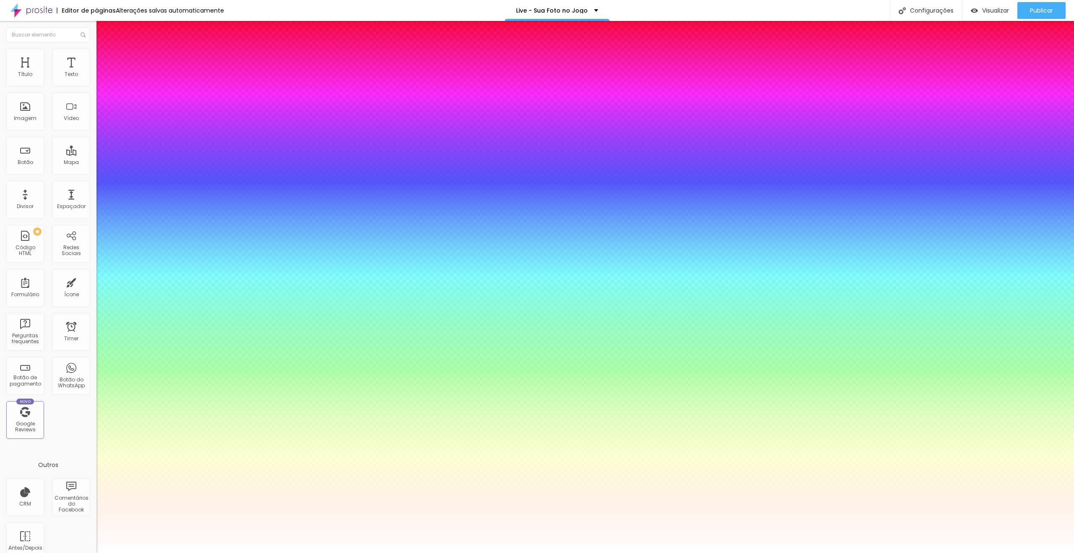
type input "1"
type input "41"
type input "1"
type input "42"
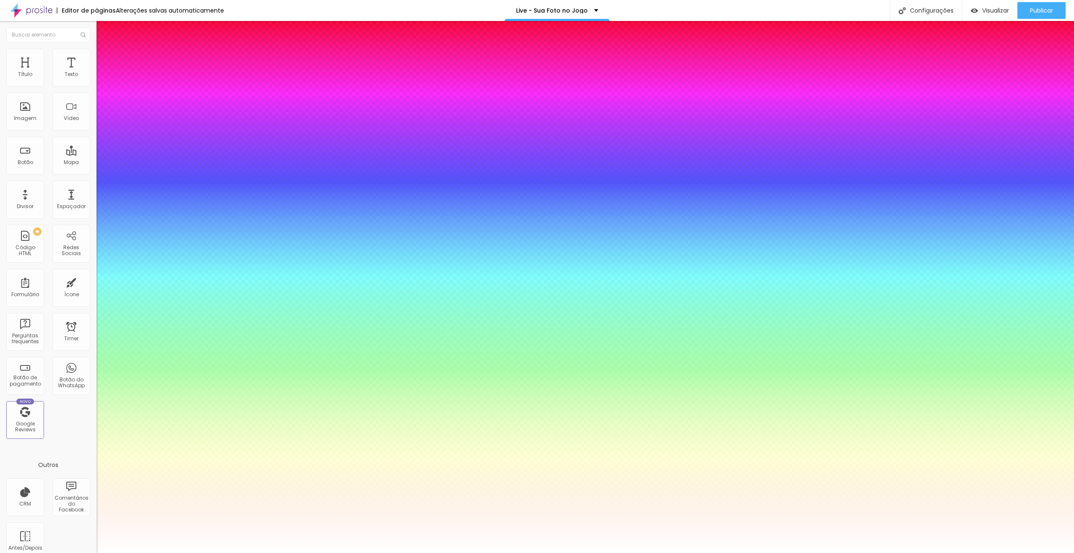
type input "42"
type input "1"
type input "44"
type input "1"
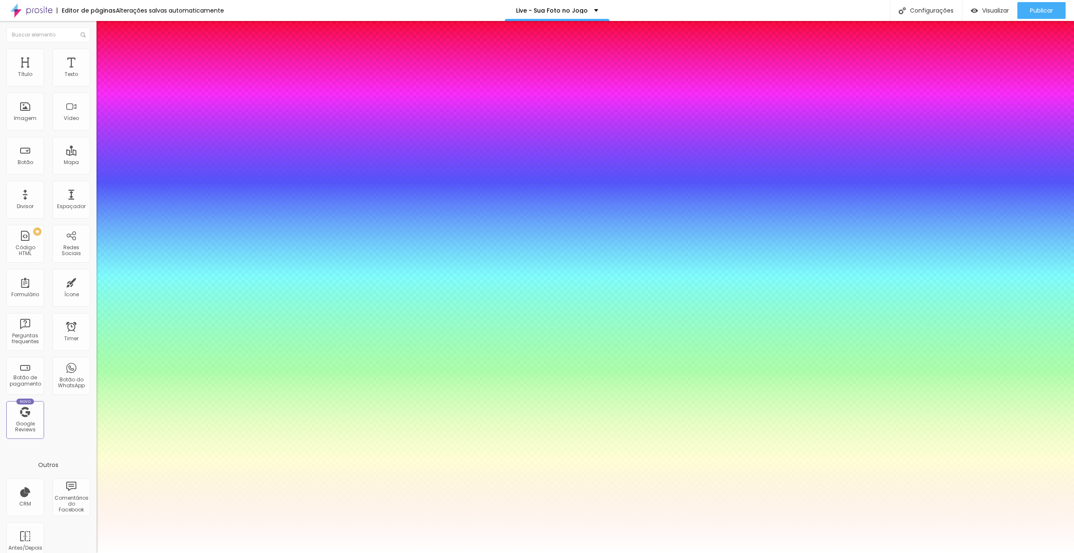
type input "45"
type input "1"
type input "47"
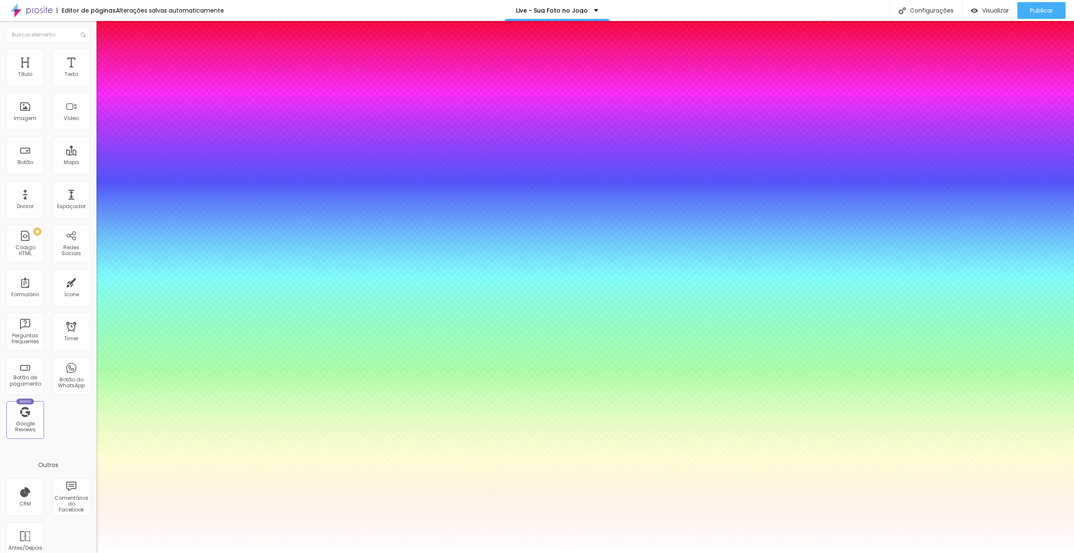
type input "1"
type input "49"
type input "1"
type input "52"
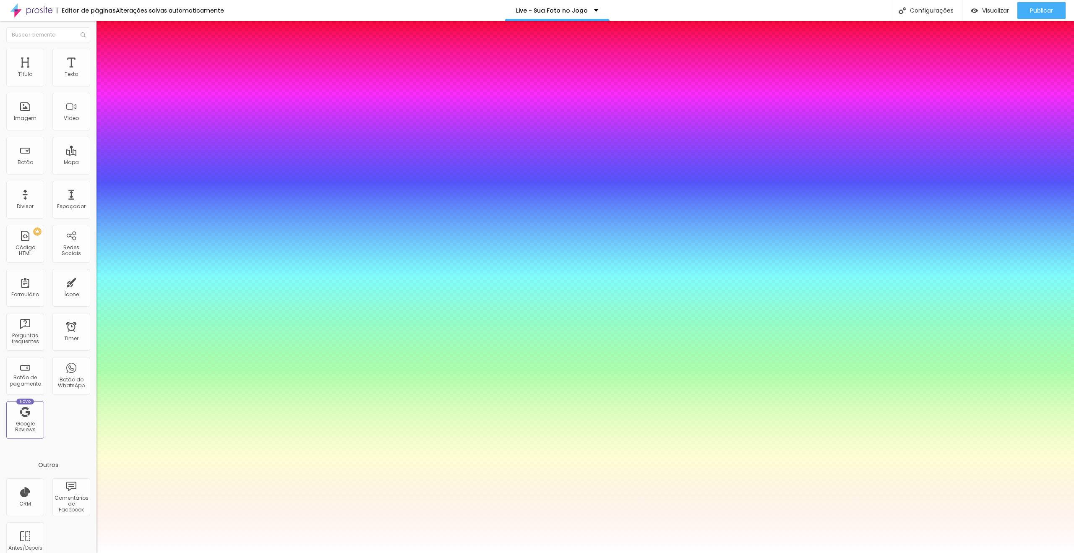
type input "52"
type input "1"
type input "54"
type input "1"
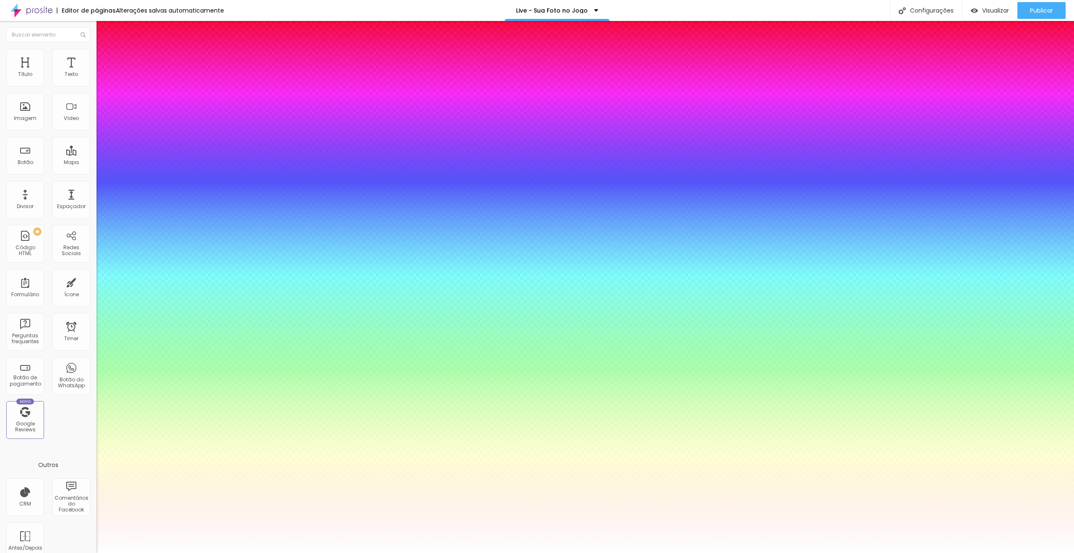
type input "57"
type input "1"
type input "58"
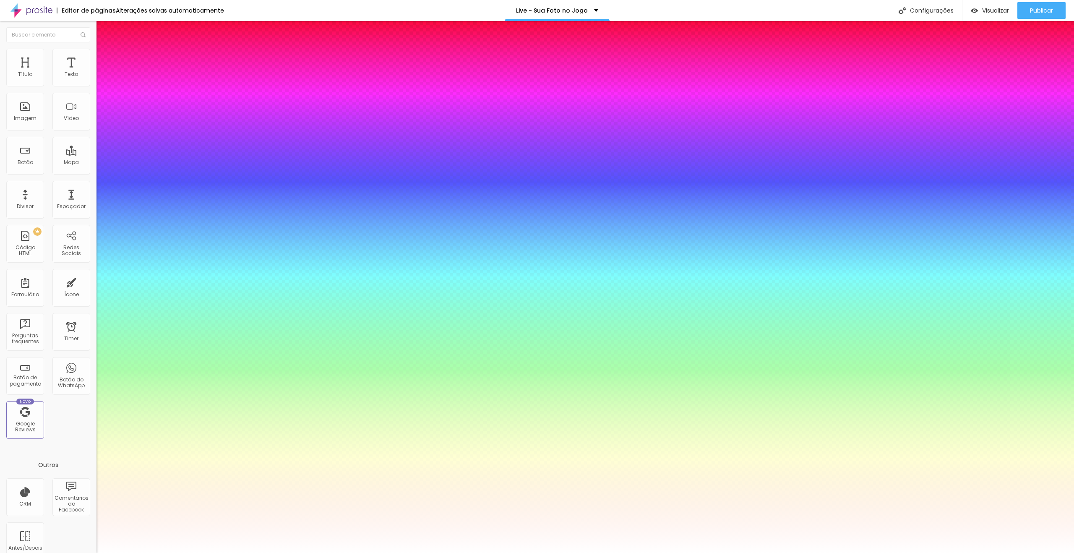
type input "1"
type input "52"
type input "1"
type input "40"
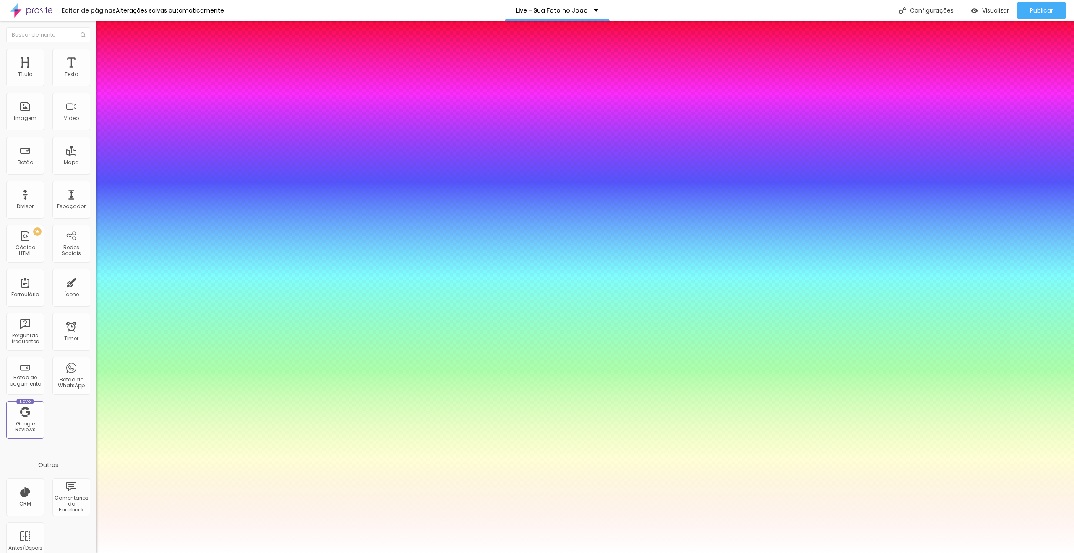
type input "40"
type input "1"
type input "39"
type input "1"
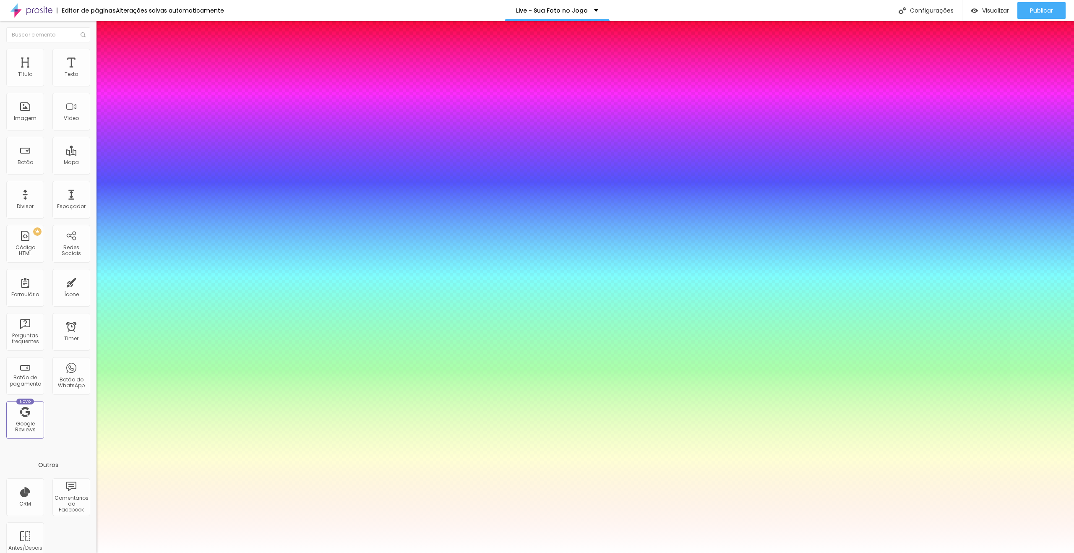
type input "38"
type input "1"
type input "37"
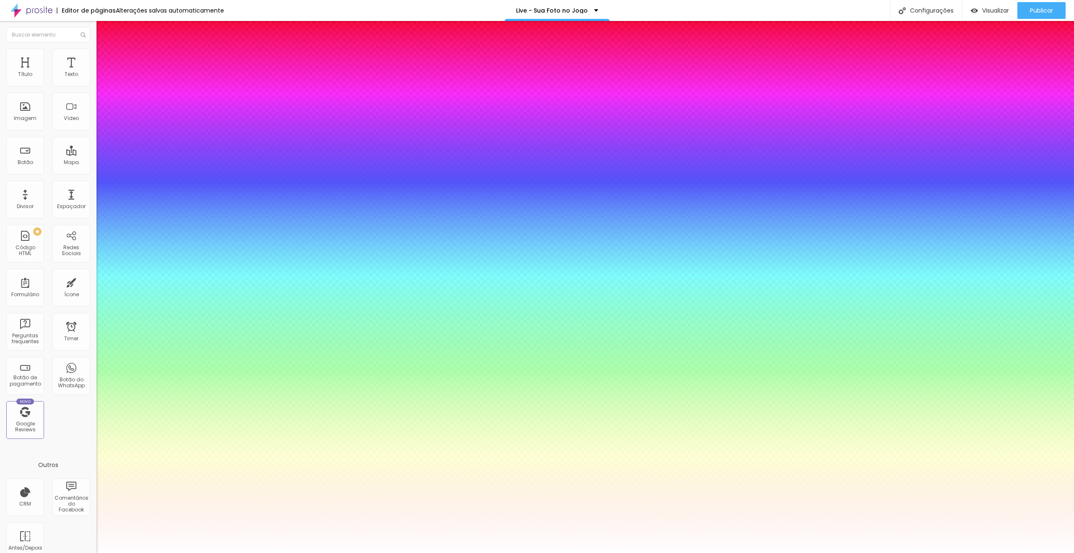
type input "1"
type input "36"
type input "1"
type input "34"
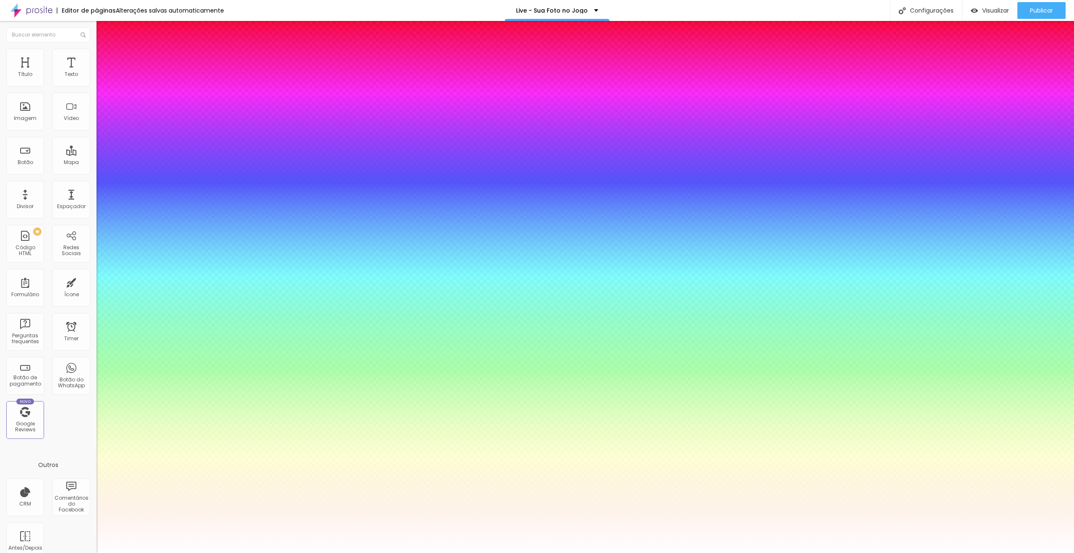
type input "34"
type input "1"
type input "33"
type input "1"
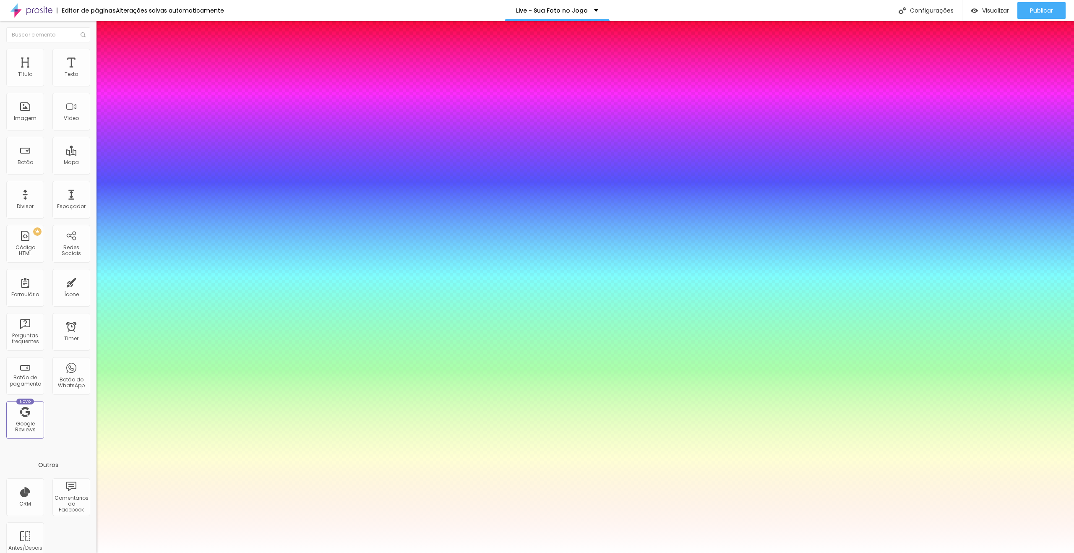
type input "32"
type input "1"
type input "31"
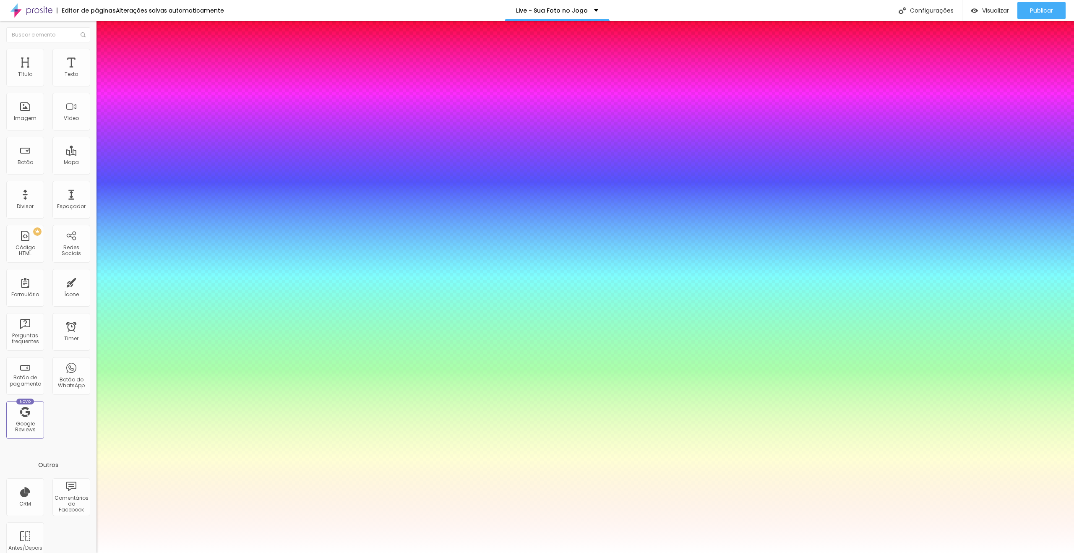
type input "1"
type input "30"
type input "1"
type input "29"
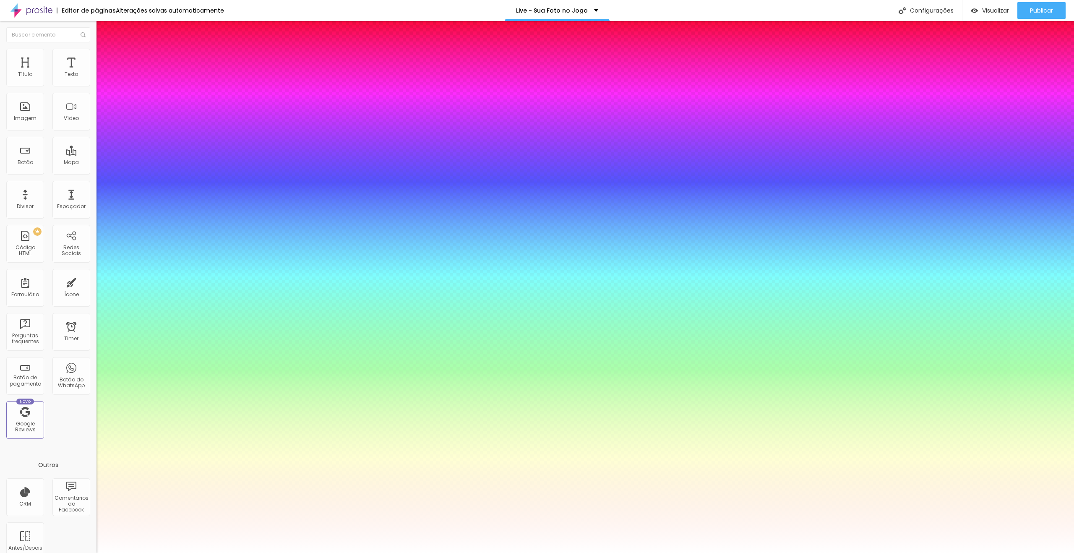
type input "29"
type input "1"
type input "28"
type input "1"
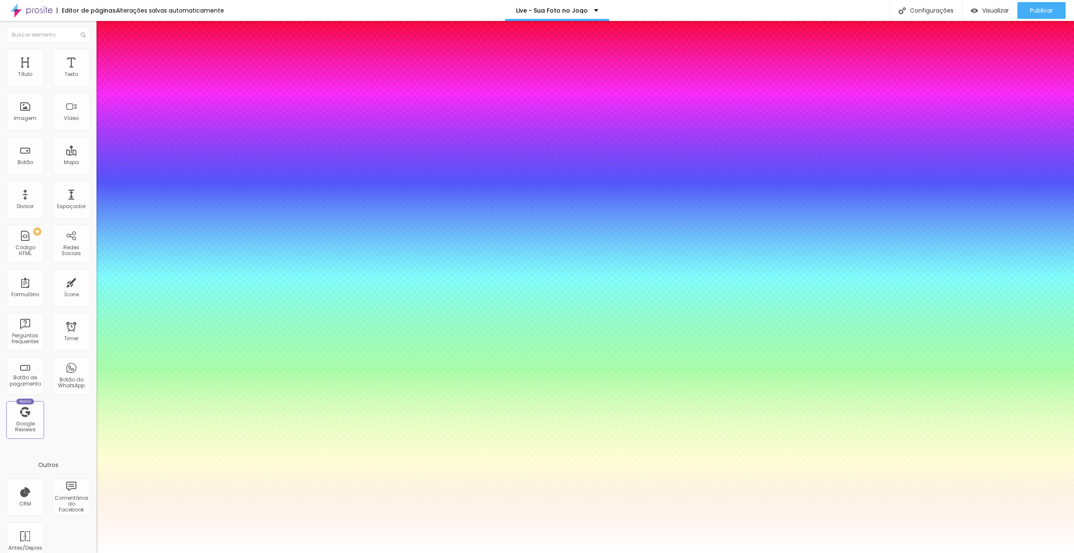
type input "27"
type input "1"
type input "22"
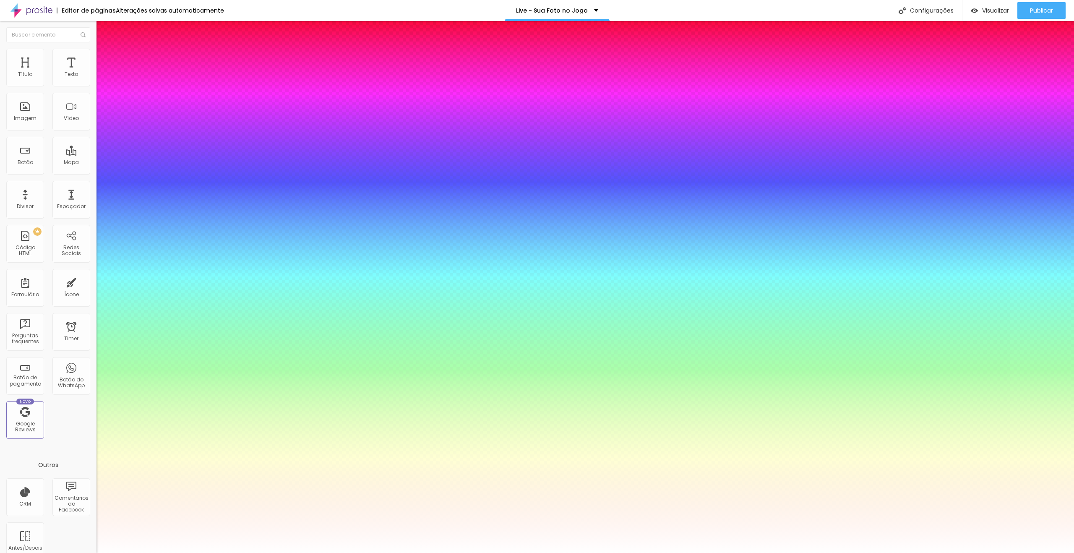
type input "1"
type input "8"
type input "1"
type input "27"
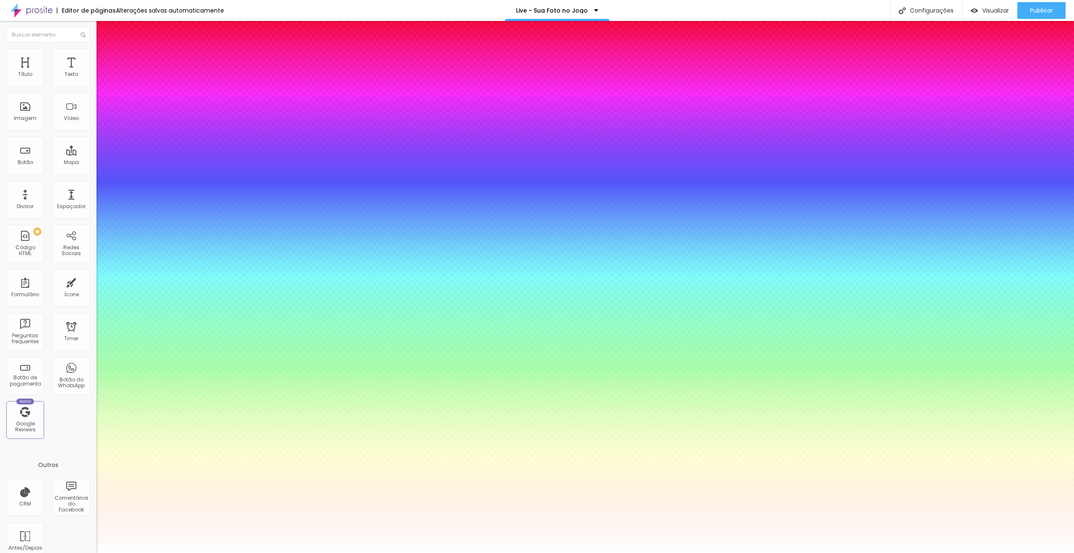
type input "27"
type input "1"
type input "60"
type input "1"
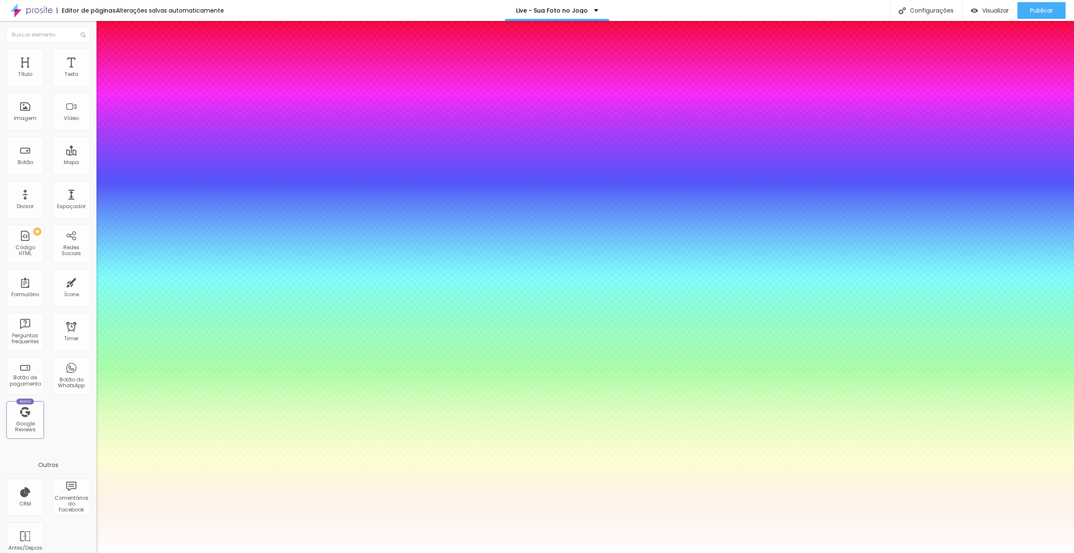
type input "70"
type input "1"
type input "77"
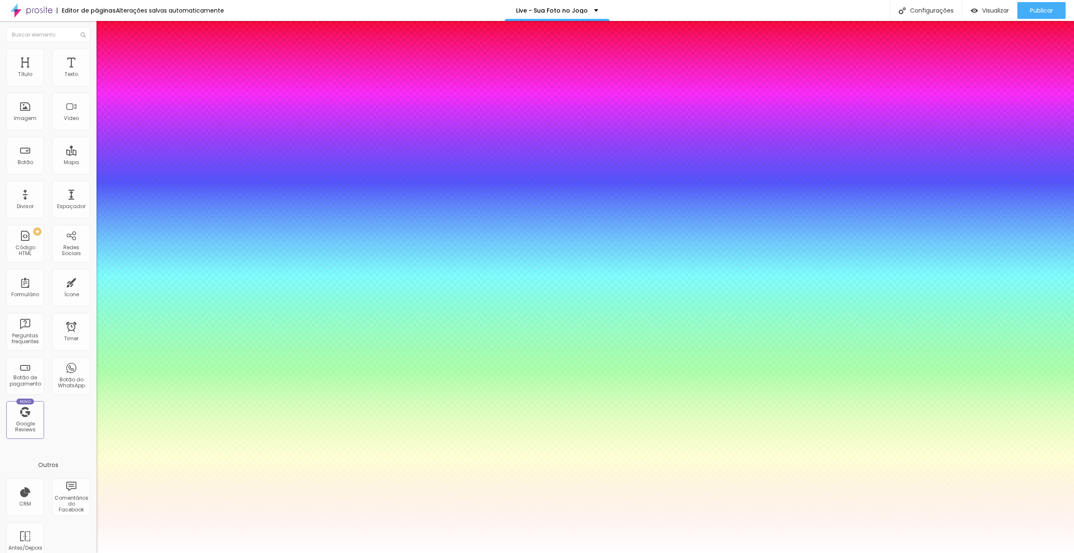
type input "1"
type input "84"
type input "1"
type input "92"
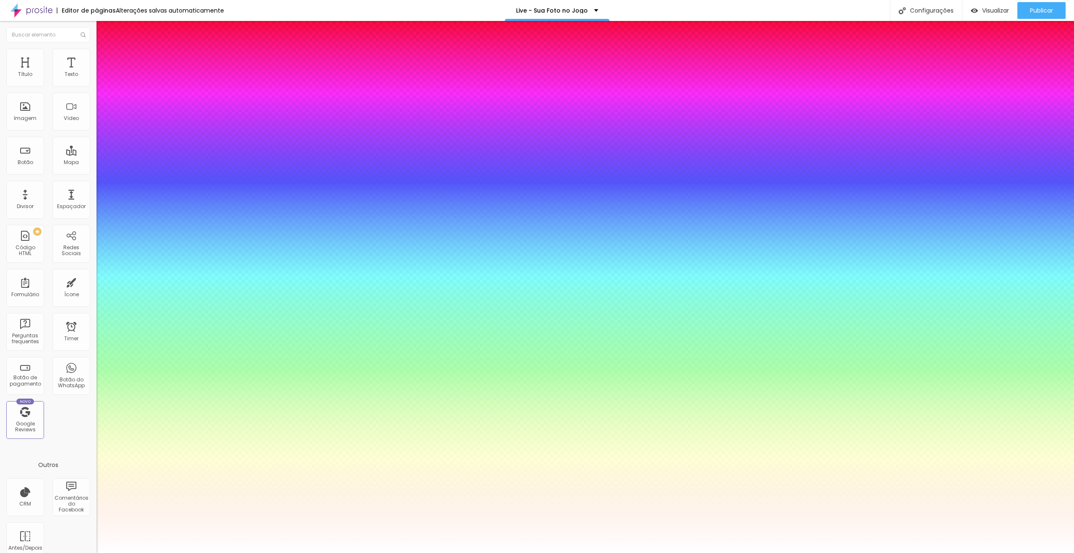
type input "92"
type input "1"
type input "99"
type input "1"
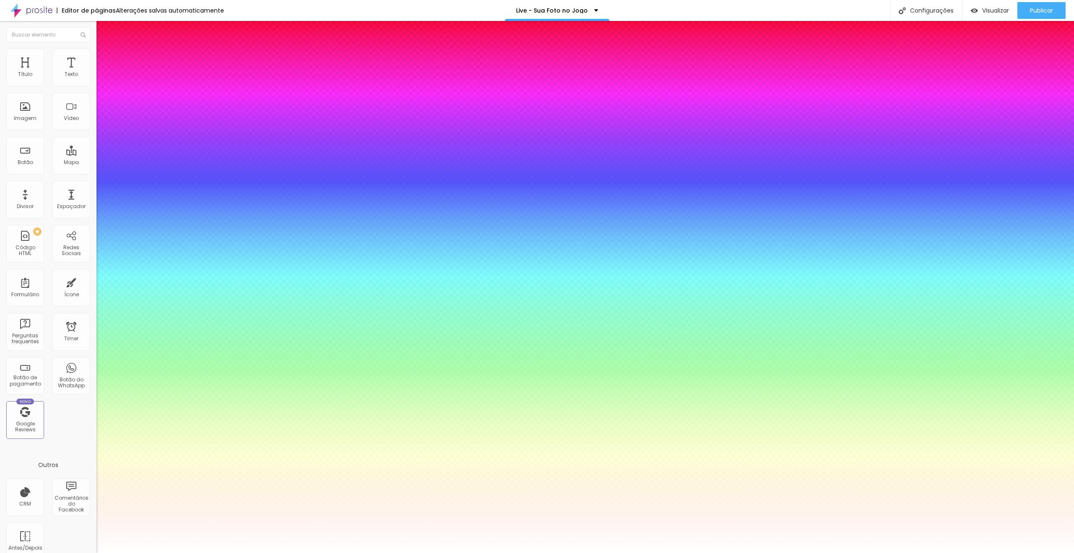
type input "100"
type input "1"
type input "83"
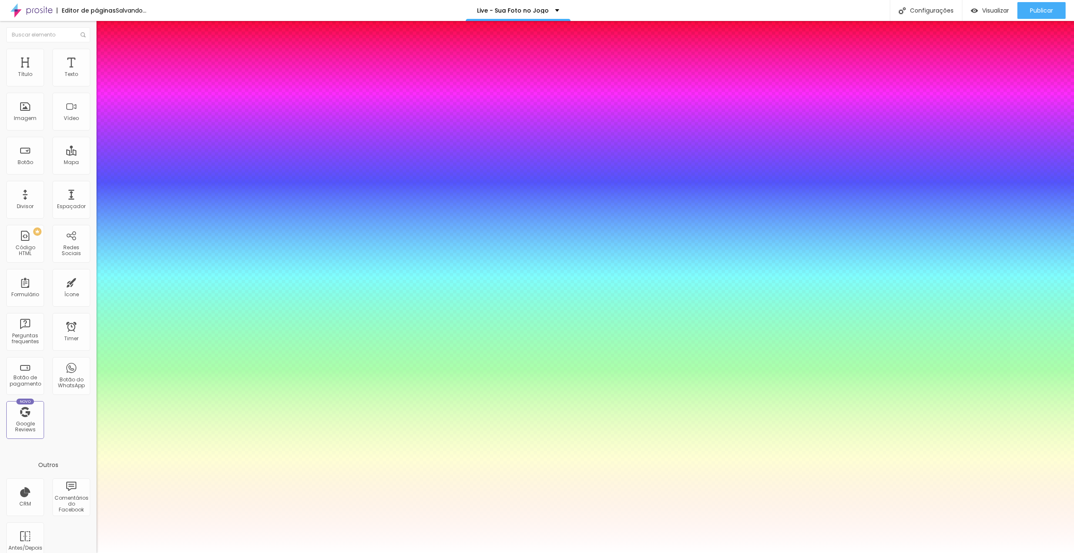
type input "1"
type input "50"
drag, startPoint x: 118, startPoint y: 236, endPoint x: 120, endPoint y: 231, distance: 5.8
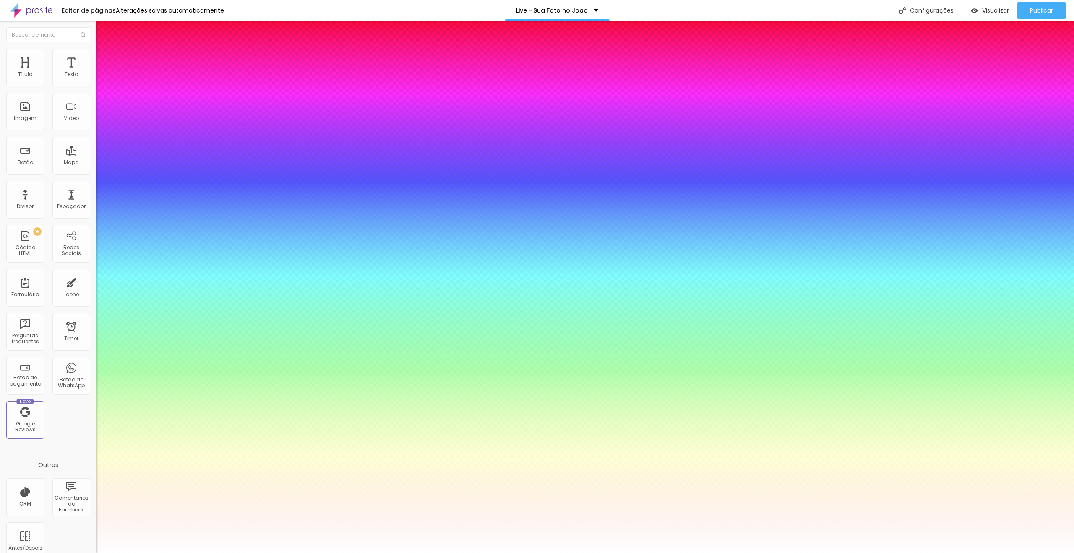
drag, startPoint x: 109, startPoint y: 255, endPoint x: 100, endPoint y: 253, distance: 8.9
click at [379, 552] on div at bounding box center [537, 553] width 1074 height 0
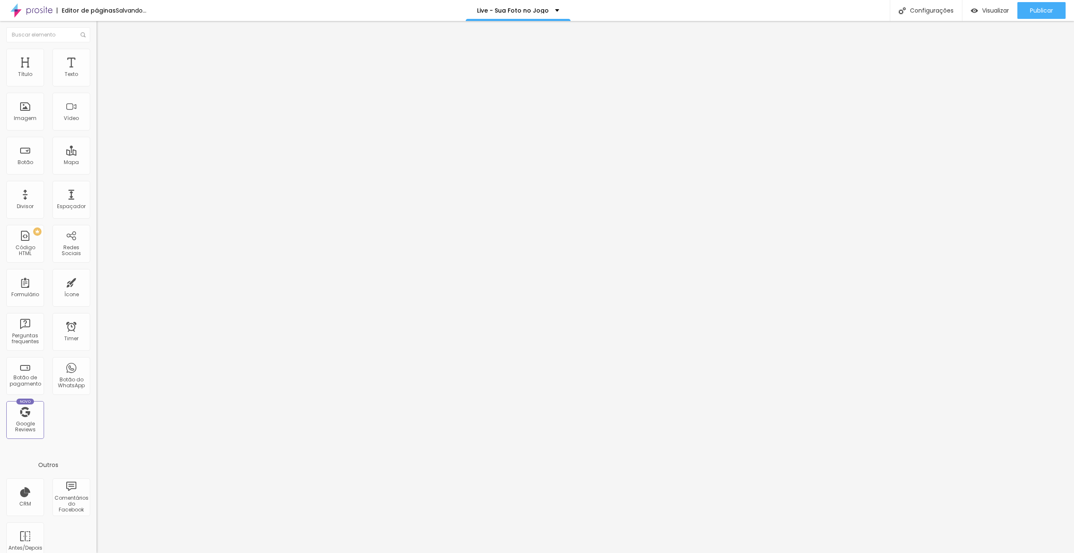
click at [100, 78] on icon "button" at bounding box center [102, 75] width 5 height 5
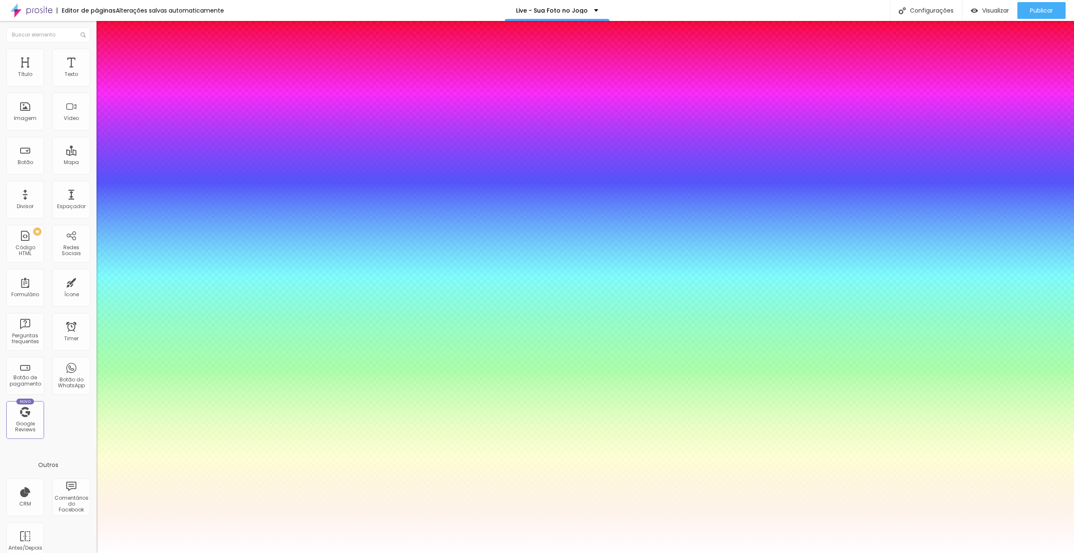
click at [137, 552] on div at bounding box center [537, 553] width 1074 height 0
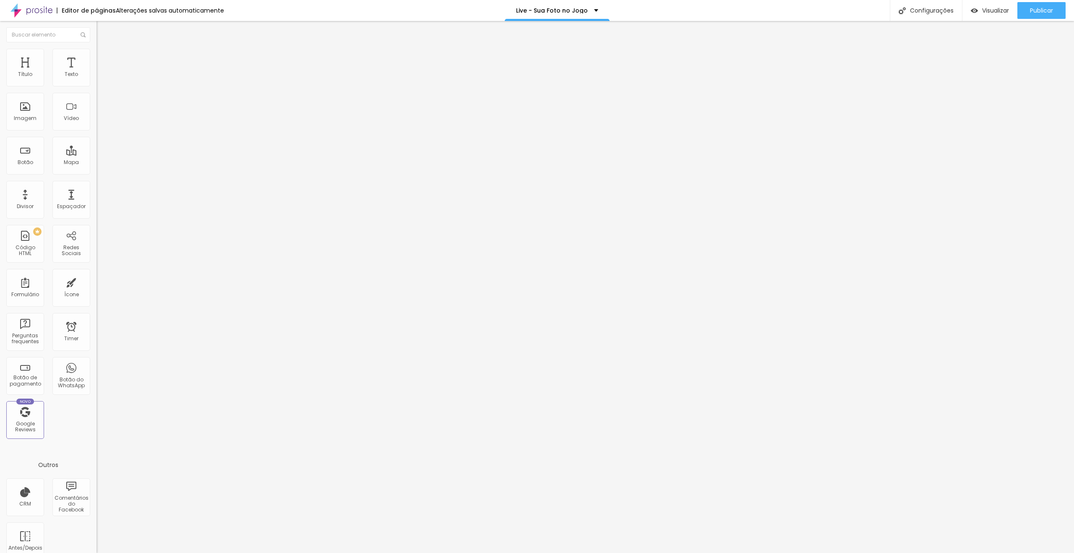
click at [149, 10] on div "Alterações salvas automaticamente" at bounding box center [170, 11] width 108 height 6
drag, startPoint x: 377, startPoint y: 177, endPoint x: 352, endPoint y: 205, distance: 36.5
drag, startPoint x: 352, startPoint y: 205, endPoint x: 352, endPoint y: 191, distance: 13.8
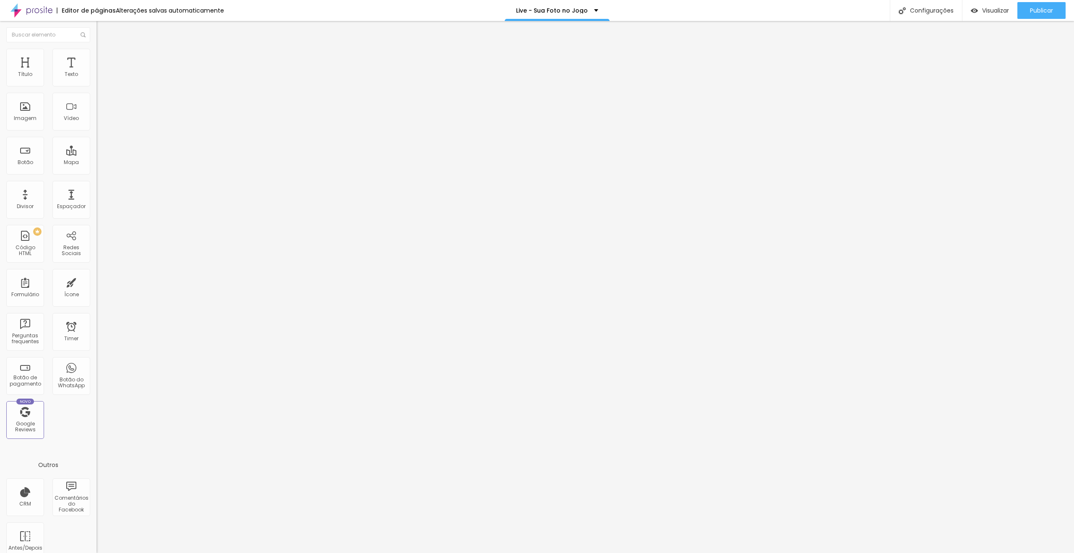
drag, startPoint x: 348, startPoint y: 171, endPoint x: 348, endPoint y: 225, distance: 54.5
click at [744, 552] on div at bounding box center [537, 562] width 1074 height 8
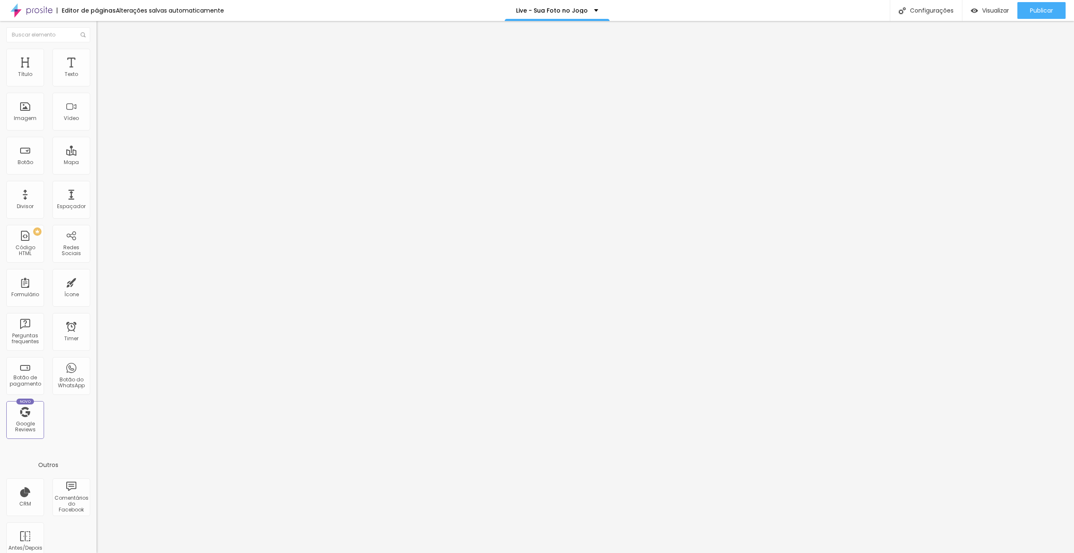
click at [100, 122] on icon "button" at bounding box center [102, 119] width 5 height 5
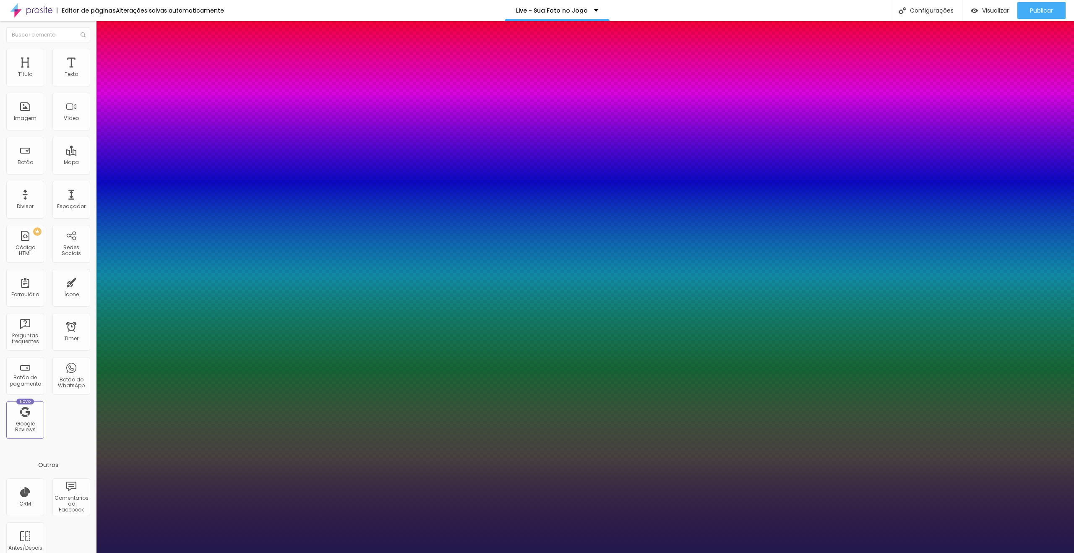
drag, startPoint x: 115, startPoint y: 237, endPoint x: 126, endPoint y: 237, distance: 11.3
click at [454, 552] on div at bounding box center [537, 553] width 1074 height 0
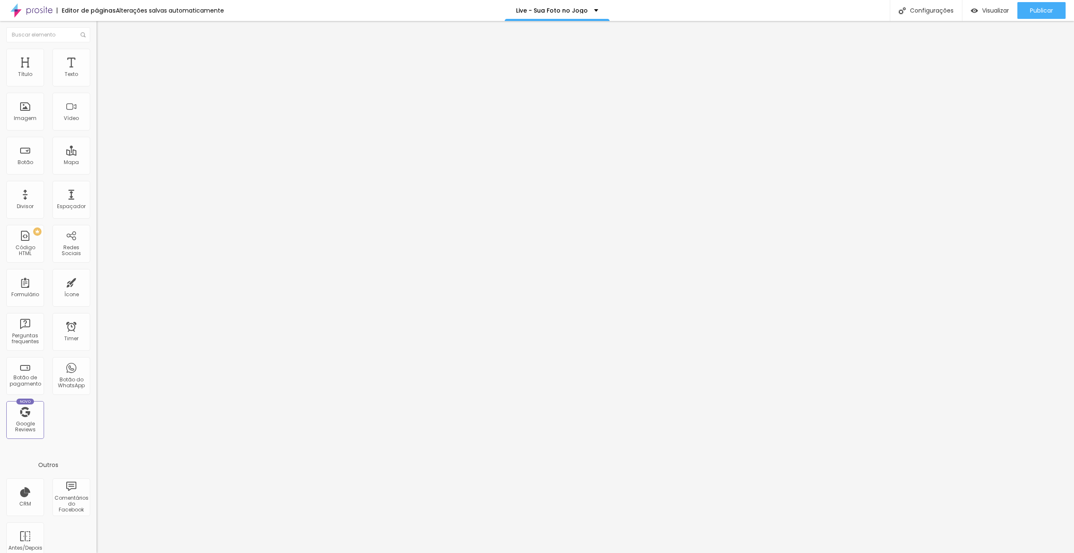
click at [96, 55] on li "Avançado" at bounding box center [144, 53] width 96 height 8
click at [100, 122] on icon "button" at bounding box center [102, 119] width 5 height 5
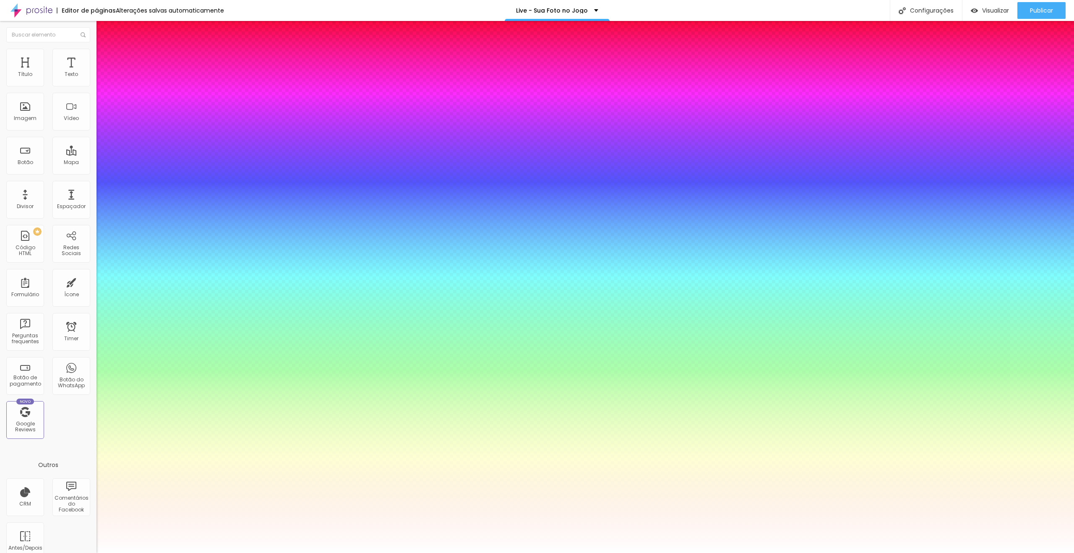
click at [560, 552] on div at bounding box center [537, 553] width 1074 height 0
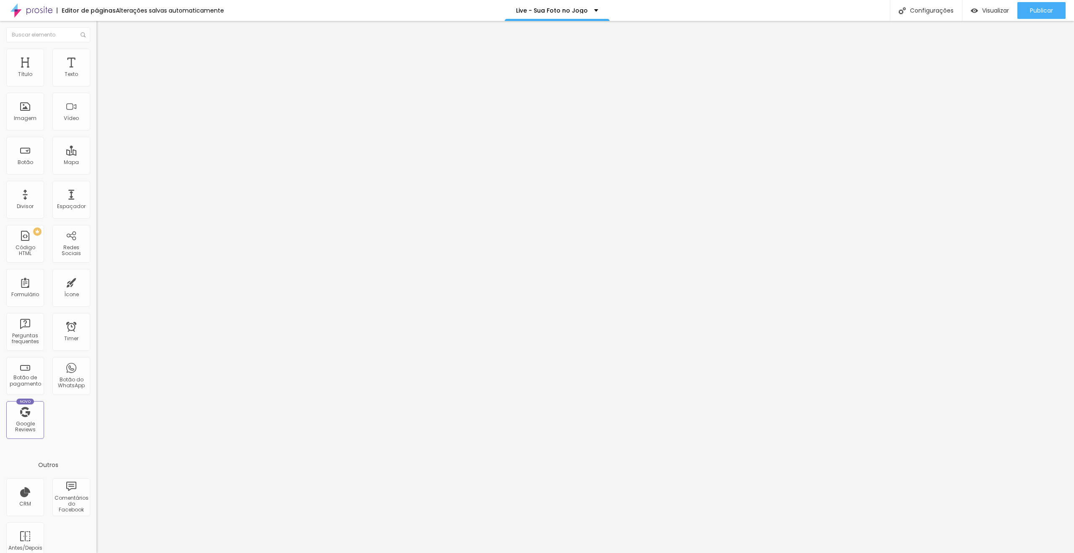
click at [96, 124] on button "button" at bounding box center [102, 119] width 12 height 9
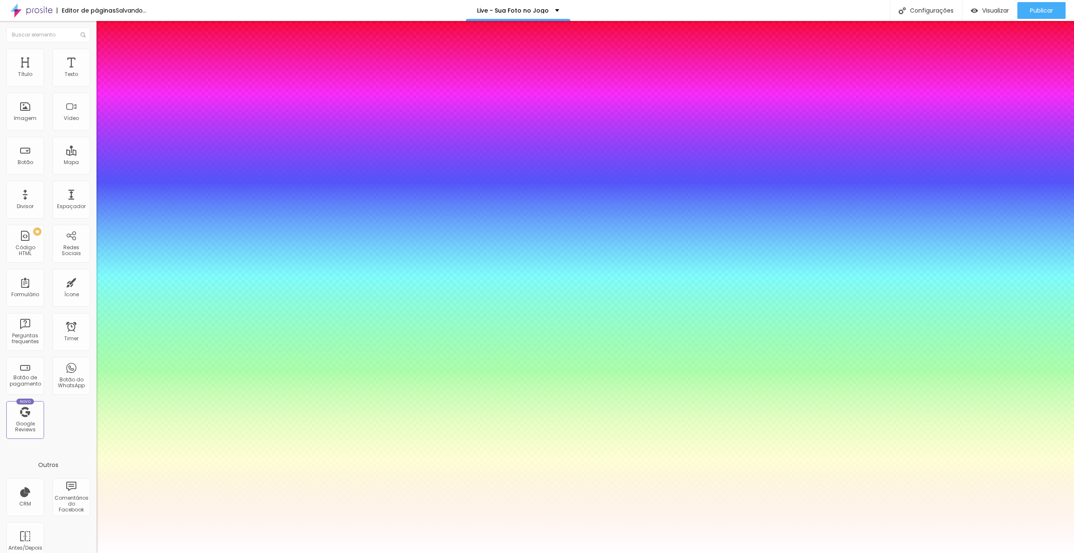
drag, startPoint x: 141, startPoint y: 333, endPoint x: 97, endPoint y: 299, distance: 55.0
drag, startPoint x: 113, startPoint y: 237, endPoint x: 141, endPoint y: 237, distance: 28.5
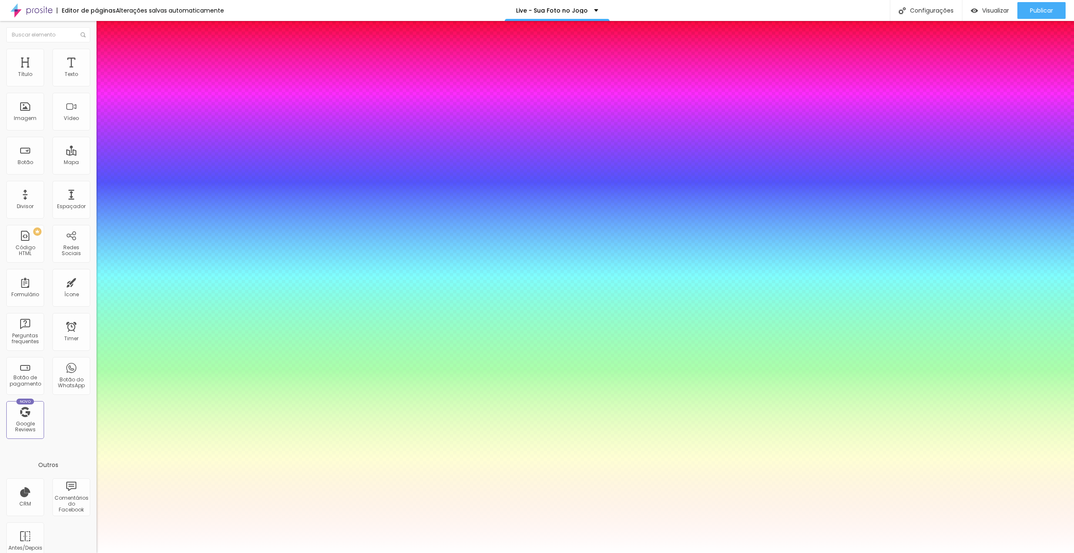
click at [90, 552] on select "AbrilFatface-Regular Actor-Regular Alegreya AlegreyaBlack [PERSON_NAME] Allan-R…" at bounding box center [45, 562] width 90 height 9
click at [89, 552] on select "AbrilFatface-Regular Actor-Regular Alegreya AlegreyaBlack [PERSON_NAME] Allan-R…" at bounding box center [45, 562] width 90 height 9
click at [393, 552] on div at bounding box center [537, 553] width 1074 height 0
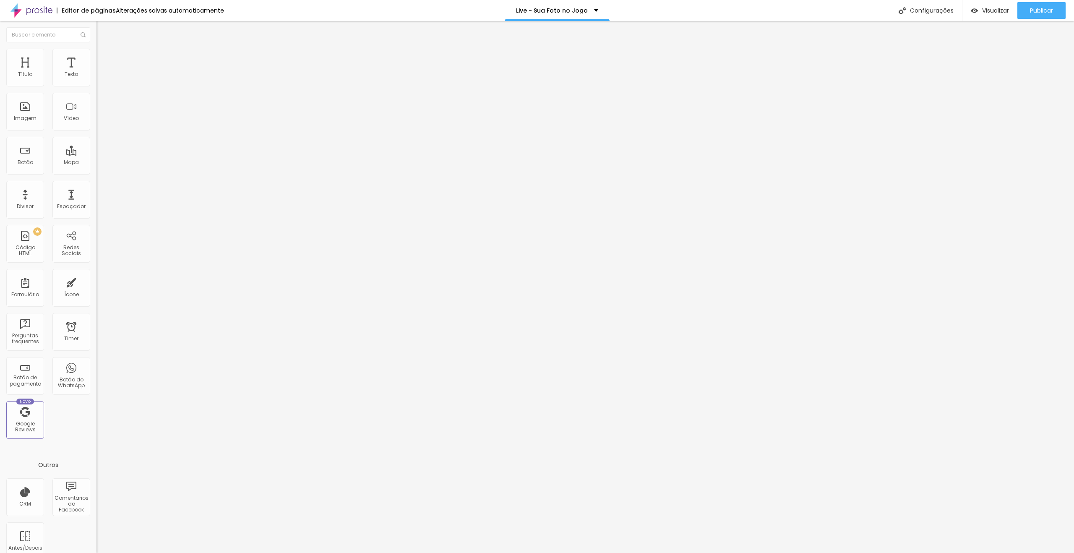
click at [96, 124] on button "button" at bounding box center [102, 119] width 12 height 9
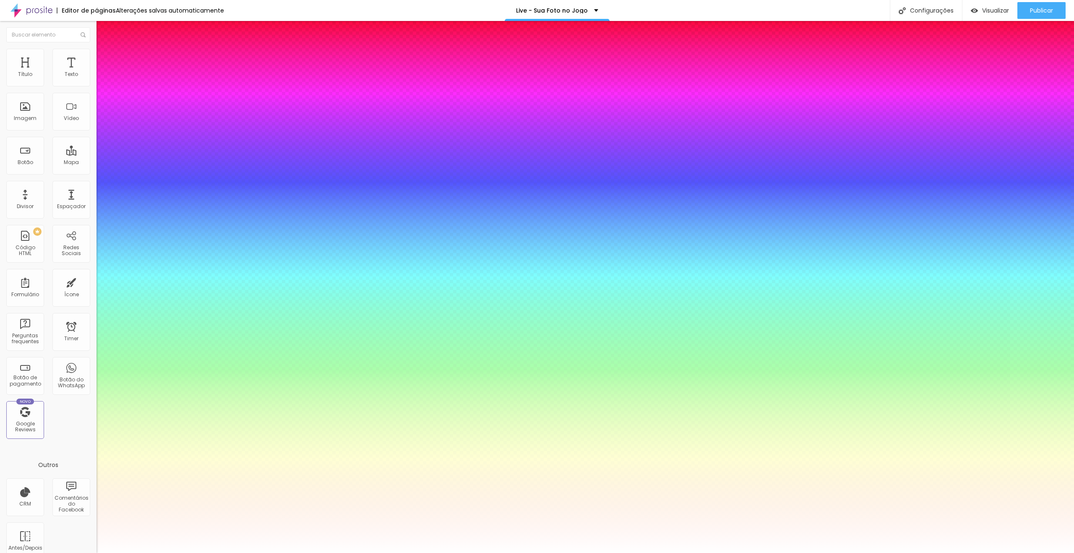
drag, startPoint x: 146, startPoint y: 295, endPoint x: 139, endPoint y: 296, distance: 7.1
click at [619, 552] on div at bounding box center [537, 553] width 1074 height 0
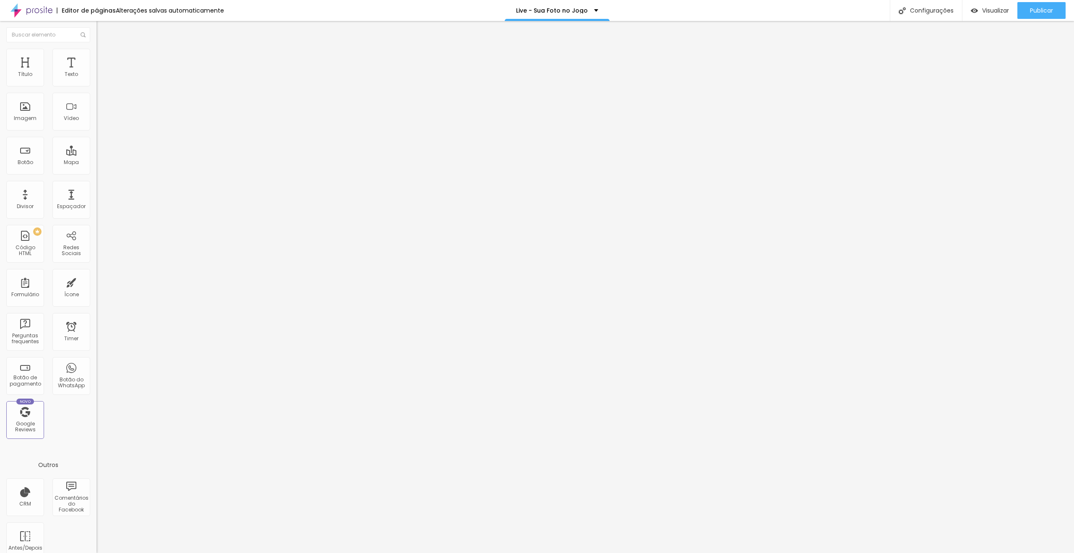
click at [96, 124] on button "button" at bounding box center [102, 119] width 12 height 9
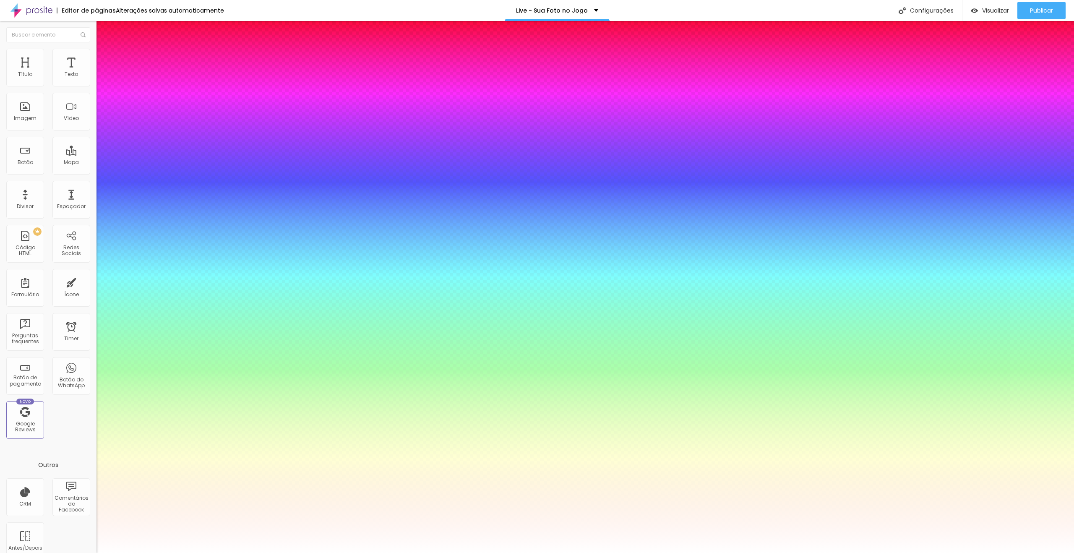
drag, startPoint x: 140, startPoint y: 237, endPoint x: 126, endPoint y: 238, distance: 14.3
click at [417, 552] on div at bounding box center [537, 553] width 1074 height 0
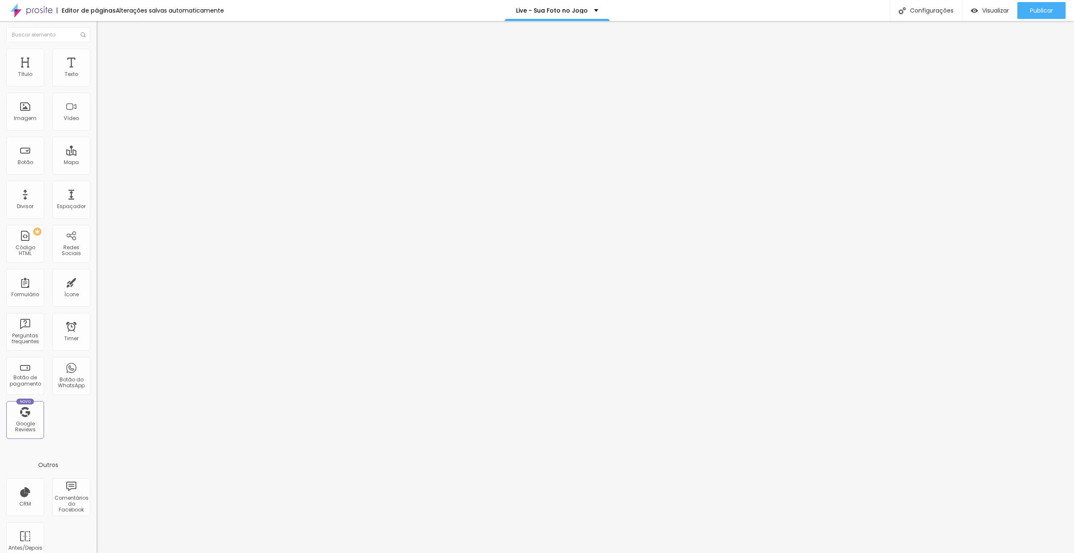
click at [96, 81] on button "button" at bounding box center [102, 76] width 12 height 9
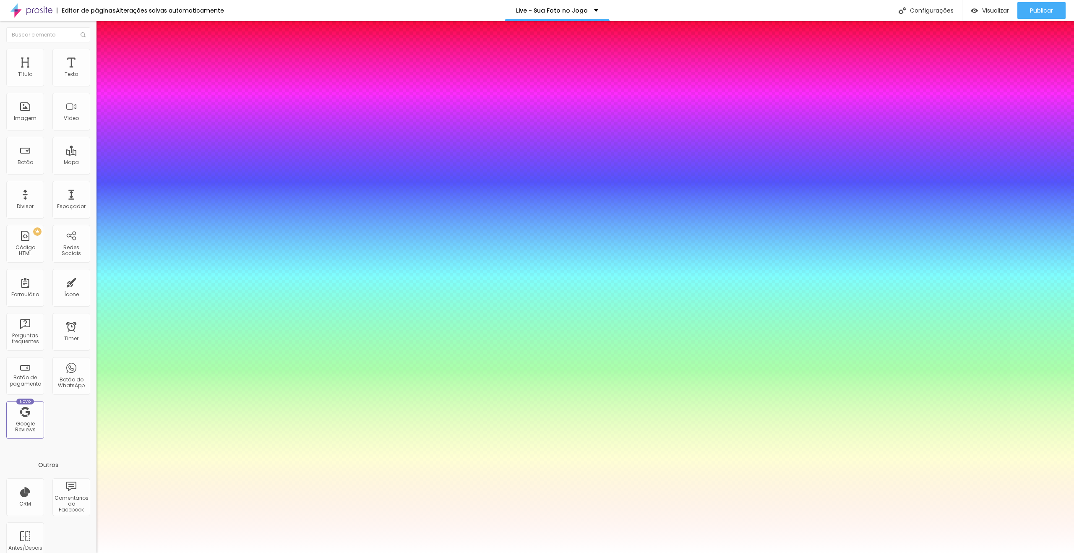
click at [530, 552] on div at bounding box center [537, 553] width 1074 height 0
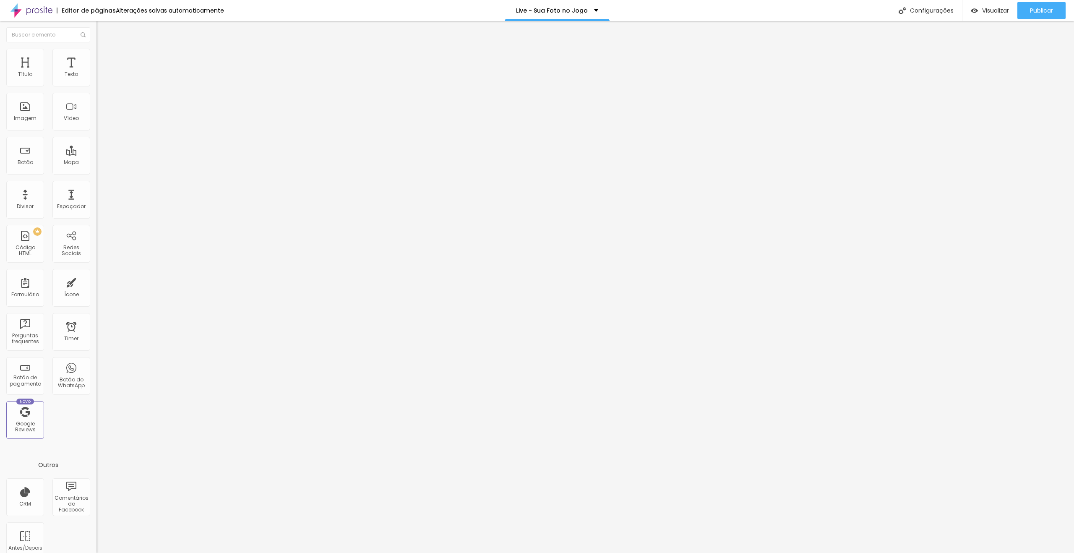
click at [104, 60] on span "Avançado" at bounding box center [118, 62] width 28 height 7
click at [96, 281] on input "range" at bounding box center [123, 284] width 54 height 7
drag, startPoint x: 72, startPoint y: 97, endPoint x: 77, endPoint y: 97, distance: 5.5
click at [96, 289] on div "21 px" at bounding box center [144, 293] width 96 height 9
click at [920, 11] on div "Configurações" at bounding box center [926, 10] width 72 height 21
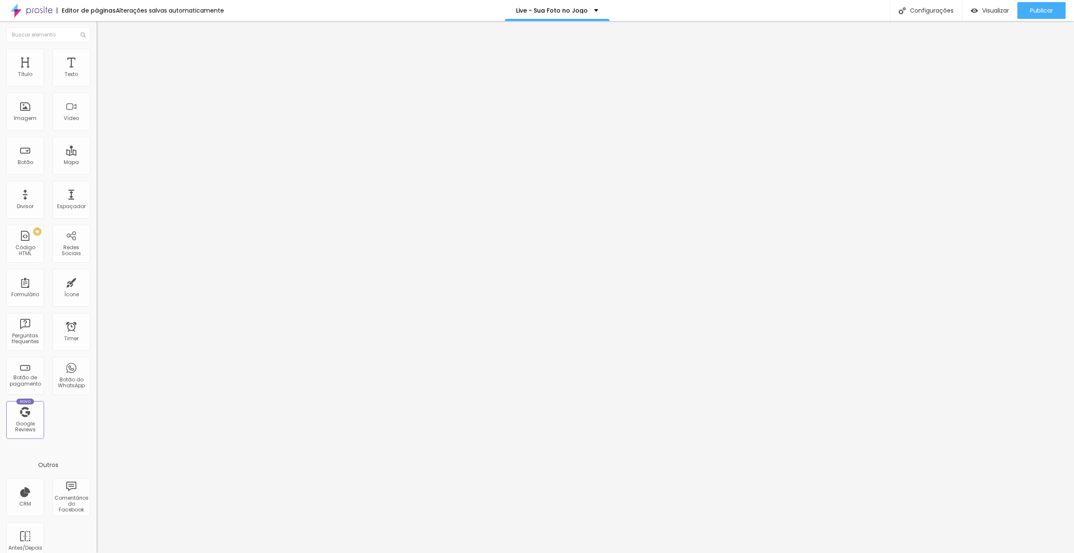
click at [686, 552] on div at bounding box center [537, 562] width 1074 height 8
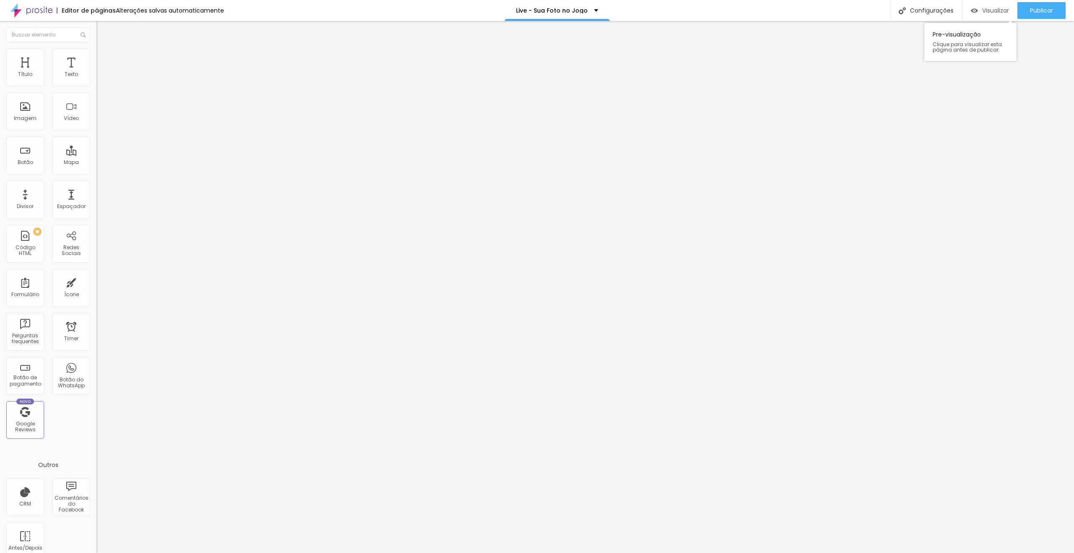
click at [989, 12] on span "Visualizar" at bounding box center [995, 10] width 27 height 7
click at [936, 4] on div "Configurações" at bounding box center [926, 10] width 72 height 21
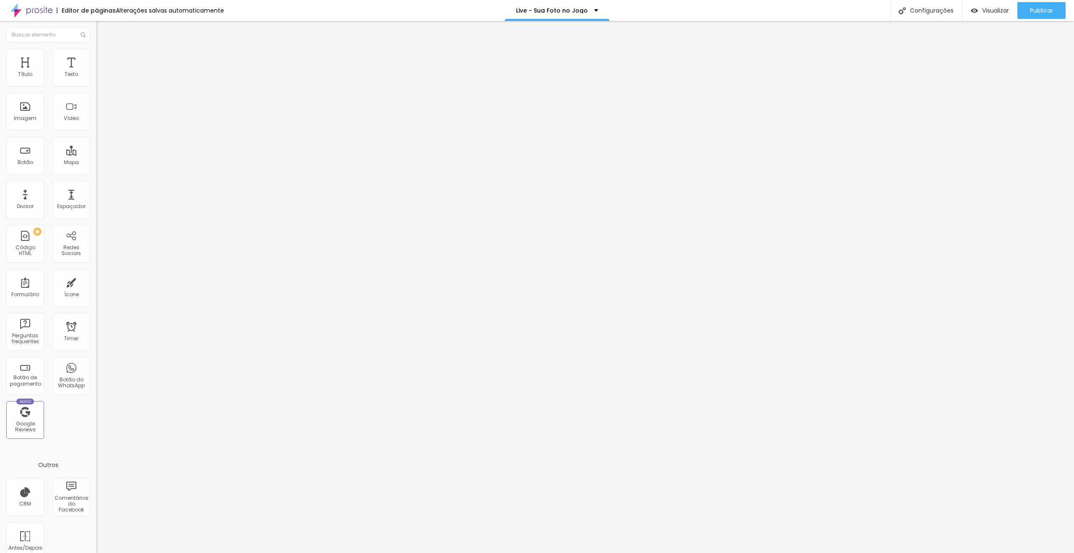
scroll to position [77, 0]
click at [690, 552] on div at bounding box center [537, 562] width 1074 height 8
click at [96, 113] on div at bounding box center [144, 105] width 96 height 65
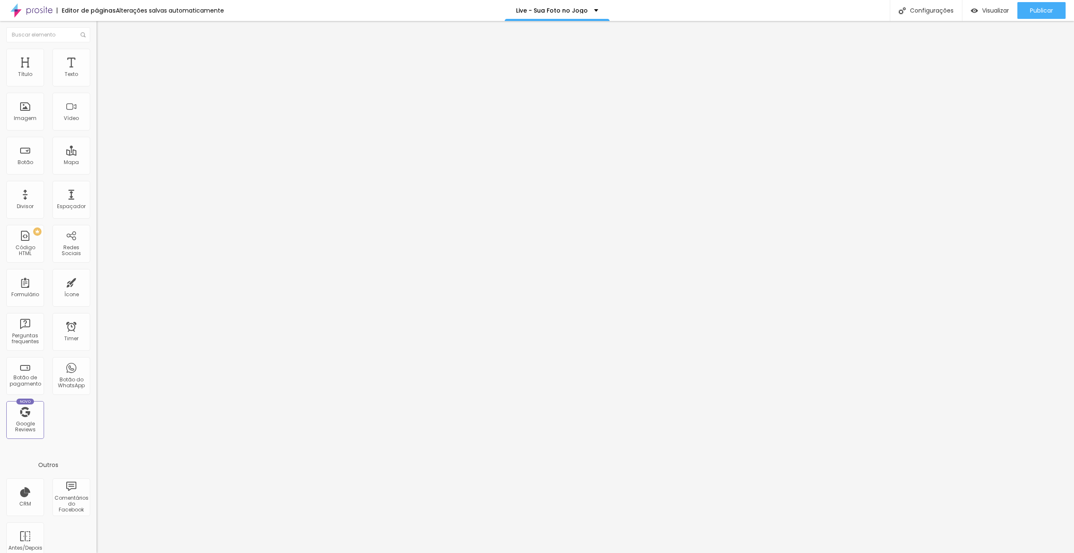
click at [96, 57] on li "Avançado" at bounding box center [144, 61] width 96 height 8
click at [96, 361] on div at bounding box center [144, 361] width 96 height 0
click at [96, 366] on div at bounding box center [144, 366] width 96 height 0
click at [104, 59] on span "Avançado" at bounding box center [118, 62] width 28 height 7
click at [96, 371] on div at bounding box center [144, 371] width 96 height 0
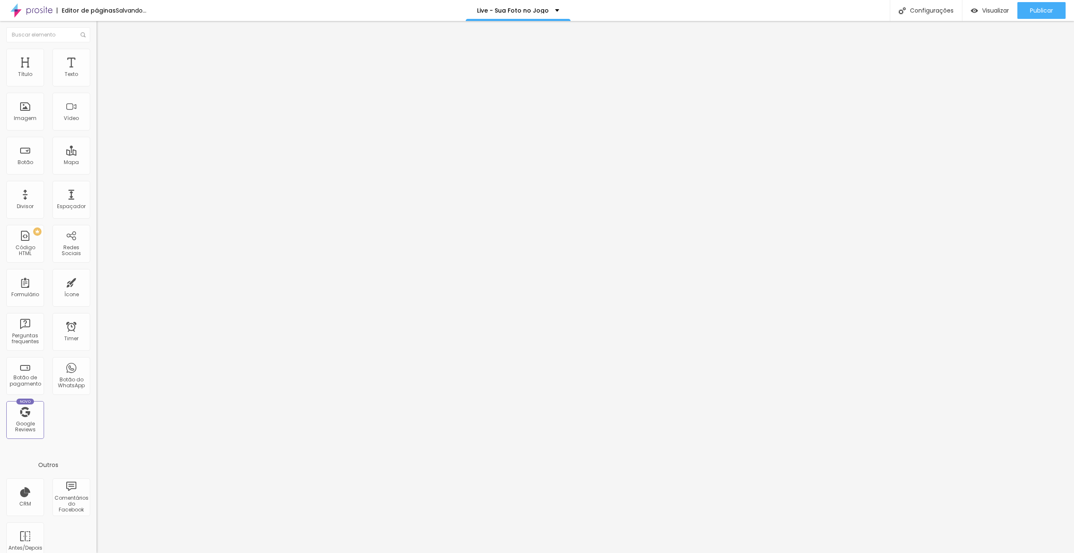
click at [96, 43] on li "Conteúdo" at bounding box center [144, 44] width 96 height 8
click at [96, 170] on input "#form" at bounding box center [146, 168] width 101 height 8
drag, startPoint x: 43, startPoint y: 175, endPoint x: 14, endPoint y: 175, distance: 29.0
click at [96, 173] on input "#formmobile" at bounding box center [146, 168] width 101 height 8
click at [96, 57] on li "Avançado" at bounding box center [144, 61] width 96 height 8
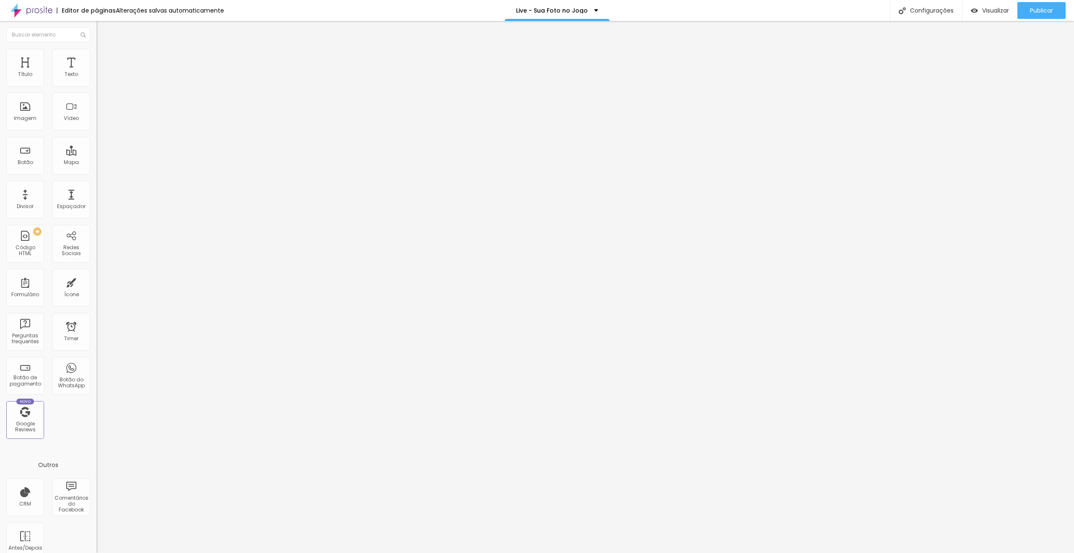
click at [96, 49] on li "Conteúdo" at bounding box center [144, 44] width 96 height 8
click at [96, 53] on li "Estilo" at bounding box center [144, 53] width 96 height 8
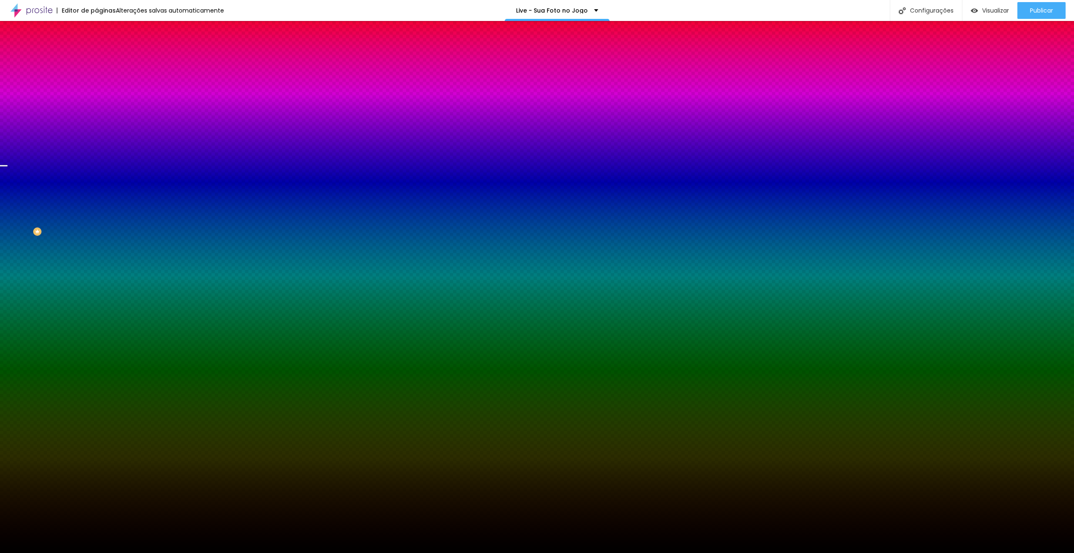
click at [96, 57] on li "Avançado" at bounding box center [144, 61] width 96 height 8
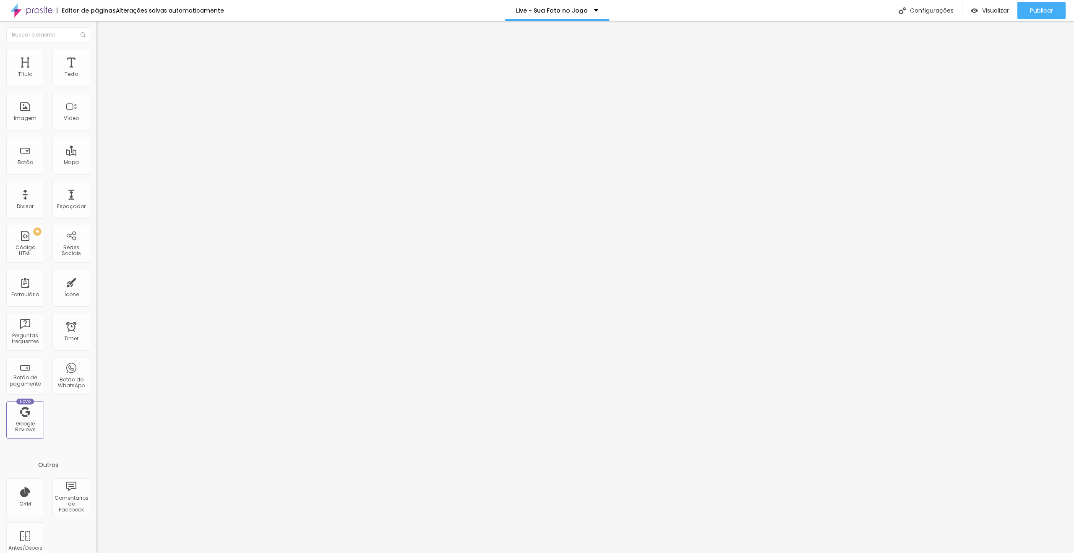
click at [96, 57] on li "Avançado" at bounding box center [144, 53] width 96 height 8
click at [96, 300] on input "text" at bounding box center [146, 304] width 101 height 8
paste input "formmobile"
click at [931, 10] on div "Configurações" at bounding box center [926, 10] width 72 height 21
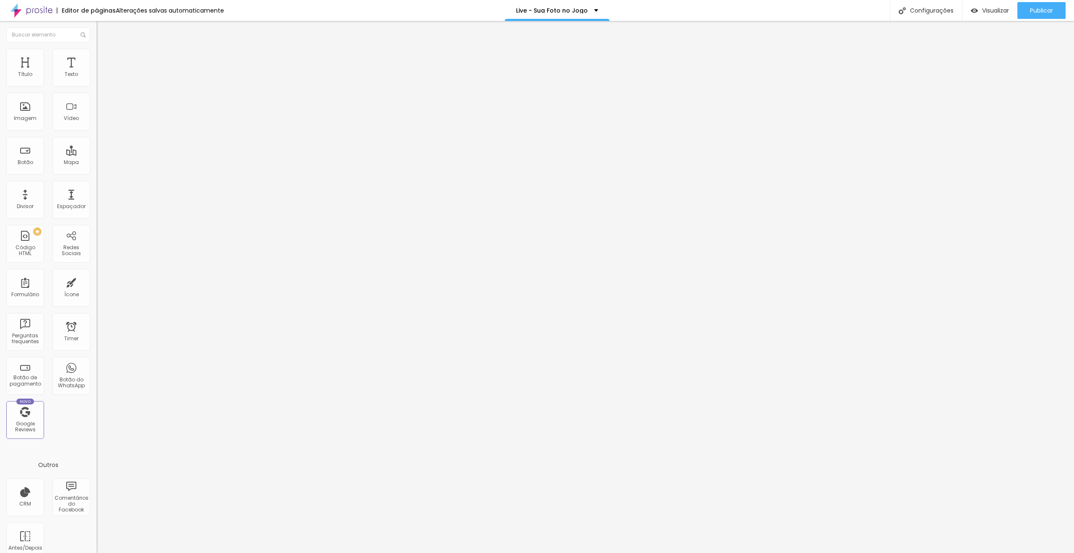
scroll to position [33, 0]
paste textarea
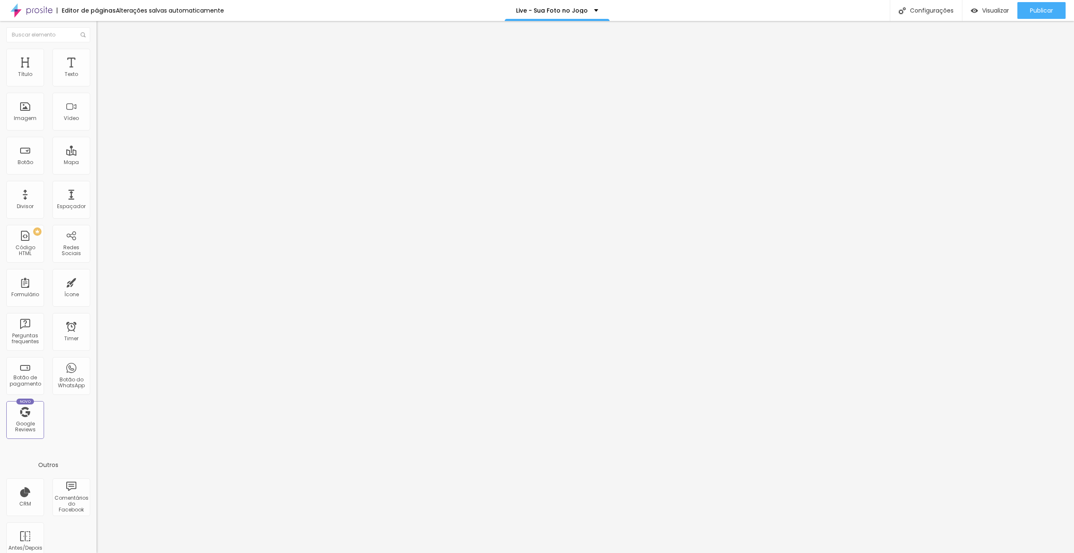
click at [693, 552] on div at bounding box center [537, 562] width 1074 height 8
click at [96, 57] on li "Avançado" at bounding box center [144, 61] width 96 height 8
click at [992, 9] on span "Visualizar" at bounding box center [995, 10] width 27 height 7
click at [96, 73] on div "40895 caracteres" at bounding box center [144, 67] width 96 height 11
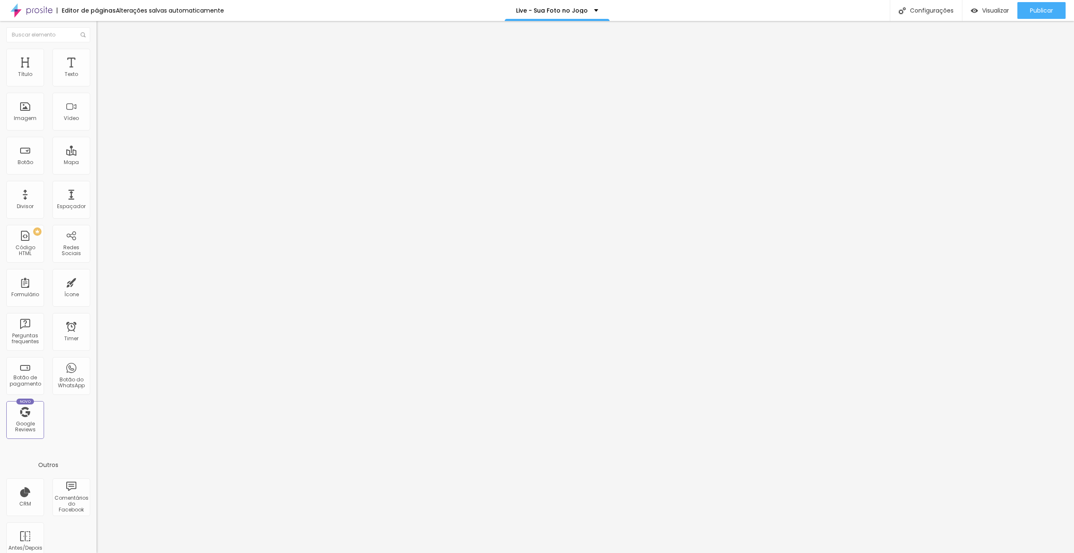
click at [96, 72] on img at bounding box center [98, 69] width 5 height 5
drag, startPoint x: 412, startPoint y: 294, endPoint x: 402, endPoint y: 294, distance: 9.6
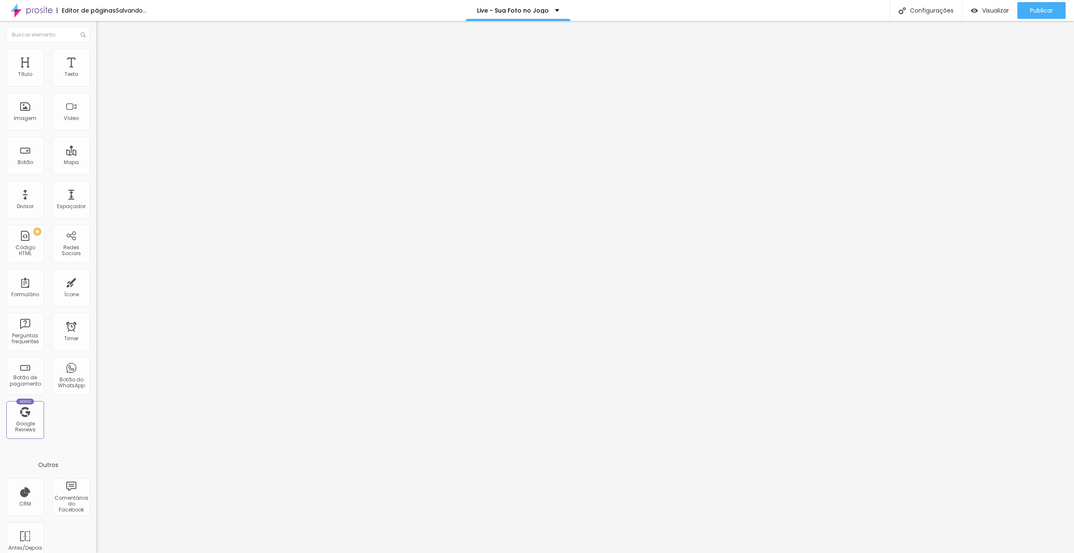
click at [96, 72] on img at bounding box center [98, 69] width 5 height 5
drag, startPoint x: 424, startPoint y: 268, endPoint x: 401, endPoint y: 268, distance: 22.2
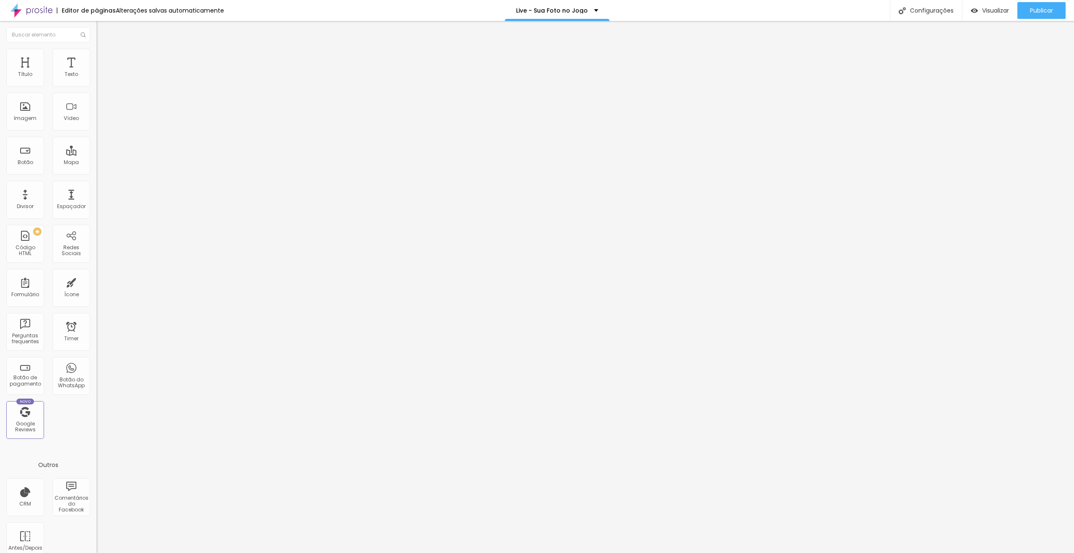
scroll to position [3453, 0]
click at [96, 79] on input "🔴 LIVE | <b>[DATE] 19h" at bounding box center [146, 74] width 101 height 8
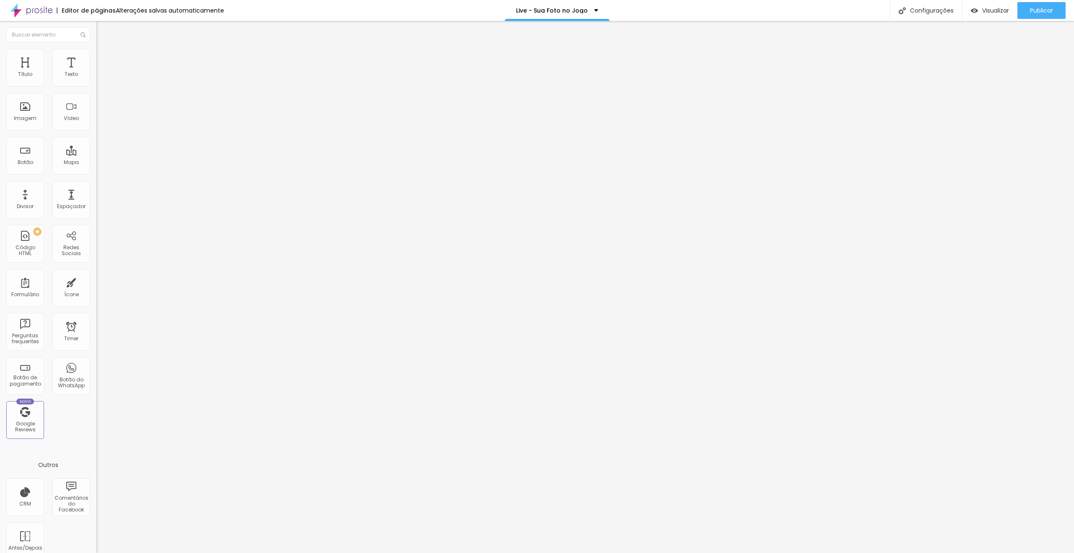
click at [100, 78] on icon "button" at bounding box center [101, 77] width 2 height 2
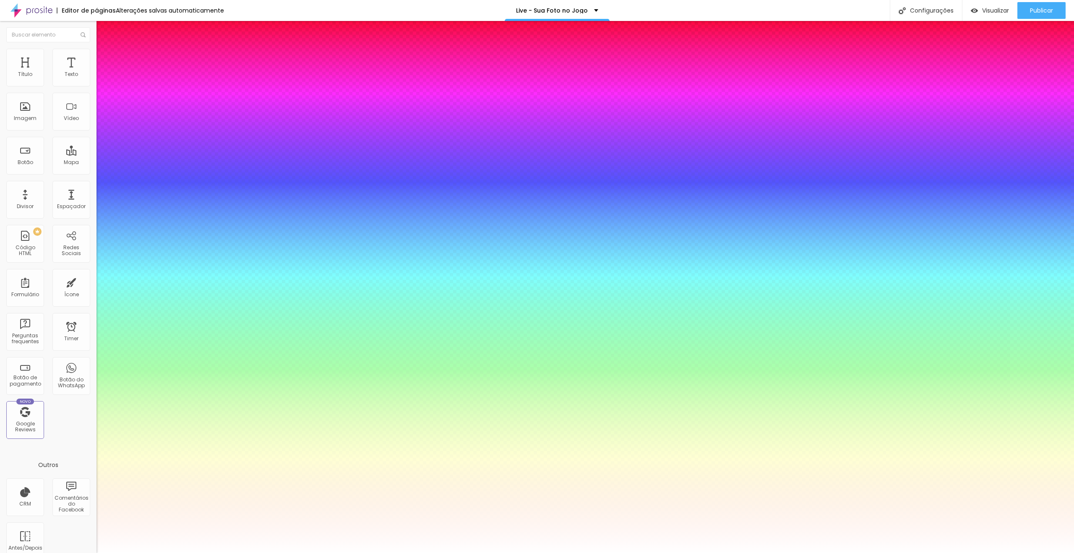
drag, startPoint x: 184, startPoint y: 141, endPoint x: 190, endPoint y: 141, distance: 5.9
click at [550, 552] on div at bounding box center [537, 553] width 1074 height 0
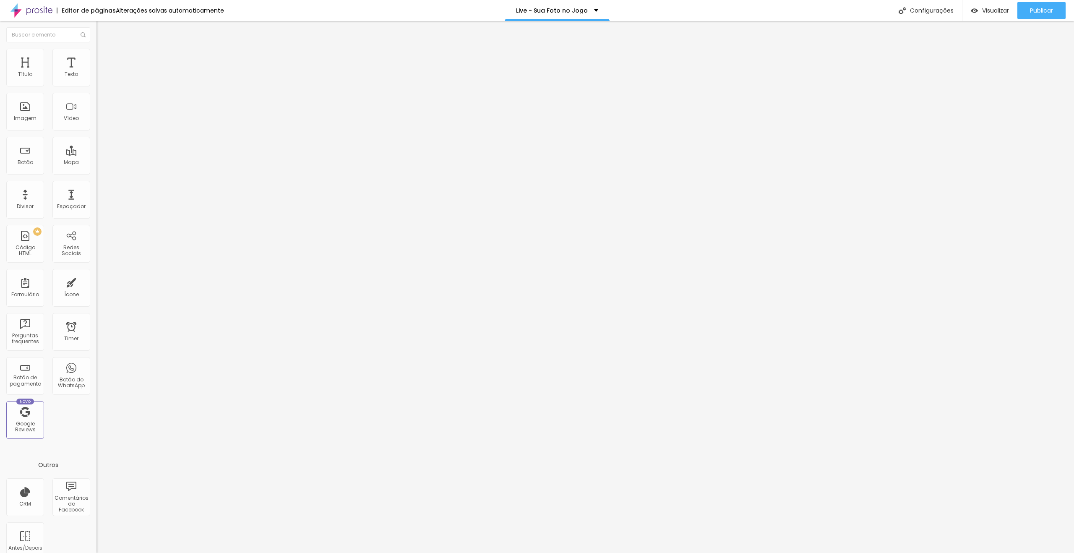
click at [103, 75] on icon "button" at bounding box center [104, 74] width 2 height 2
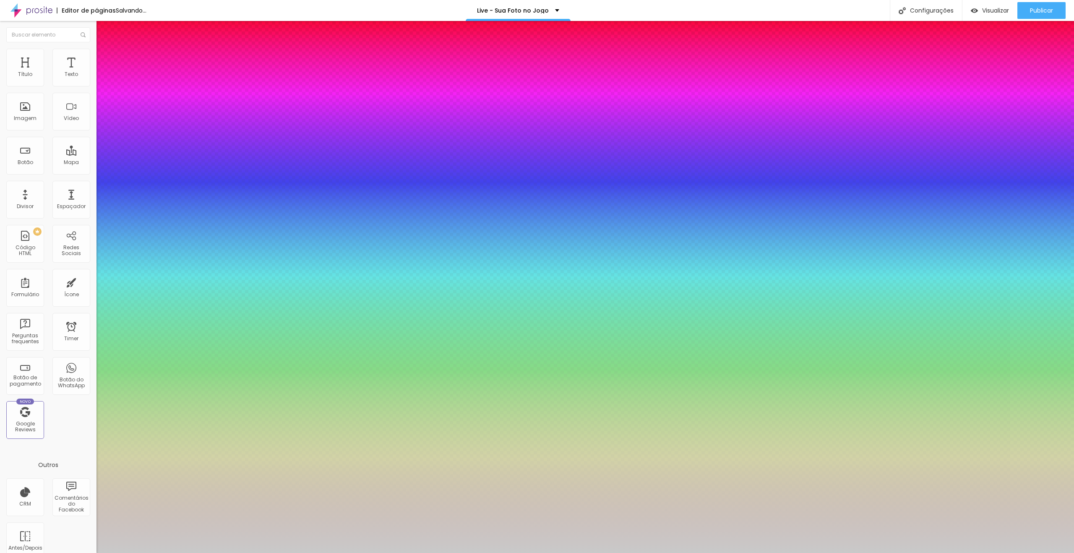
drag, startPoint x: 182, startPoint y: 144, endPoint x: 201, endPoint y: 144, distance: 18.5
drag, startPoint x: 180, startPoint y: 142, endPoint x: 203, endPoint y: 143, distance: 22.7
click at [520, 552] on div at bounding box center [537, 553] width 1074 height 0
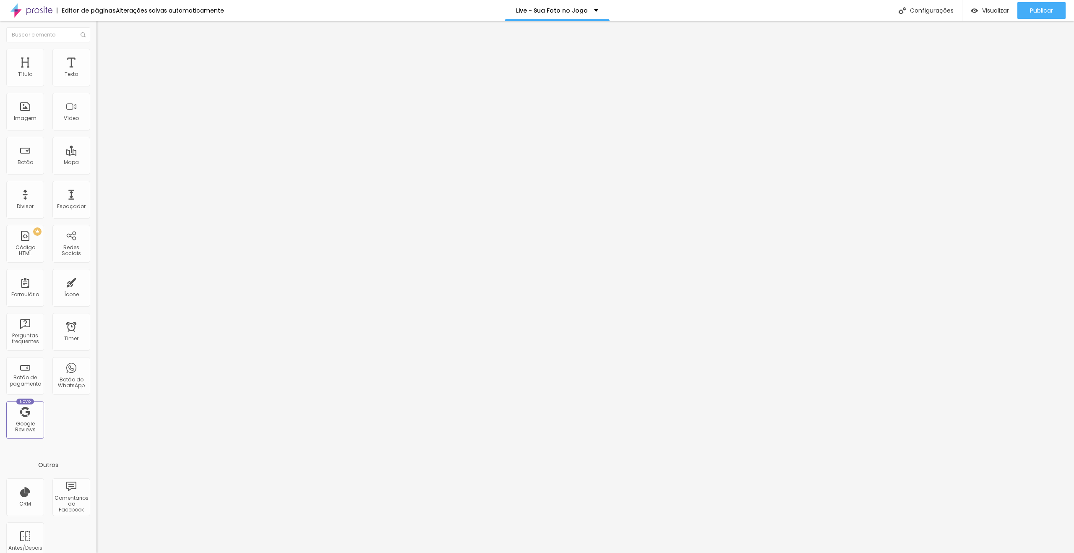
click at [96, 81] on button "button" at bounding box center [102, 76] width 12 height 9
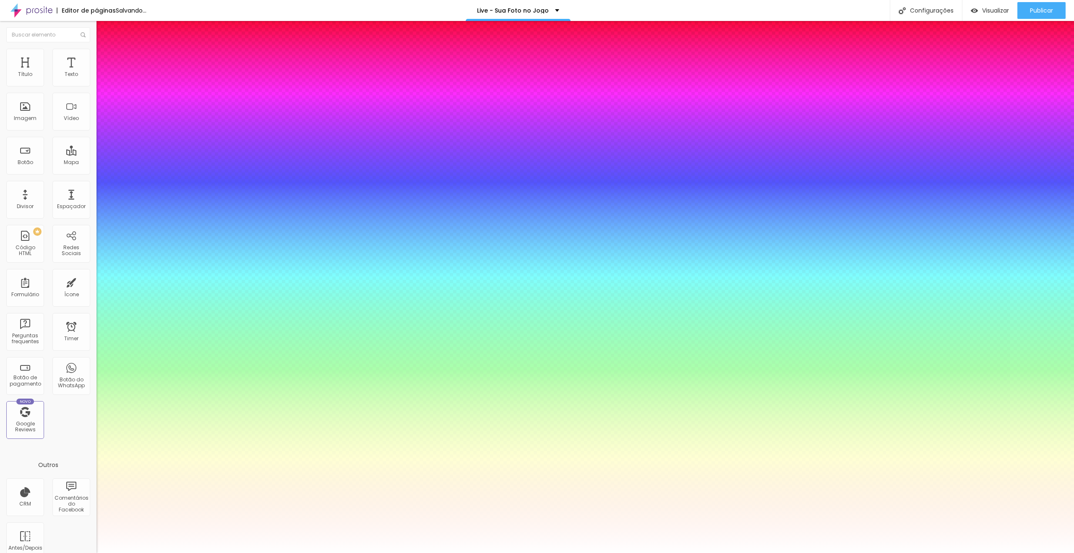
drag, startPoint x: 182, startPoint y: 144, endPoint x: 196, endPoint y: 143, distance: 14.3
click at [555, 552] on div at bounding box center [537, 553] width 1074 height 0
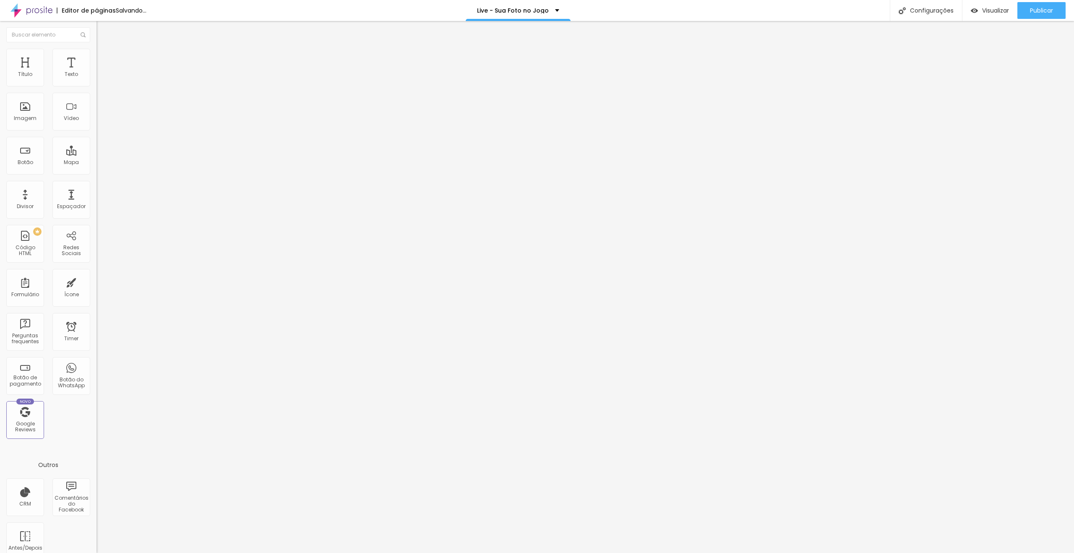
click at [96, 81] on button "button" at bounding box center [102, 76] width 12 height 9
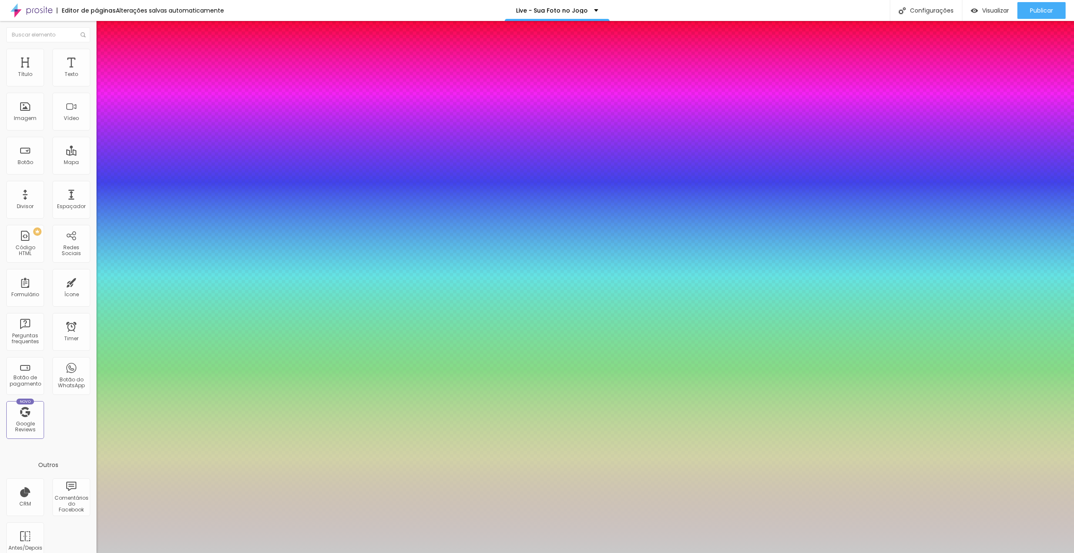
drag, startPoint x: 181, startPoint y: 141, endPoint x: 191, endPoint y: 141, distance: 10.1
click at [544, 552] on div at bounding box center [537, 553] width 1074 height 0
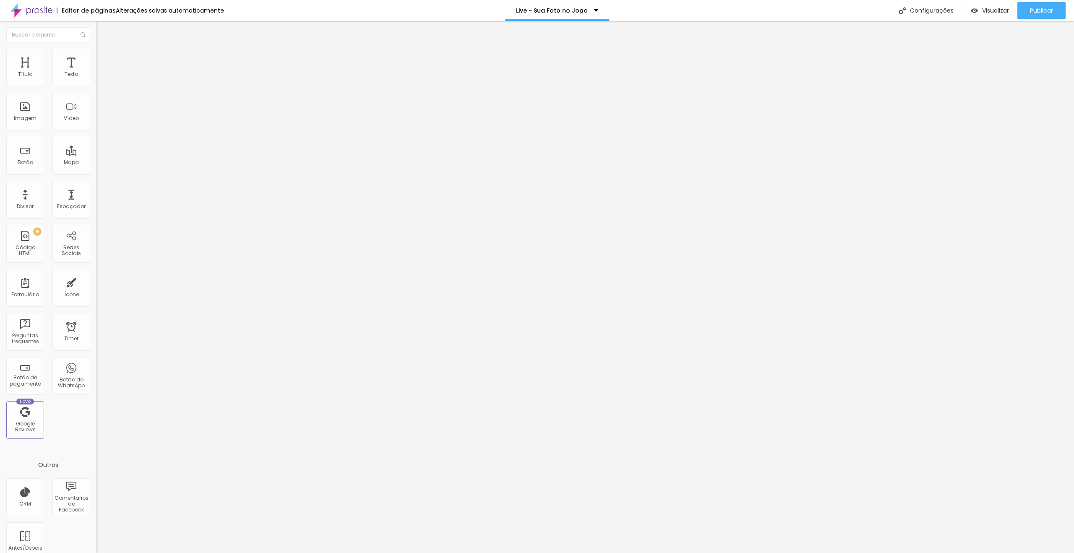
click at [100, 78] on icon "button" at bounding box center [102, 75] width 5 height 5
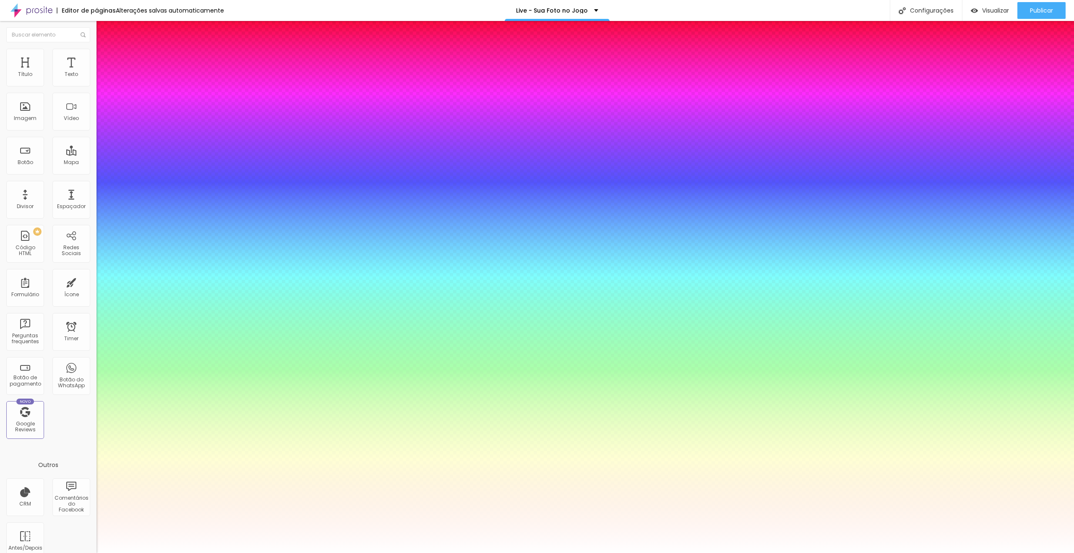
drag, startPoint x: 182, startPoint y: 143, endPoint x: 194, endPoint y: 141, distance: 11.9
click at [516, 552] on div at bounding box center [537, 553] width 1074 height 0
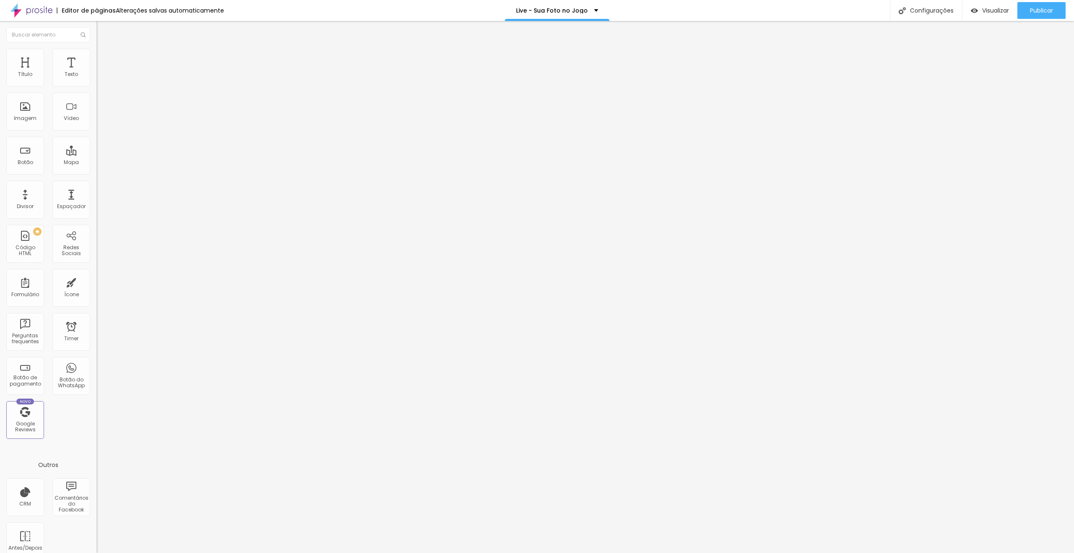
click at [100, 78] on icon "button" at bounding box center [102, 75] width 5 height 5
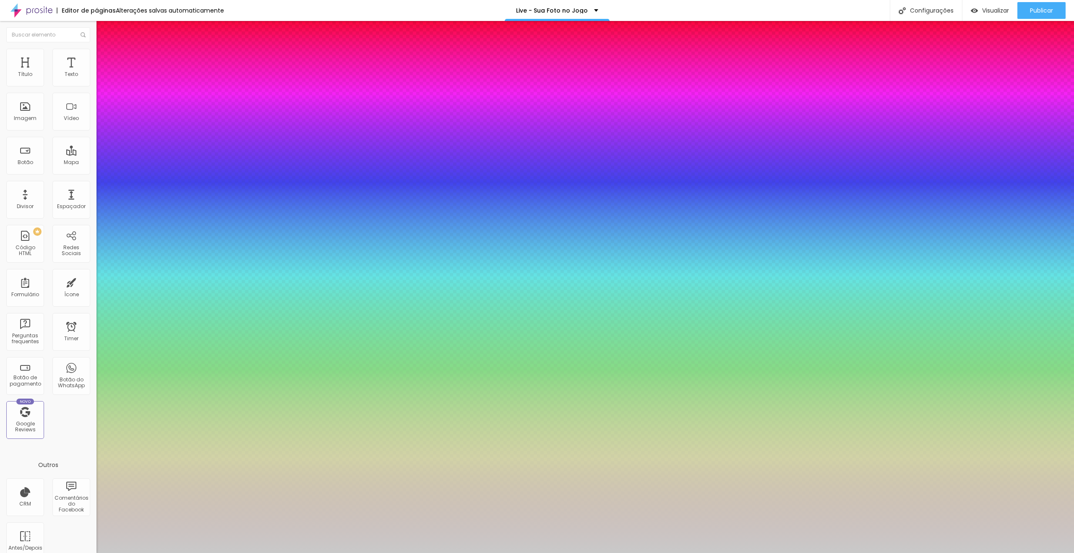
drag, startPoint x: 180, startPoint y: 143, endPoint x: 192, endPoint y: 141, distance: 12.6
click at [541, 552] on div at bounding box center [537, 553] width 1074 height 0
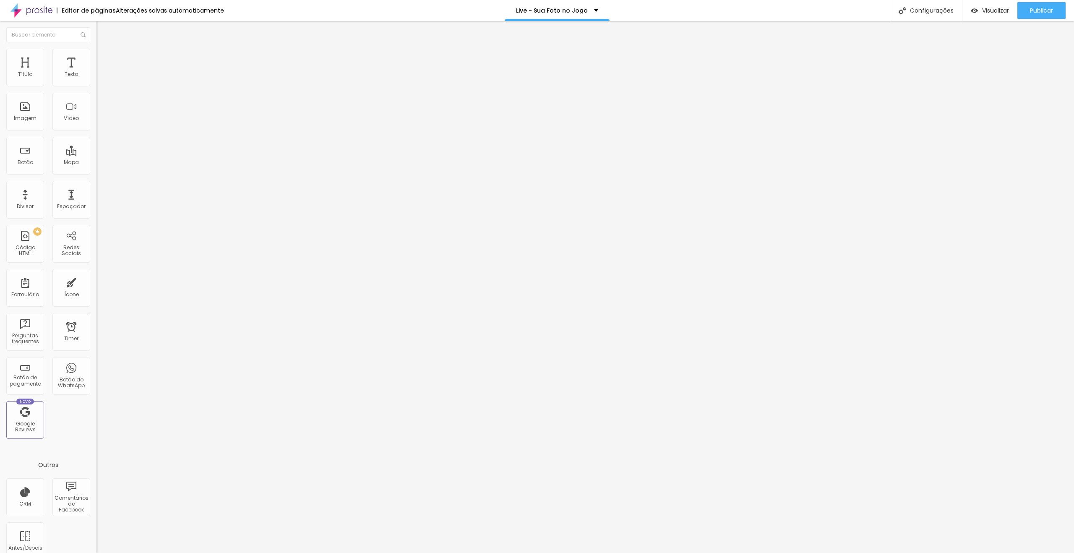
click at [101, 77] on icon "button" at bounding box center [102, 75] width 3 height 3
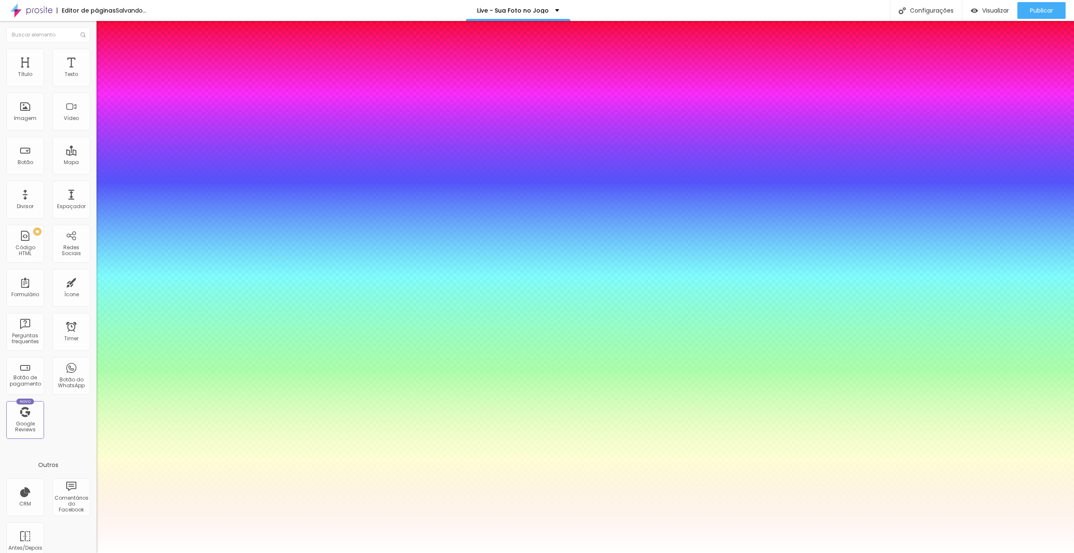
drag, startPoint x: 179, startPoint y: 143, endPoint x: 192, endPoint y: 142, distance: 13.1
click at [527, 552] on div at bounding box center [537, 553] width 1074 height 0
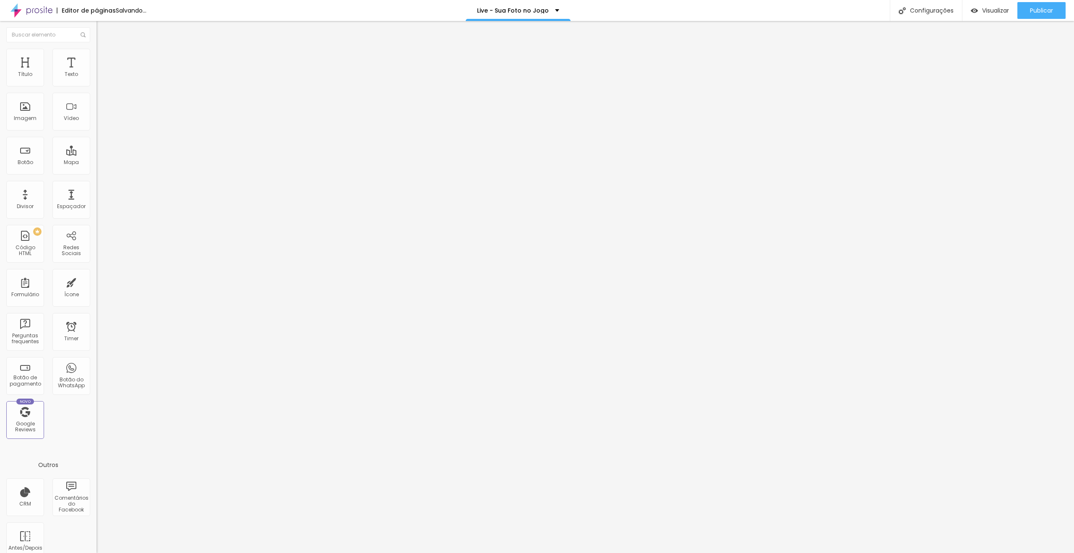
click at [96, 81] on button "button" at bounding box center [102, 76] width 12 height 9
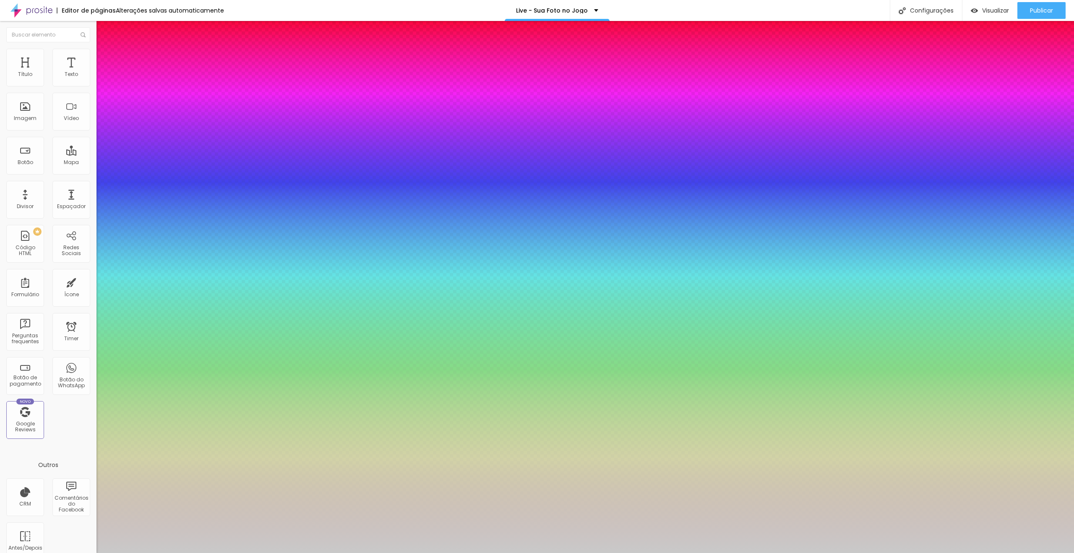
drag, startPoint x: 183, startPoint y: 142, endPoint x: 198, endPoint y: 142, distance: 14.3
click at [545, 552] on div at bounding box center [537, 553] width 1074 height 0
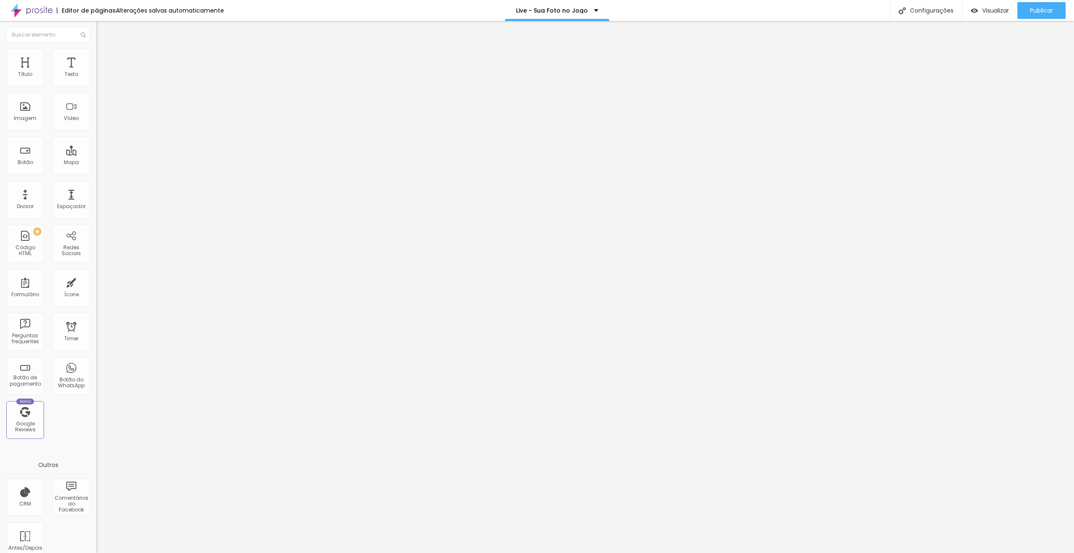
click at [100, 78] on icon "button" at bounding box center [102, 75] width 5 height 5
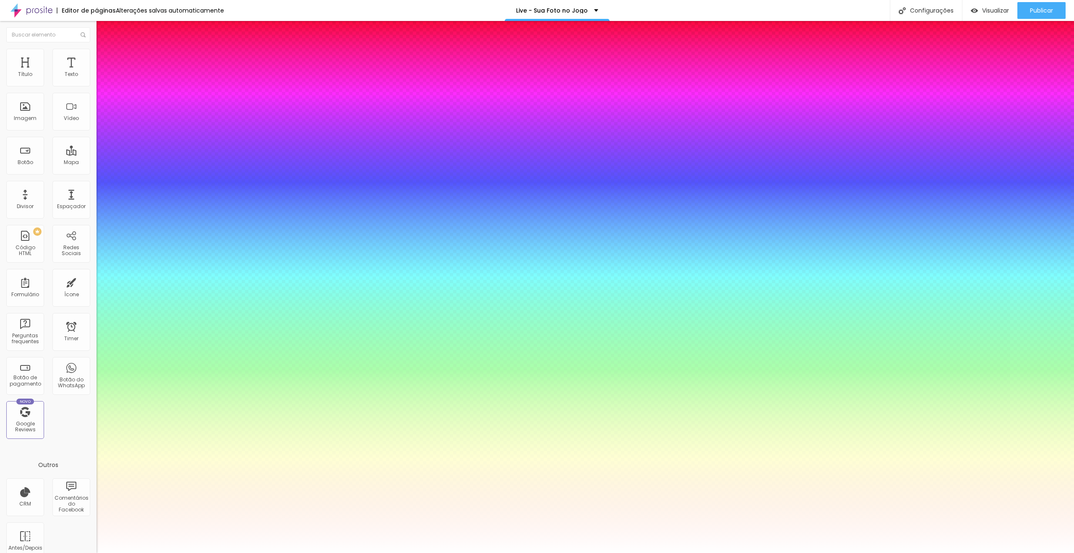
drag, startPoint x: 180, startPoint y: 141, endPoint x: 193, endPoint y: 141, distance: 12.6
click at [567, 552] on div at bounding box center [537, 553] width 1074 height 0
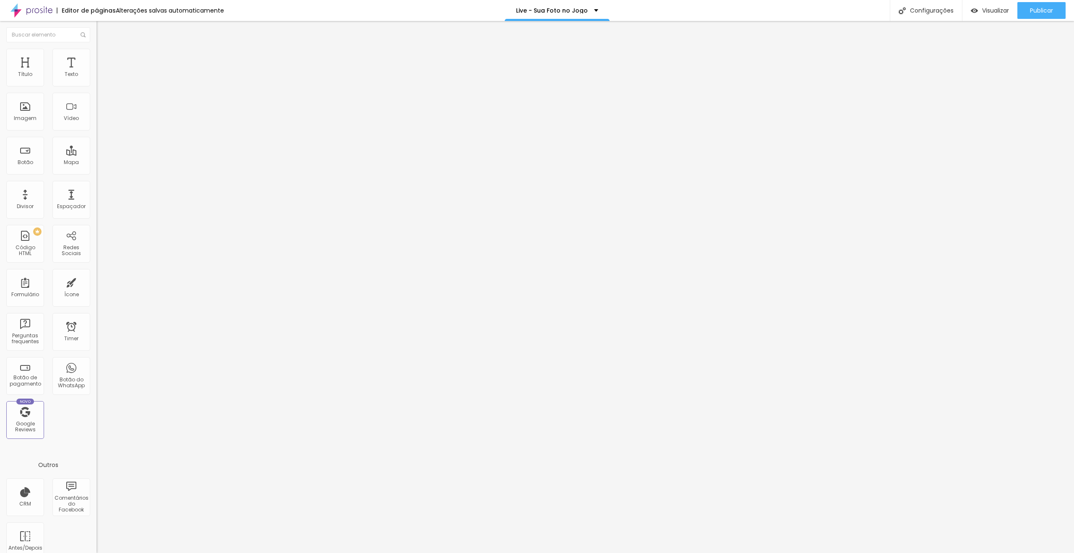
click at [101, 77] on icon "button" at bounding box center [102, 75] width 3 height 3
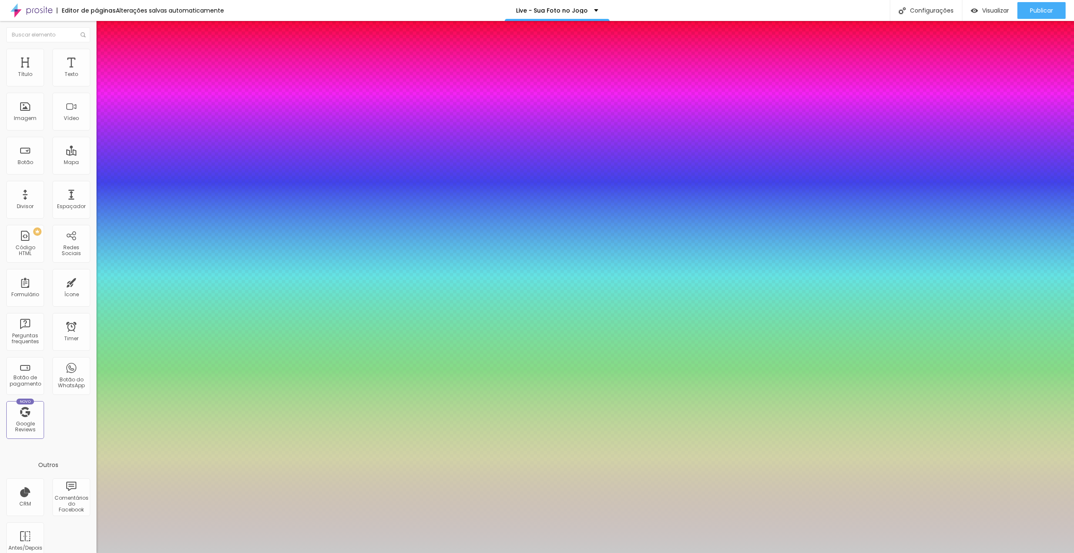
drag, startPoint x: 183, startPoint y: 144, endPoint x: 196, endPoint y: 143, distance: 13.0
click at [955, 552] on div at bounding box center [537, 553] width 1074 height 0
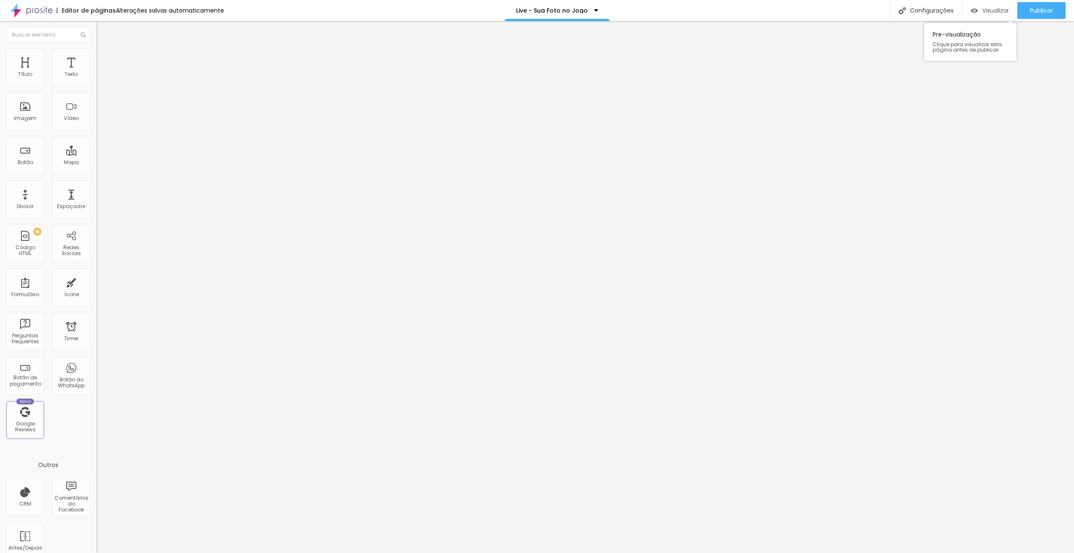
click at [983, 11] on span "Visualizar" at bounding box center [995, 10] width 27 height 7
click at [104, 59] on span "Avançado" at bounding box center [118, 62] width 28 height 7
drag, startPoint x: 81, startPoint y: 96, endPoint x: 89, endPoint y: 95, distance: 8.1
click at [96, 289] on input "20" at bounding box center [114, 293] width 36 height 9
click at [96, 170] on input "20" at bounding box center [114, 174] width 36 height 9
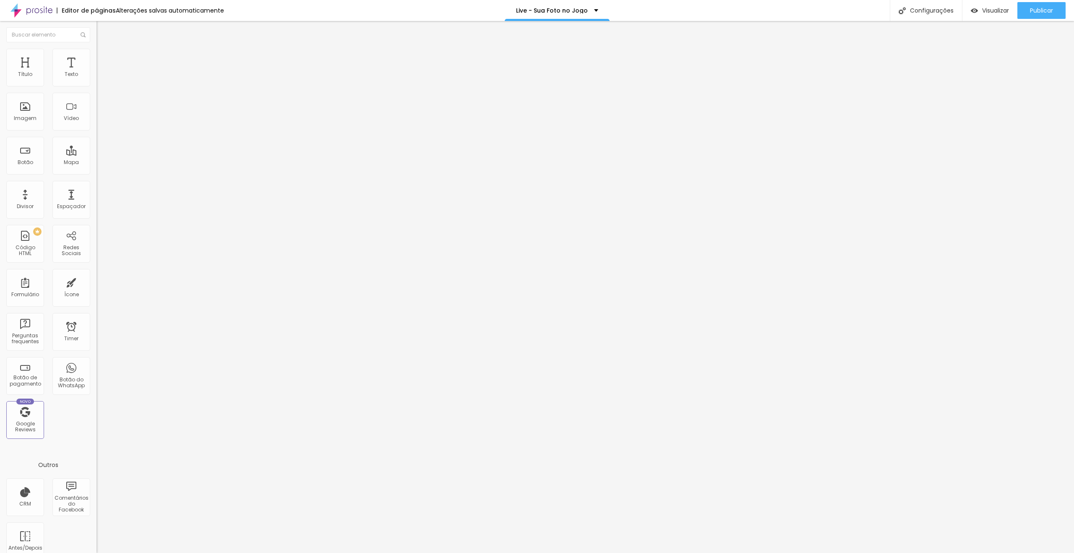
click at [104, 59] on span "Avançado" at bounding box center [118, 62] width 28 height 7
drag, startPoint x: 83, startPoint y: 95, endPoint x: 78, endPoint y: 95, distance: 5.0
click at [96, 289] on input "20" at bounding box center [114, 293] width 36 height 9
click at [96, 170] on input "20" at bounding box center [114, 174] width 36 height 9
drag, startPoint x: 82, startPoint y: 57, endPoint x: 82, endPoint y: 66, distance: 9.2
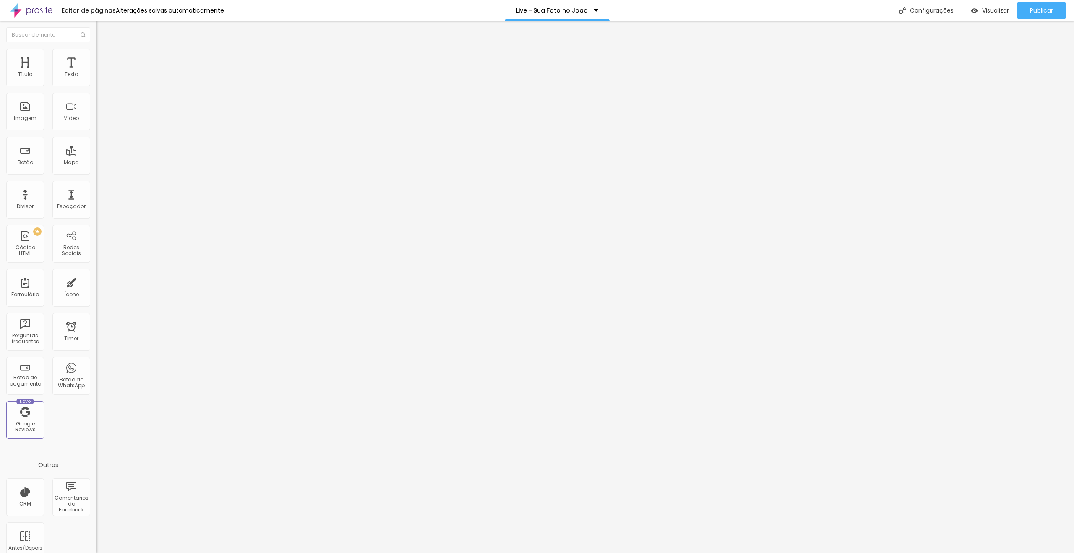
click at [104, 61] on span "Avançado" at bounding box center [118, 62] width 28 height 7
drag, startPoint x: 83, startPoint y: 81, endPoint x: 78, endPoint y: 81, distance: 5.0
click at [96, 170] on input "20" at bounding box center [114, 174] width 36 height 9
click at [96, 289] on input "20" at bounding box center [114, 293] width 36 height 9
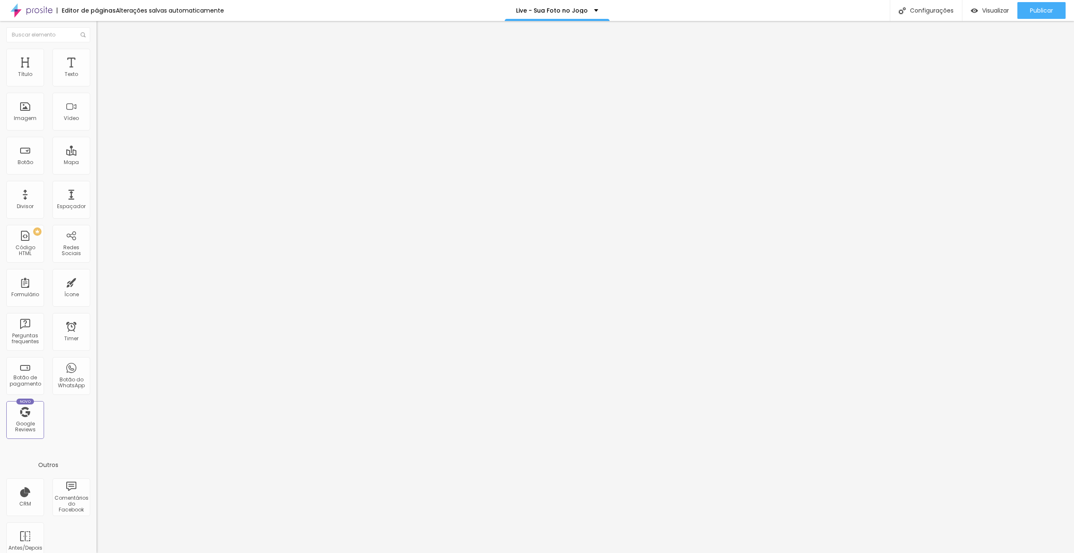
click at [96, 57] on li "Avançado" at bounding box center [144, 61] width 96 height 8
click at [96, 170] on input "20" at bounding box center [114, 174] width 36 height 9
drag, startPoint x: 83, startPoint y: 96, endPoint x: 79, endPoint y: 98, distance: 4.5
click at [96, 289] on input "20" at bounding box center [114, 293] width 36 height 9
click at [96, 54] on li "Avançado" at bounding box center [144, 53] width 96 height 8
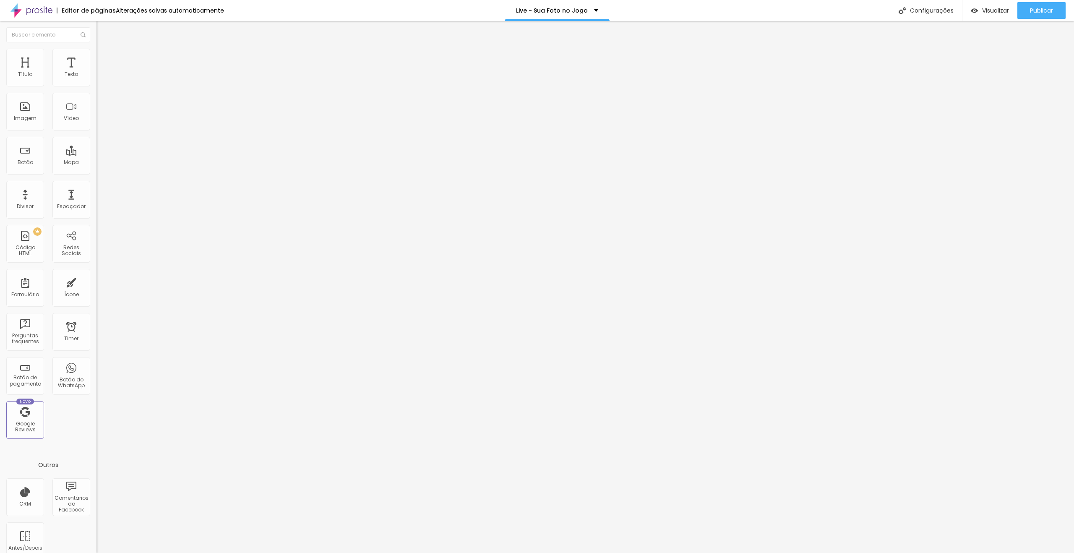
click at [96, 55] on li "Avançado" at bounding box center [144, 53] width 96 height 8
drag, startPoint x: 84, startPoint y: 78, endPoint x: 89, endPoint y: 79, distance: 4.6
click at [96, 162] on input "15" at bounding box center [114, 166] width 36 height 9
drag, startPoint x: 82, startPoint y: 80, endPoint x: 92, endPoint y: 81, distance: 10.1
click at [96, 81] on div "15 Espaço de cima" at bounding box center [144, 116] width 96 height 119
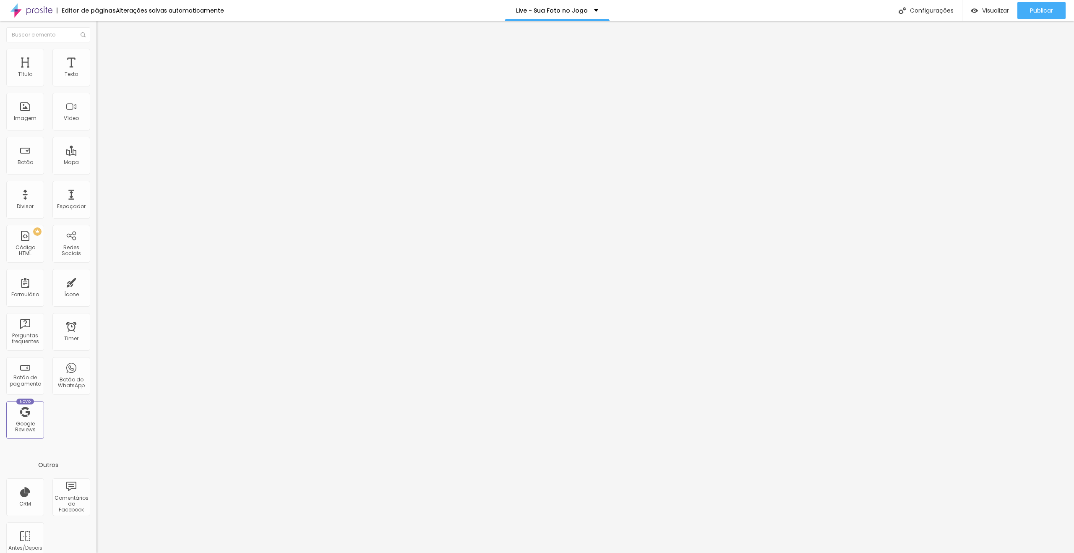
click at [96, 57] on ul "Estilo Avançado" at bounding box center [144, 48] width 96 height 17
click at [104, 58] on span "Avançado" at bounding box center [118, 54] width 28 height 7
drag, startPoint x: 75, startPoint y: 59, endPoint x: 78, endPoint y: 73, distance: 13.7
click at [104, 58] on span "Avançado" at bounding box center [118, 54] width 28 height 7
click at [96, 56] on li "Avançado" at bounding box center [144, 53] width 96 height 8
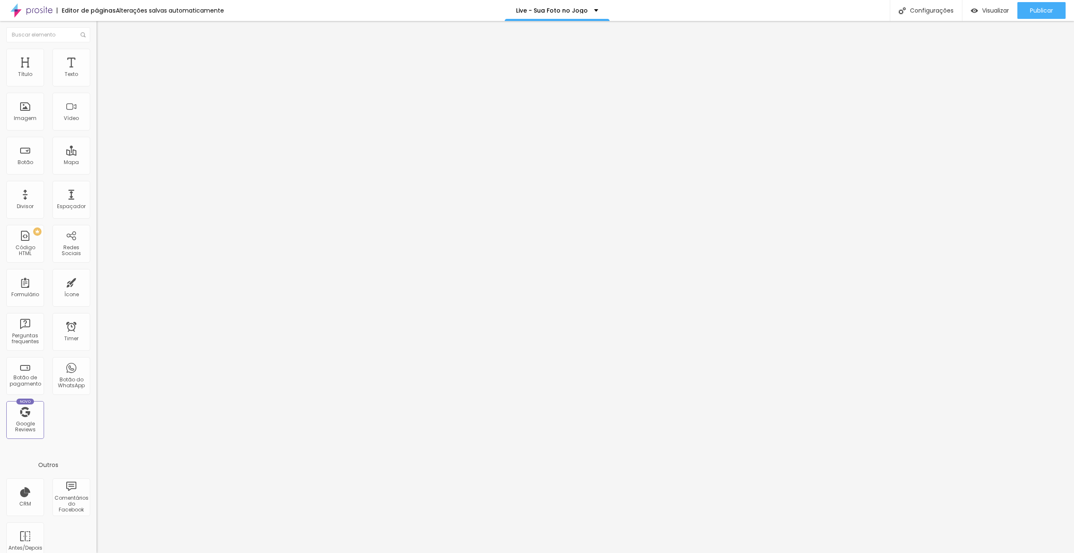
drag, startPoint x: 81, startPoint y: 83, endPoint x: 96, endPoint y: 82, distance: 15.2
click at [96, 82] on div "15 Espaço de cima 0 Espaço de baixo ID Html Classes Html Visível nos dispositiv…" at bounding box center [144, 233] width 96 height 353
click at [104, 59] on span "Avançado" at bounding box center [118, 62] width 28 height 7
click at [96, 170] on input "10" at bounding box center [114, 174] width 36 height 9
click at [96, 289] on input "10" at bounding box center [114, 293] width 36 height 9
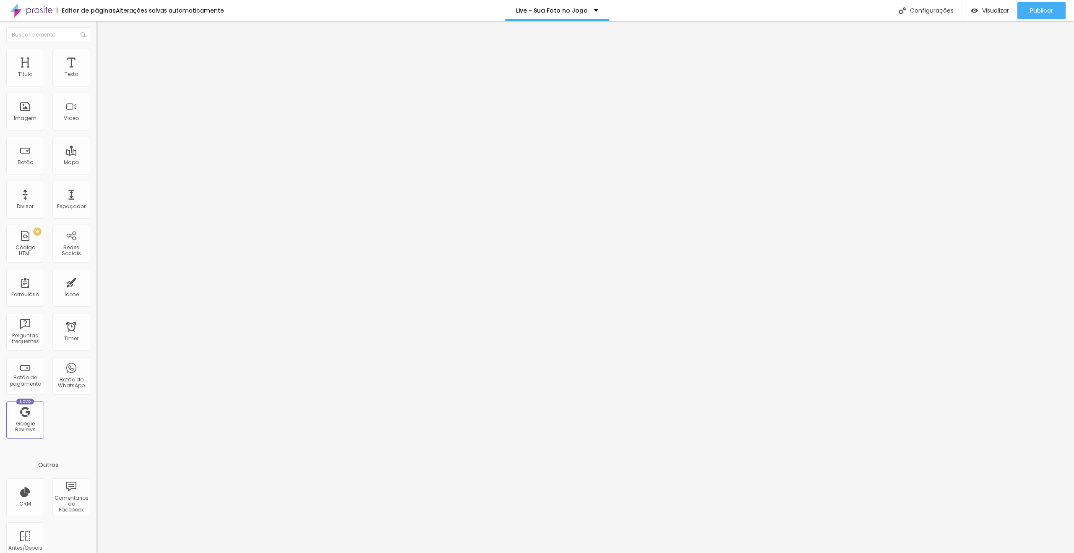
click at [96, 57] on li "Avançado" at bounding box center [144, 61] width 96 height 8
click at [96, 170] on input "10" at bounding box center [114, 174] width 36 height 9
drag, startPoint x: 86, startPoint y: 99, endPoint x: 92, endPoint y: 99, distance: 6.3
click at [96, 184] on div "10 Espaço de baixo" at bounding box center [144, 243] width 96 height 119
drag, startPoint x: 85, startPoint y: 55, endPoint x: 87, endPoint y: 73, distance: 18.6
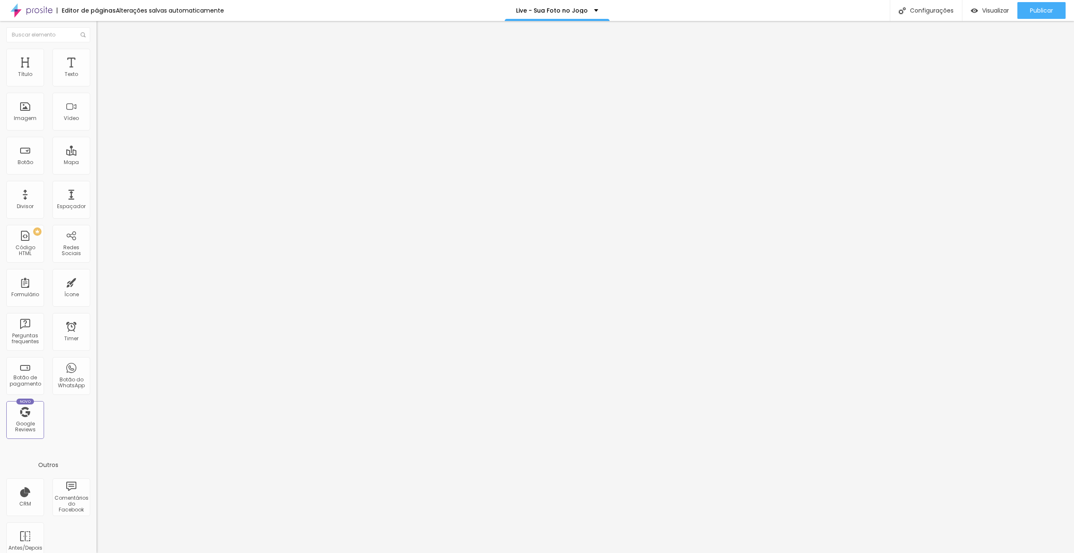
click at [96, 57] on li "Avançado" at bounding box center [144, 61] width 96 height 8
drag, startPoint x: 85, startPoint y: 81, endPoint x: 94, endPoint y: 82, distance: 9.3
click at [96, 170] on input "10" at bounding box center [114, 174] width 36 height 9
drag, startPoint x: 84, startPoint y: 98, endPoint x: 91, endPoint y: 99, distance: 7.6
click at [96, 184] on div "10 Espaço de baixo" at bounding box center [144, 243] width 96 height 119
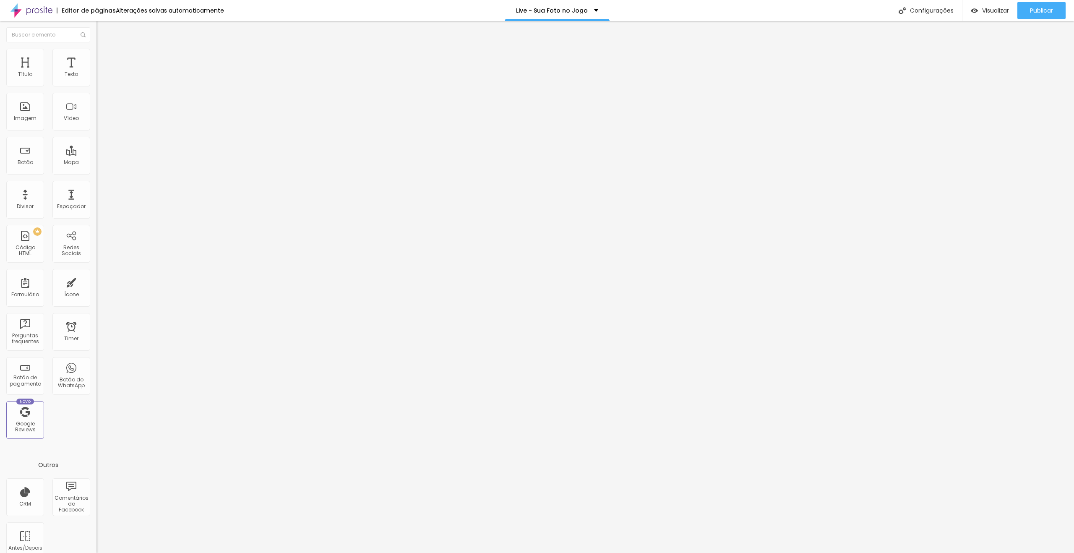
click at [96, 57] on li "Avançado" at bounding box center [144, 61] width 96 height 8
drag, startPoint x: 85, startPoint y: 83, endPoint x: 89, endPoint y: 82, distance: 4.6
click at [96, 82] on div "10 Espaço de cima" at bounding box center [144, 124] width 96 height 119
click at [96, 289] on input "10" at bounding box center [114, 293] width 36 height 9
click at [96, 50] on img at bounding box center [100, 53] width 8 height 8
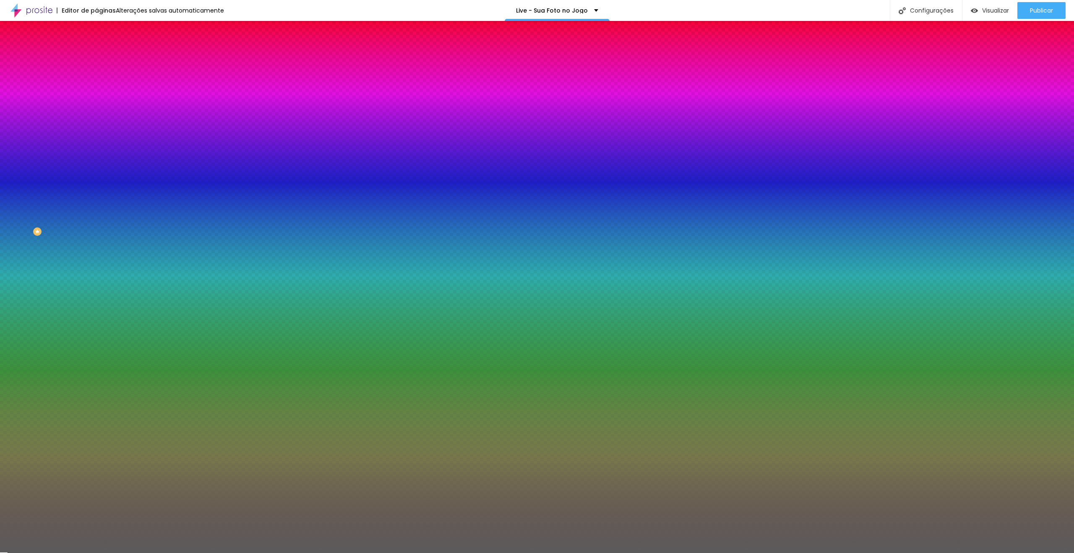
click at [96, 80] on div at bounding box center [144, 80] width 96 height 0
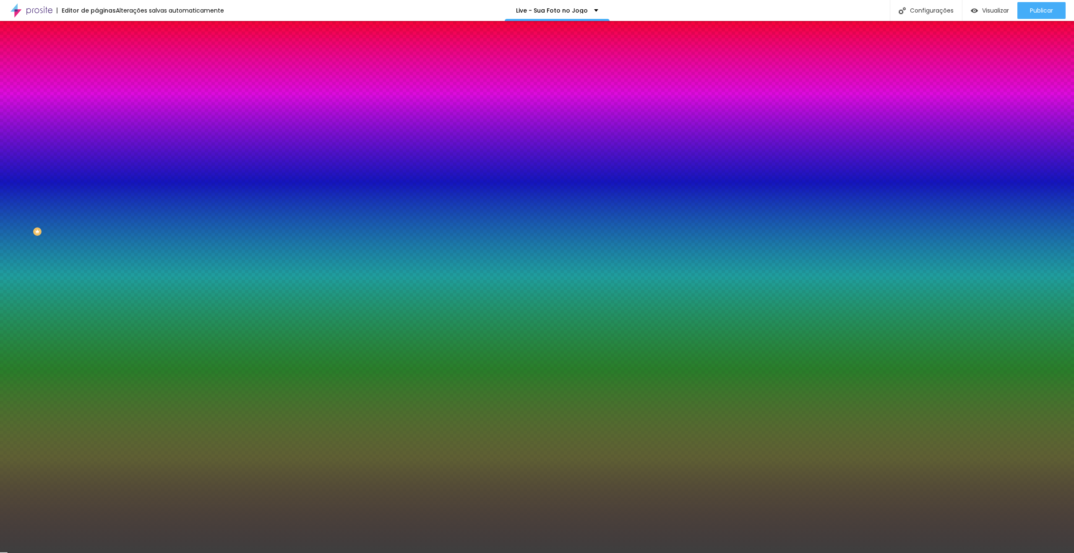
drag, startPoint x: 18, startPoint y: 127, endPoint x: 0, endPoint y: 142, distance: 23.5
click at [96, 131] on div "Cor Voltar ao padrão #414141 Tamanho 100 % Peso 1" at bounding box center [144, 97] width 96 height 65
click at [96, 86] on input "#414141" at bounding box center [146, 84] width 101 height 8
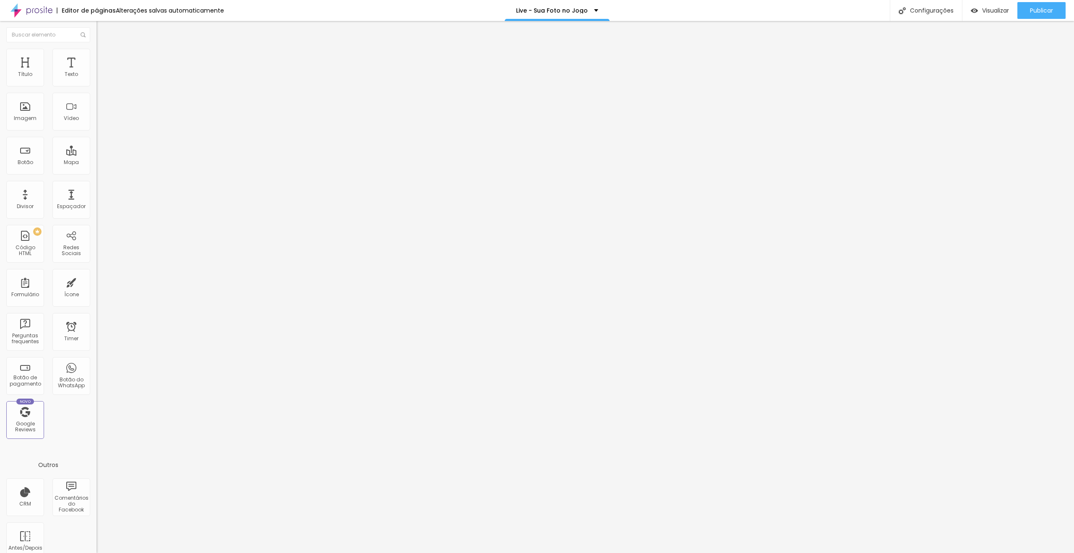
click at [96, 51] on img at bounding box center [100, 53] width 8 height 8
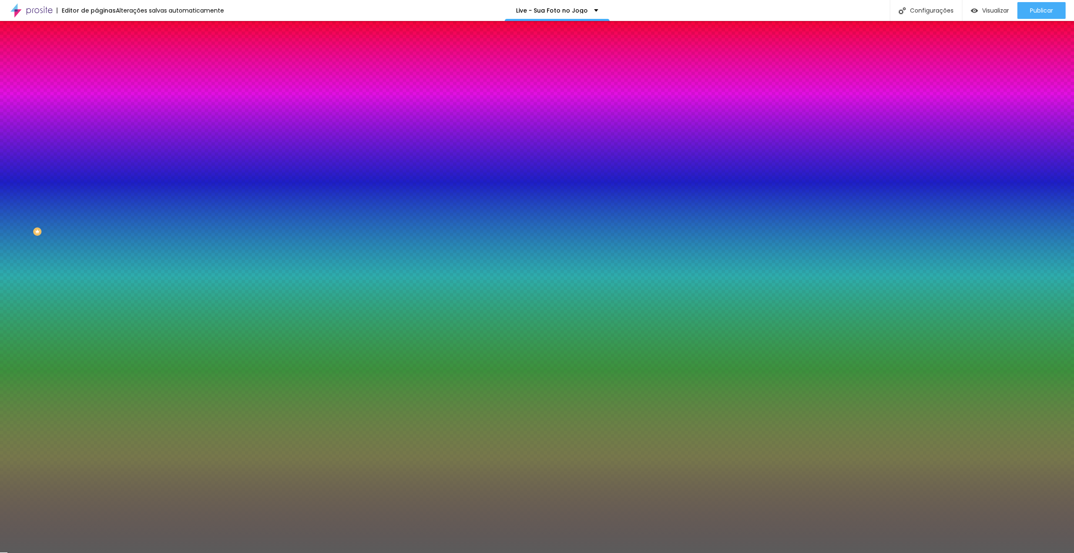
click at [96, 83] on input "#5B5B5B" at bounding box center [146, 84] width 101 height 8
paste input "414141"
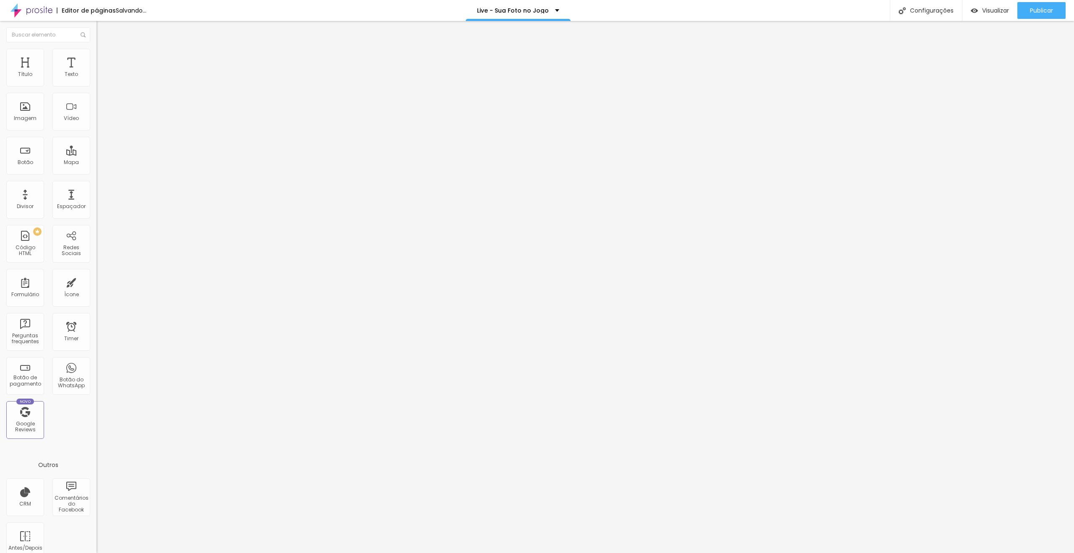
click at [96, 52] on li "Estilo" at bounding box center [144, 53] width 96 height 8
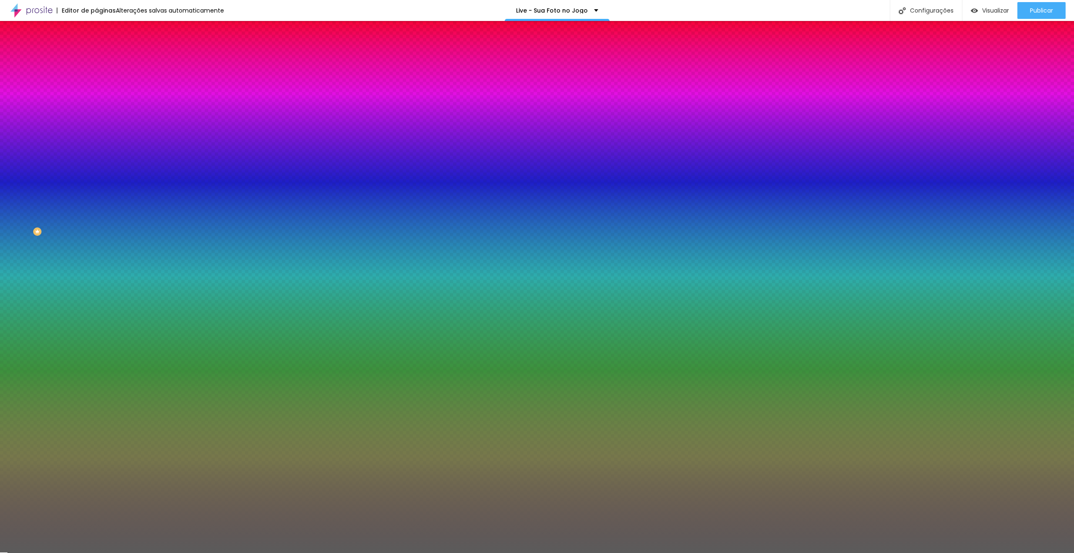
click at [96, 84] on input "#5B5B5B" at bounding box center [146, 84] width 101 height 8
paste input "414141"
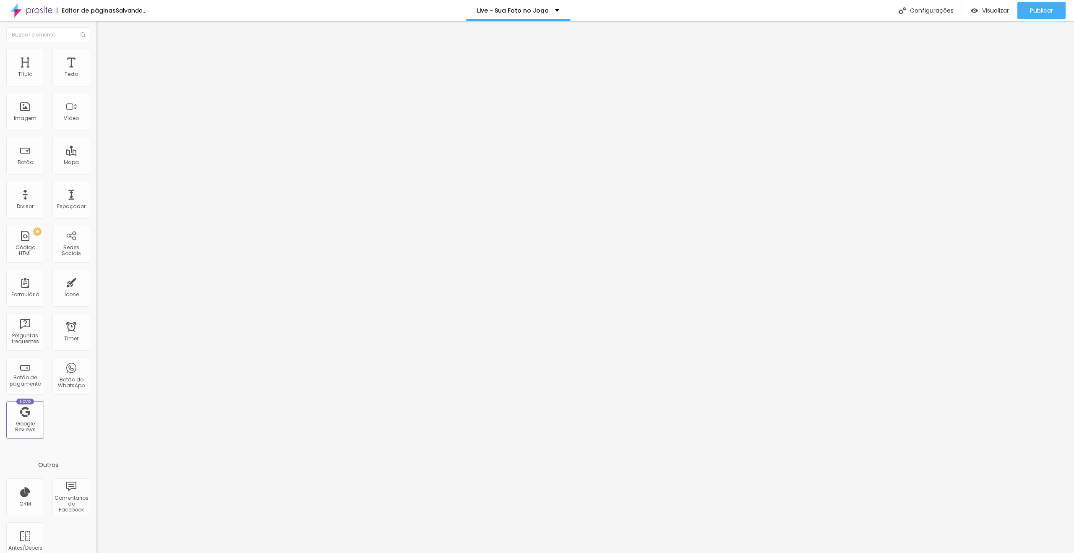
click at [96, 49] on li "Estilo" at bounding box center [144, 53] width 96 height 8
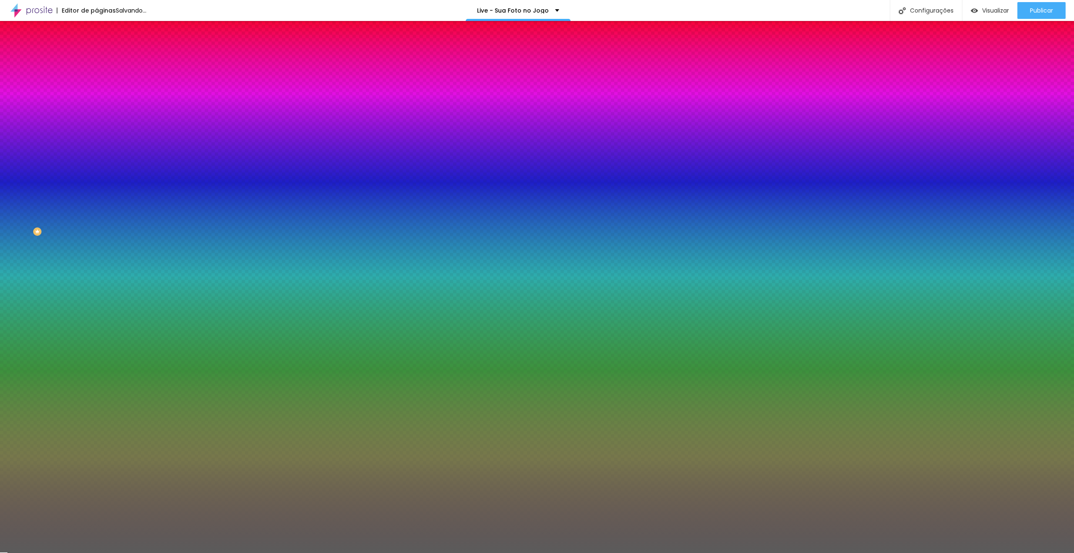
click at [96, 82] on input "#5B5B5B" at bounding box center [146, 84] width 101 height 8
paste input "414141"
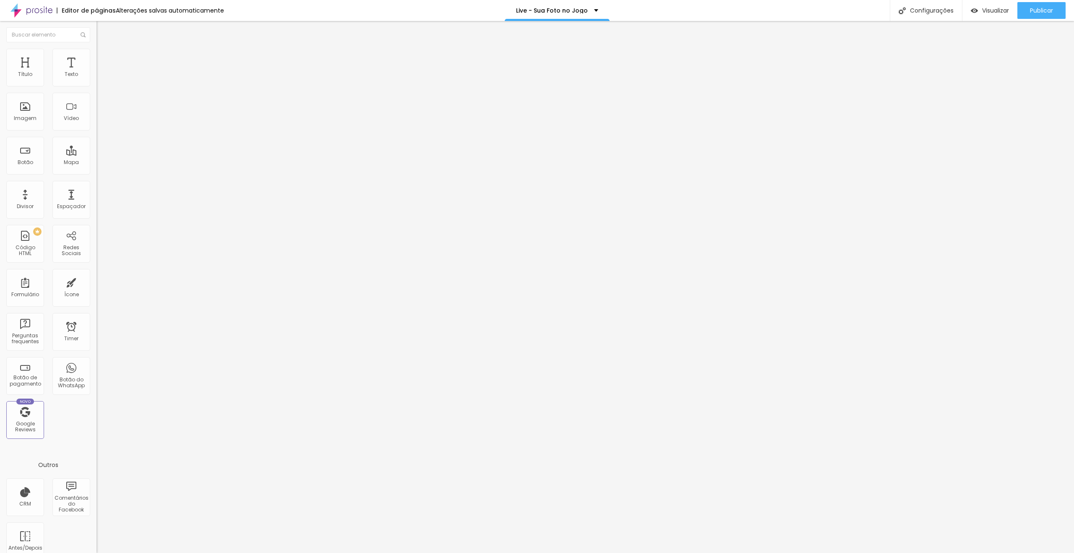
click at [96, 57] on img at bounding box center [100, 61] width 8 height 8
click at [96, 50] on img at bounding box center [100, 53] width 8 height 8
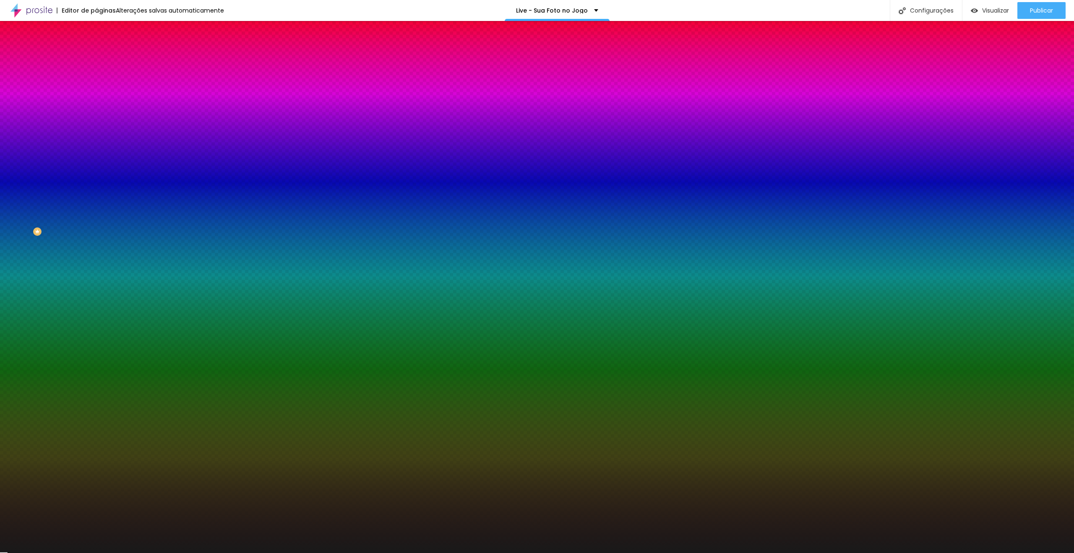
click at [96, 57] on img at bounding box center [100, 61] width 8 height 8
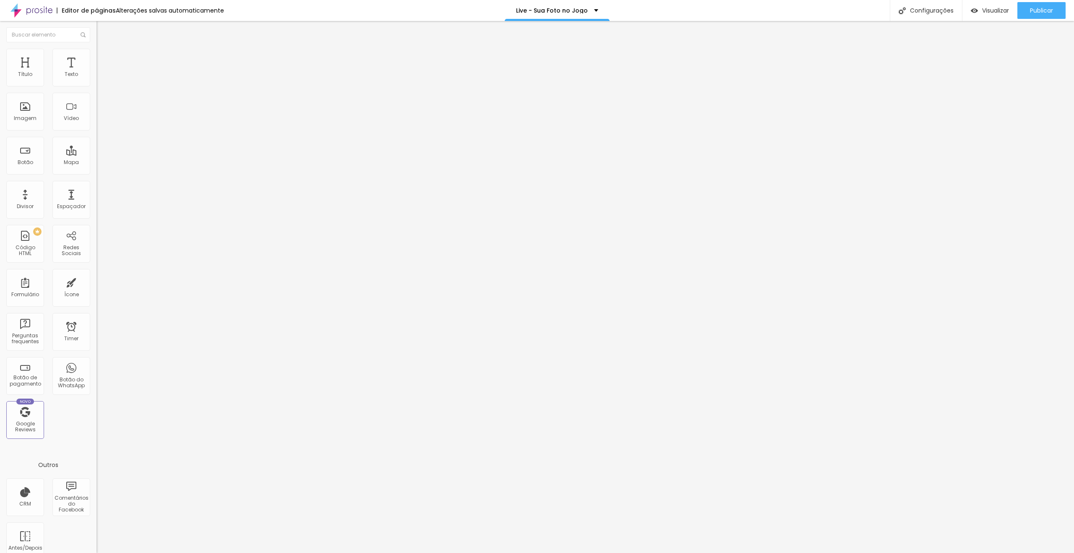
click at [96, 79] on input "🔴 LIVE | 29 de setembro às 19h" at bounding box center [146, 74] width 101 height 8
paste input "| Gratuito"
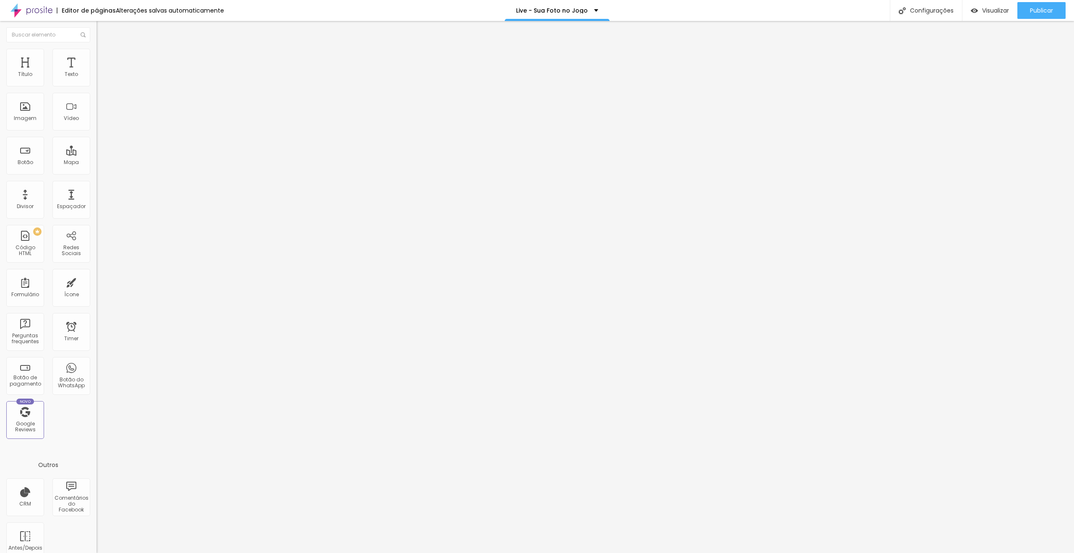
scroll to position [0, 28]
